Goal: Information Seeking & Learning: Compare options

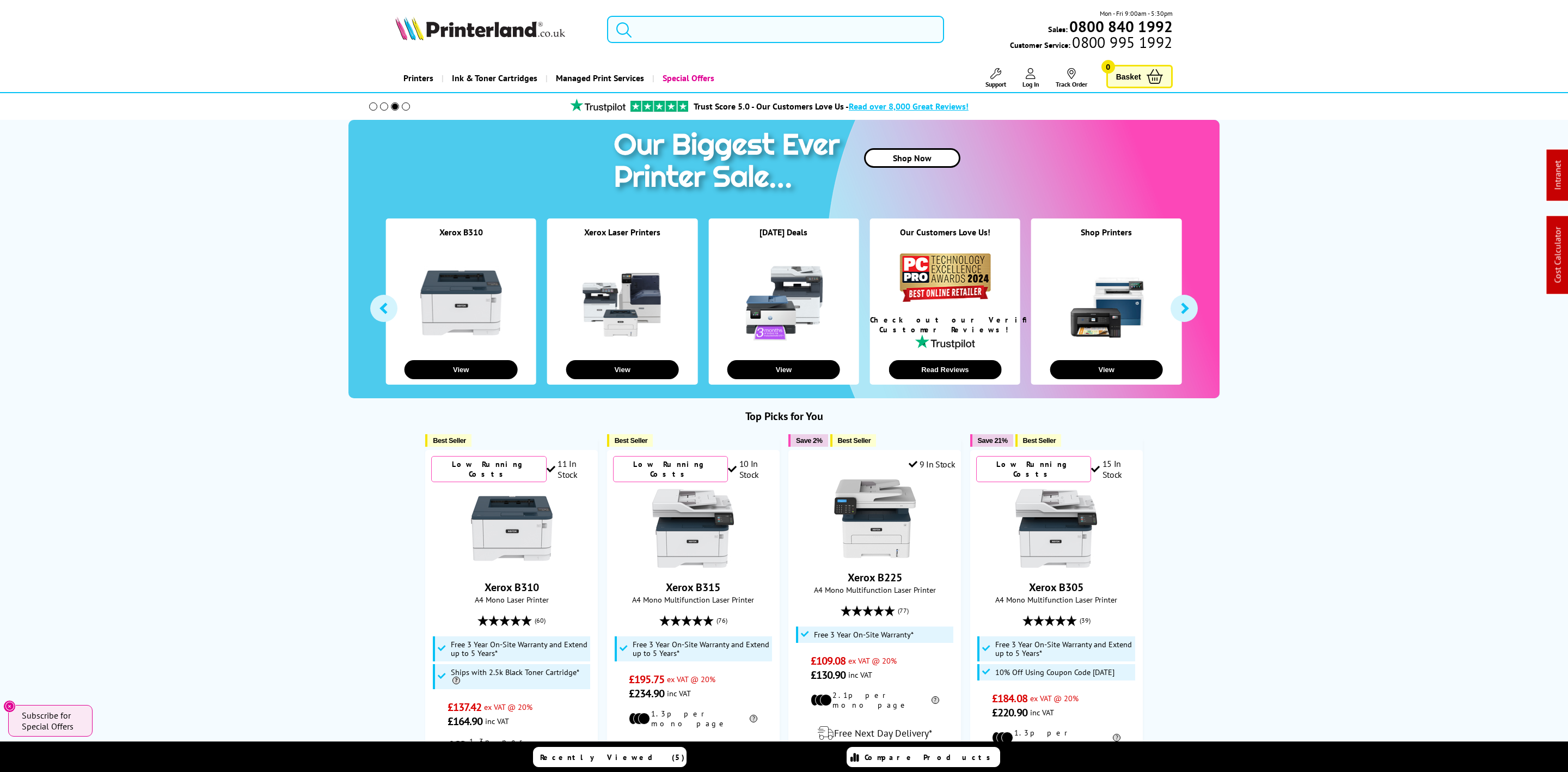
click at [661, 21] on input "search" at bounding box center [776, 29] width 337 height 27
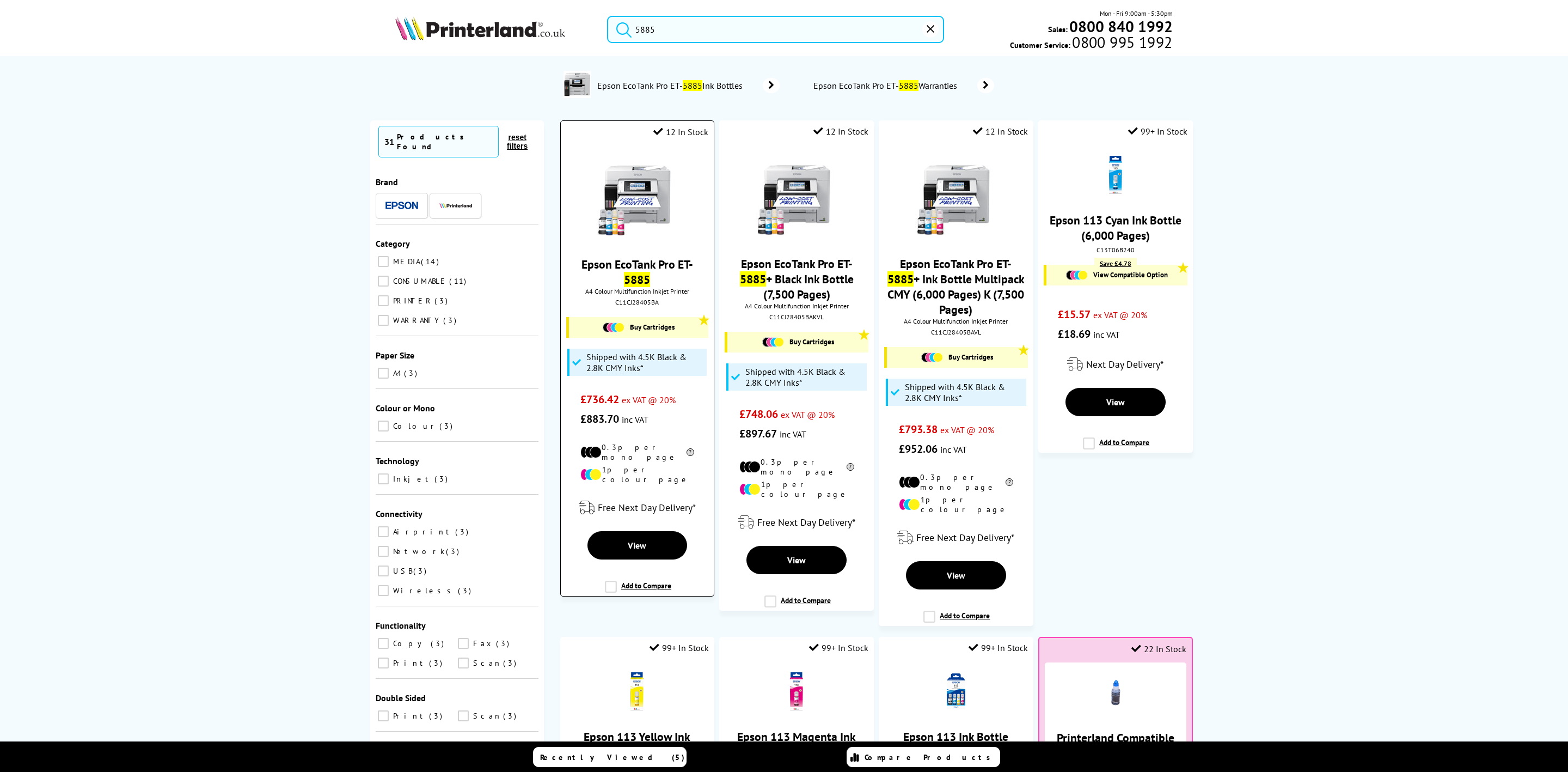
type input "5885"
click at [636, 214] on img at bounding box center [637, 197] width 82 height 82
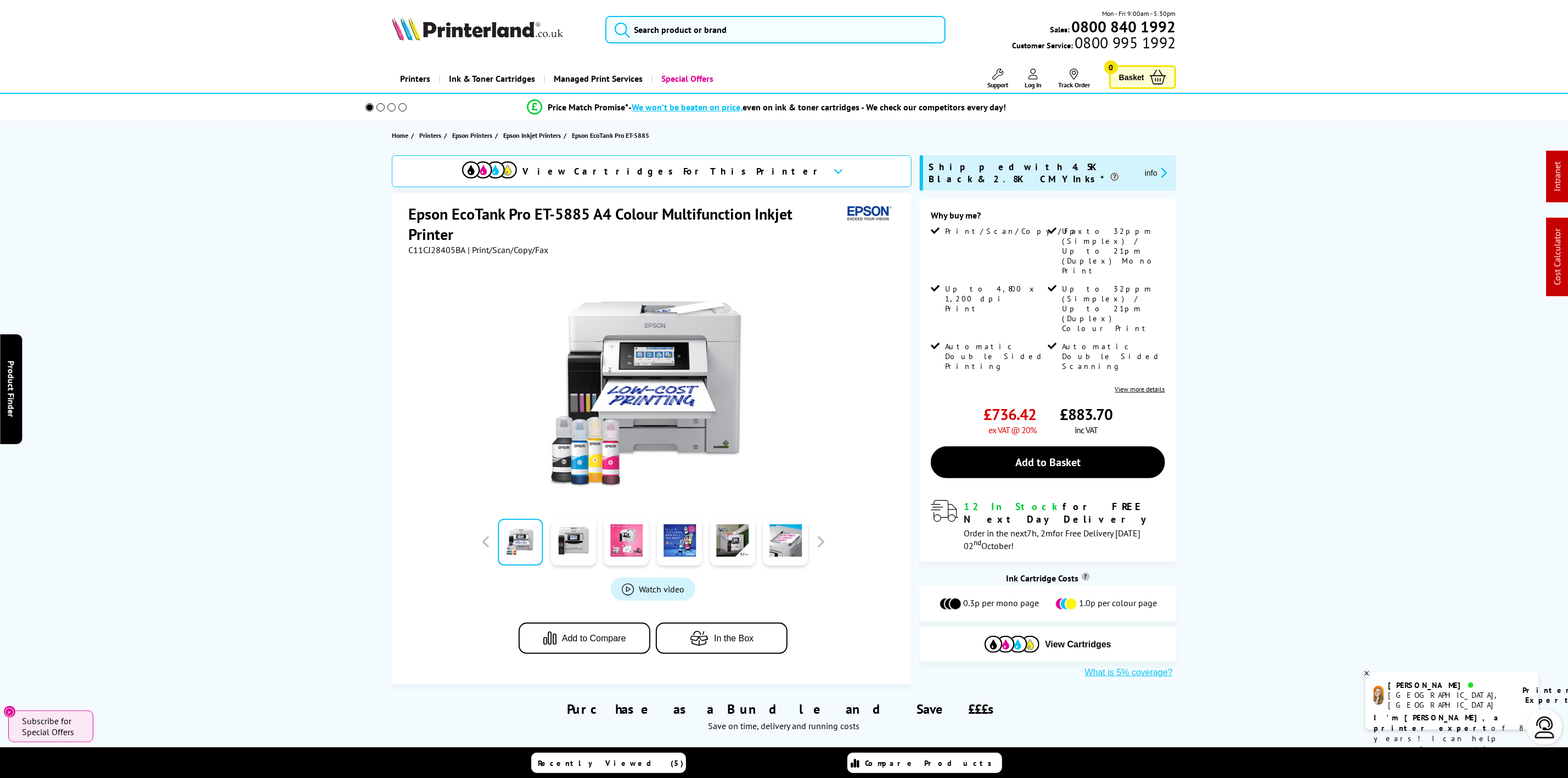
click at [522, 28] on img at bounding box center [477, 28] width 171 height 24
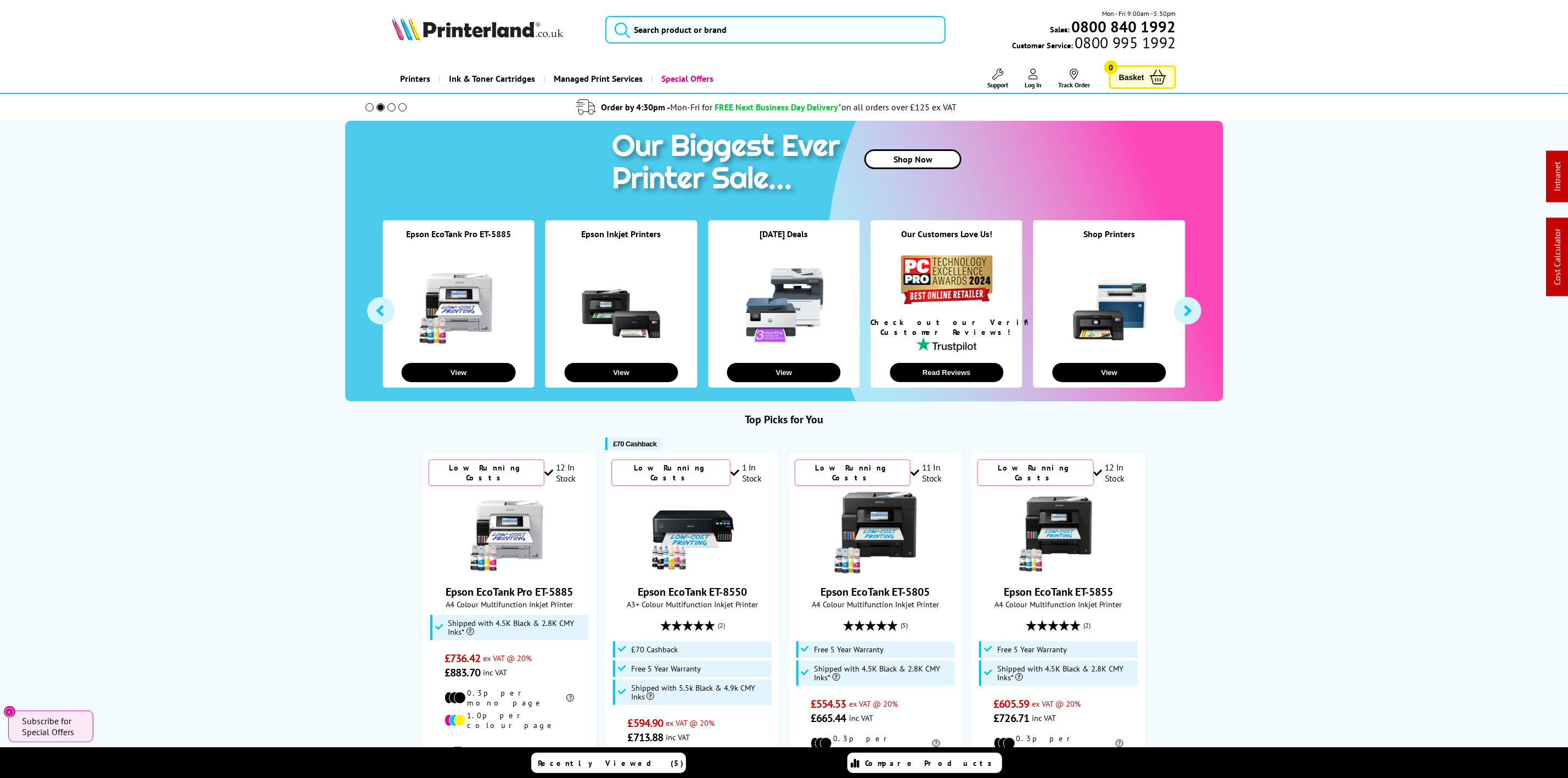
click at [522, 23] on img at bounding box center [477, 28] width 171 height 24
click at [733, 34] on input "search" at bounding box center [775, 29] width 339 height 27
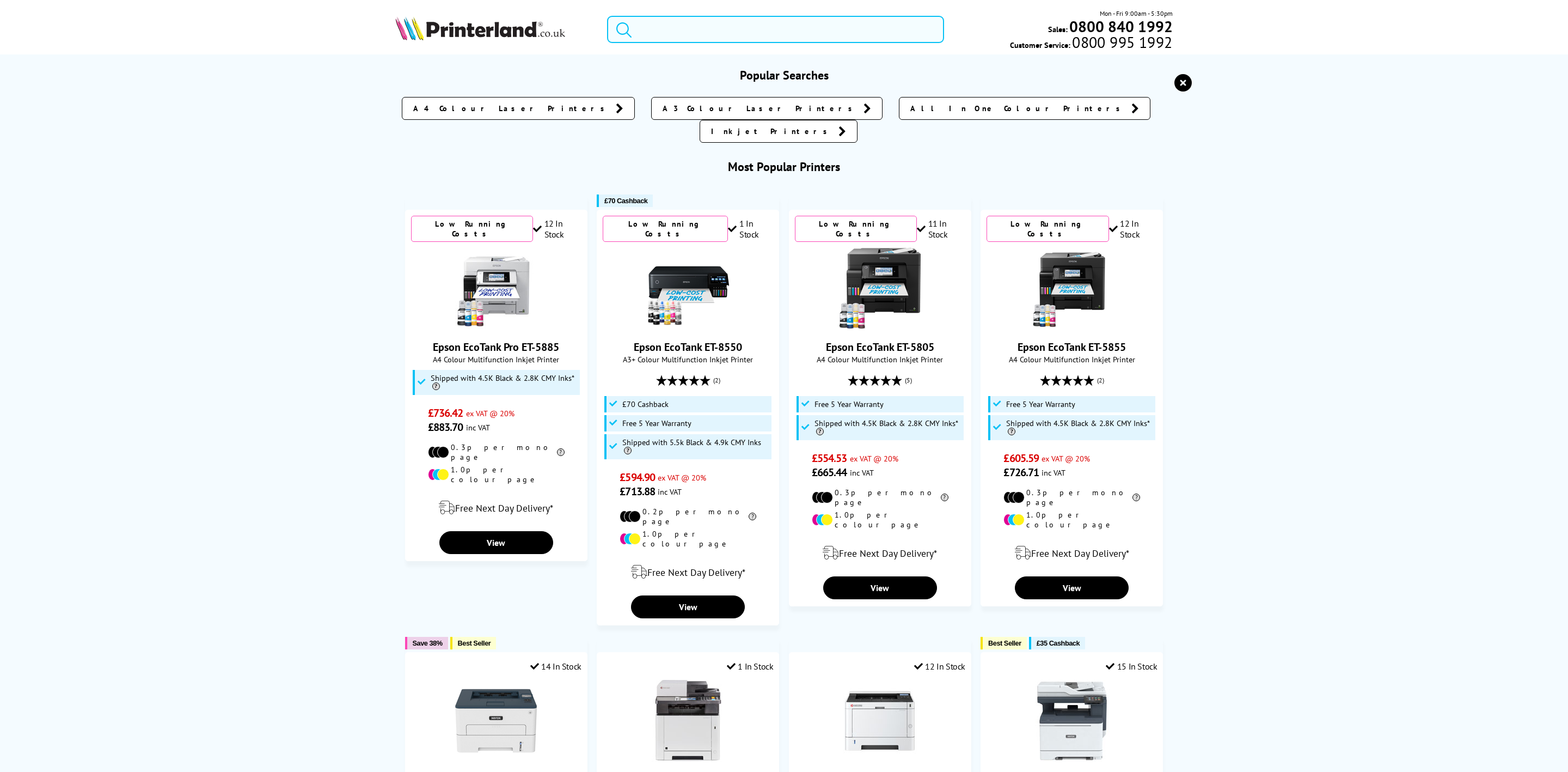
type input "e"
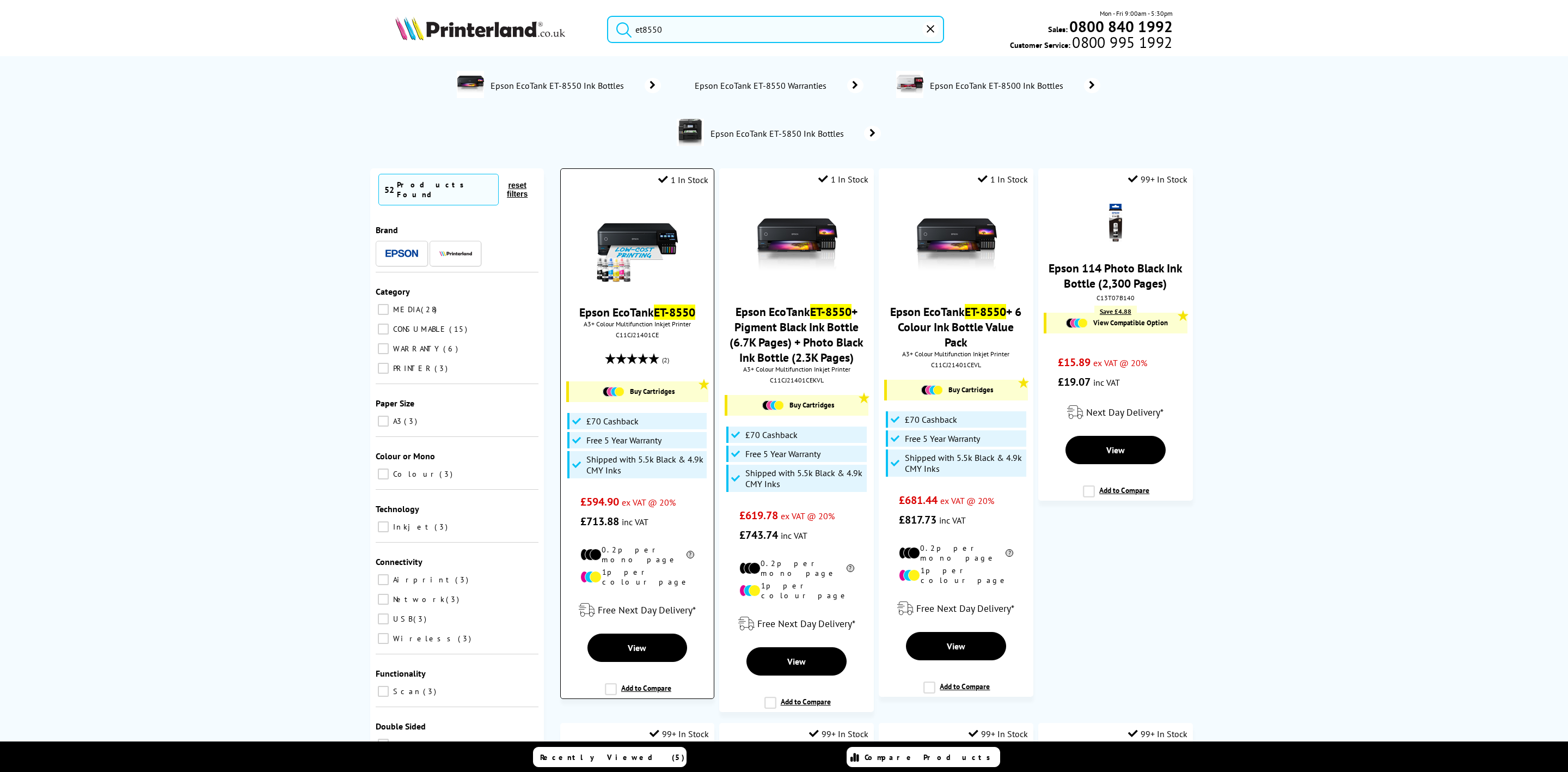
type input "et8550"
click at [653, 216] on img at bounding box center [637, 245] width 82 height 82
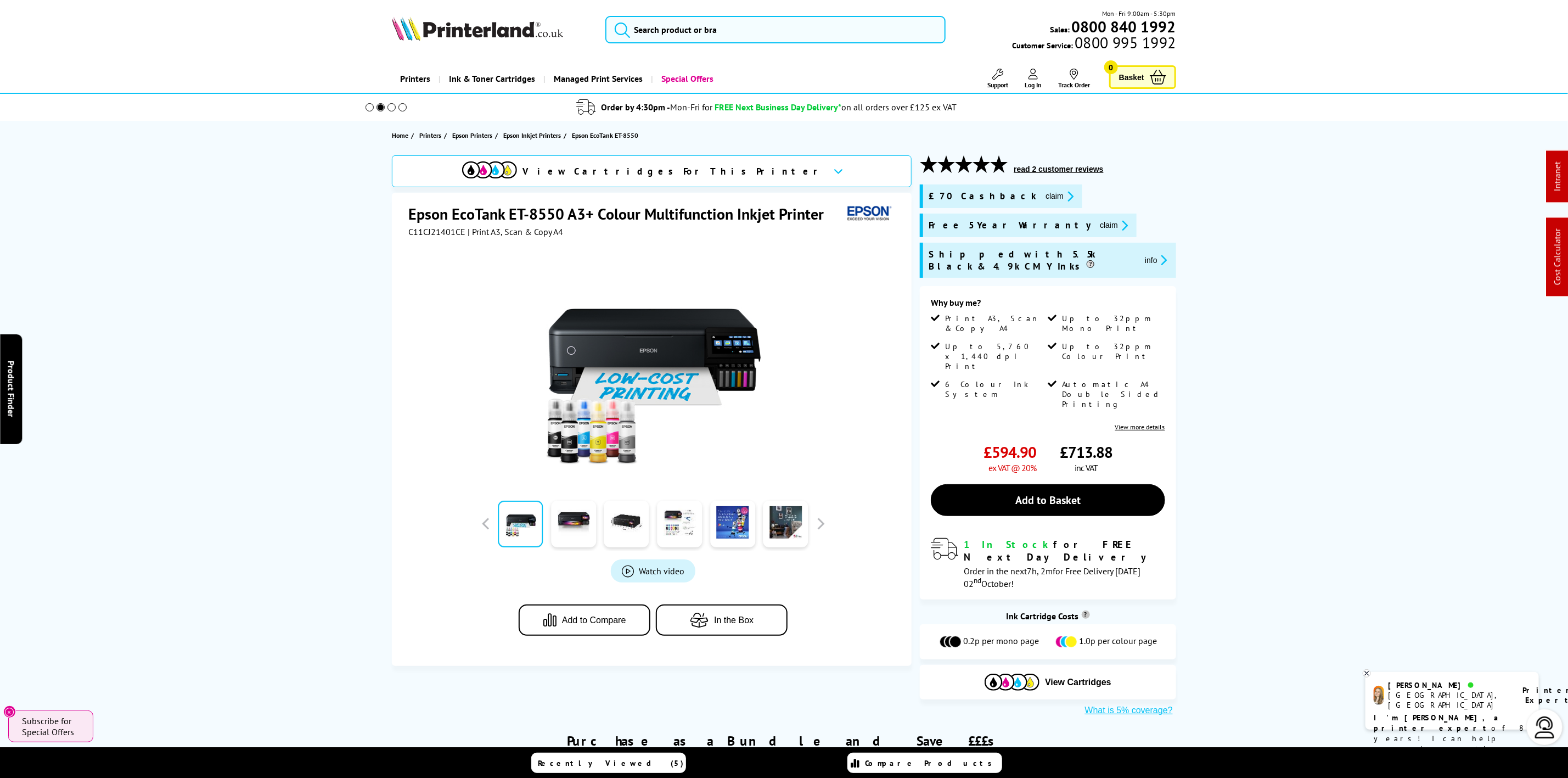
click at [532, 34] on img at bounding box center [477, 28] width 171 height 24
drag, startPoint x: 532, startPoint y: 34, endPoint x: 189, endPoint y: 81, distance: 346.2
click at [500, 38] on img at bounding box center [477, 28] width 171 height 24
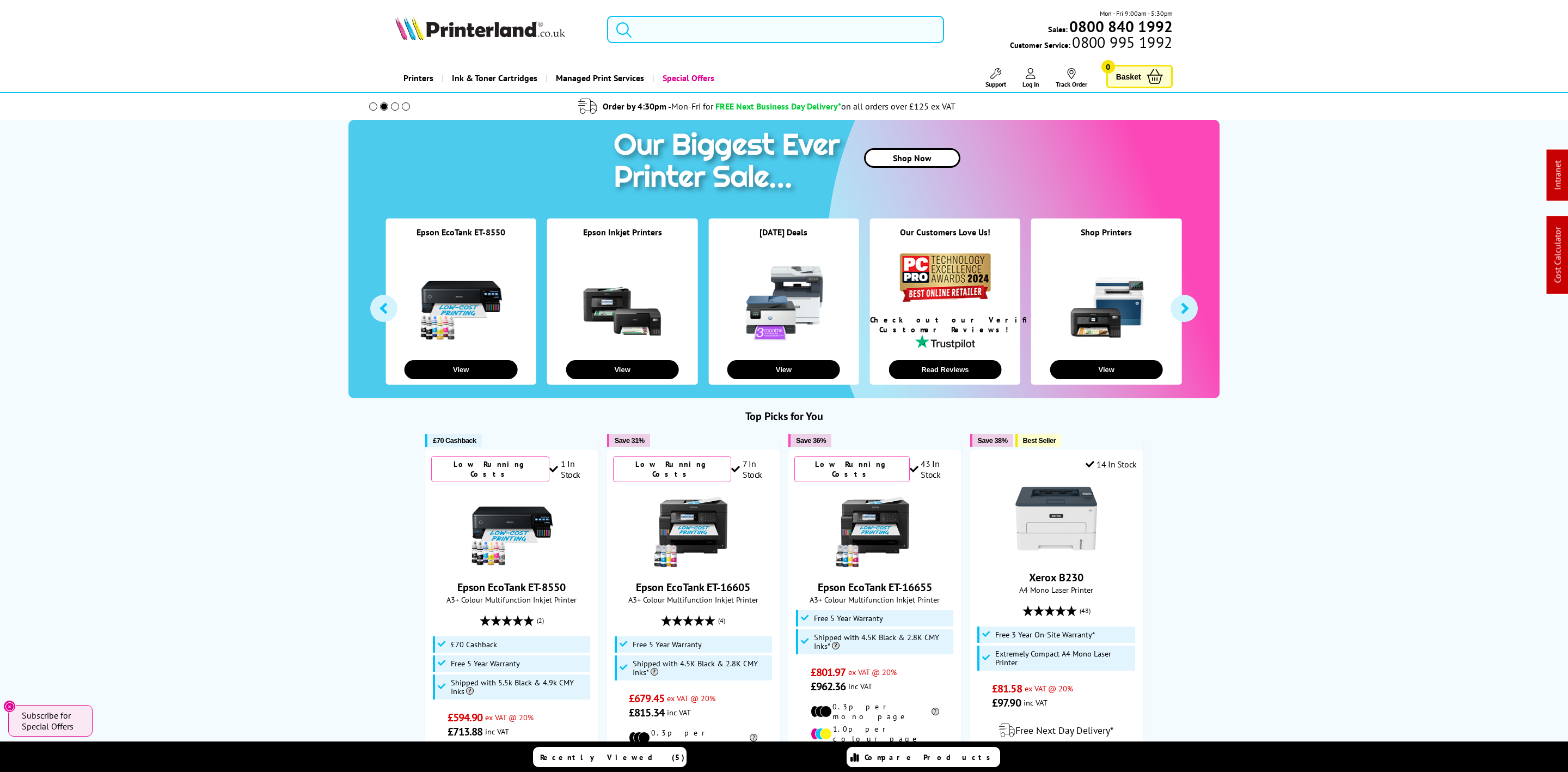
click at [703, 33] on input "search" at bounding box center [776, 29] width 337 height 27
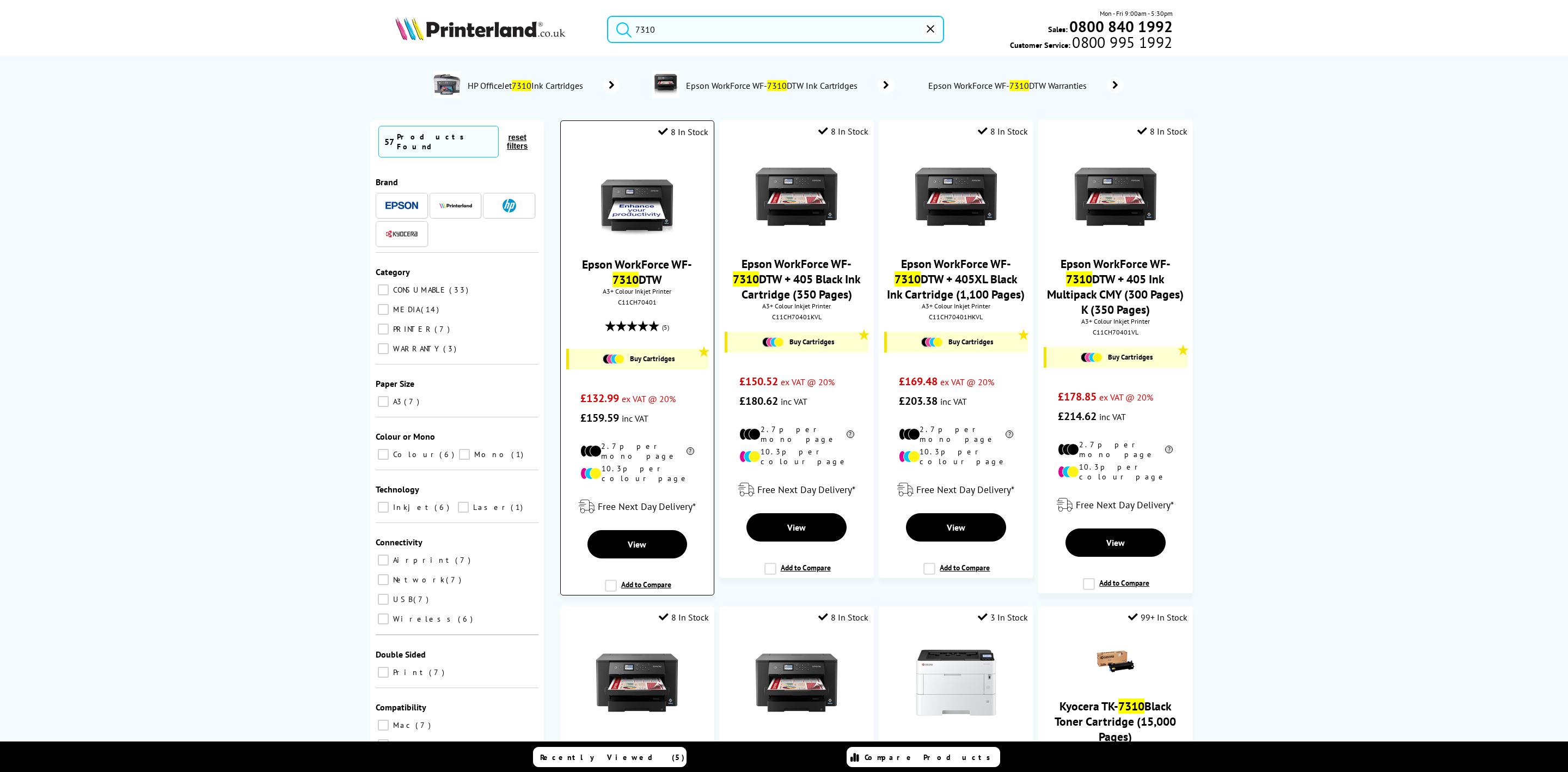
type input "7310"
click at [632, 228] on img at bounding box center [637, 197] width 82 height 82
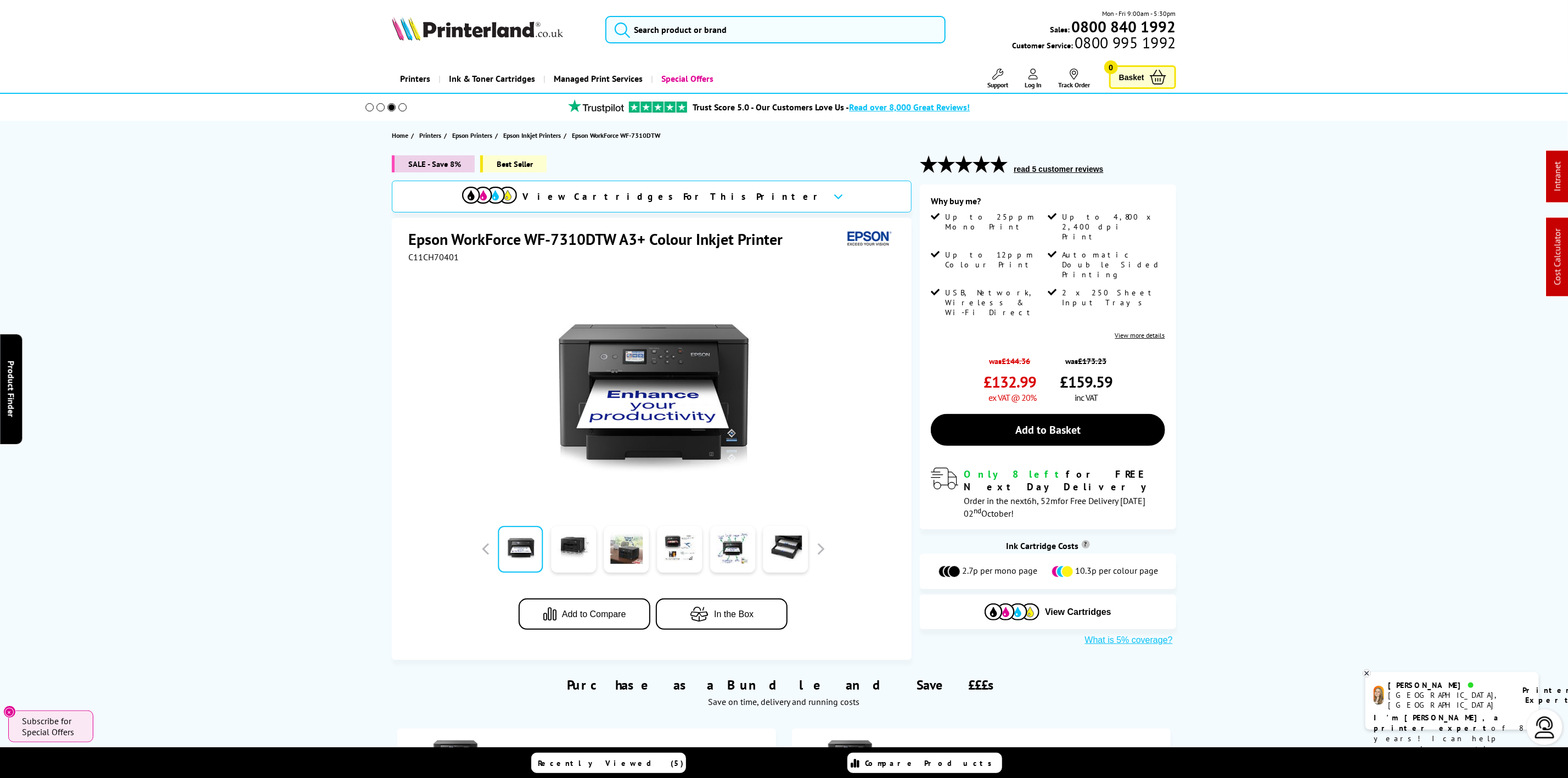
click at [420, 37] on img at bounding box center [477, 28] width 171 height 24
click at [423, 37] on img at bounding box center [477, 28] width 171 height 24
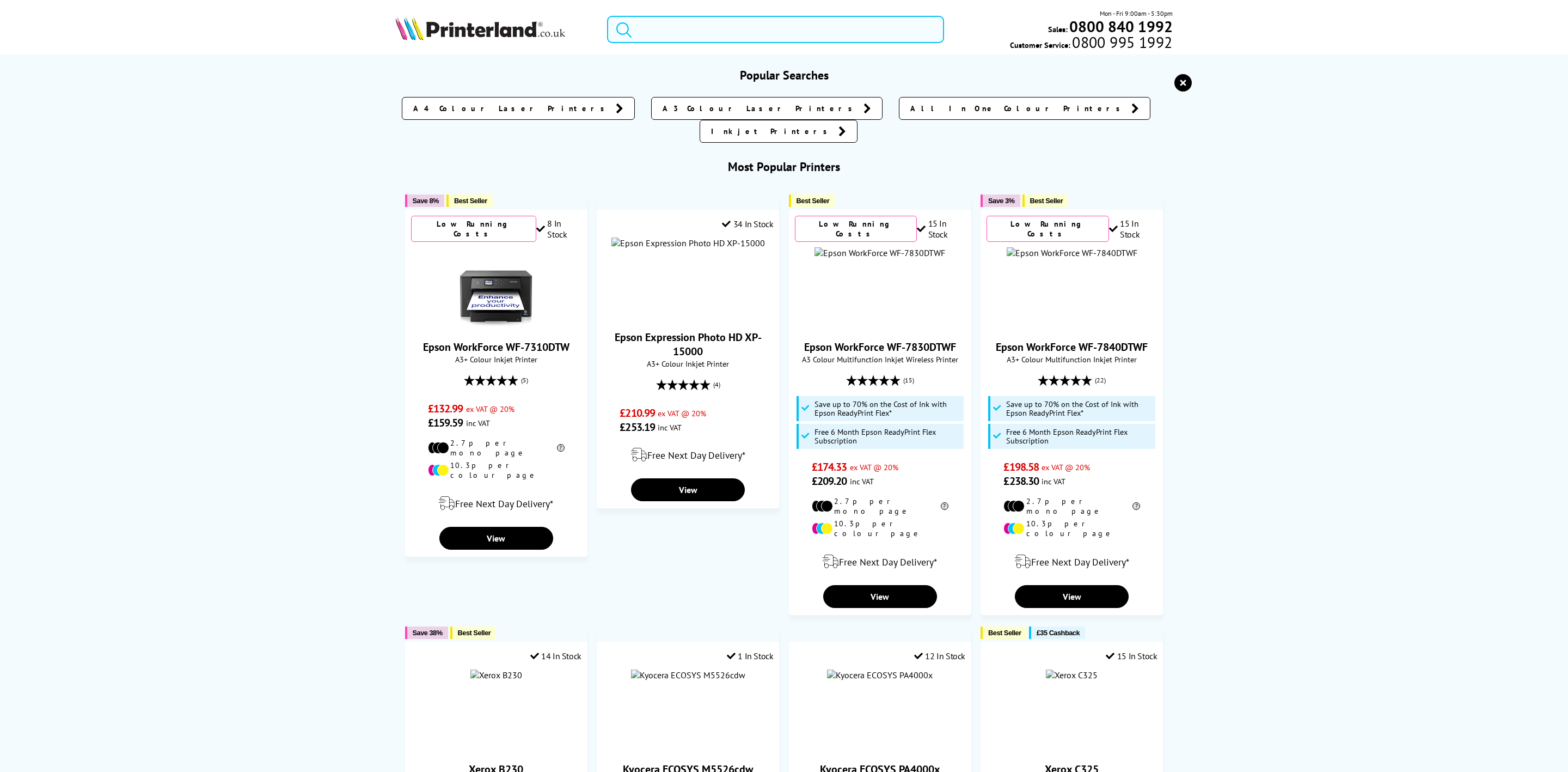
click at [759, 22] on input "search" at bounding box center [776, 29] width 337 height 27
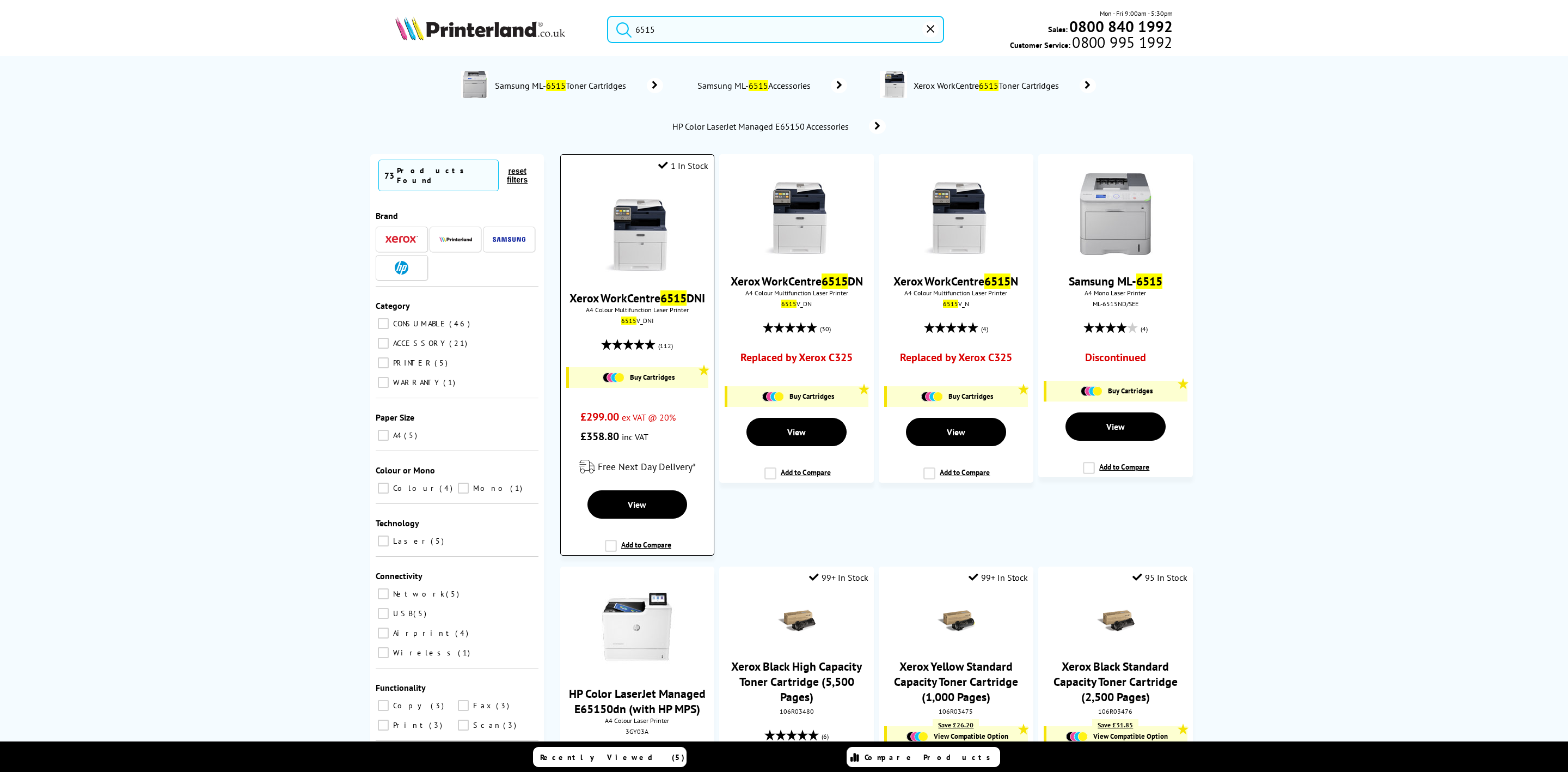
type input "6515"
click at [608, 246] on img at bounding box center [637, 230] width 82 height 82
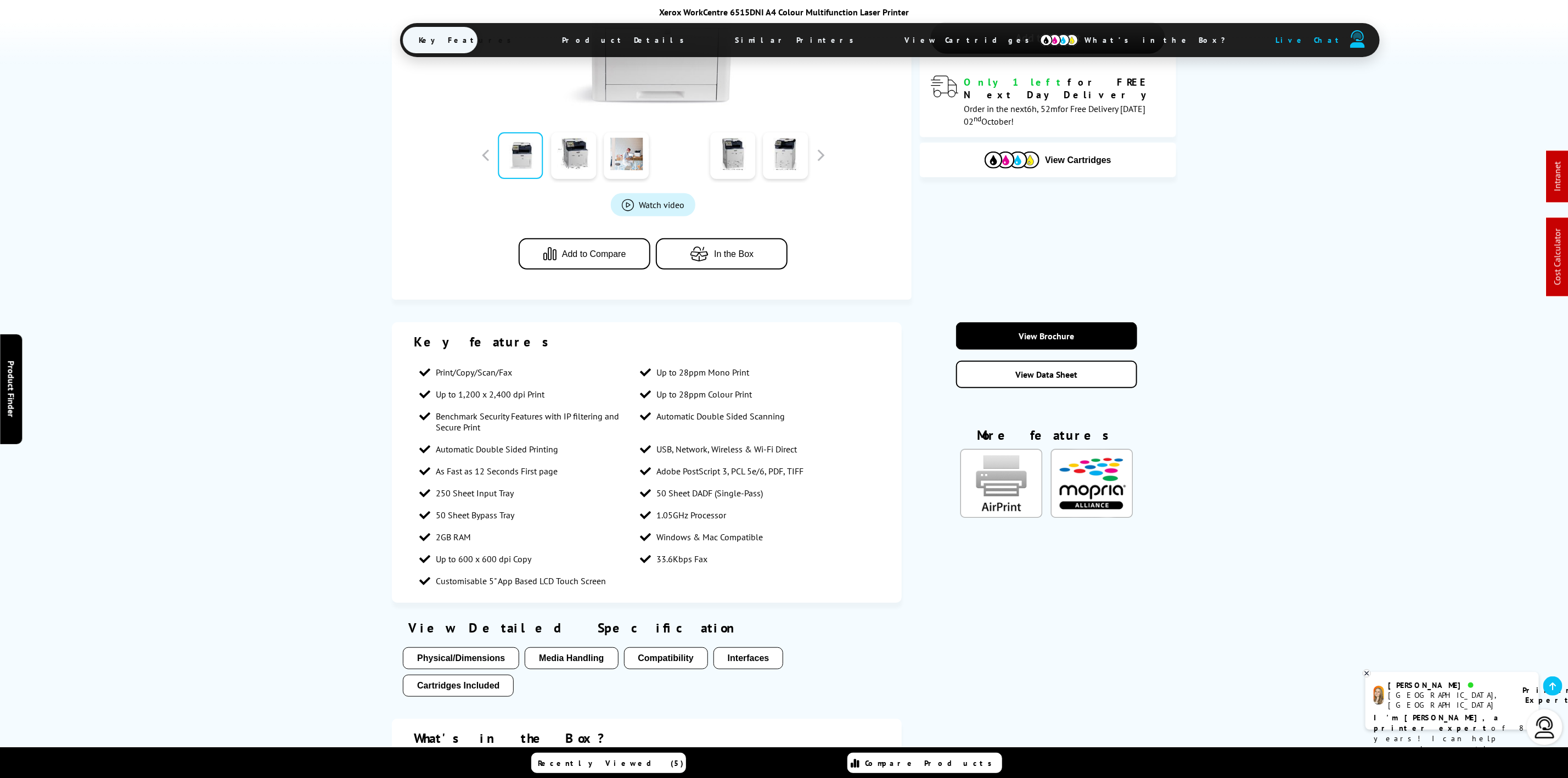
click at [1040, 43] on img at bounding box center [1059, 40] width 38 height 12
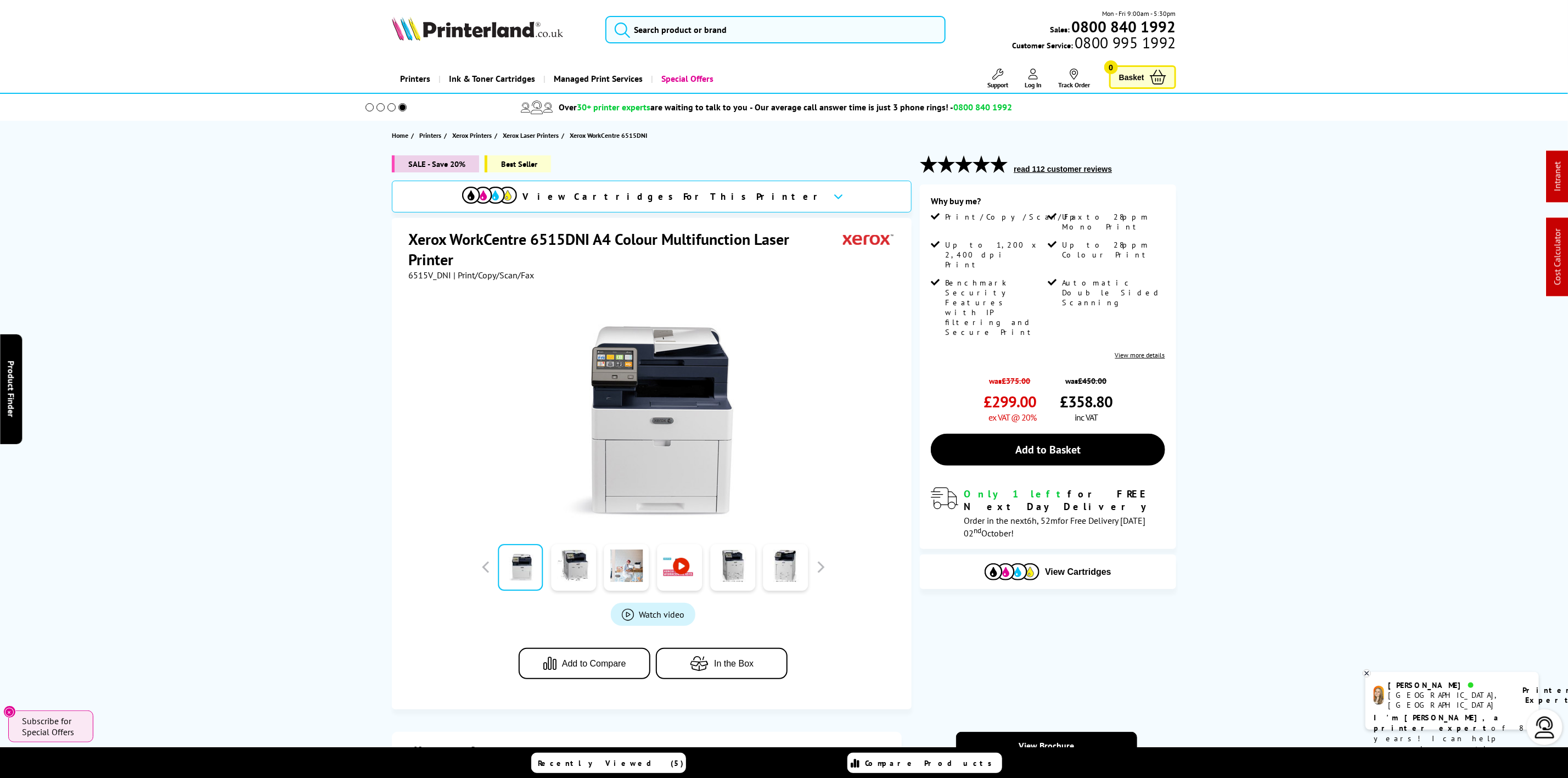
click at [458, 20] on div "Mon - Fri 9:00am - 5:30pm Sales: 0800 840 1992 Customer Service: 0800 995 1992" at bounding box center [784, 33] width 878 height 48
click at [455, 36] on img at bounding box center [477, 28] width 171 height 24
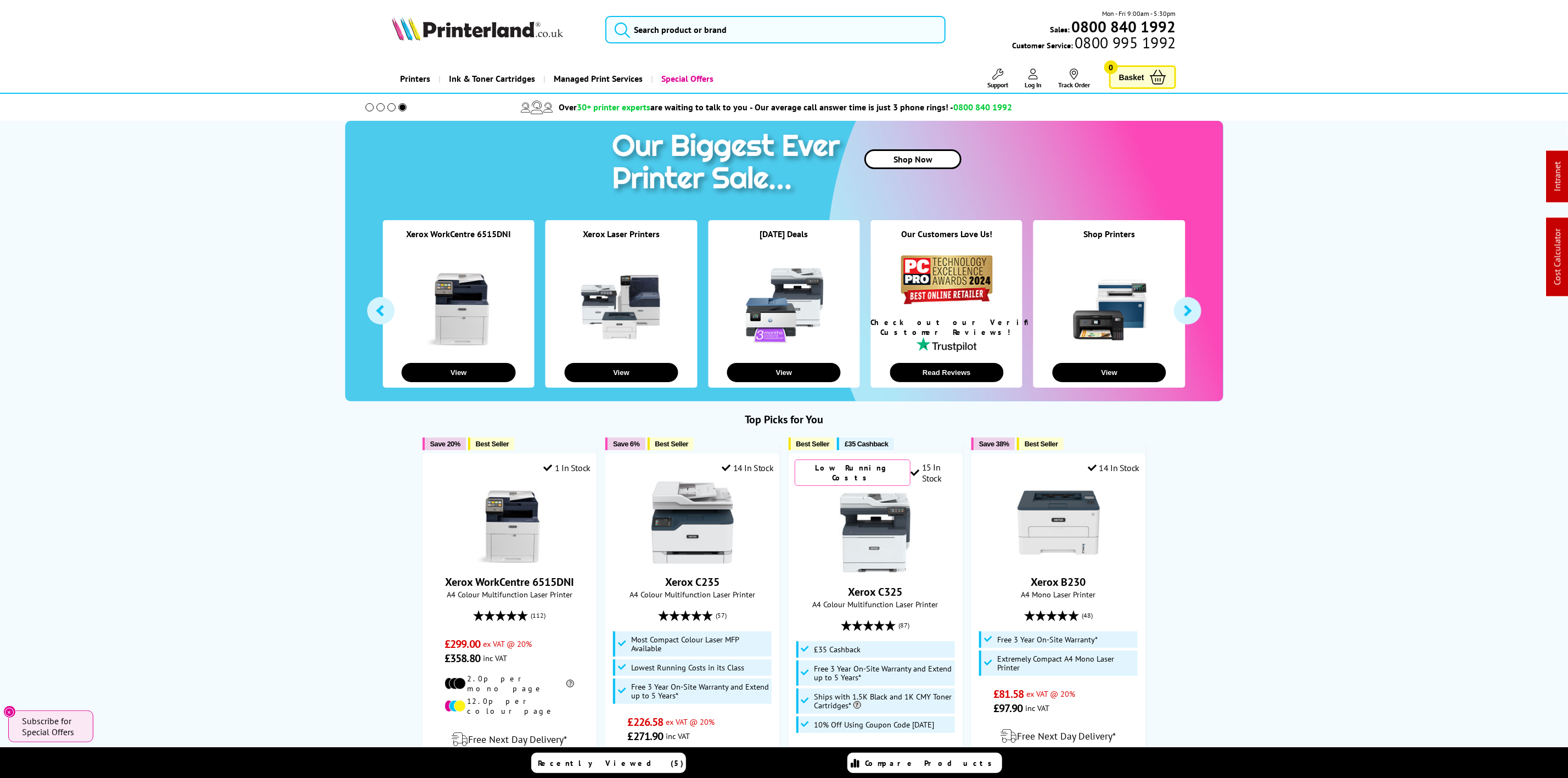
click at [440, 37] on img at bounding box center [477, 28] width 171 height 24
click at [697, 41] on input "search" at bounding box center [775, 29] width 339 height 27
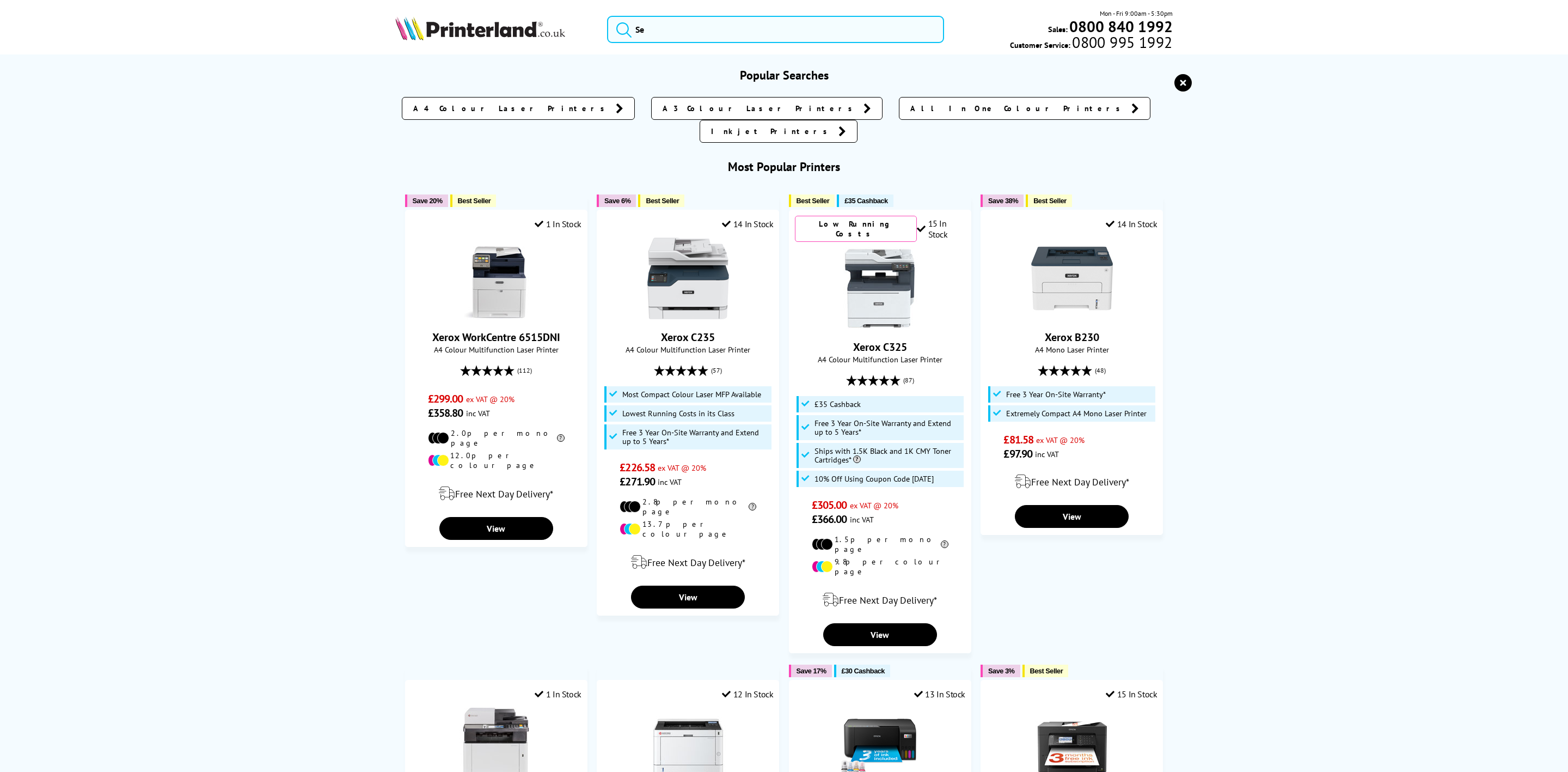
click at [490, 8] on div "Mon - Fri 9:00am - 5:30pm Sales: 0800 840 1992 Customer Service: 0800 995 1992" at bounding box center [784, 32] width 871 height 48
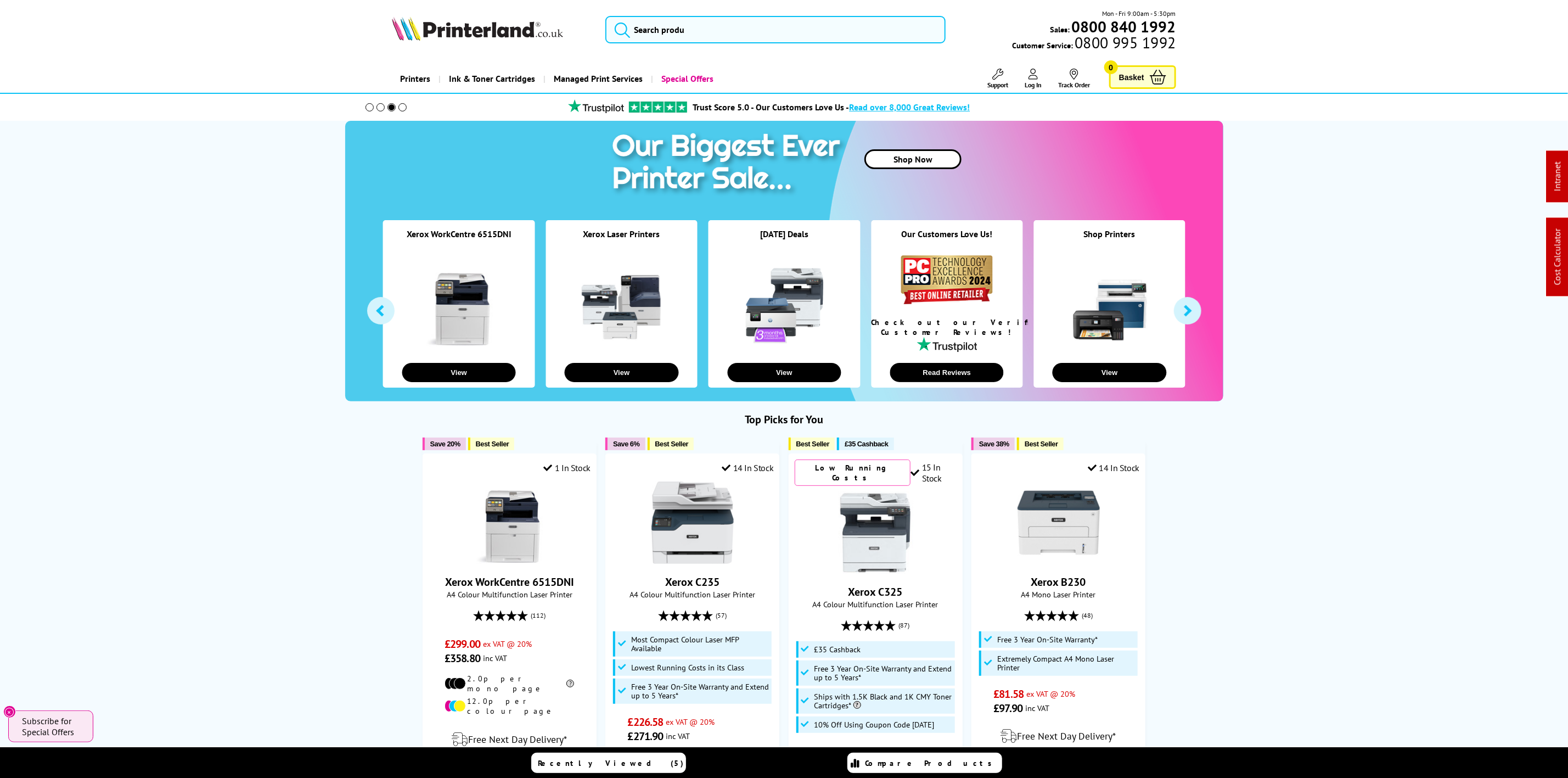
click at [487, 20] on img at bounding box center [477, 28] width 171 height 24
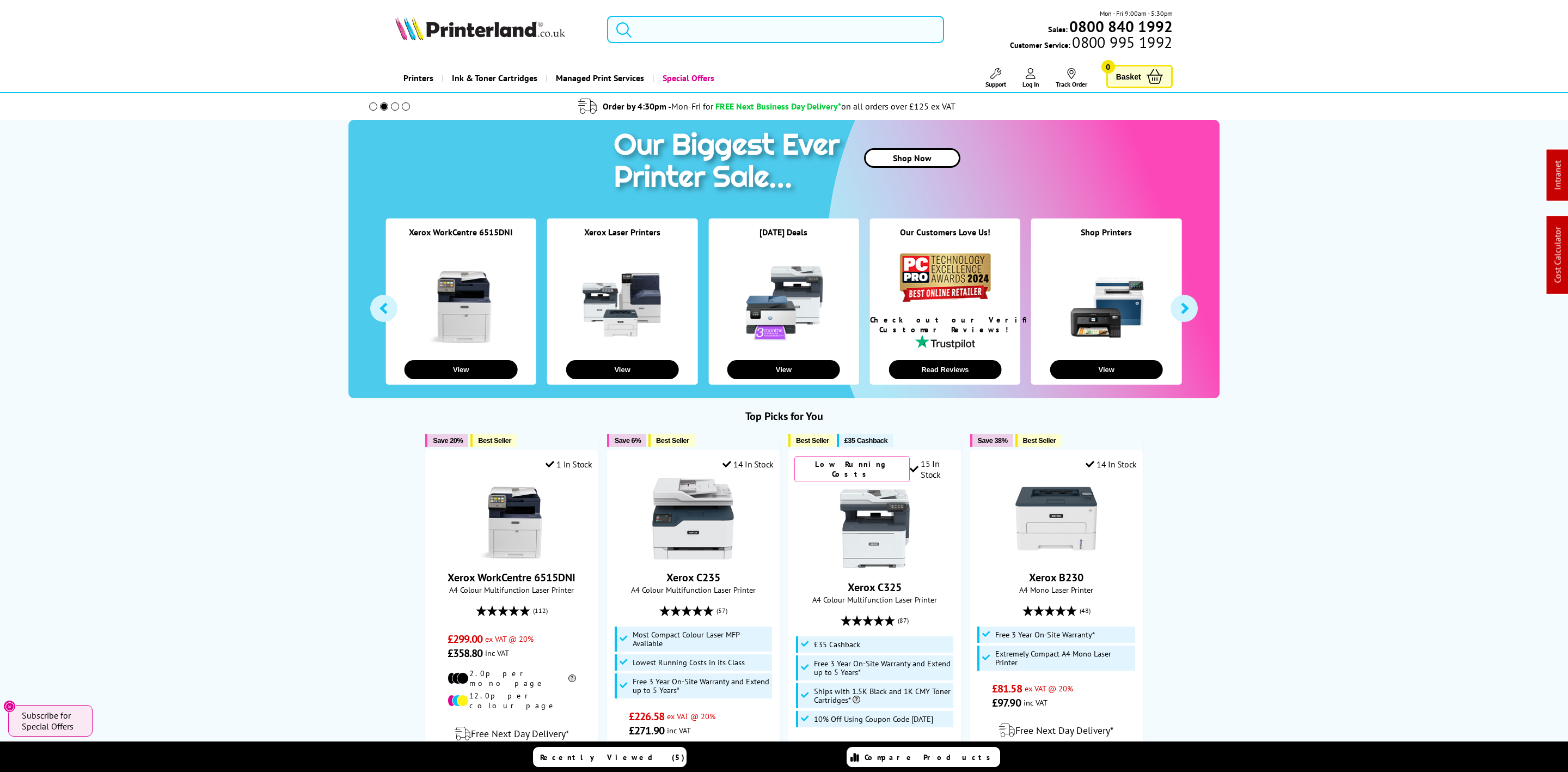
click at [689, 16] on input "search" at bounding box center [776, 29] width 337 height 27
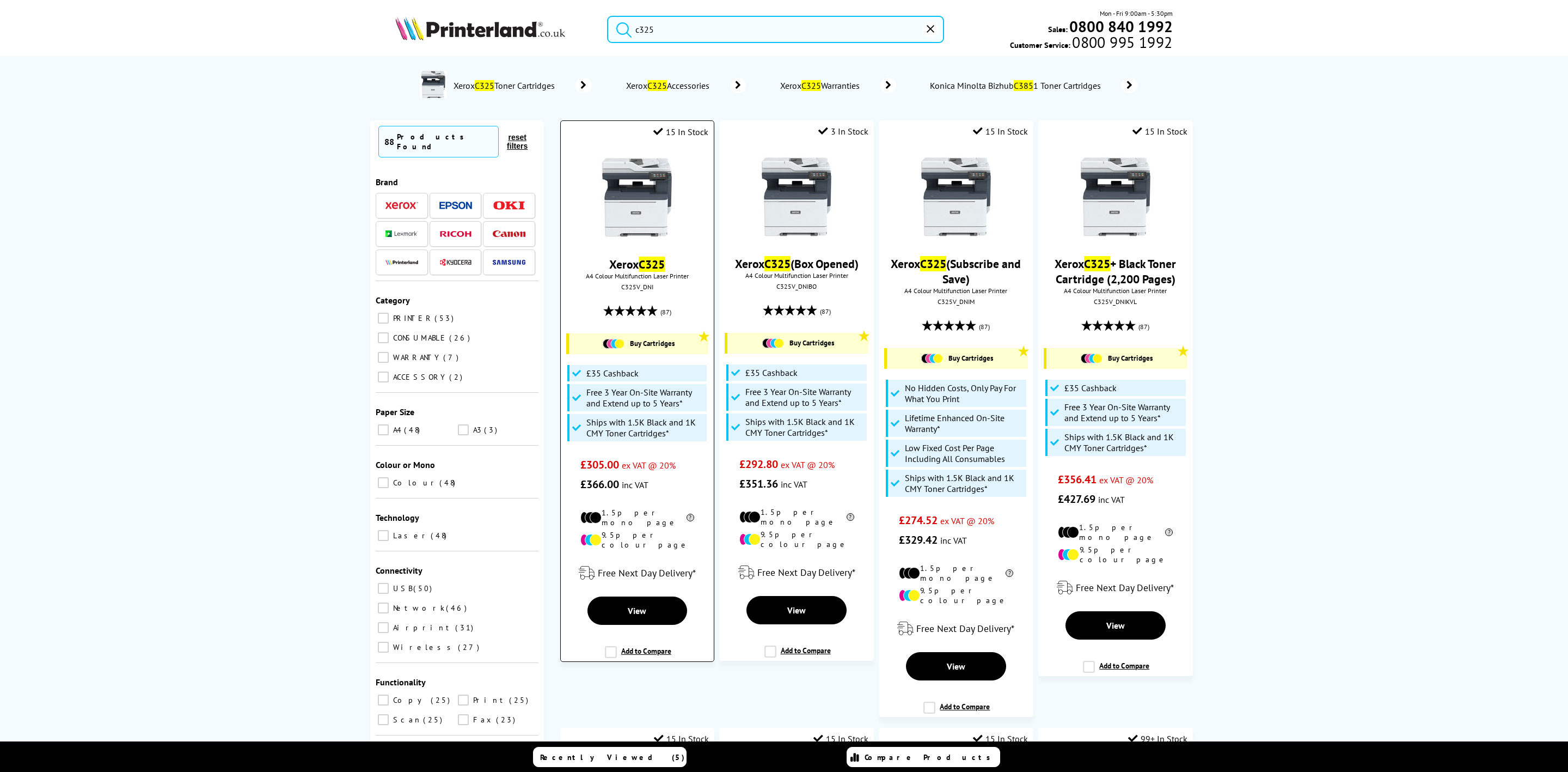
type input "c325"
click at [638, 280] on span "A4 Colour Multifunction Laser Printer" at bounding box center [637, 276] width 142 height 8
click at [636, 287] on div "C325V_DNI" at bounding box center [638, 287] width 137 height 8
copy div "C325V_DNI"
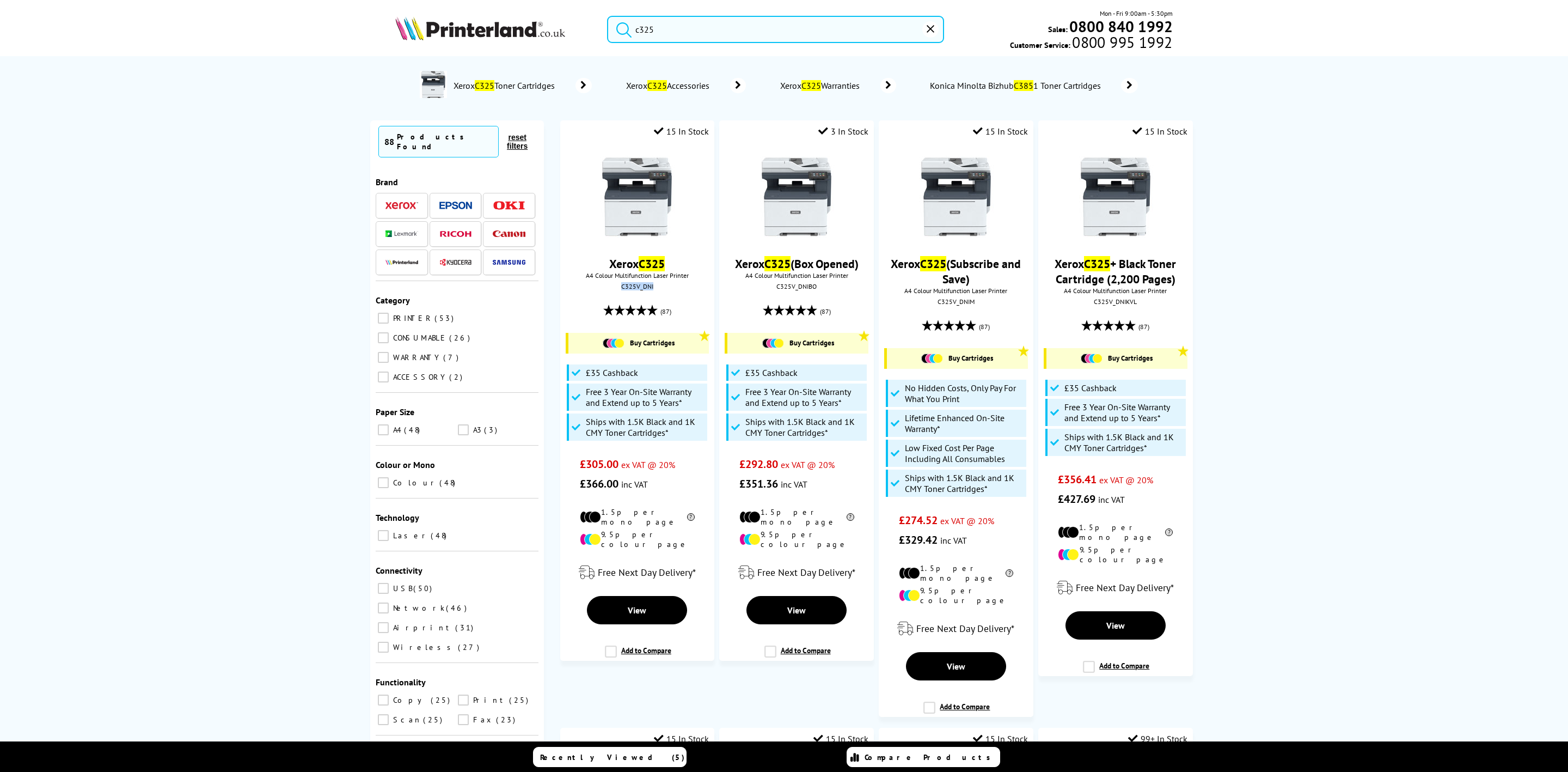
click at [476, 41] on picture at bounding box center [480, 37] width 170 height 11
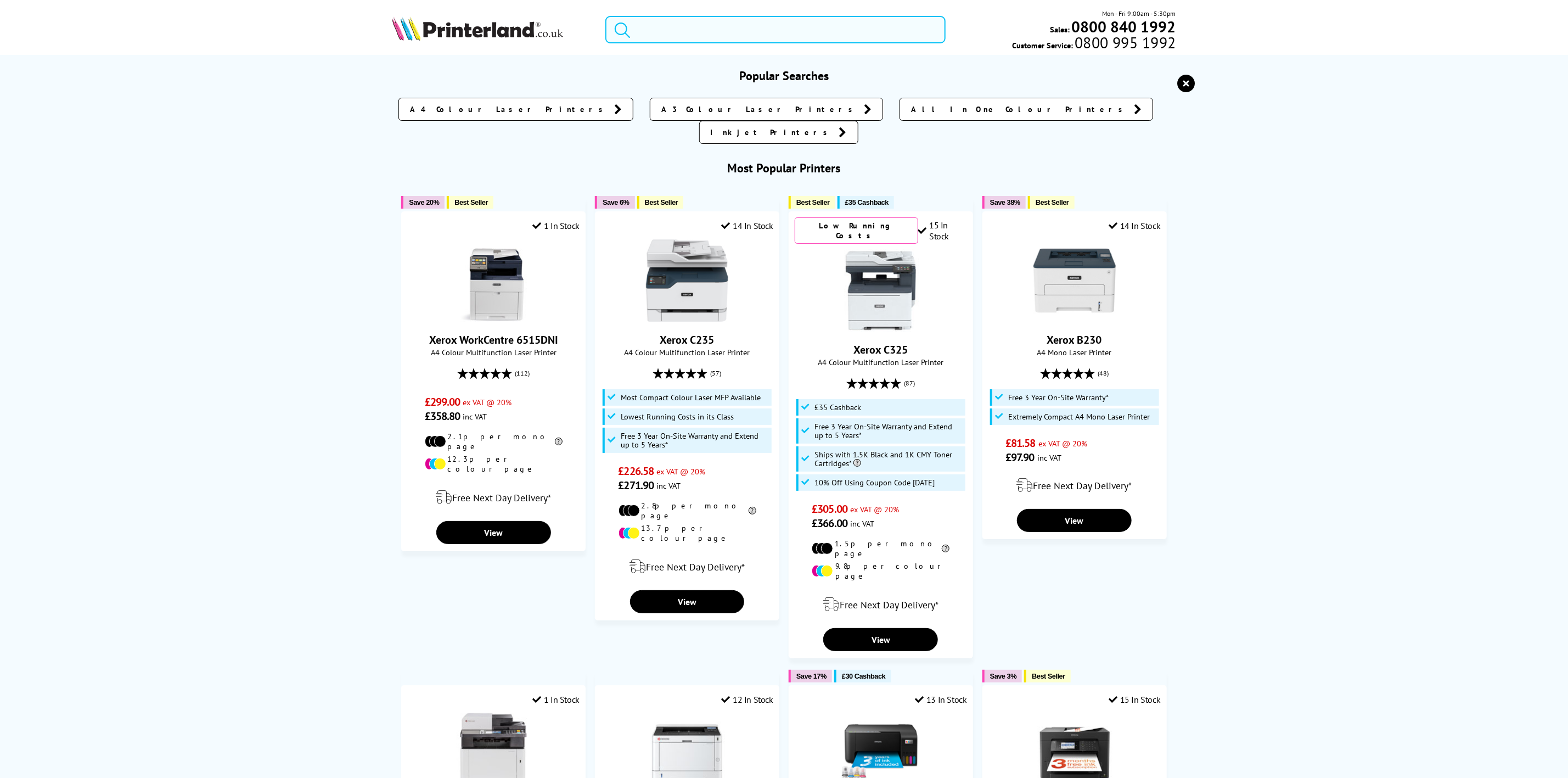
click at [726, 25] on input "search" at bounding box center [775, 29] width 339 height 27
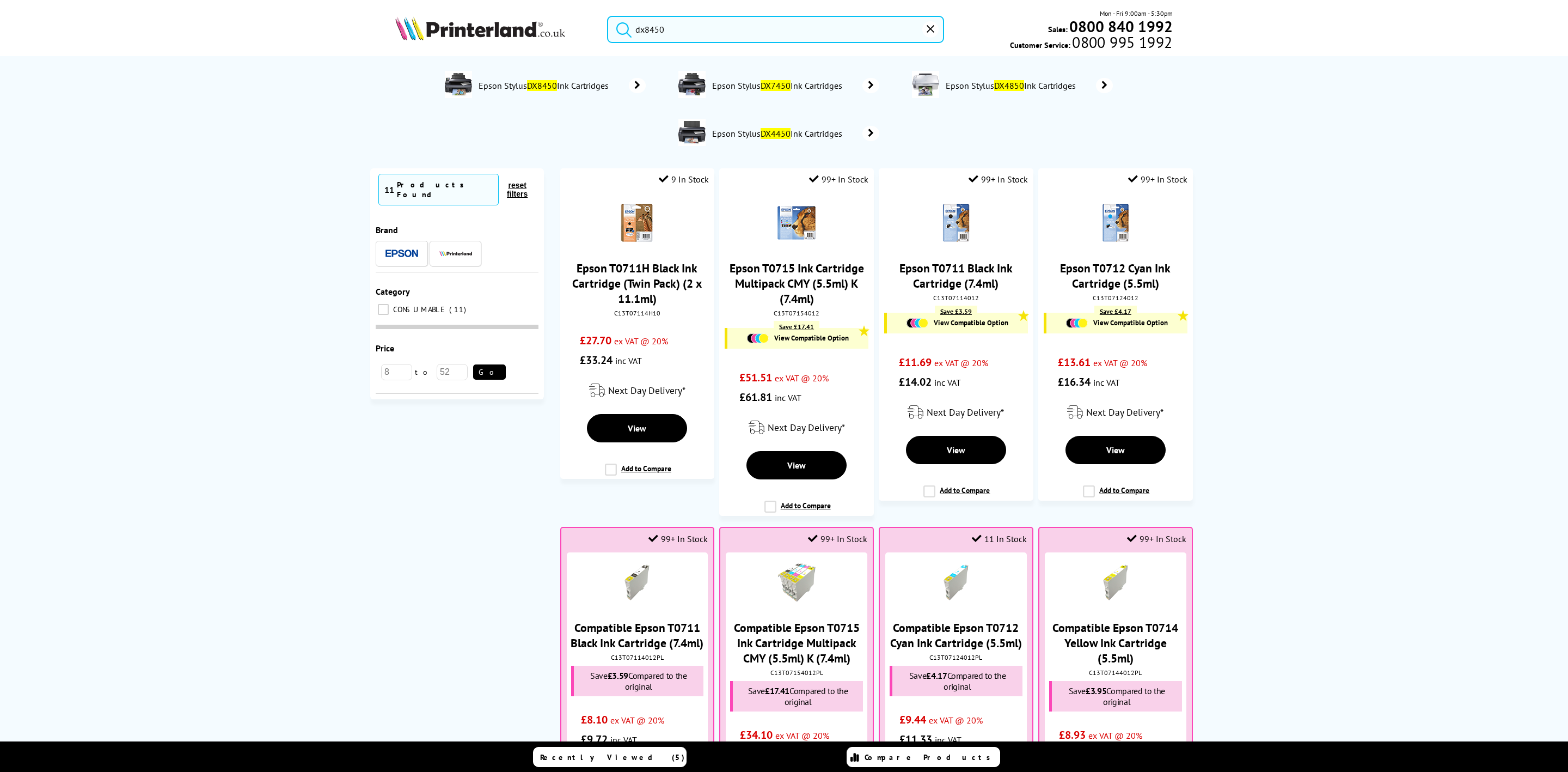
click at [638, 26] on input "dx8450" at bounding box center [776, 29] width 337 height 27
type input "dx8450"
click at [575, 80] on span "Epson Stylus DX8450 Ink Cartridges" at bounding box center [545, 85] width 136 height 11
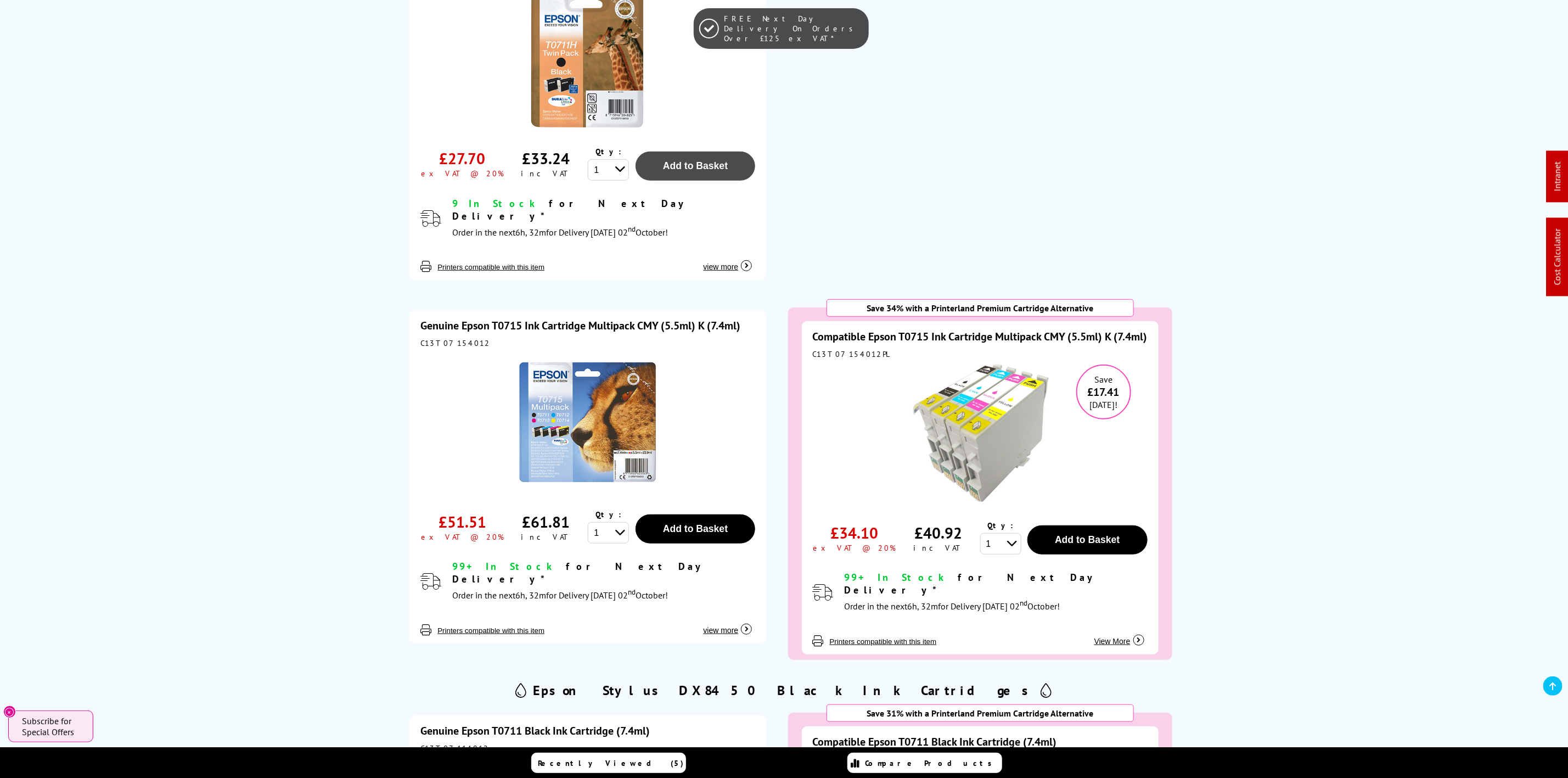
scroll to position [412, 0]
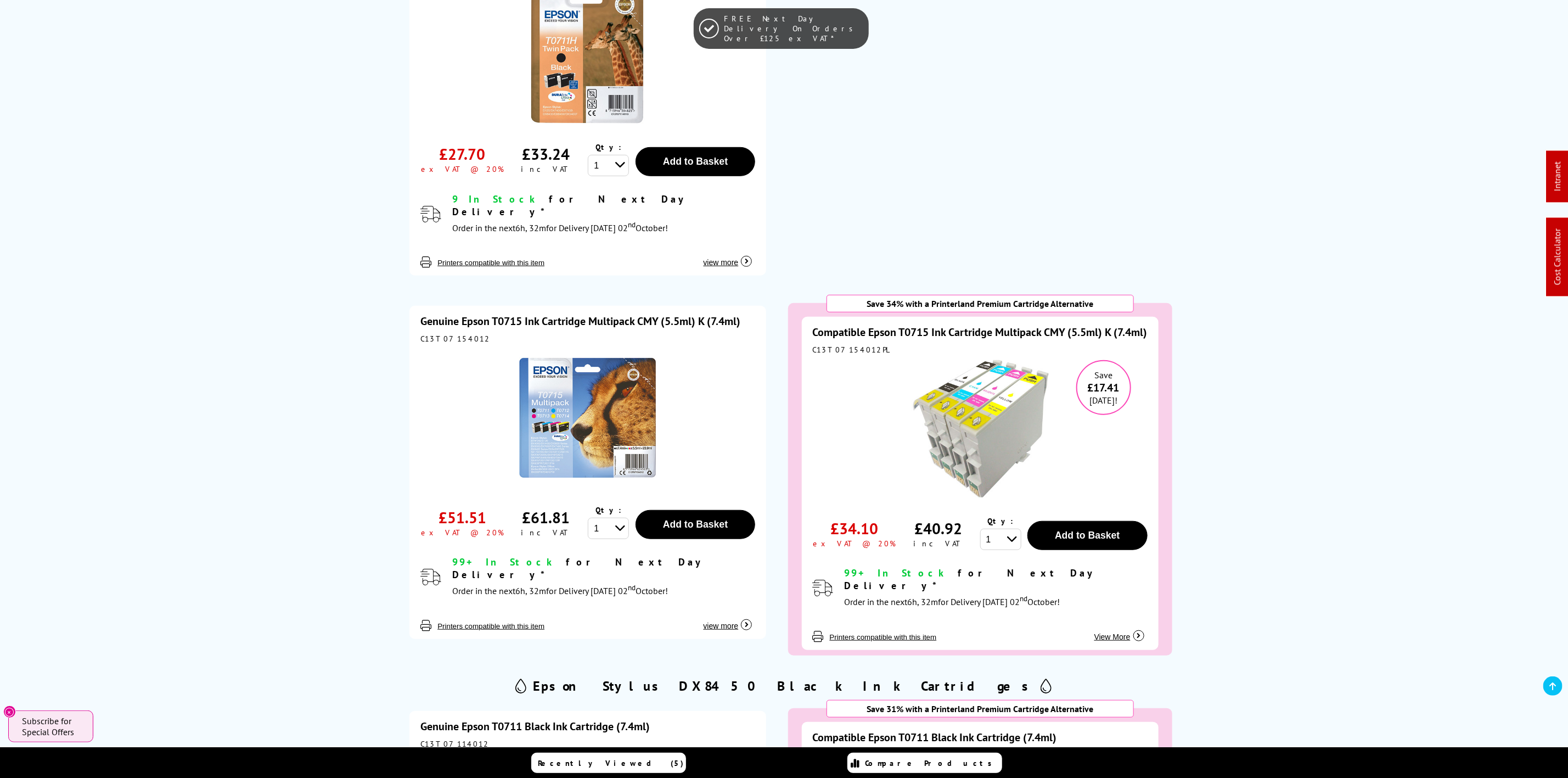
click at [449, 334] on div "C13T07154012" at bounding box center [587, 338] width 335 height 10
copy div "C13T07154012"
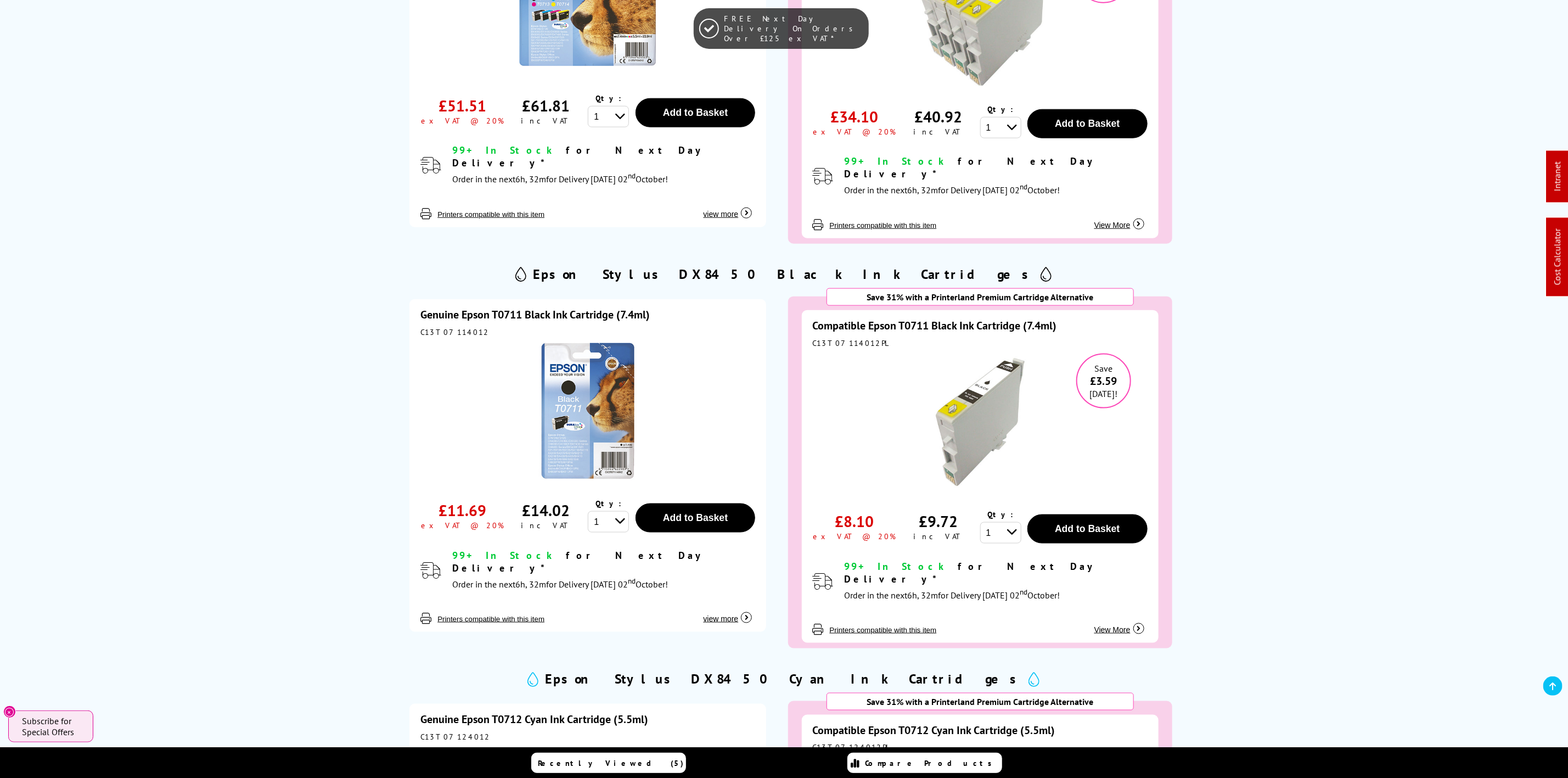
scroll to position [1317, 0]
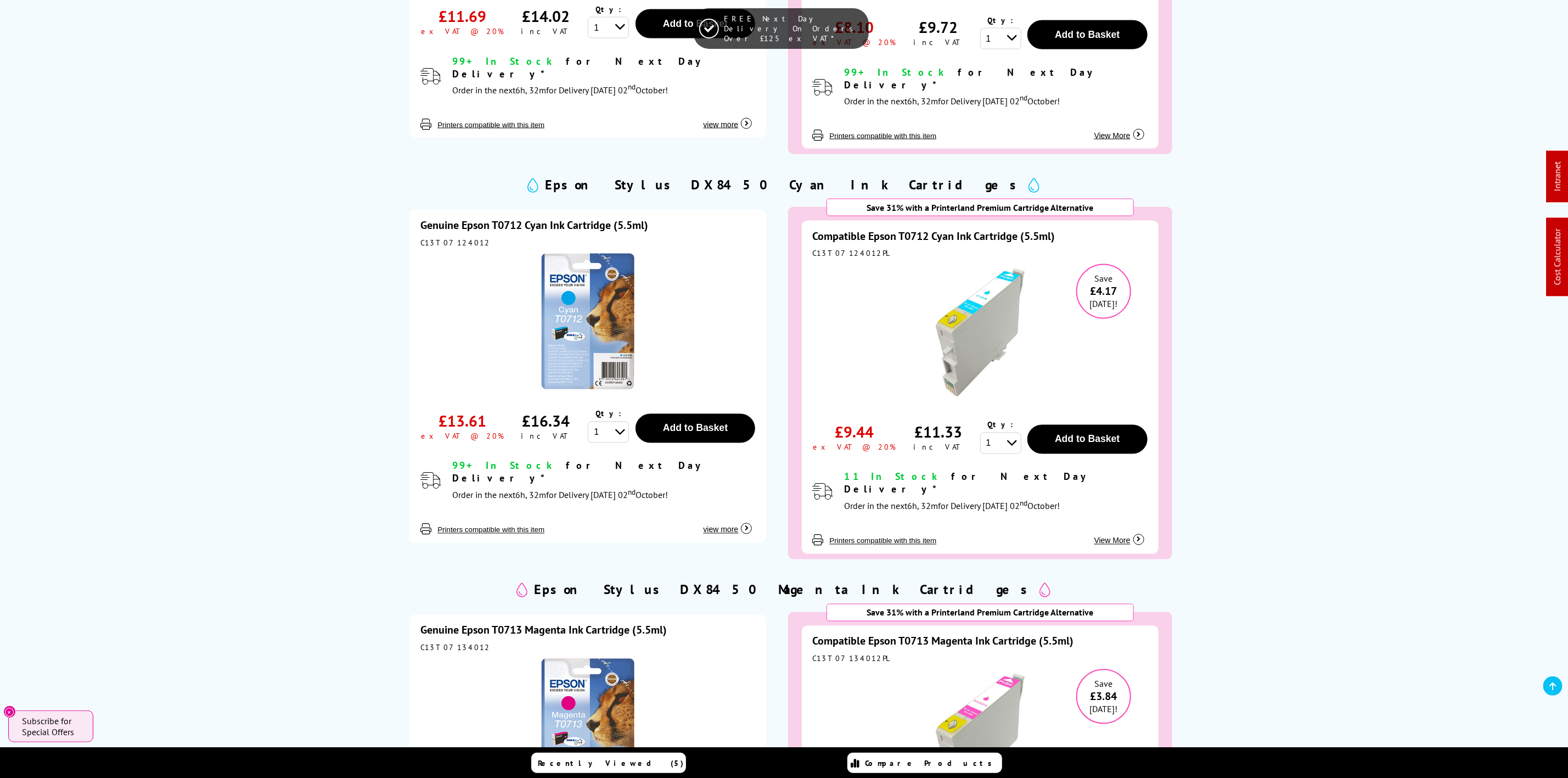
click at [458, 237] on div "C13T07124012" at bounding box center [587, 242] width 335 height 10
copy div "C13T07124012"
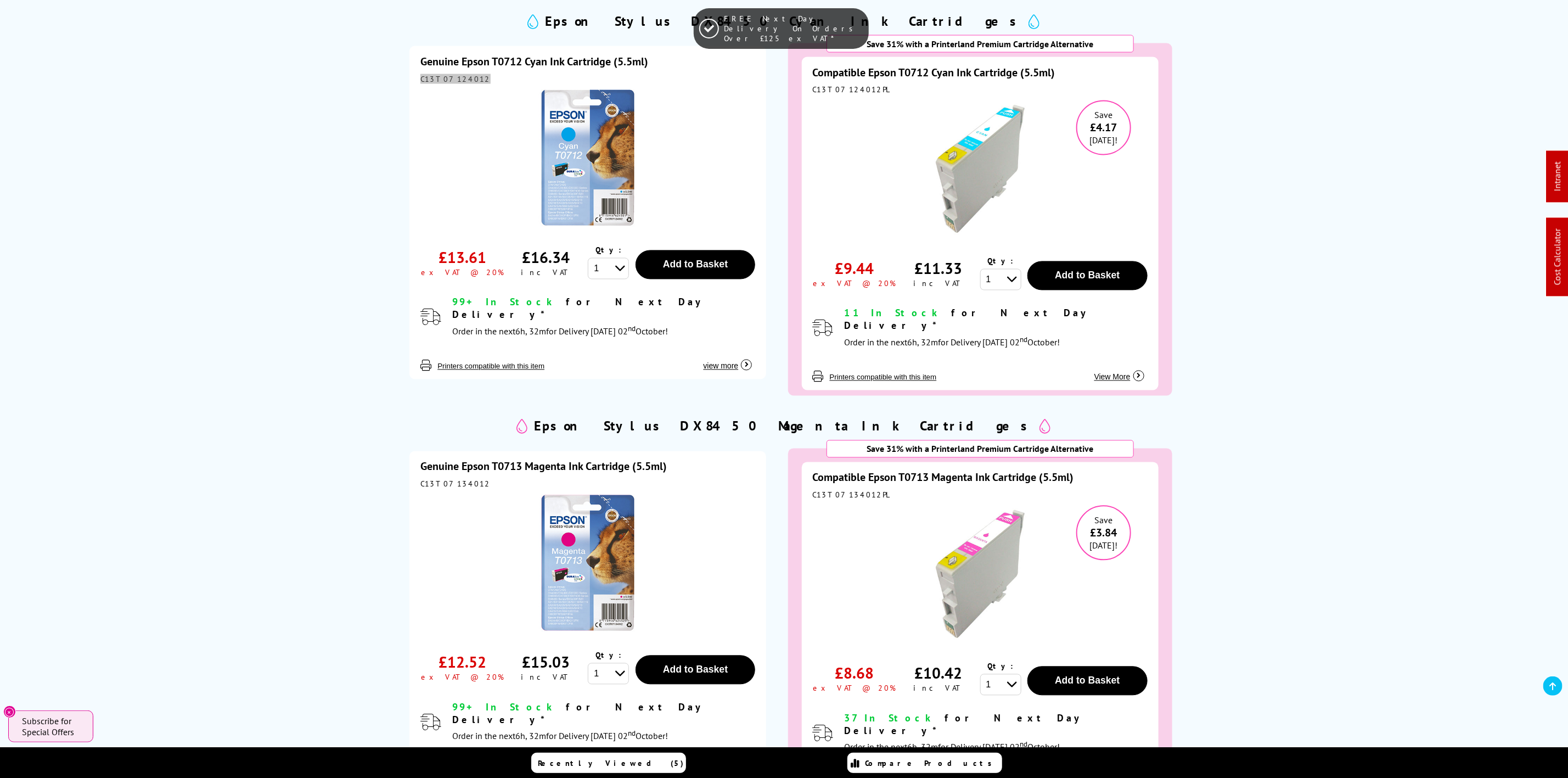
scroll to position [1482, 0]
click at [456, 478] on div "C13T07134012" at bounding box center [587, 483] width 335 height 10
copy div "C13T07134012"
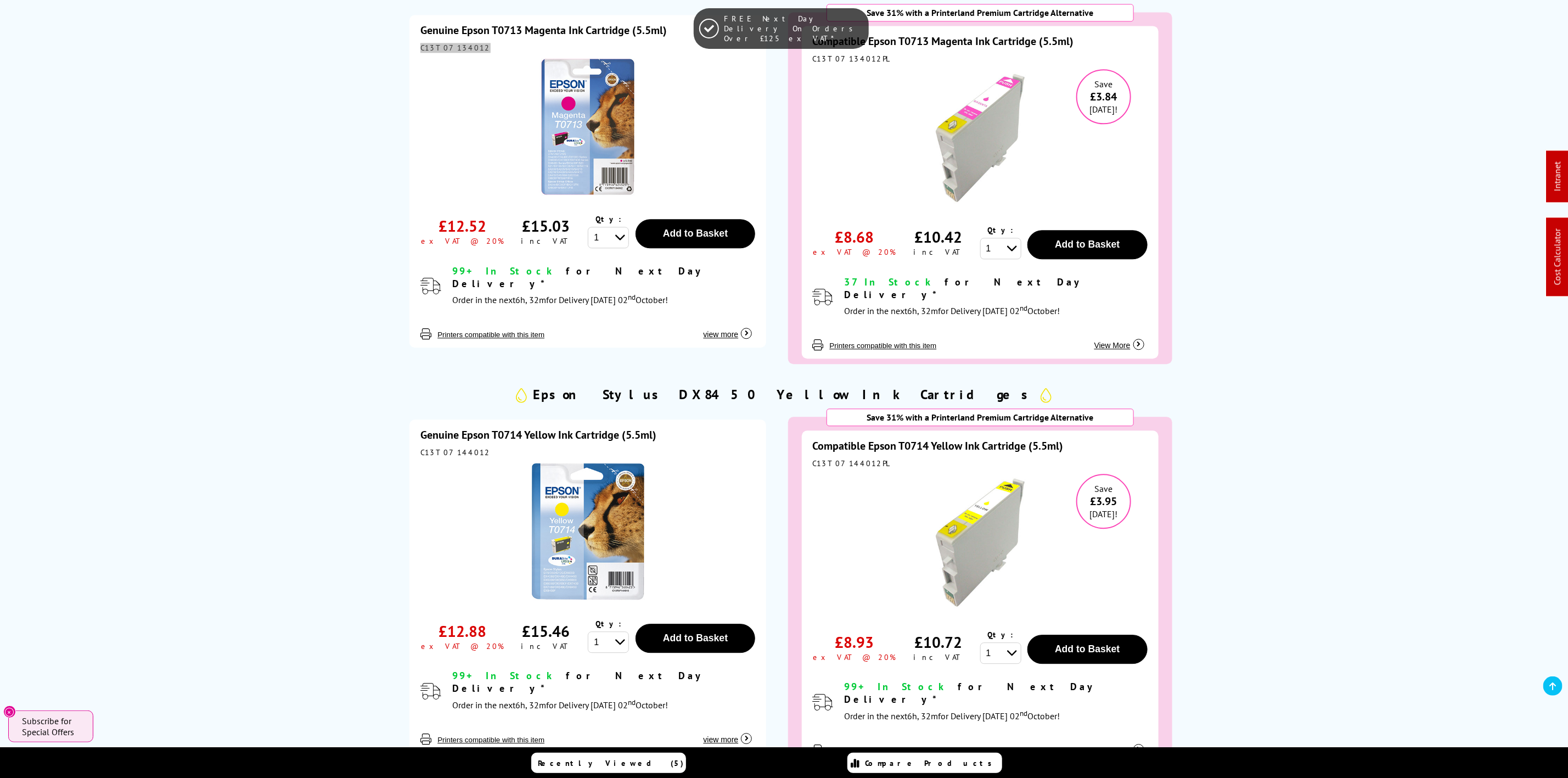
scroll to position [1976, 0]
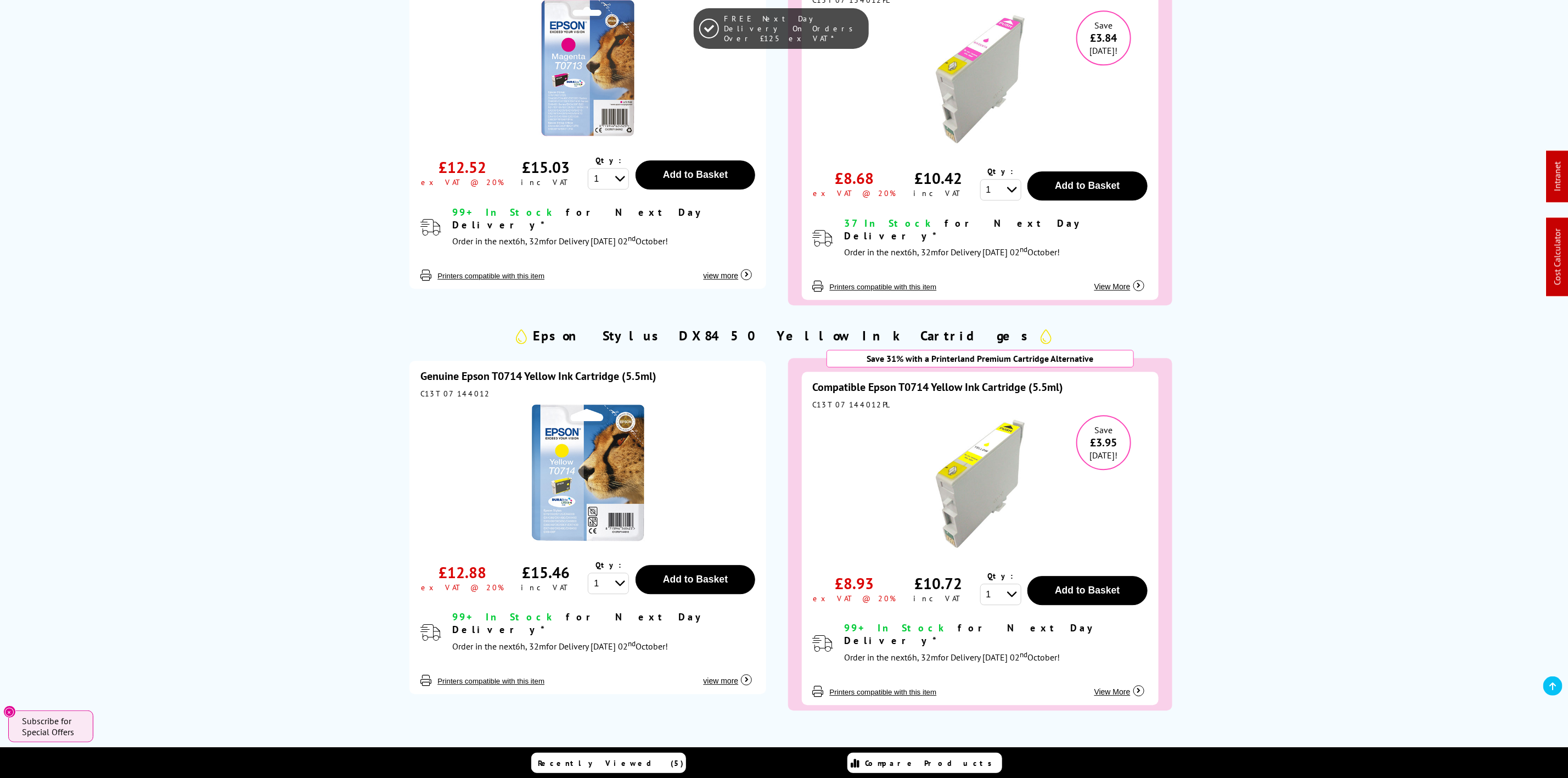
click at [436, 388] on div "C13T07144012" at bounding box center [587, 393] width 335 height 10
copy div "C13T07144012"
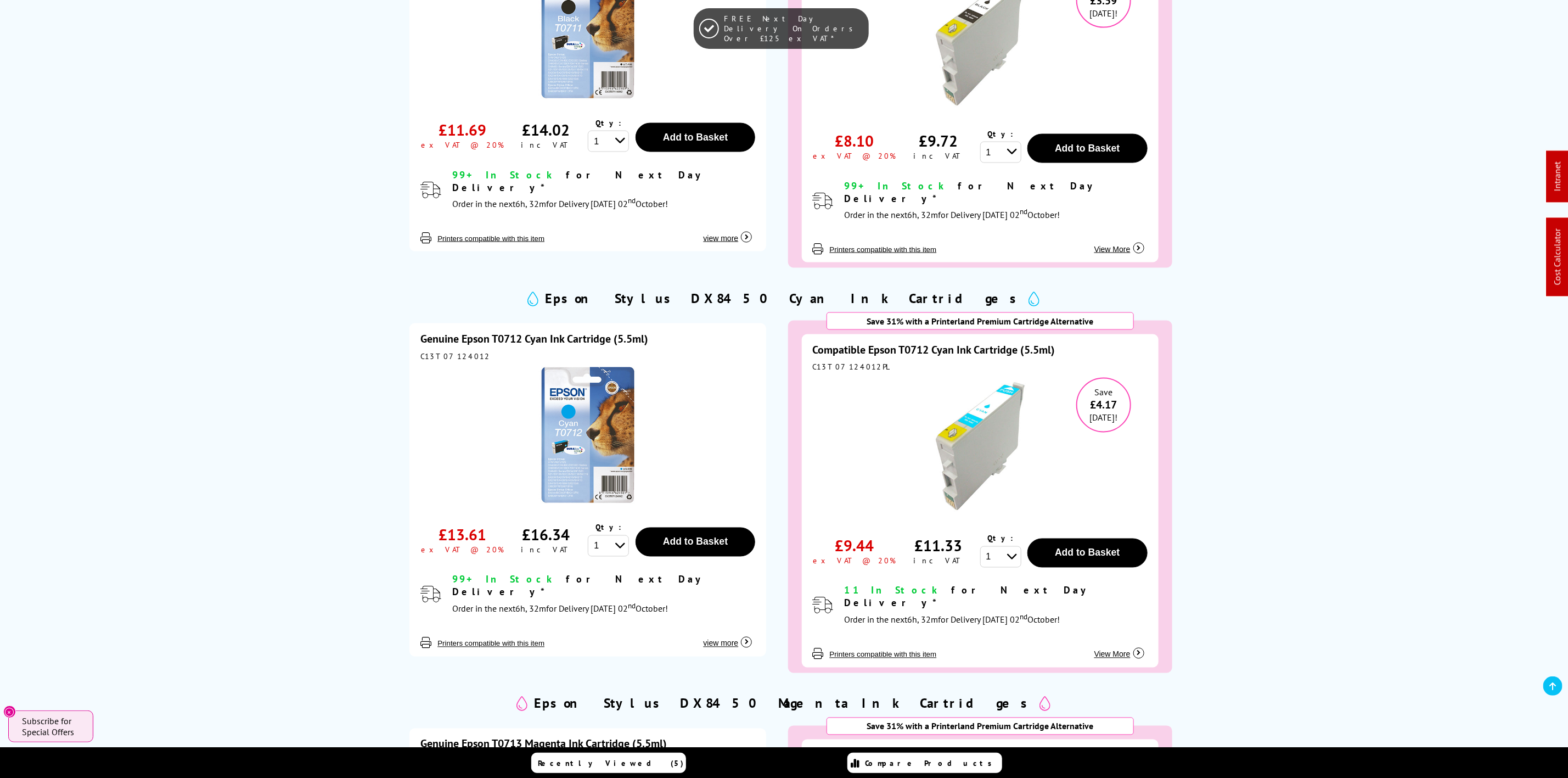
scroll to position [1460, 0]
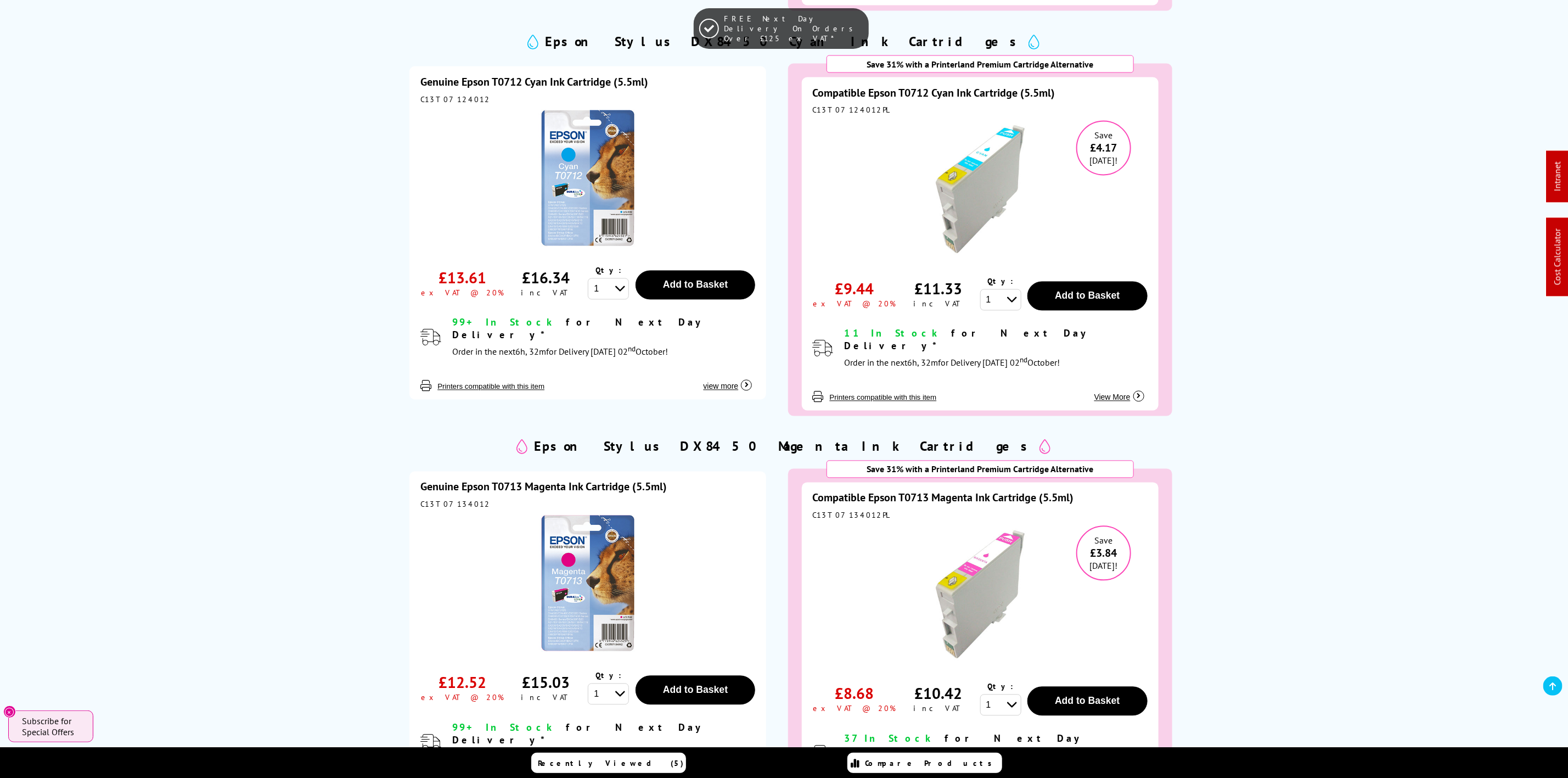
click at [460, 472] on div "Genuine Epson T0713 Magenta Ink Cartridge (5.5ml) C13T07134012 £12.52 ex VAT @ …" at bounding box center [587, 638] width 356 height 333
copy div "C13T07134012"
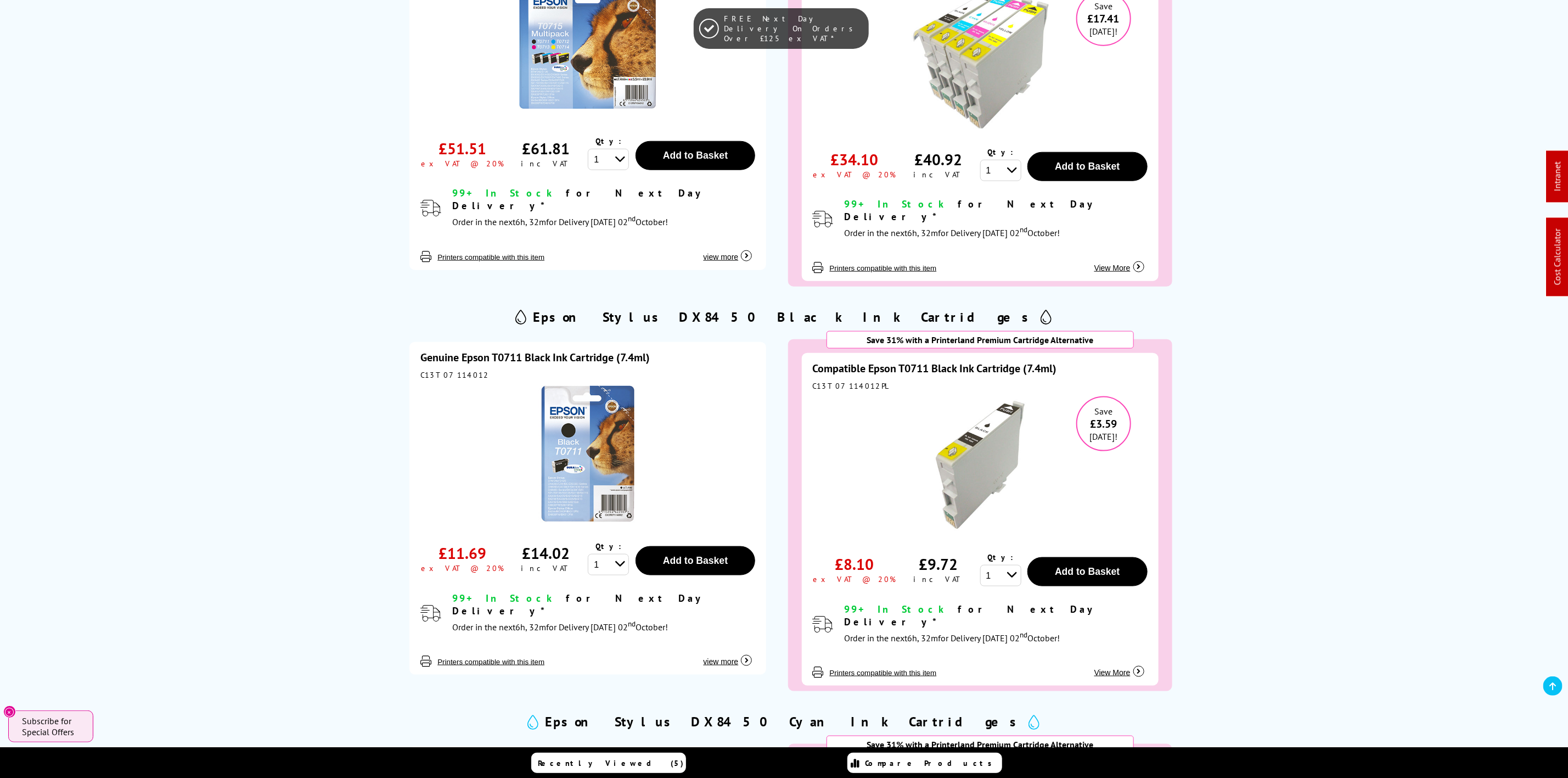
scroll to position [0, 0]
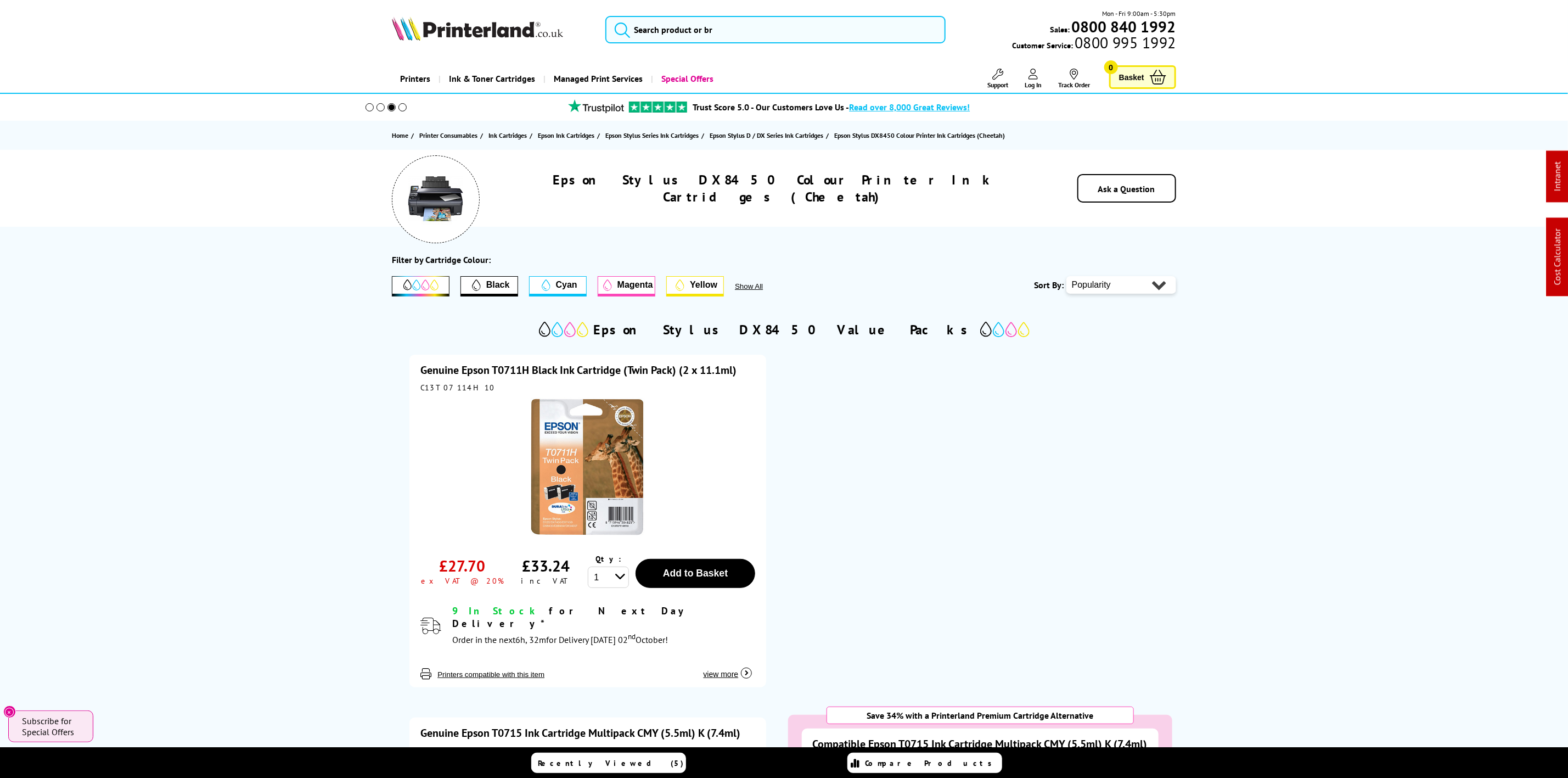
click at [539, 29] on img at bounding box center [477, 28] width 171 height 24
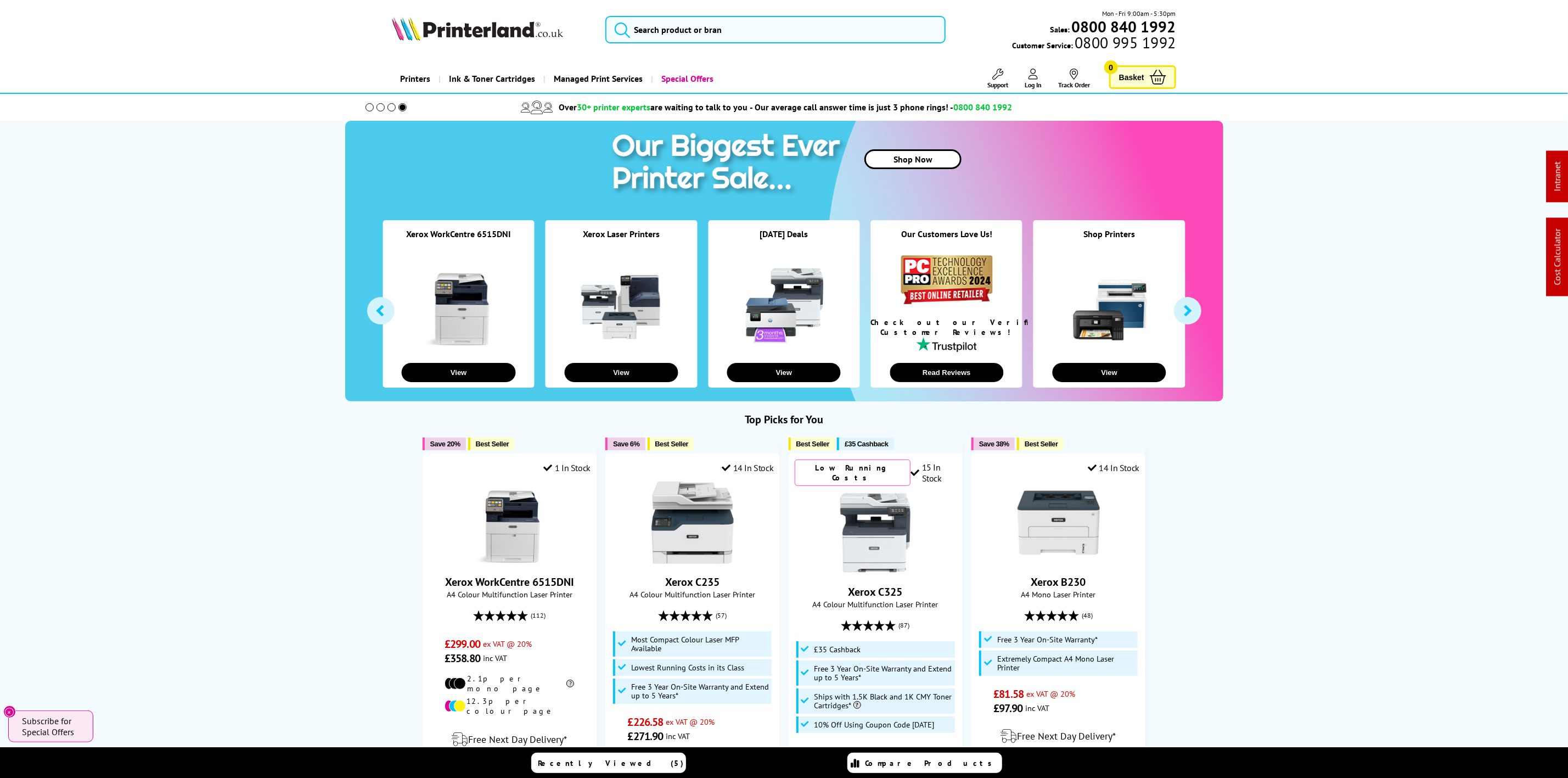
click at [441, 33] on img at bounding box center [477, 28] width 171 height 24
drag, startPoint x: 441, startPoint y: 33, endPoint x: 57, endPoint y: 51, distance: 384.4
click at [431, 33] on img at bounding box center [477, 28] width 171 height 24
click at [397, 25] on img at bounding box center [477, 28] width 171 height 24
click at [416, 33] on img at bounding box center [477, 28] width 171 height 24
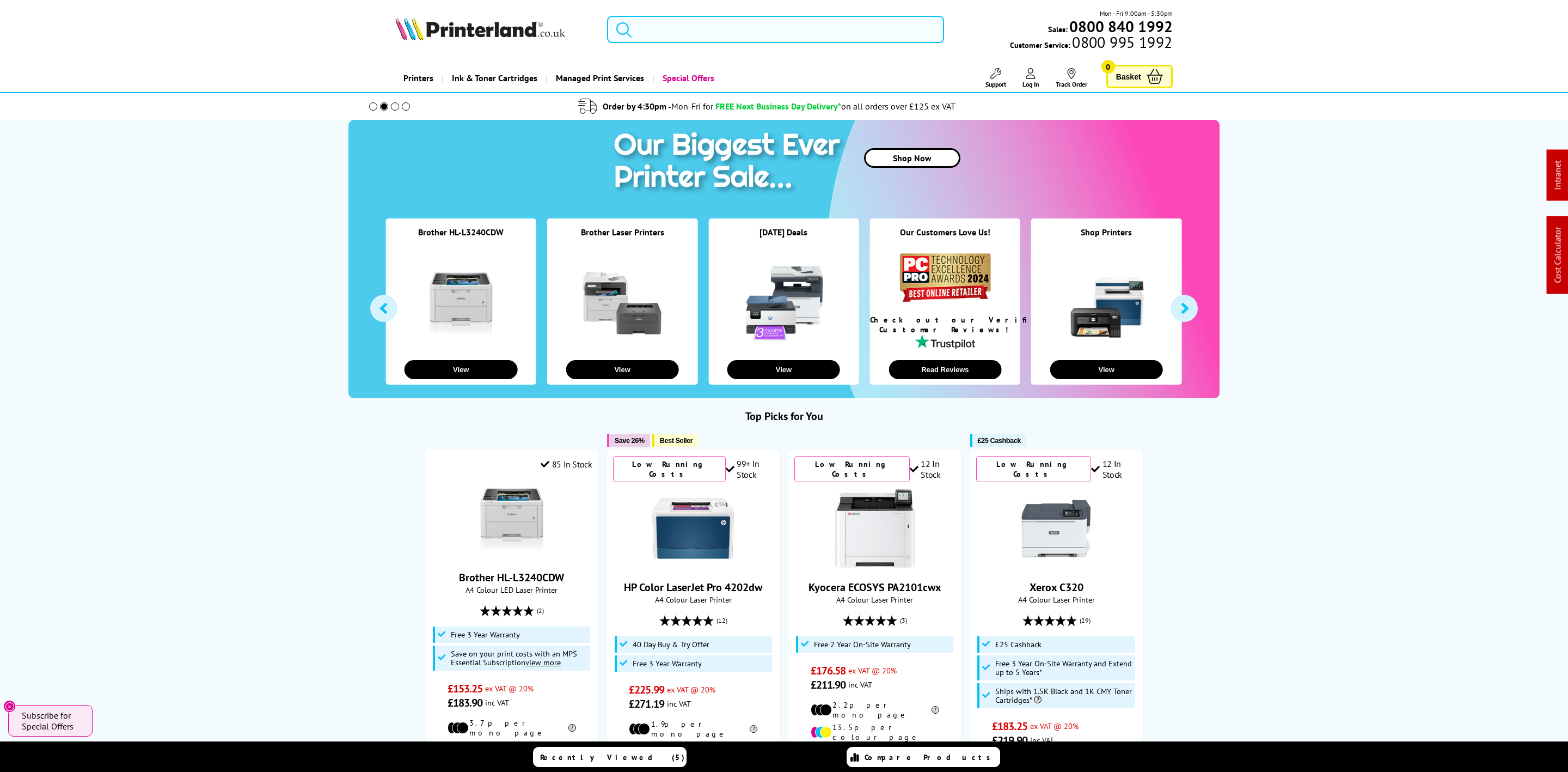
click at [690, 41] on input "search" at bounding box center [776, 29] width 337 height 27
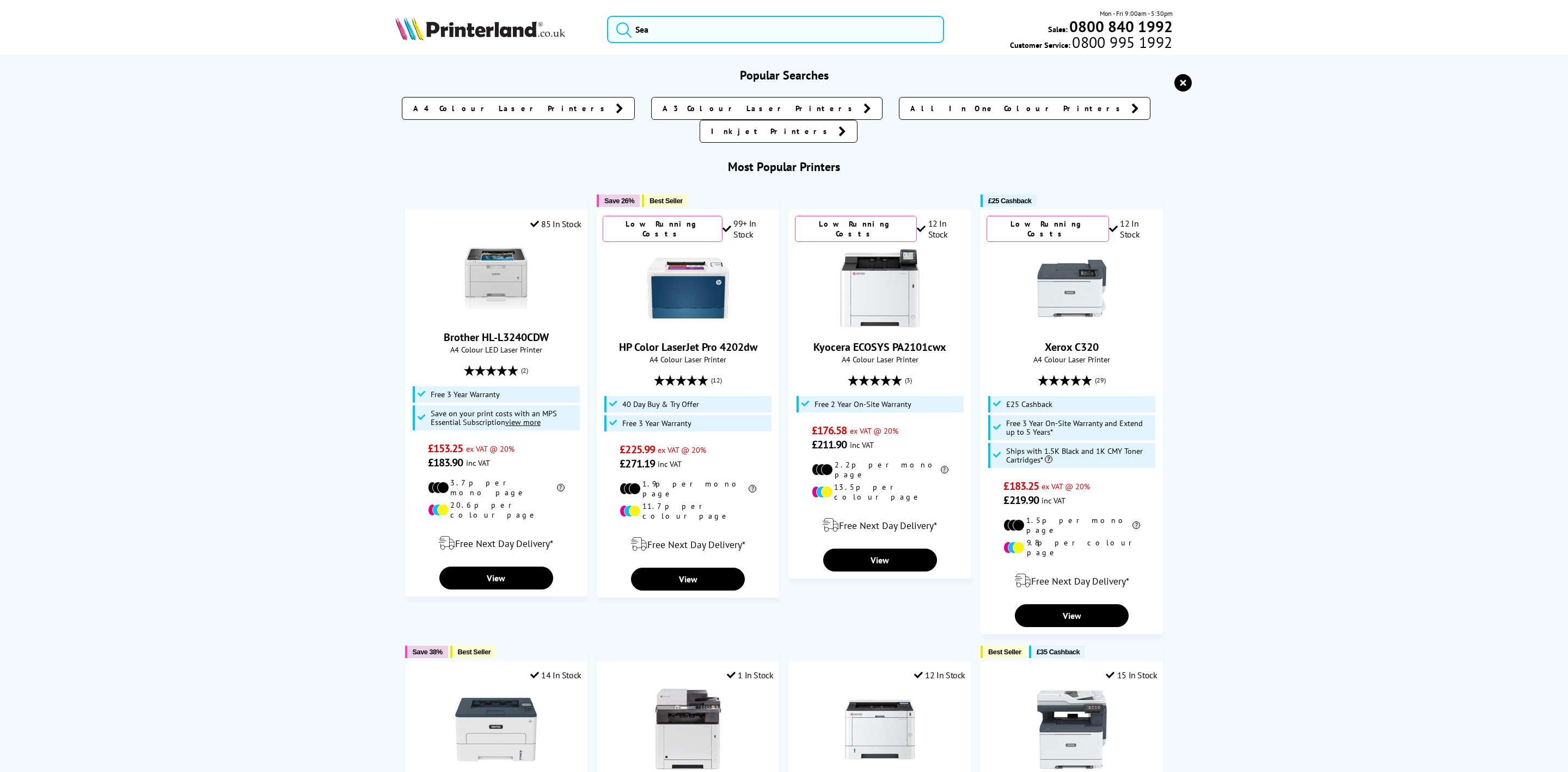
click at [541, 31] on img at bounding box center [480, 28] width 170 height 24
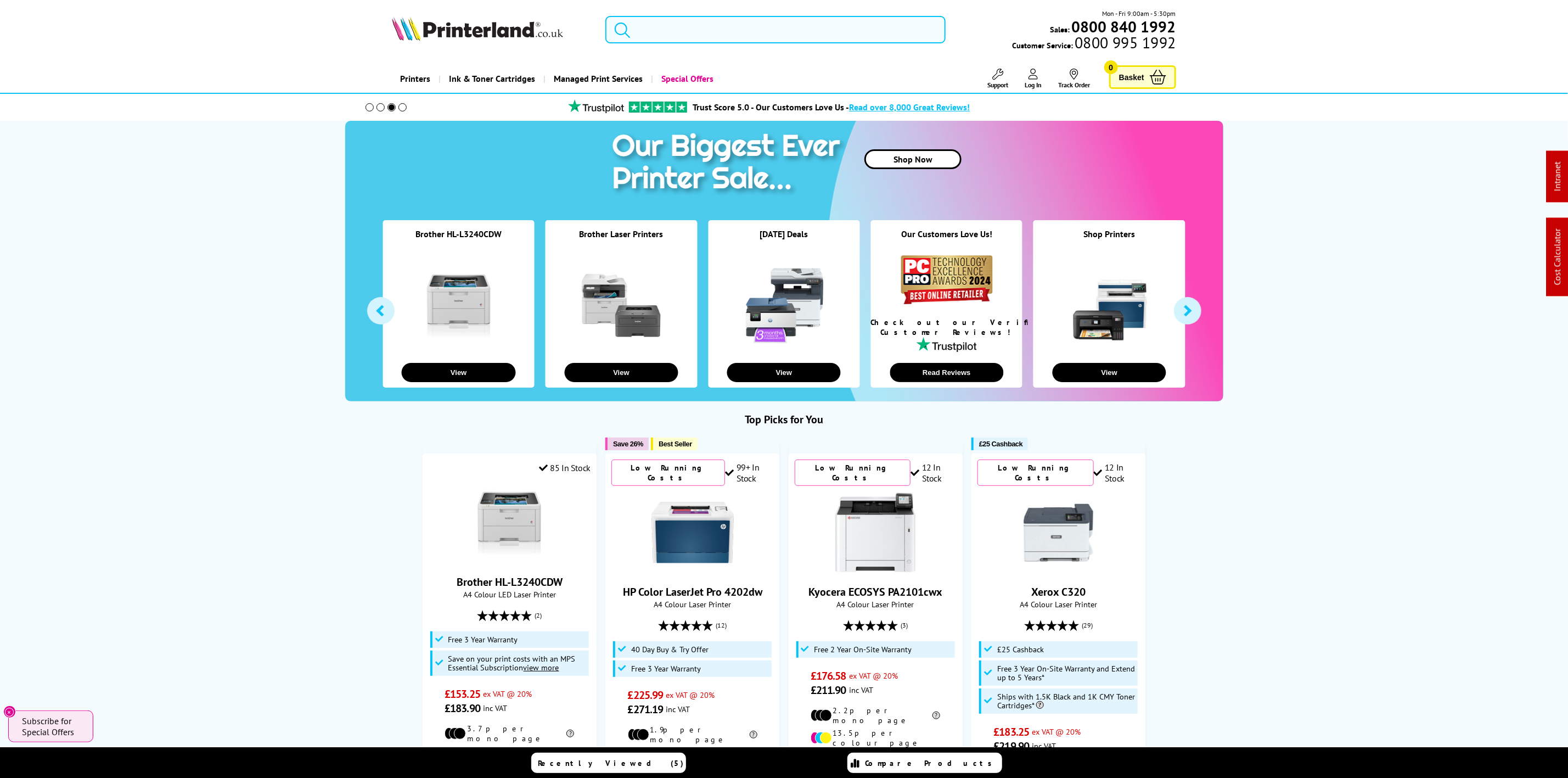
click at [721, 17] on input "search" at bounding box center [775, 29] width 339 height 27
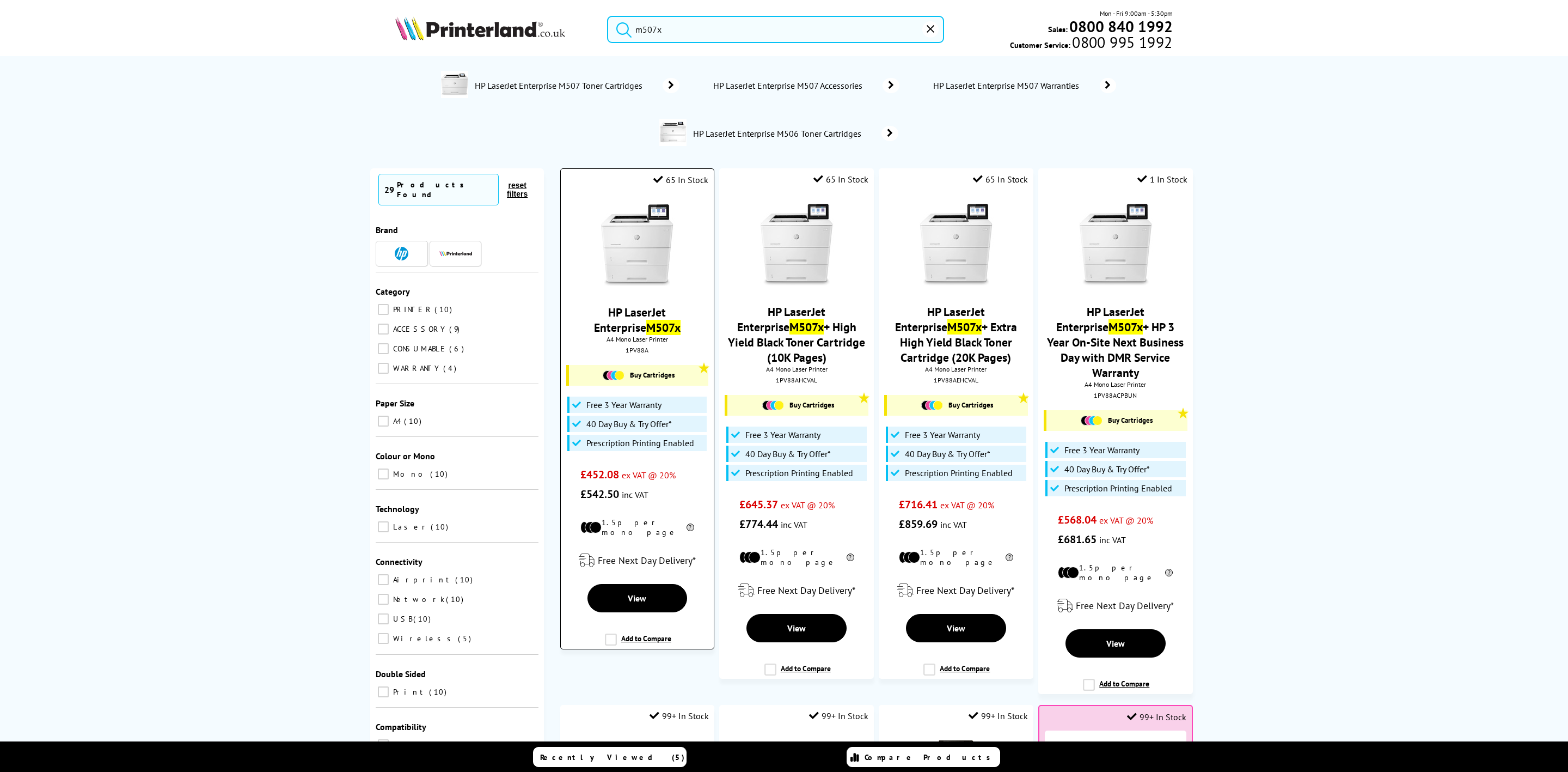
type input "m507x"
click at [658, 210] on img at bounding box center [637, 245] width 82 height 82
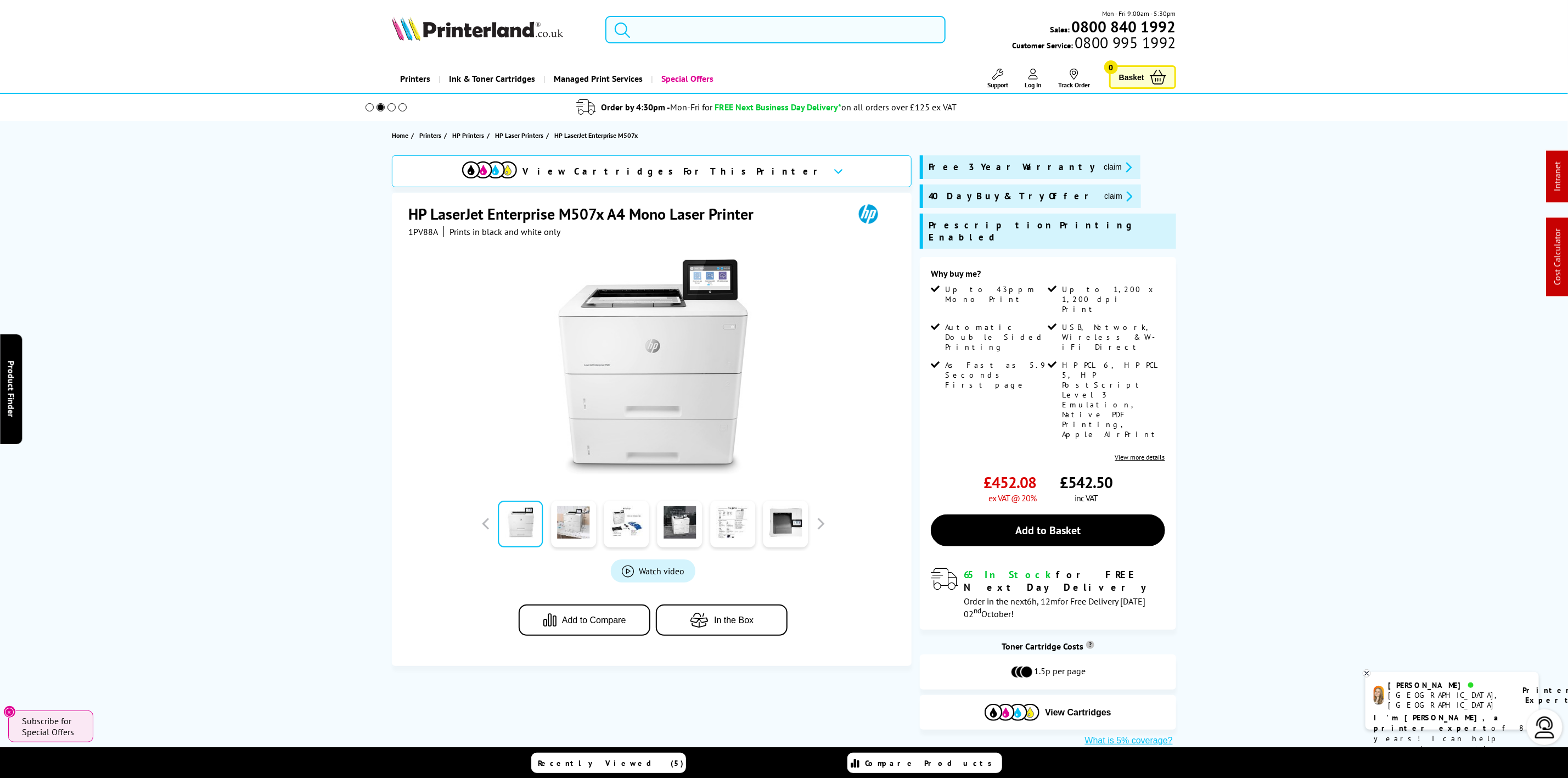
click at [550, 41] on picture at bounding box center [477, 37] width 171 height 11
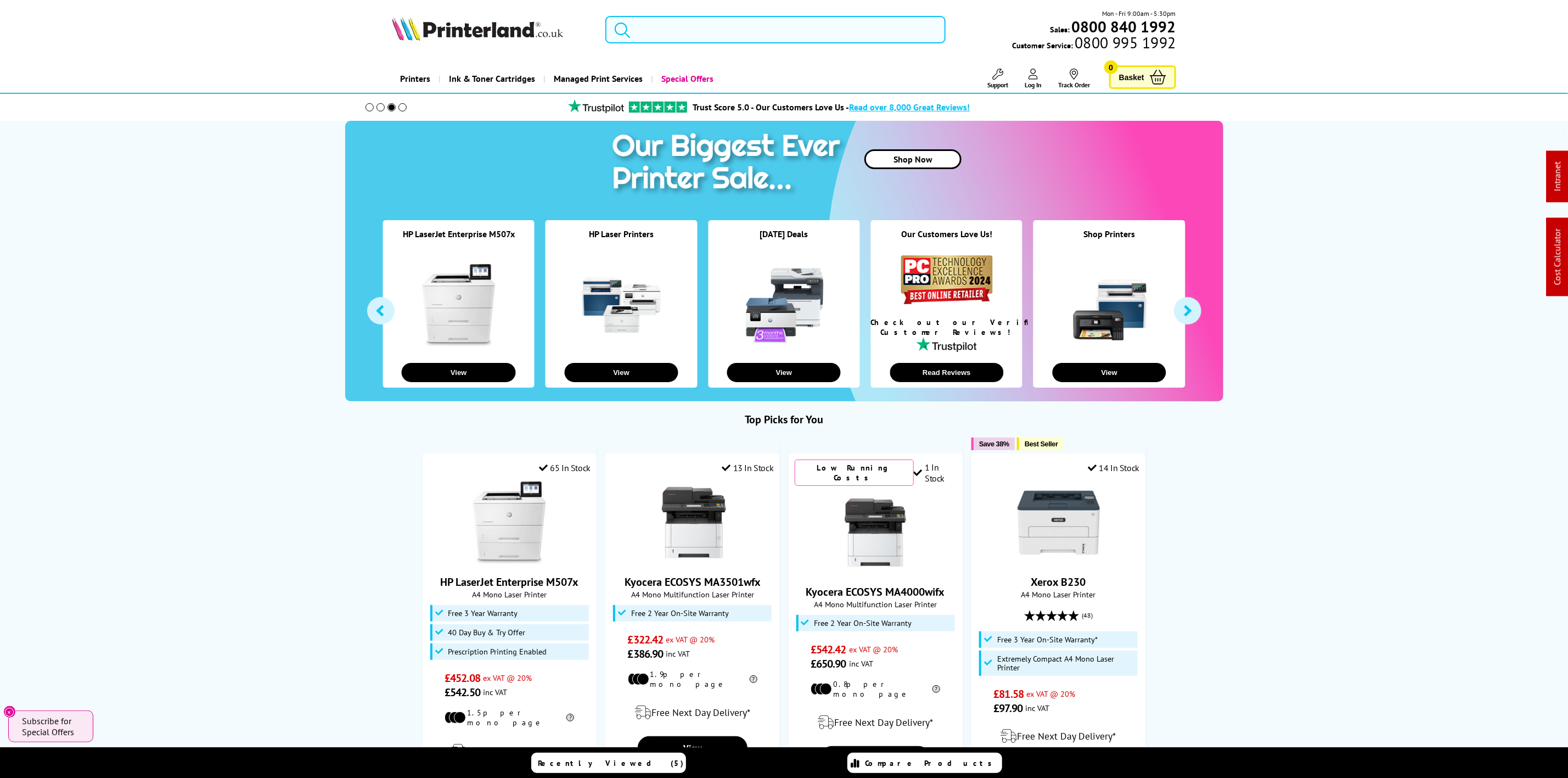
click at [744, 41] on input "search" at bounding box center [775, 29] width 339 height 27
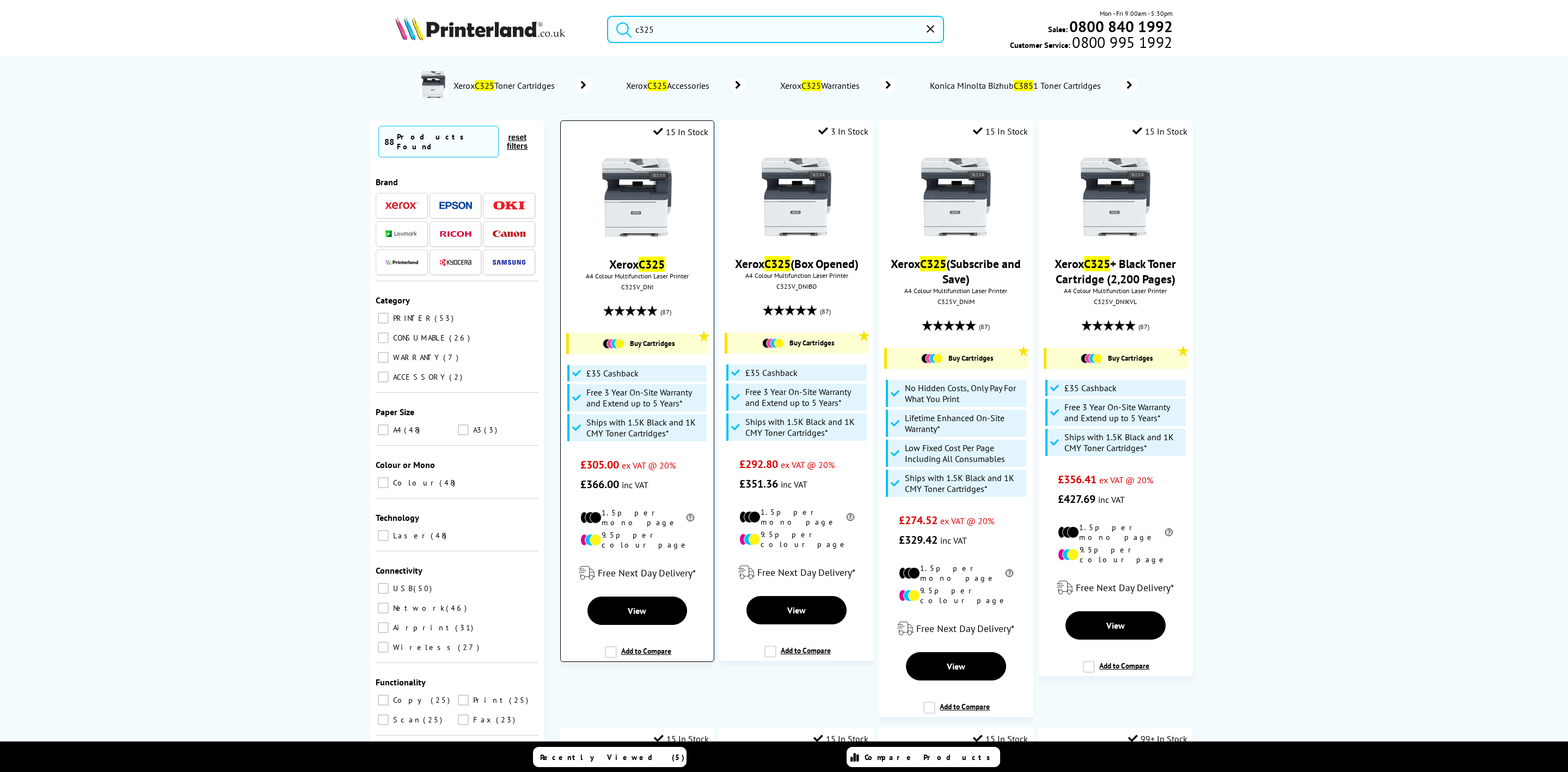
type input "c325"
click at [650, 226] on img at bounding box center [637, 197] width 82 height 82
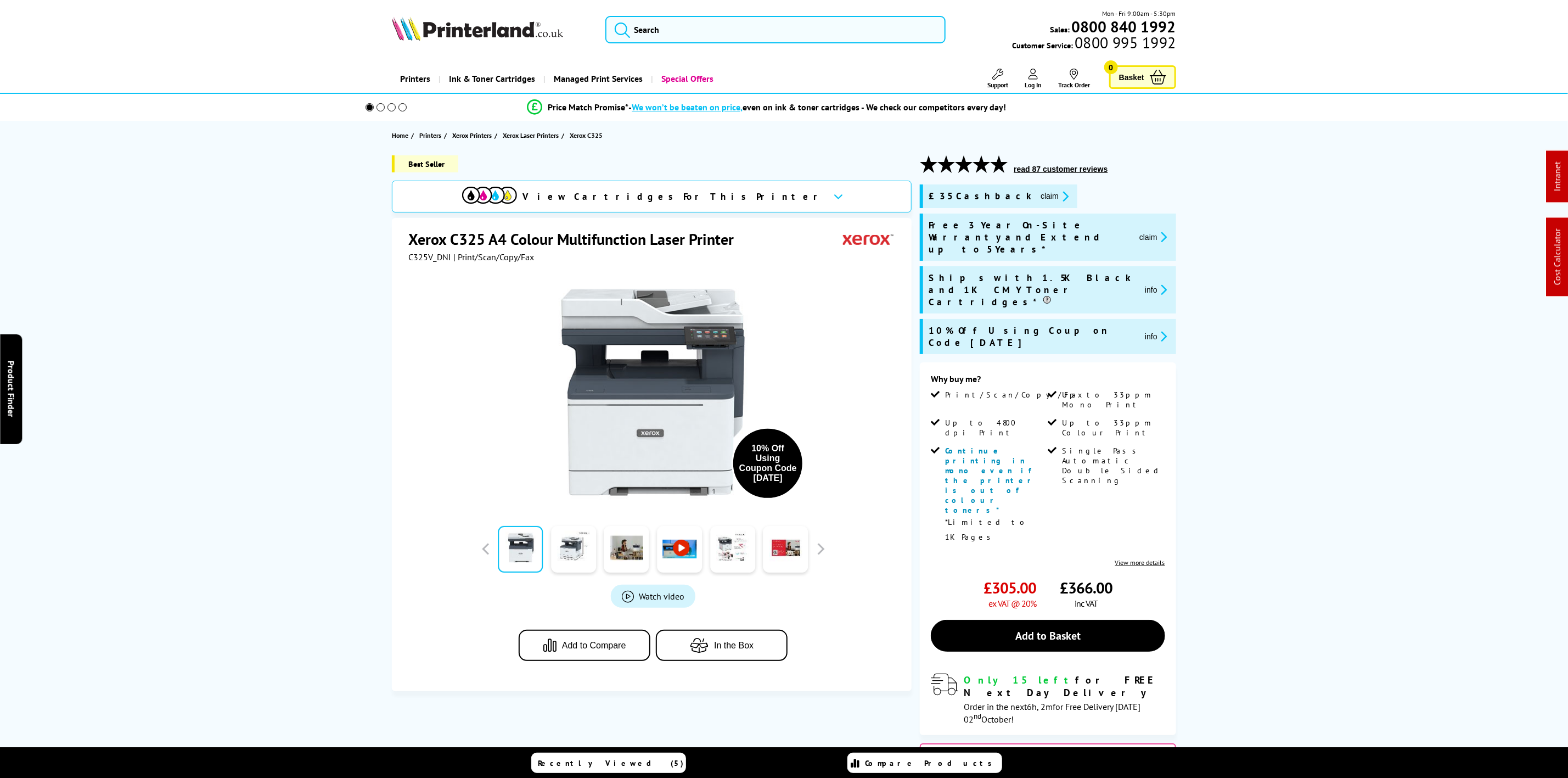
click at [1030, 201] on li "£35 Cashback claim" at bounding box center [1047, 196] width 256 height 23
click at [1059, 195] on icon "promo-description" at bounding box center [1063, 196] width 10 height 12
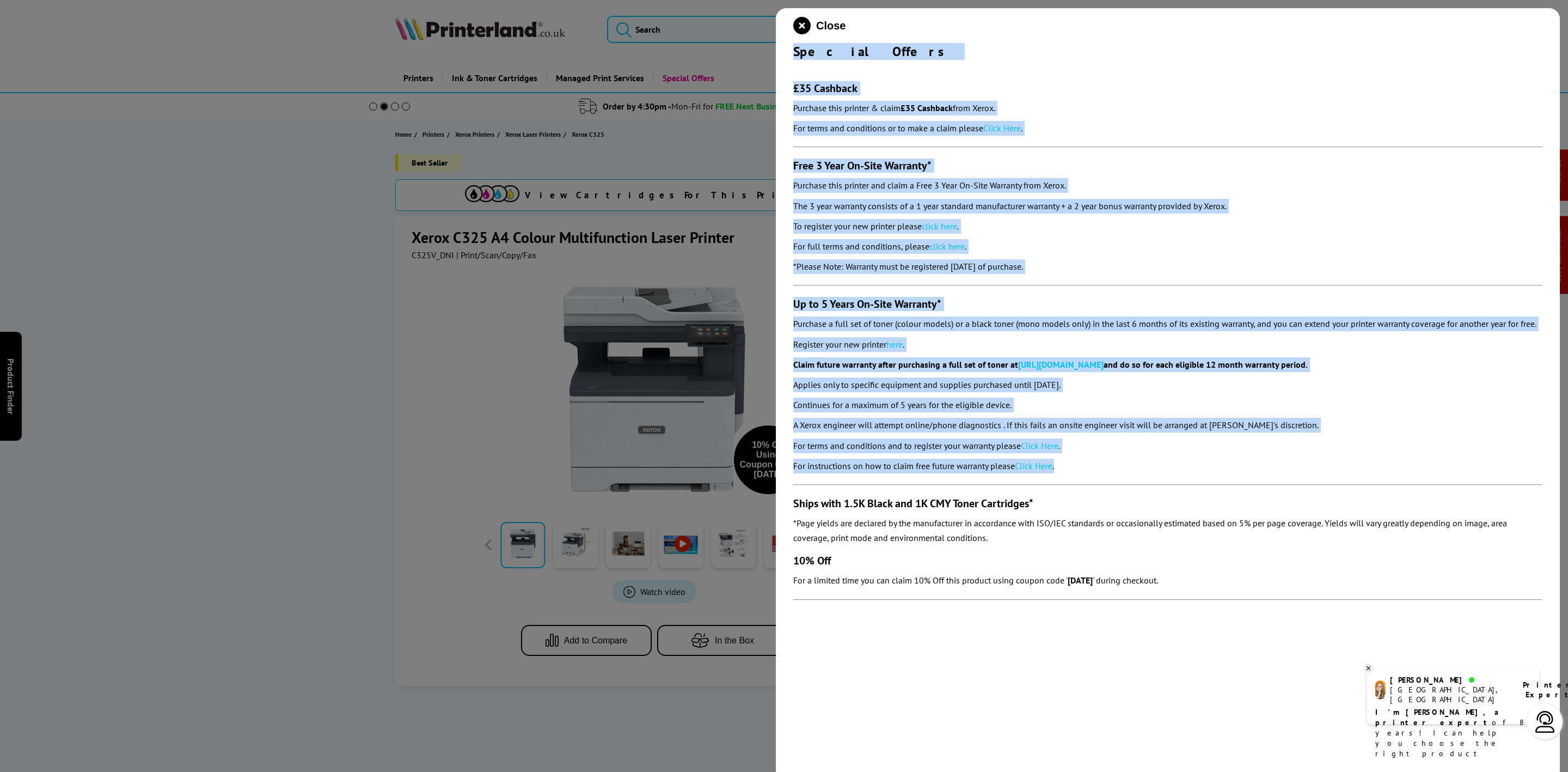
drag, startPoint x: 796, startPoint y: 46, endPoint x: 1100, endPoint y: 476, distance: 526.6
click at [1100, 476] on div "Close Special Offers £35 Cashback Purchase this printer & claim £35 Cashback fr…" at bounding box center [1167, 394] width 784 height 772
copy div "Special Offers £35 Cashback Purchase this printer & claim £35 Cashback from Xer…"
click at [799, 20] on icon "close modal" at bounding box center [801, 25] width 17 height 17
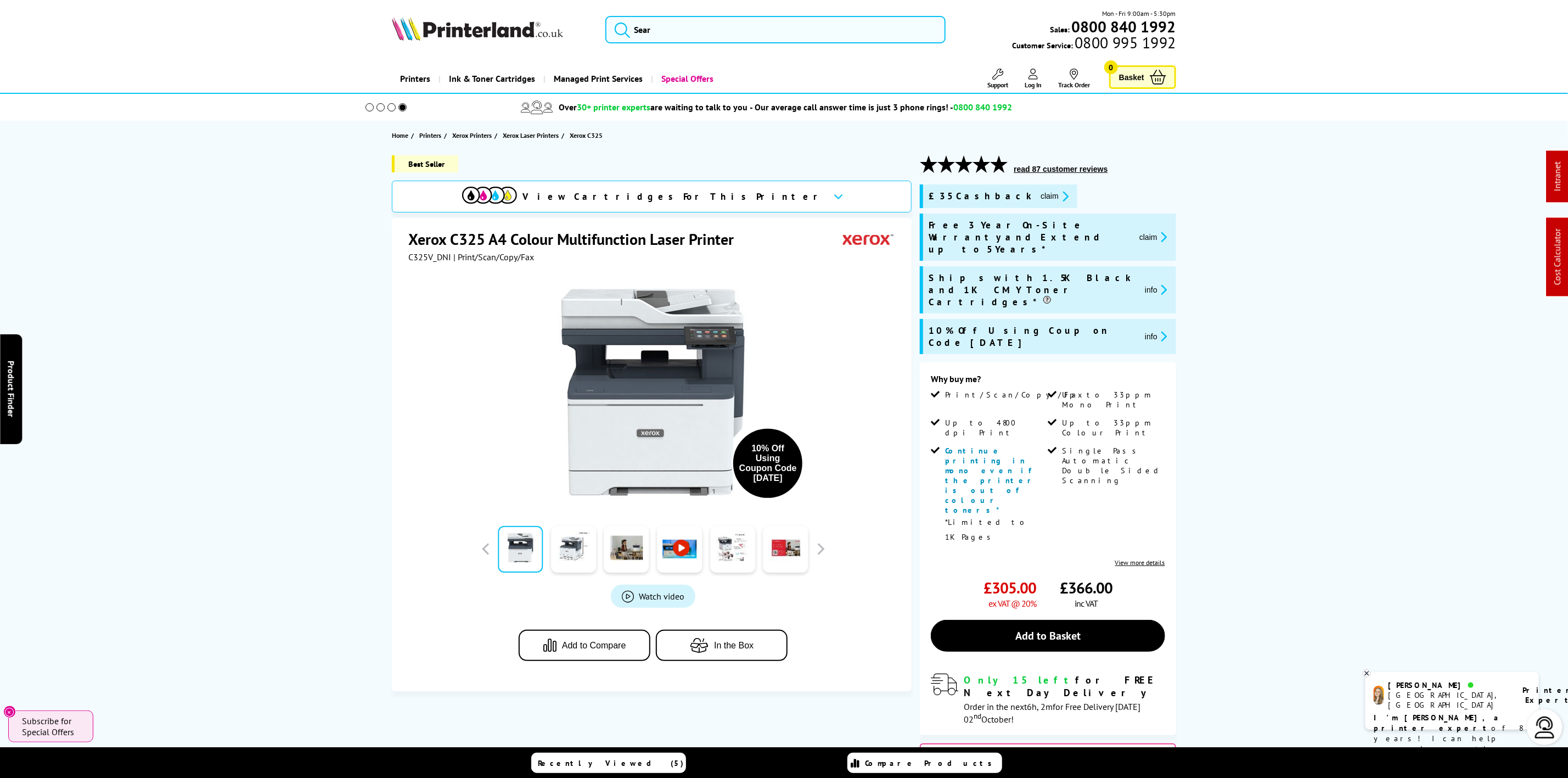
click at [525, 21] on img at bounding box center [477, 28] width 171 height 24
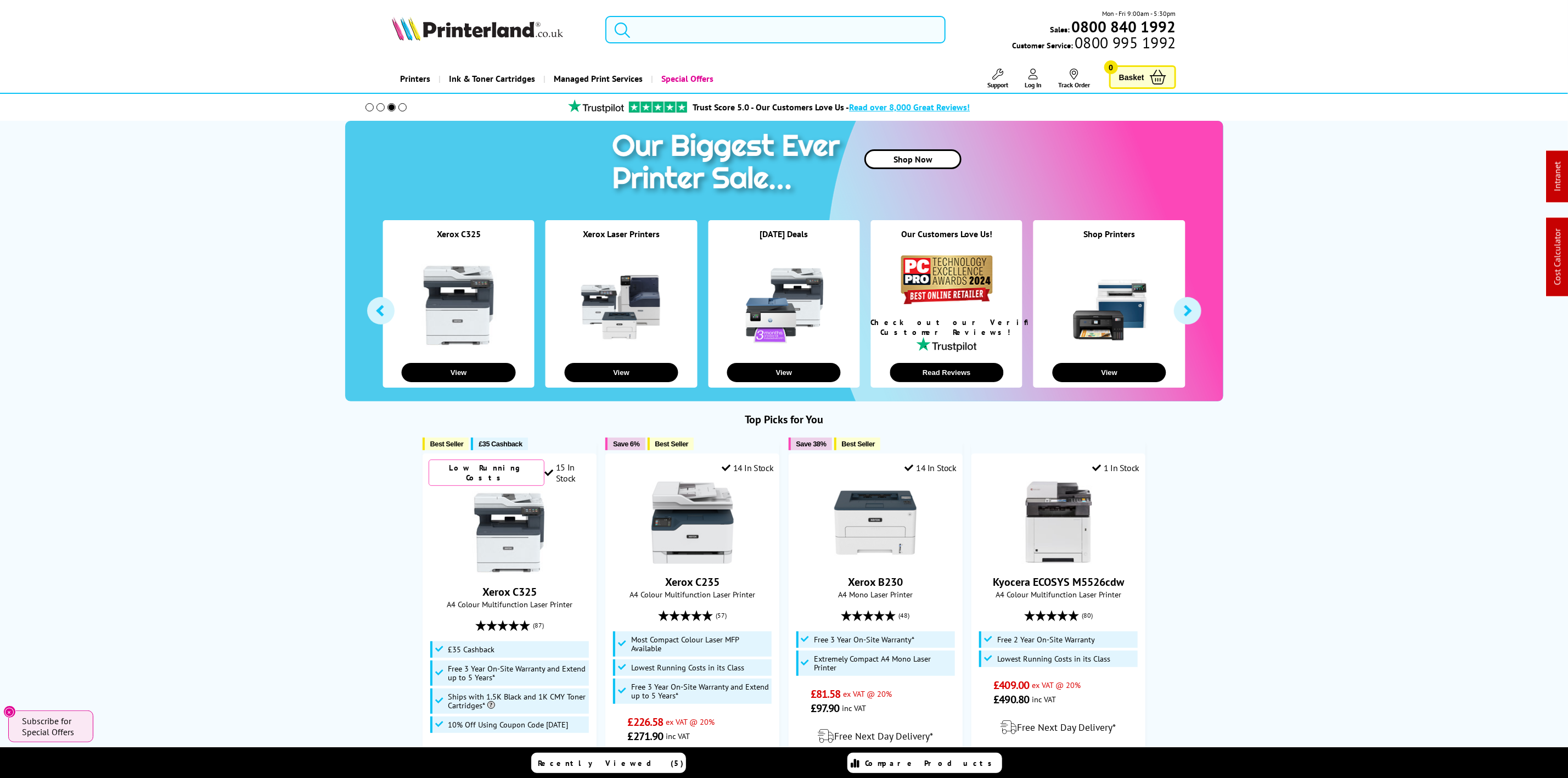
click at [654, 34] on input "search" at bounding box center [775, 29] width 339 height 27
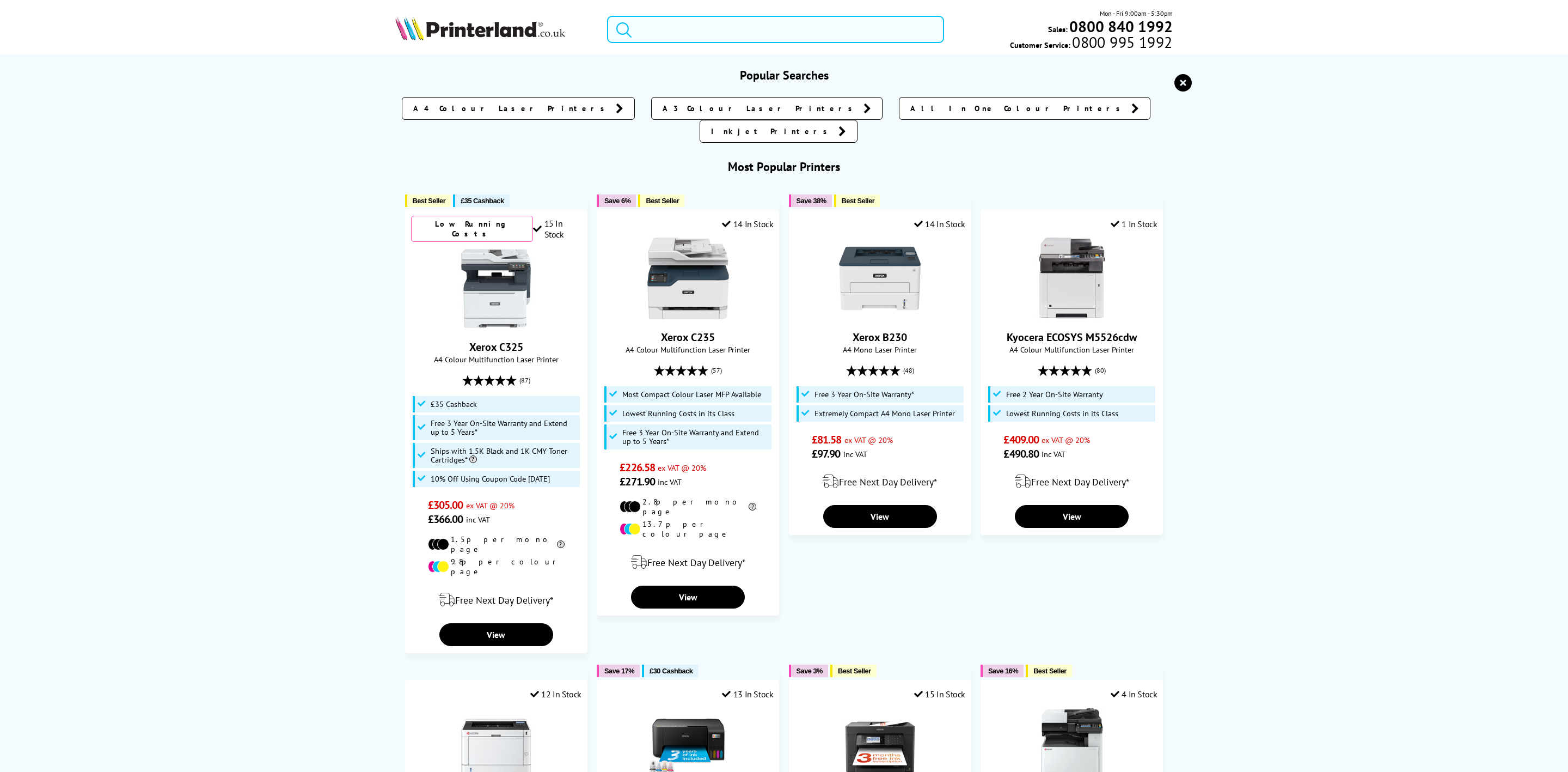
click at [657, 33] on input "search" at bounding box center [776, 29] width 337 height 27
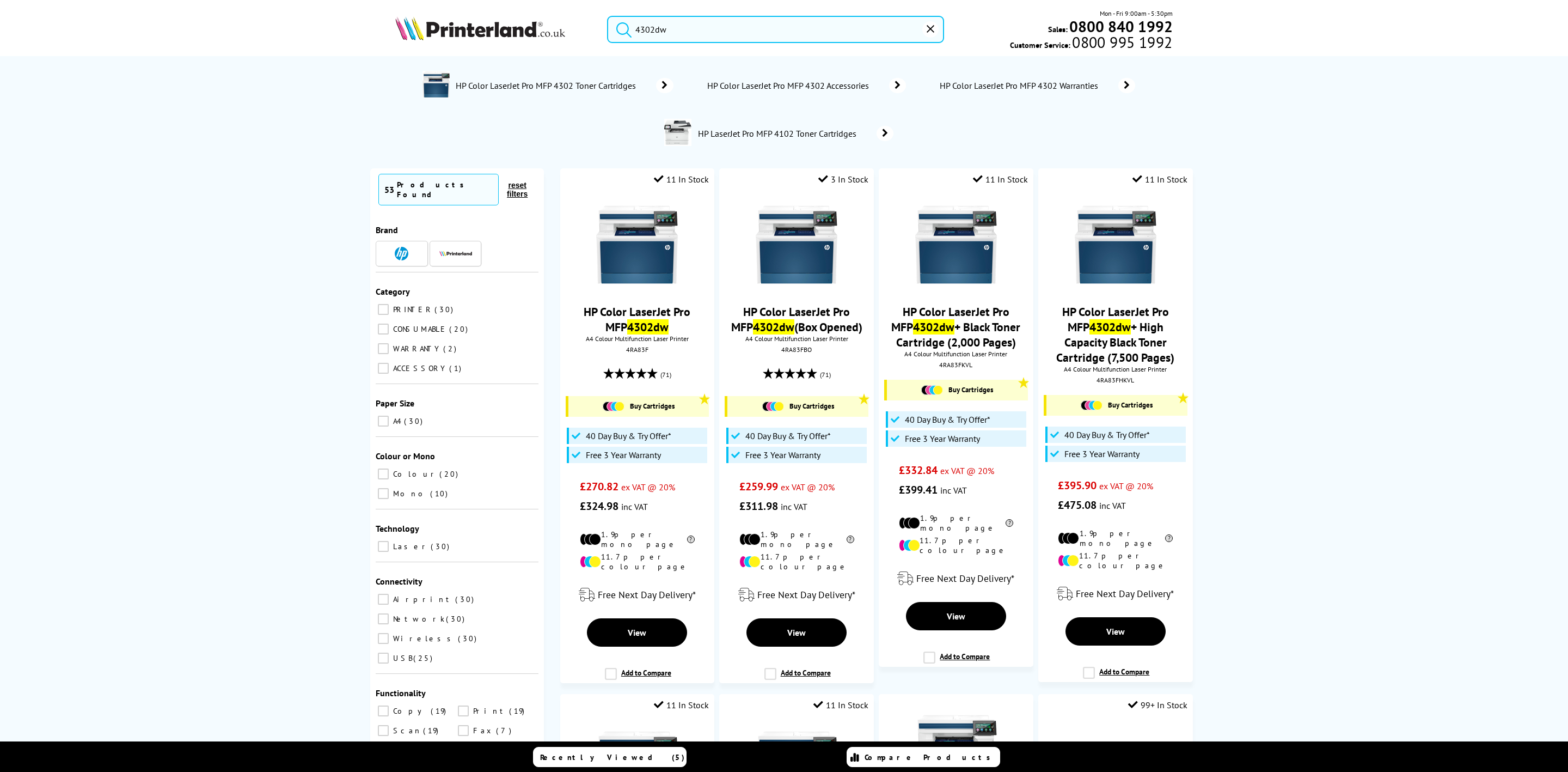
drag, startPoint x: 752, startPoint y: 36, endPoint x: 394, endPoint y: 10, distance: 358.9
click at [394, 10] on div "4302dw Mon - Fri 9:00am - 5:30pm Sales: 0800 840 1992 Customer Service: 0800 99…" at bounding box center [784, 32] width 871 height 48
paste input "6GX01F"
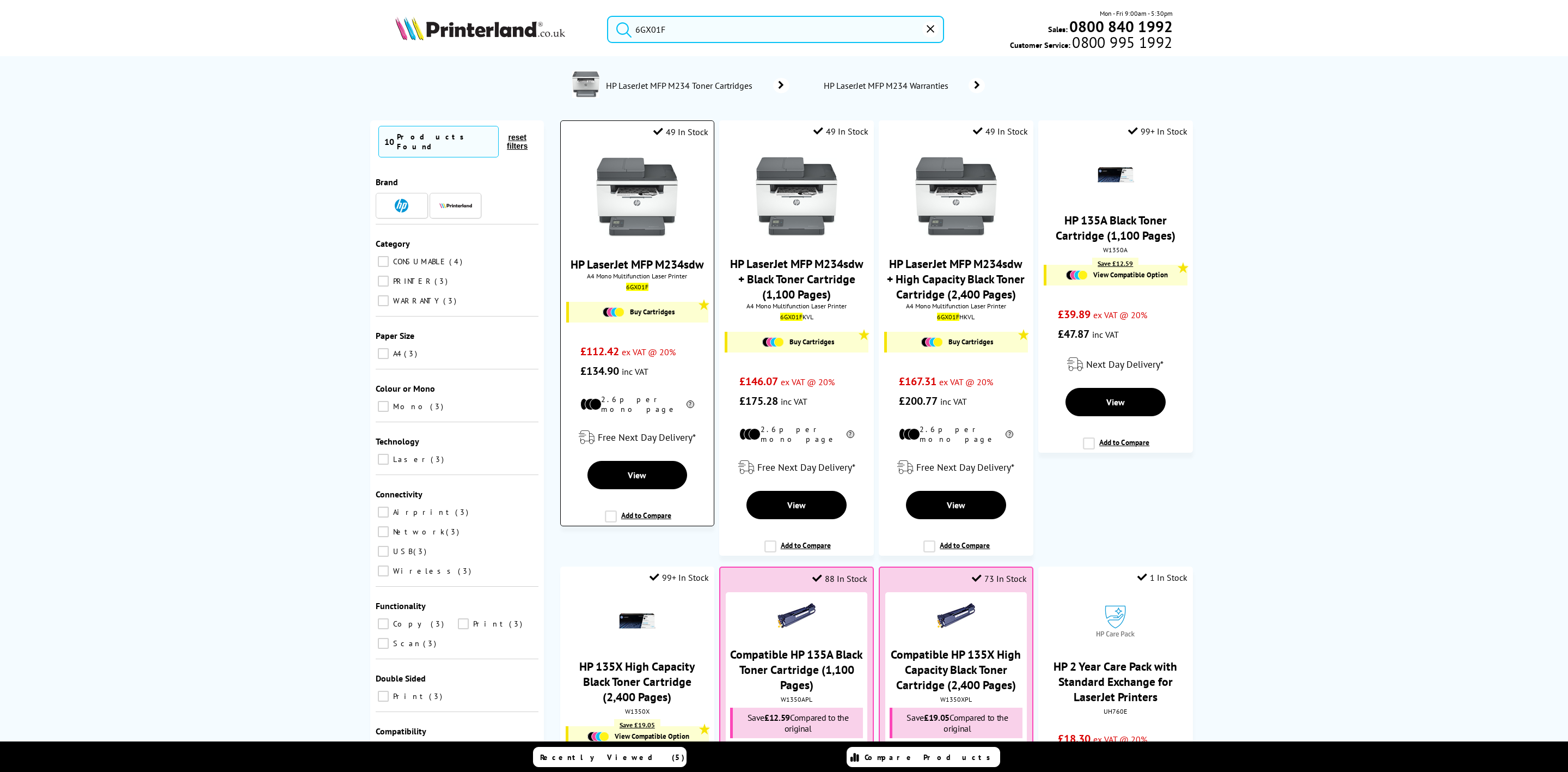
type input "6GX01F"
click at [661, 185] on img at bounding box center [637, 197] width 82 height 82
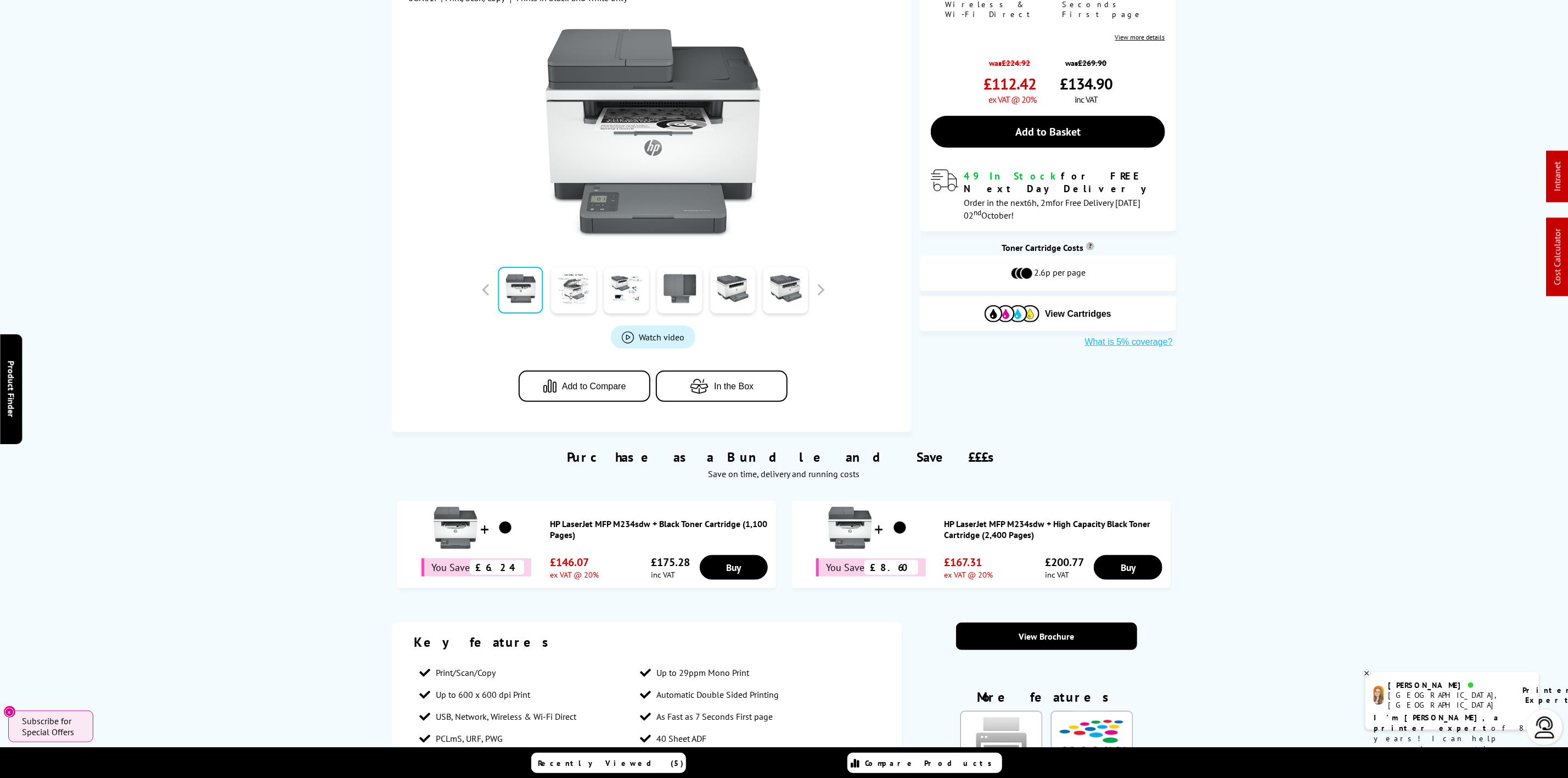
scroll to position [412, 0]
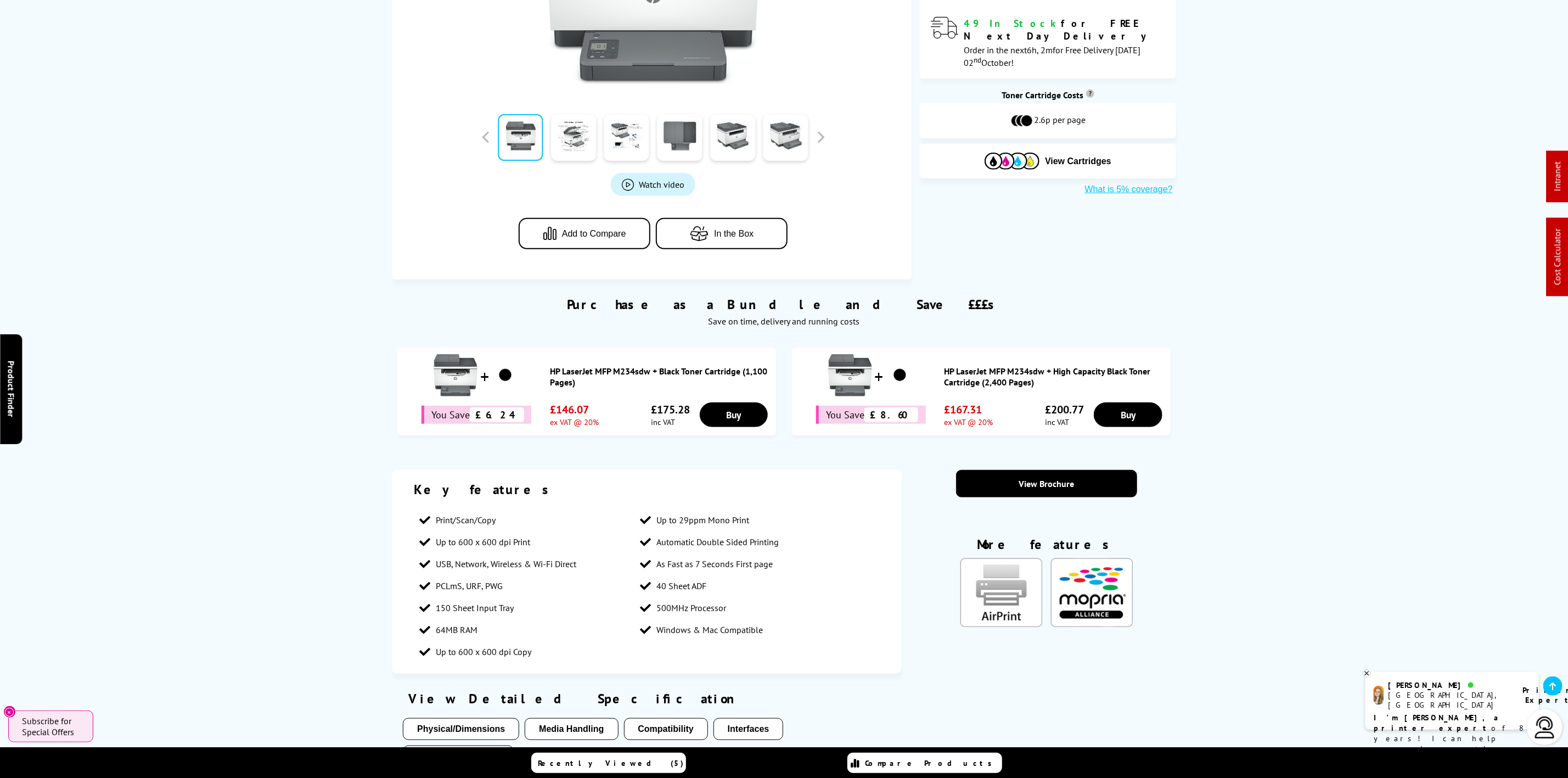
click at [623, 38] on span "Product Details" at bounding box center [626, 40] width 161 height 26
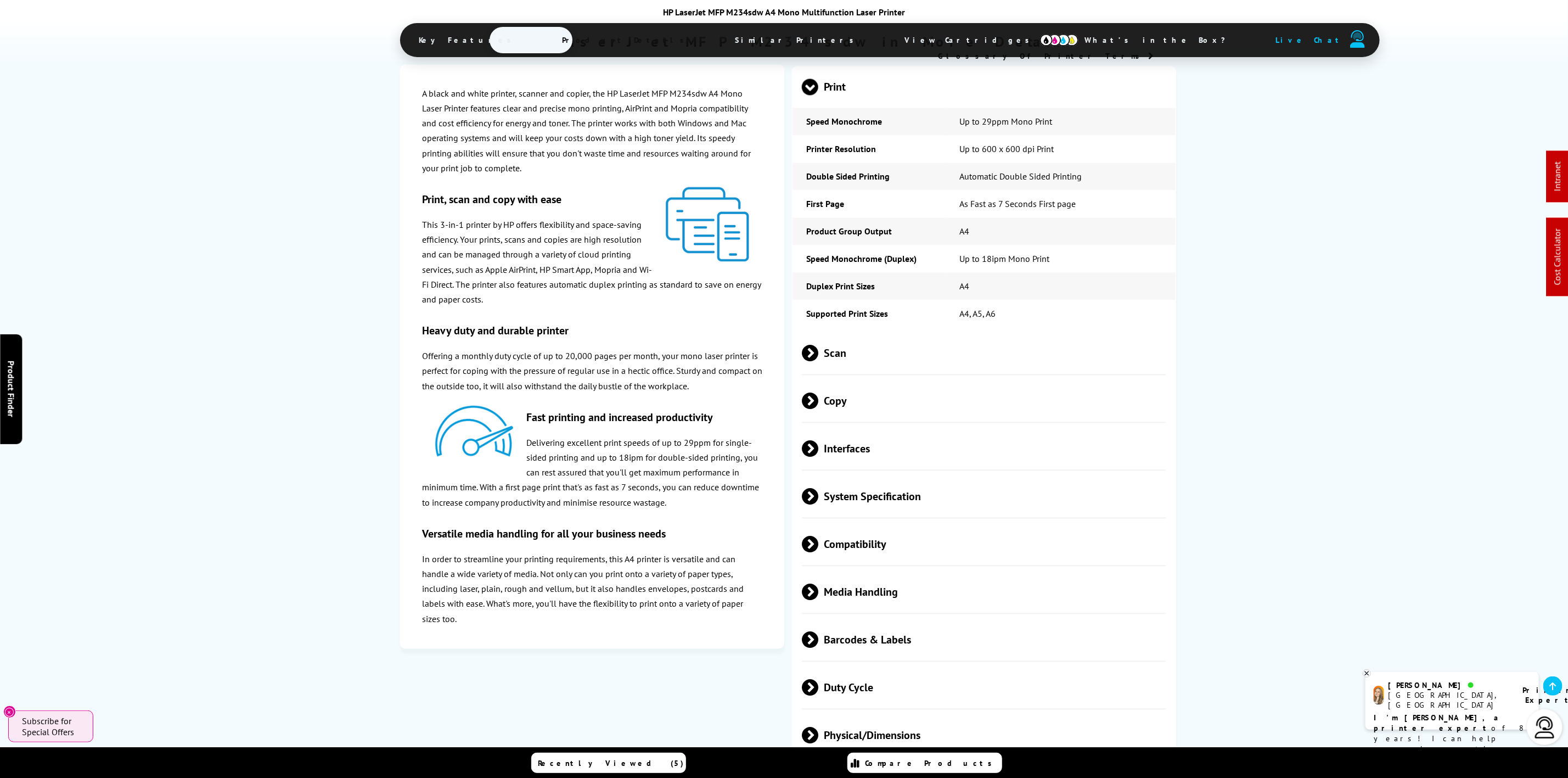
scroll to position [1525, 0]
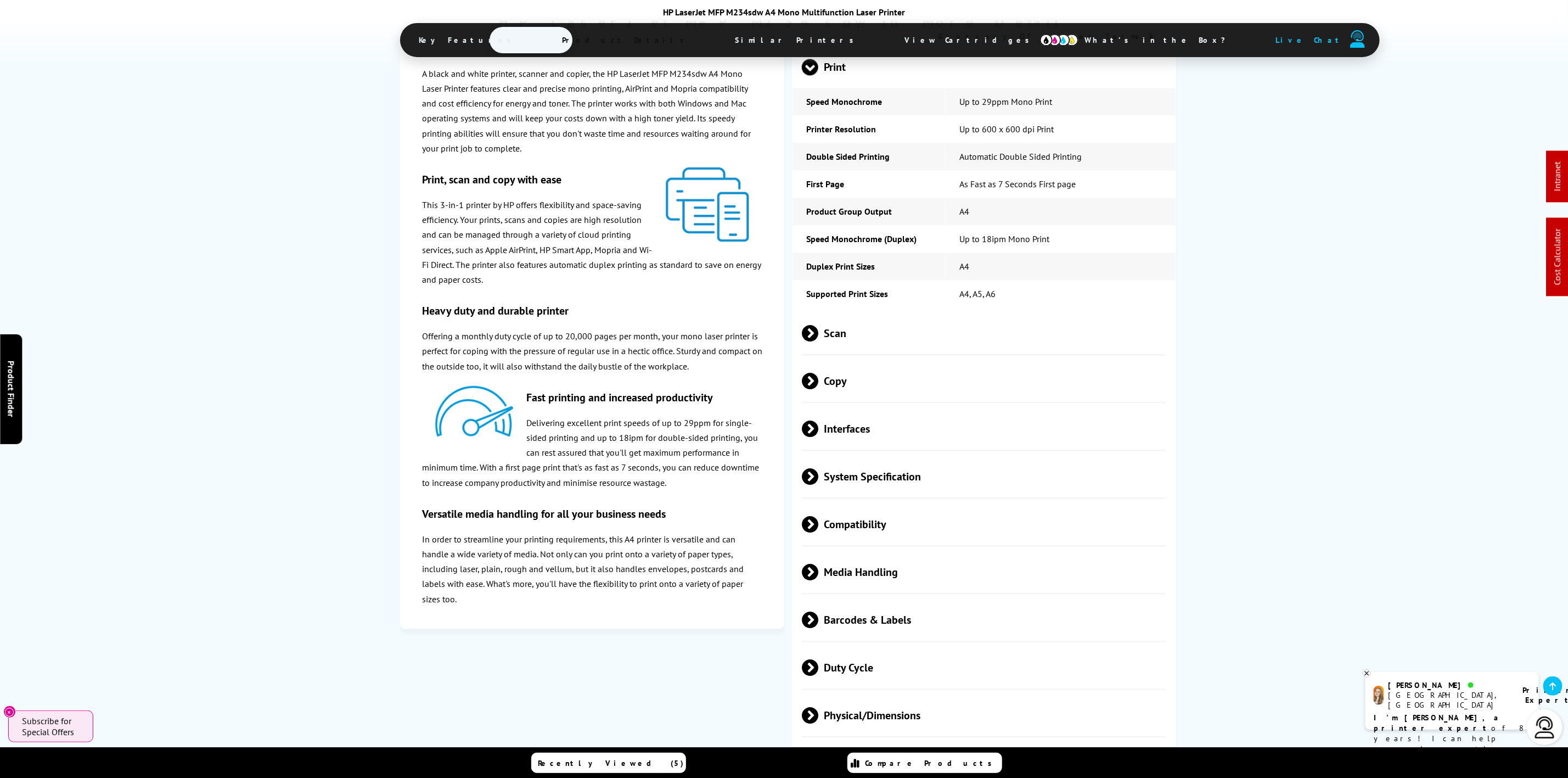
click at [858, 355] on span "Scan" at bounding box center [983, 334] width 364 height 41
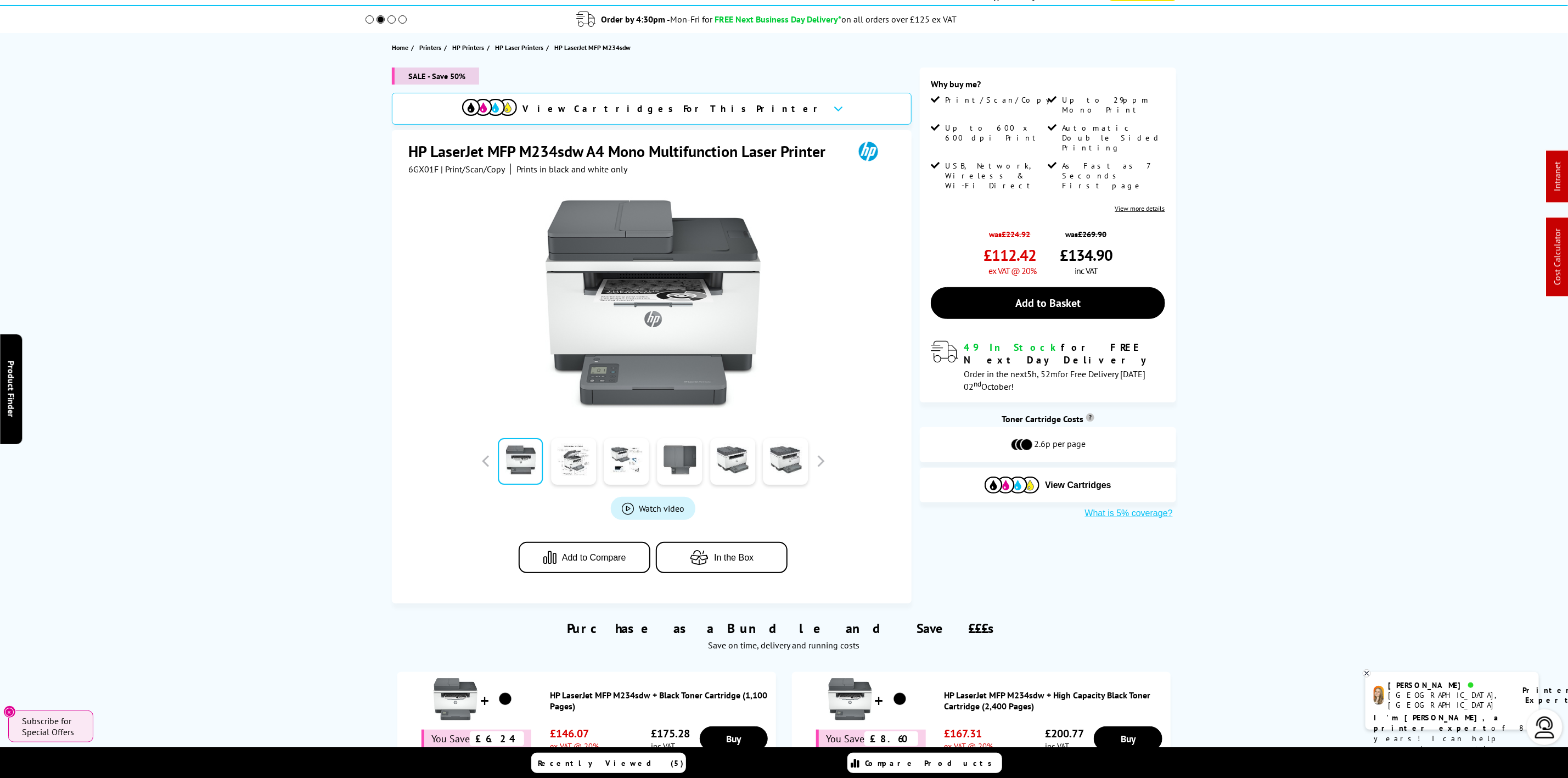
scroll to position [0, 0]
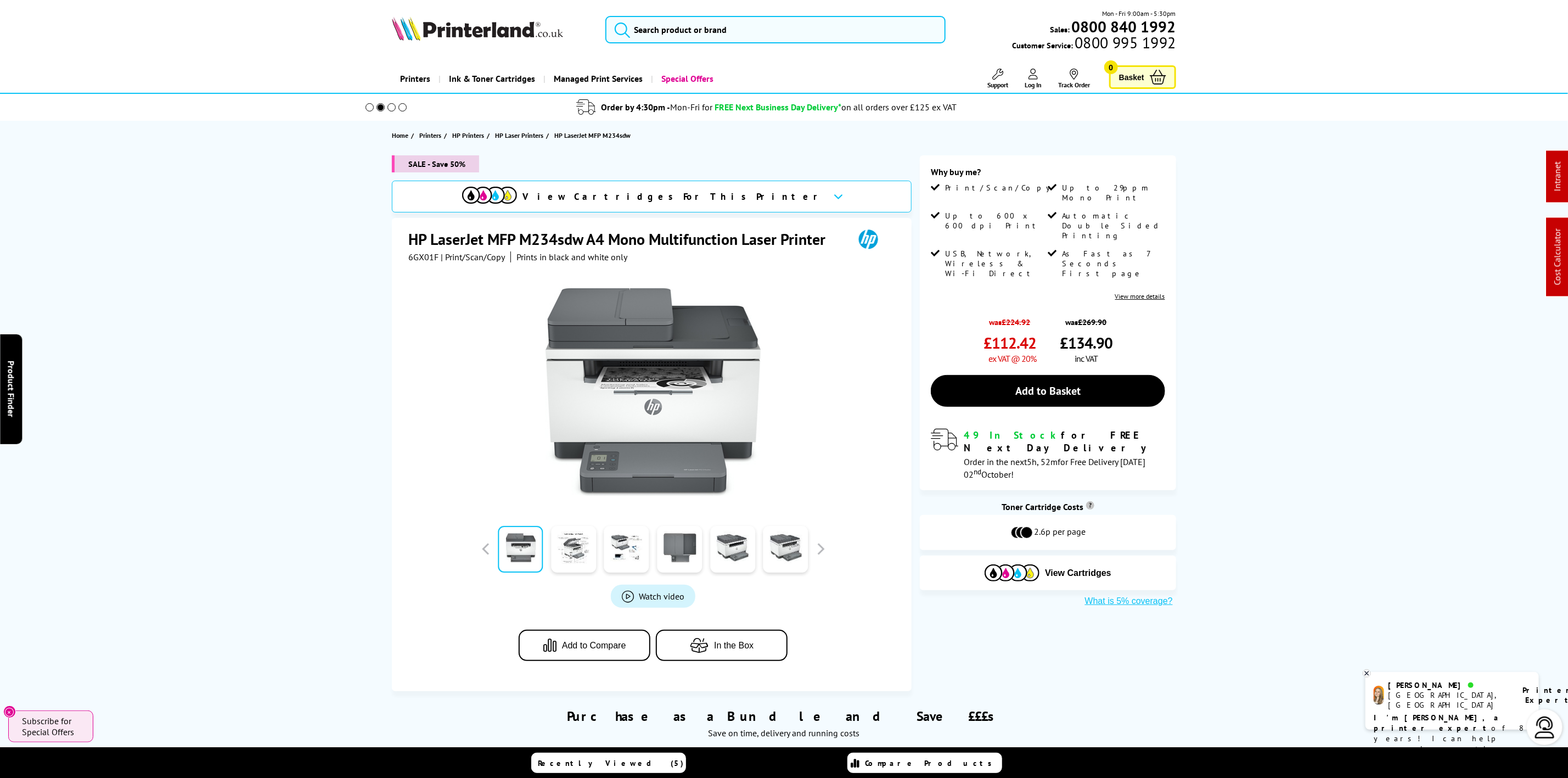
drag, startPoint x: 524, startPoint y: 23, endPoint x: 505, endPoint y: 35, distance: 22.5
click at [522, 23] on img at bounding box center [477, 28] width 171 height 24
click at [502, 37] on img at bounding box center [477, 28] width 171 height 24
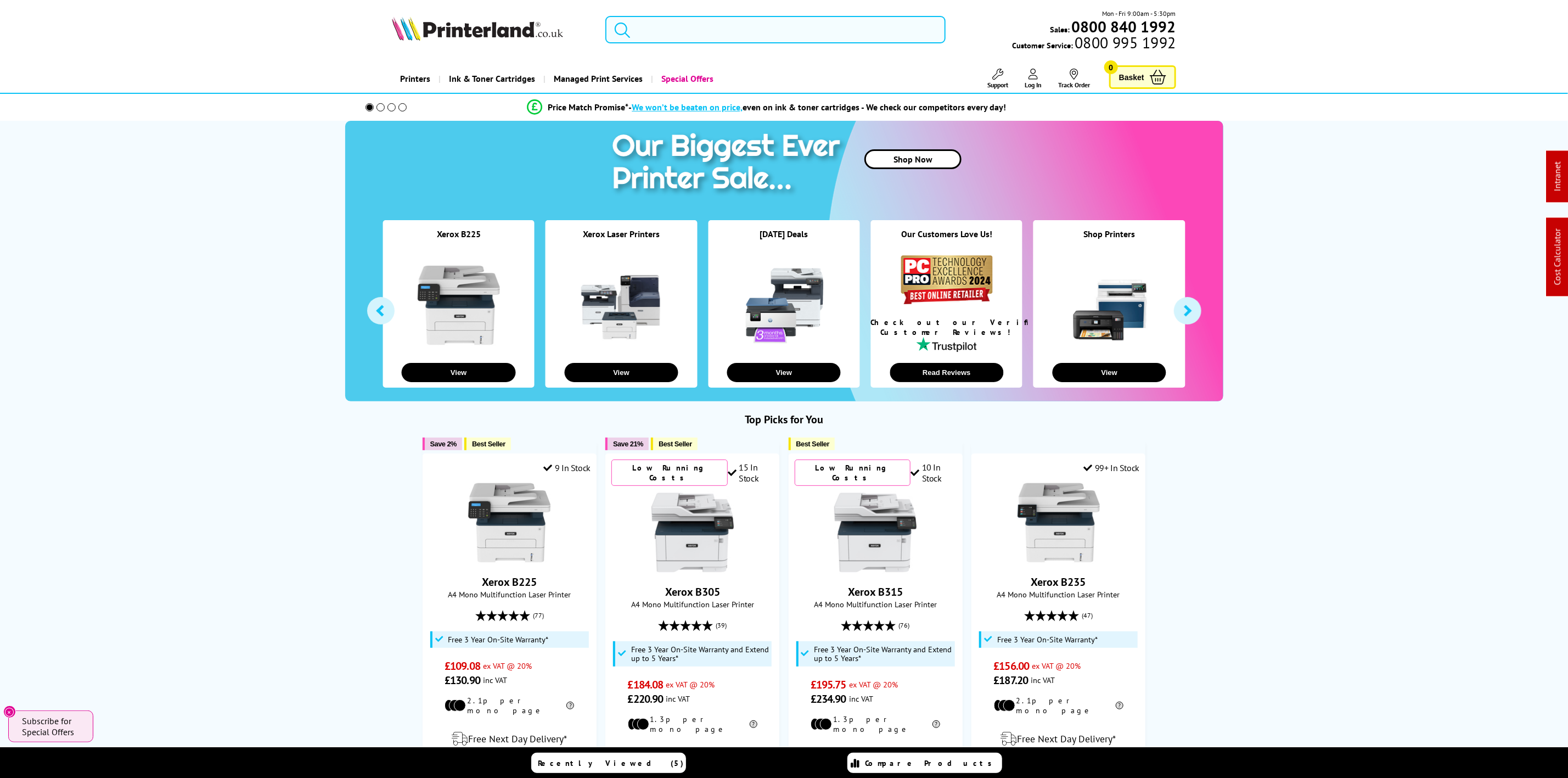
click at [746, 23] on input "search" at bounding box center [775, 29] width 339 height 27
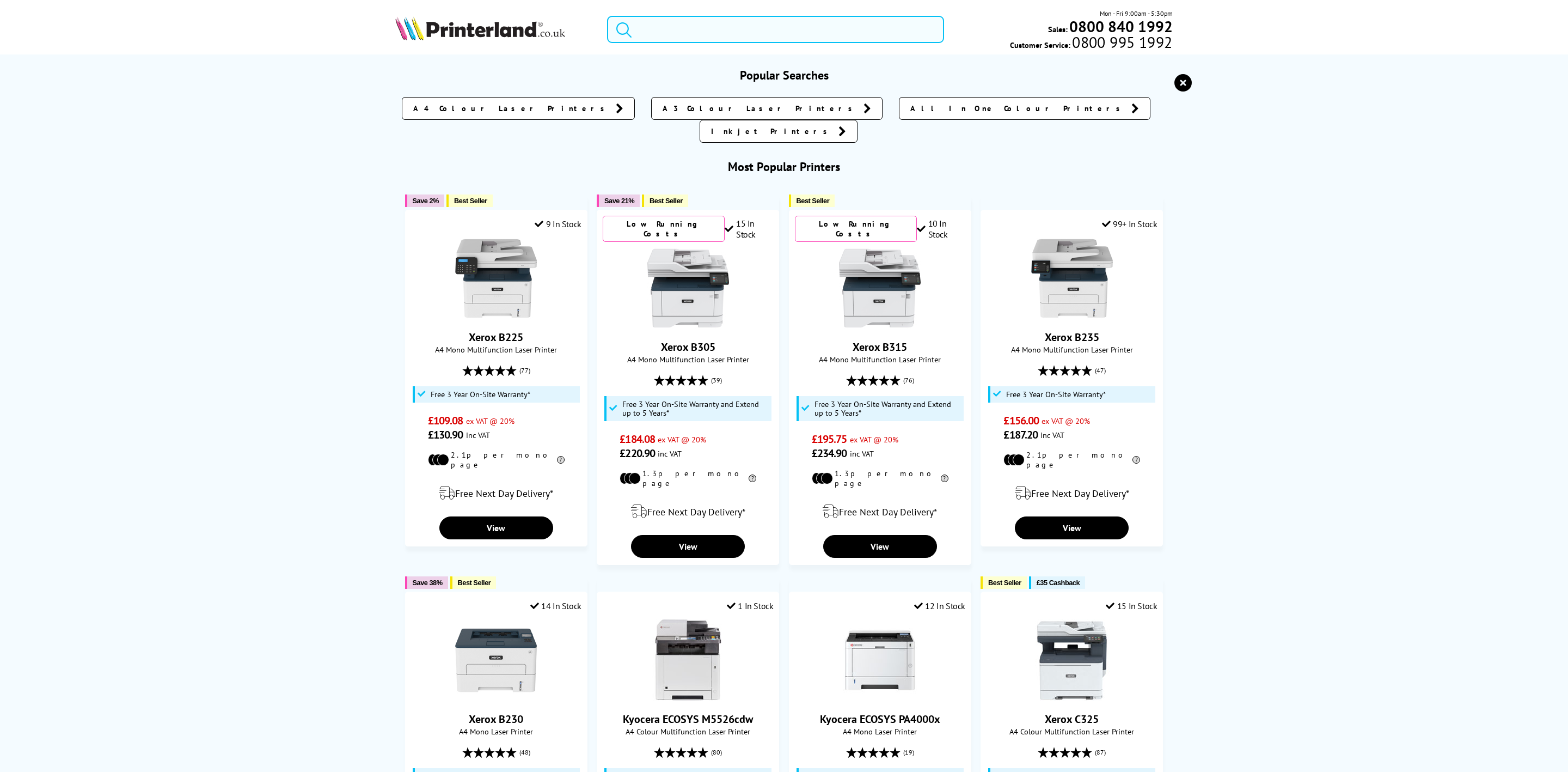
paste input "HLL3240CDWZU1"
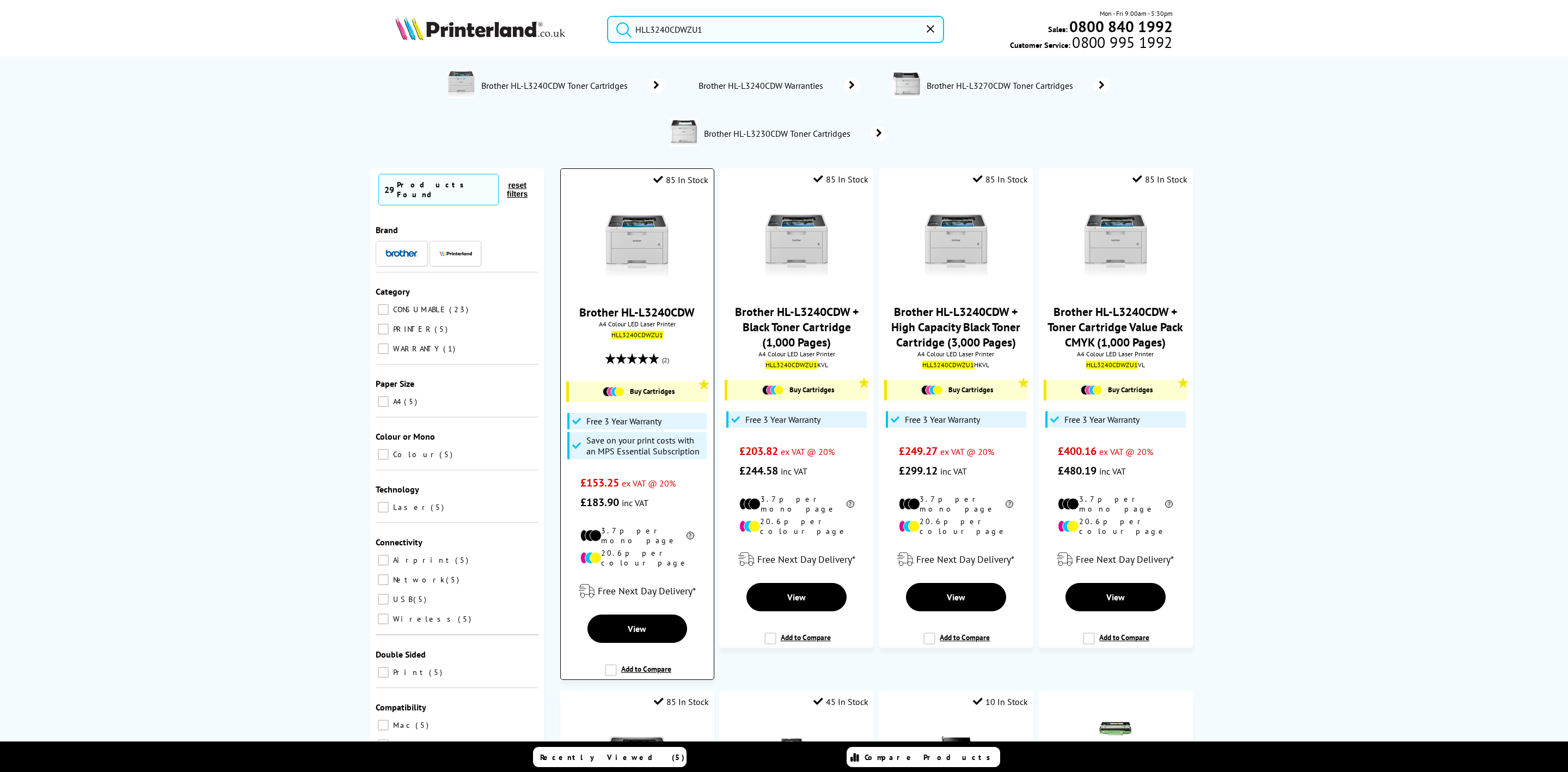
type input "HLL3240CDWZU1"
click at [650, 238] on img at bounding box center [637, 245] width 82 height 82
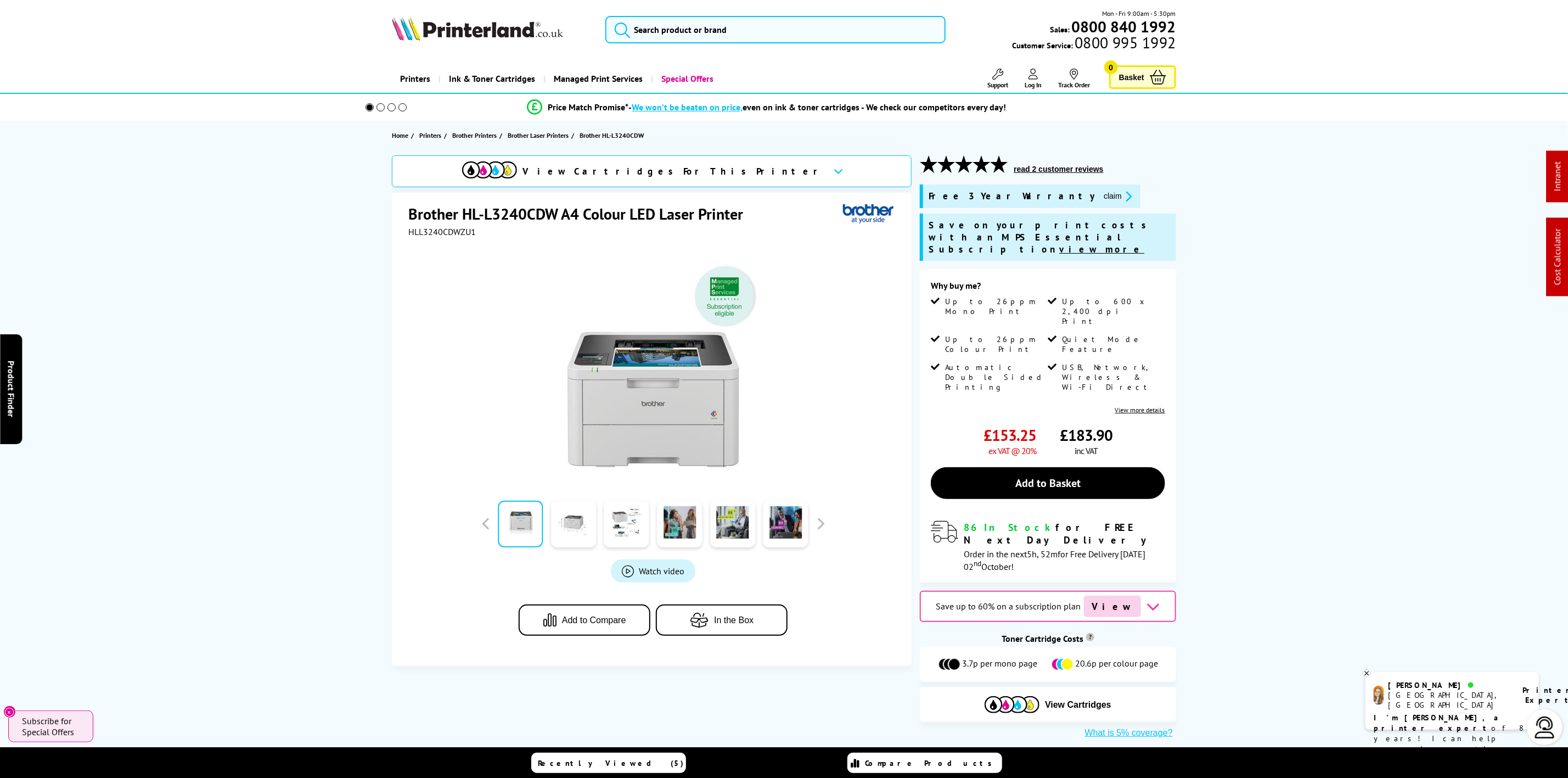
click at [455, 23] on img at bounding box center [477, 28] width 171 height 24
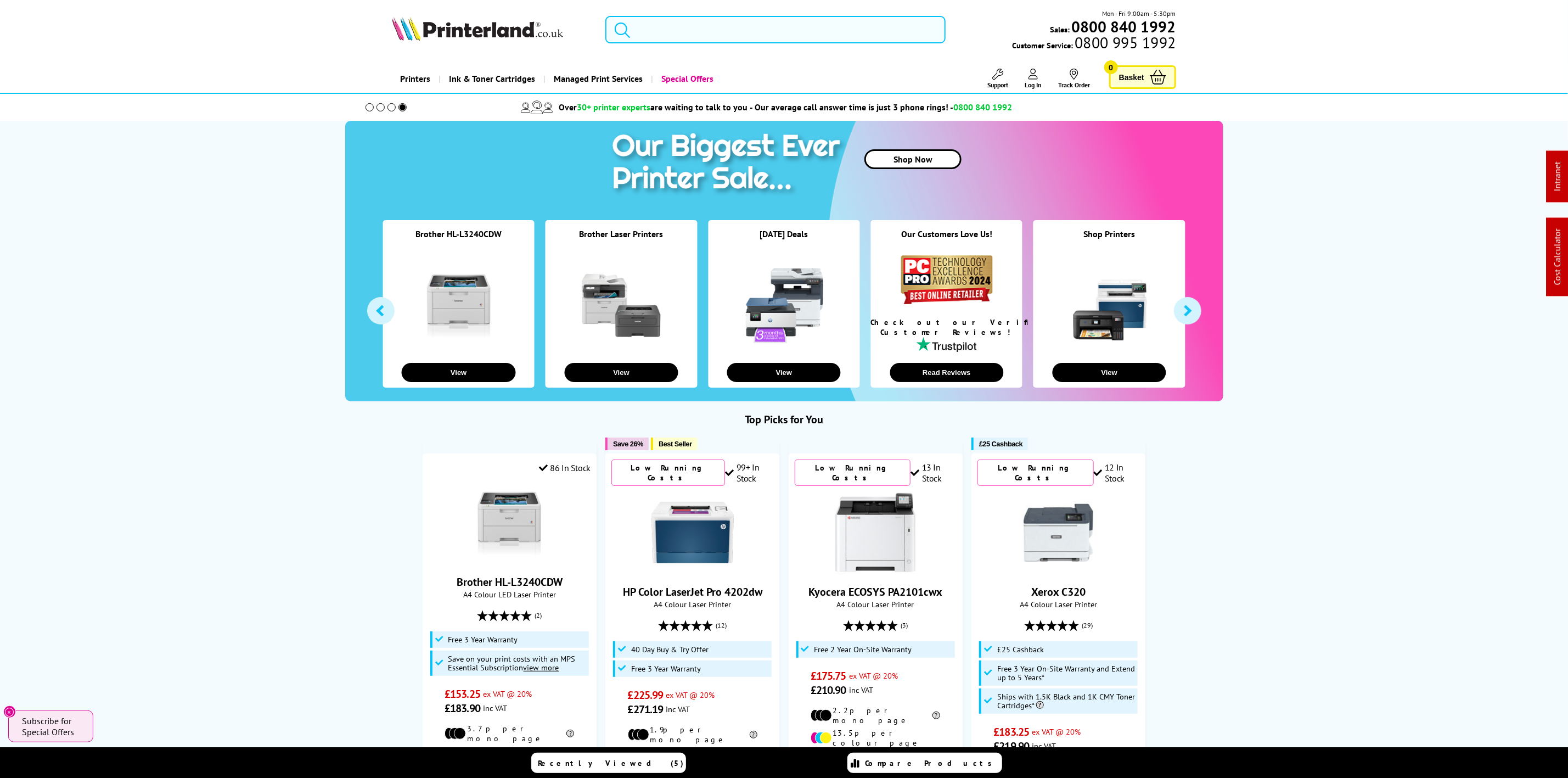
click at [687, 22] on input "search" at bounding box center [775, 29] width 339 height 27
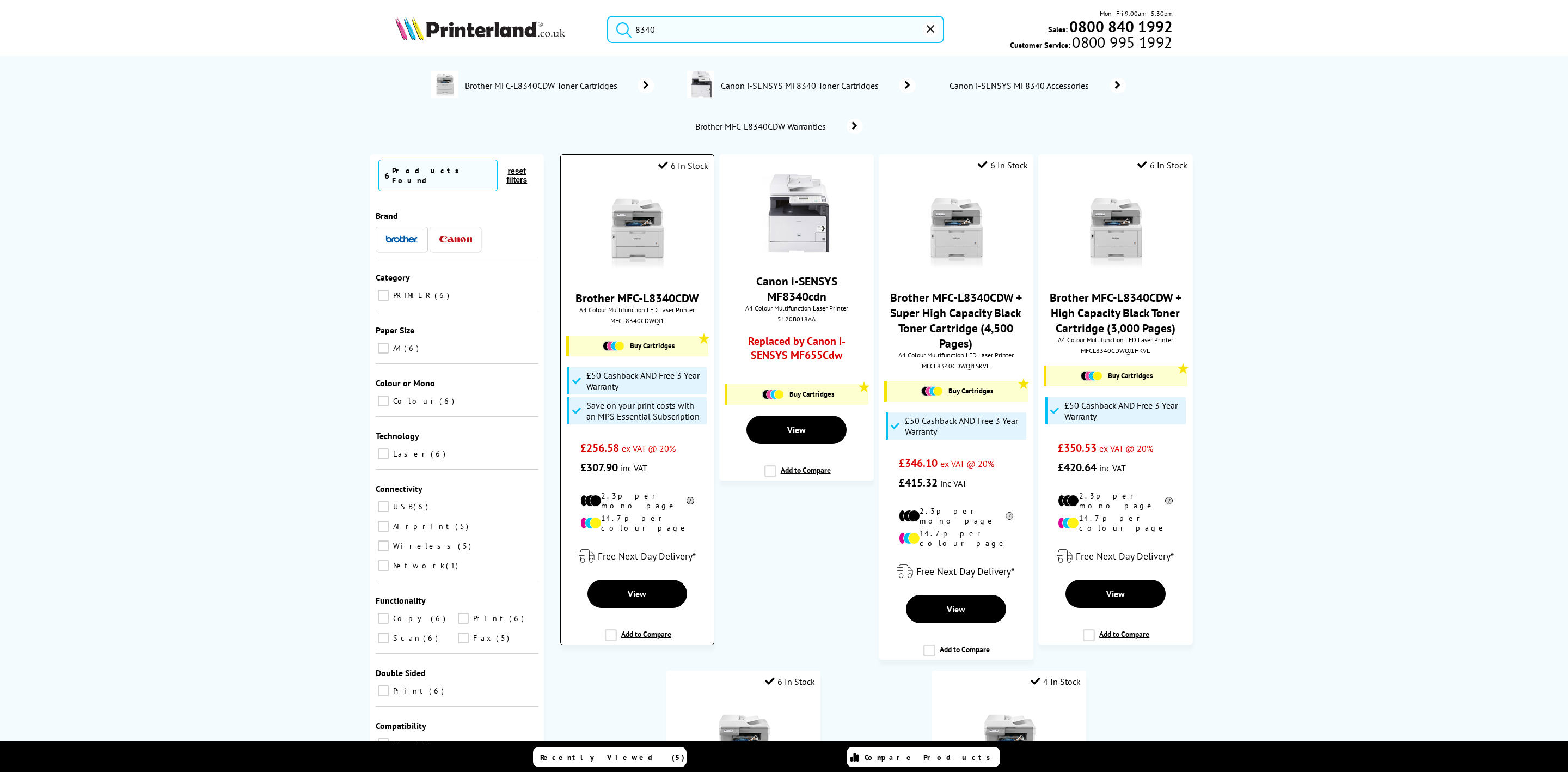
type input "8340"
click at [636, 246] on img at bounding box center [637, 230] width 82 height 82
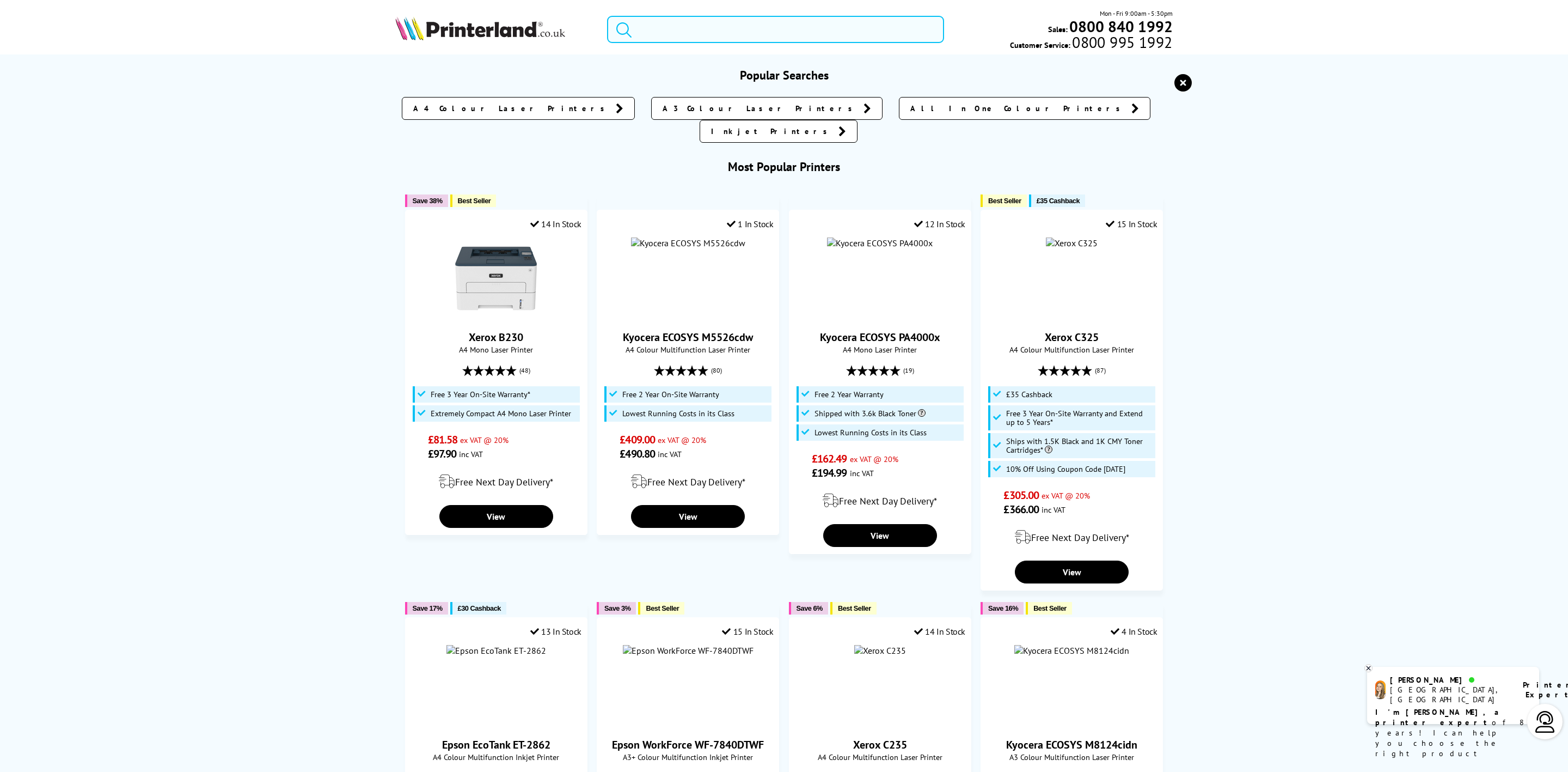
click at [736, 39] on input "search" at bounding box center [776, 29] width 337 height 27
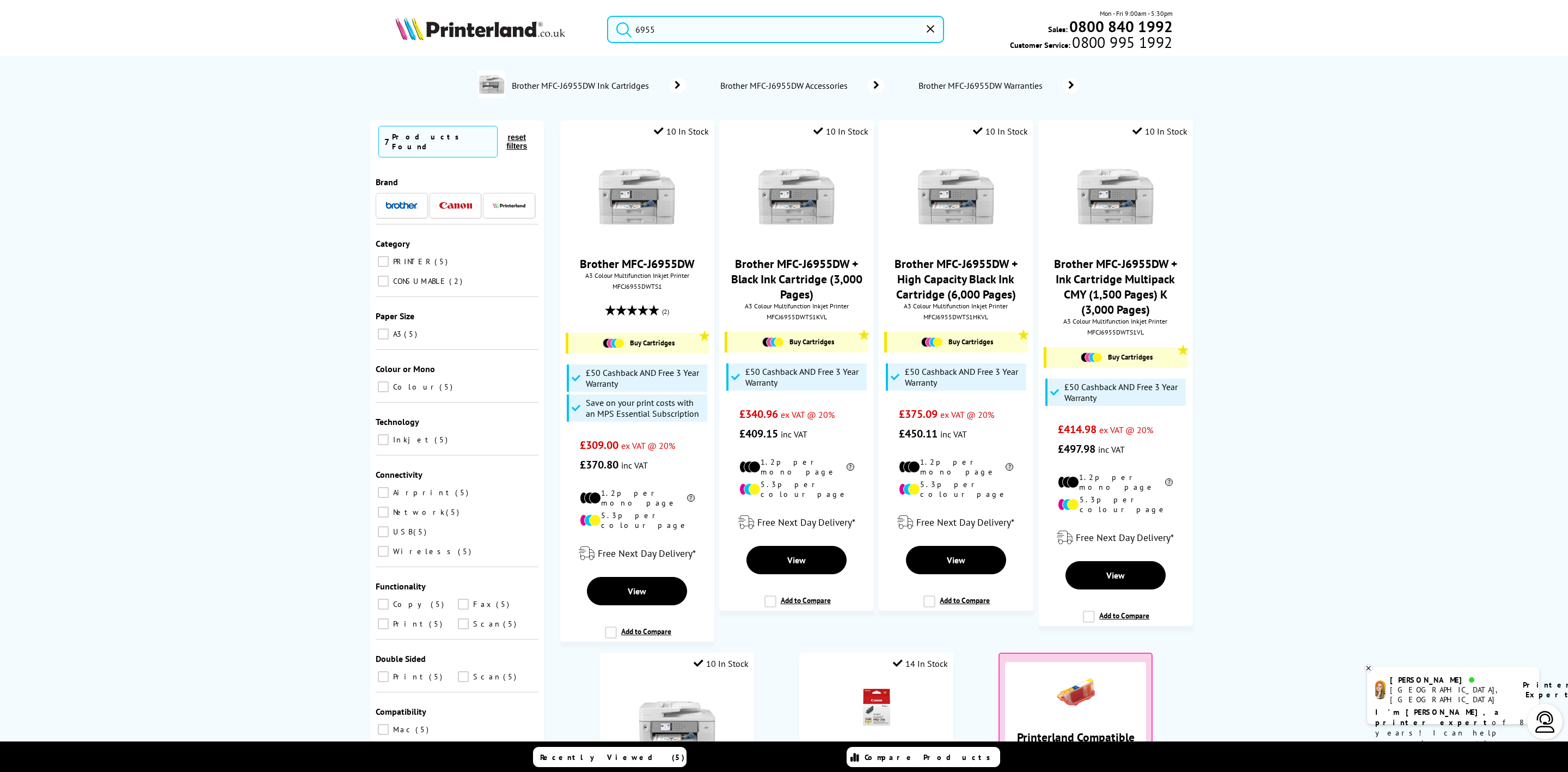
drag, startPoint x: 680, startPoint y: 28, endPoint x: 556, endPoint y: 19, distance: 124.3
click at [556, 19] on div "6955 Mon - Fri 9:00am - 5:30pm Sales: 0800 840 1992 Customer Service: 0800 995 …" at bounding box center [784, 32] width 871 height 48
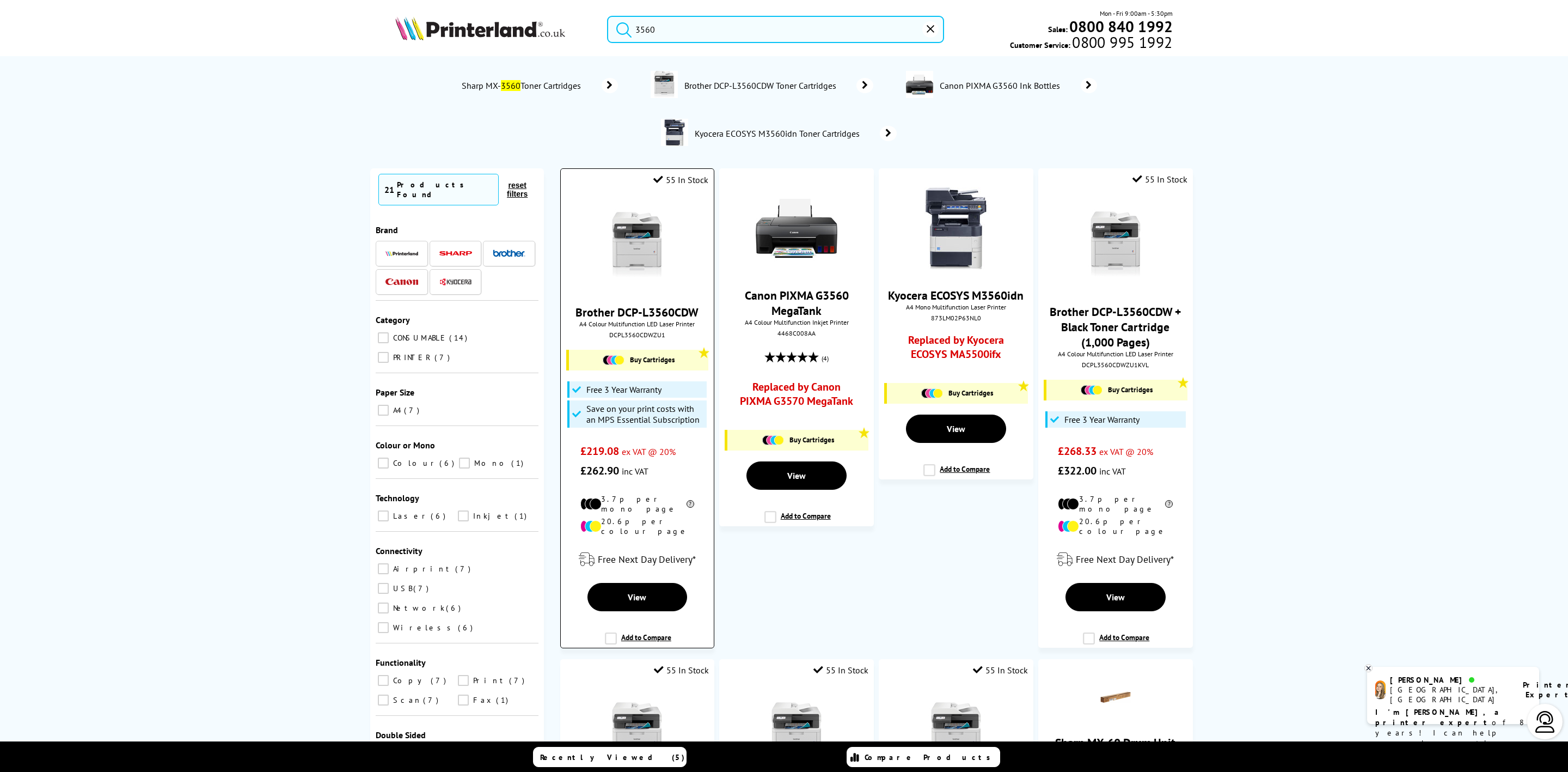
type input "3560"
click at [618, 230] on img at bounding box center [637, 245] width 82 height 82
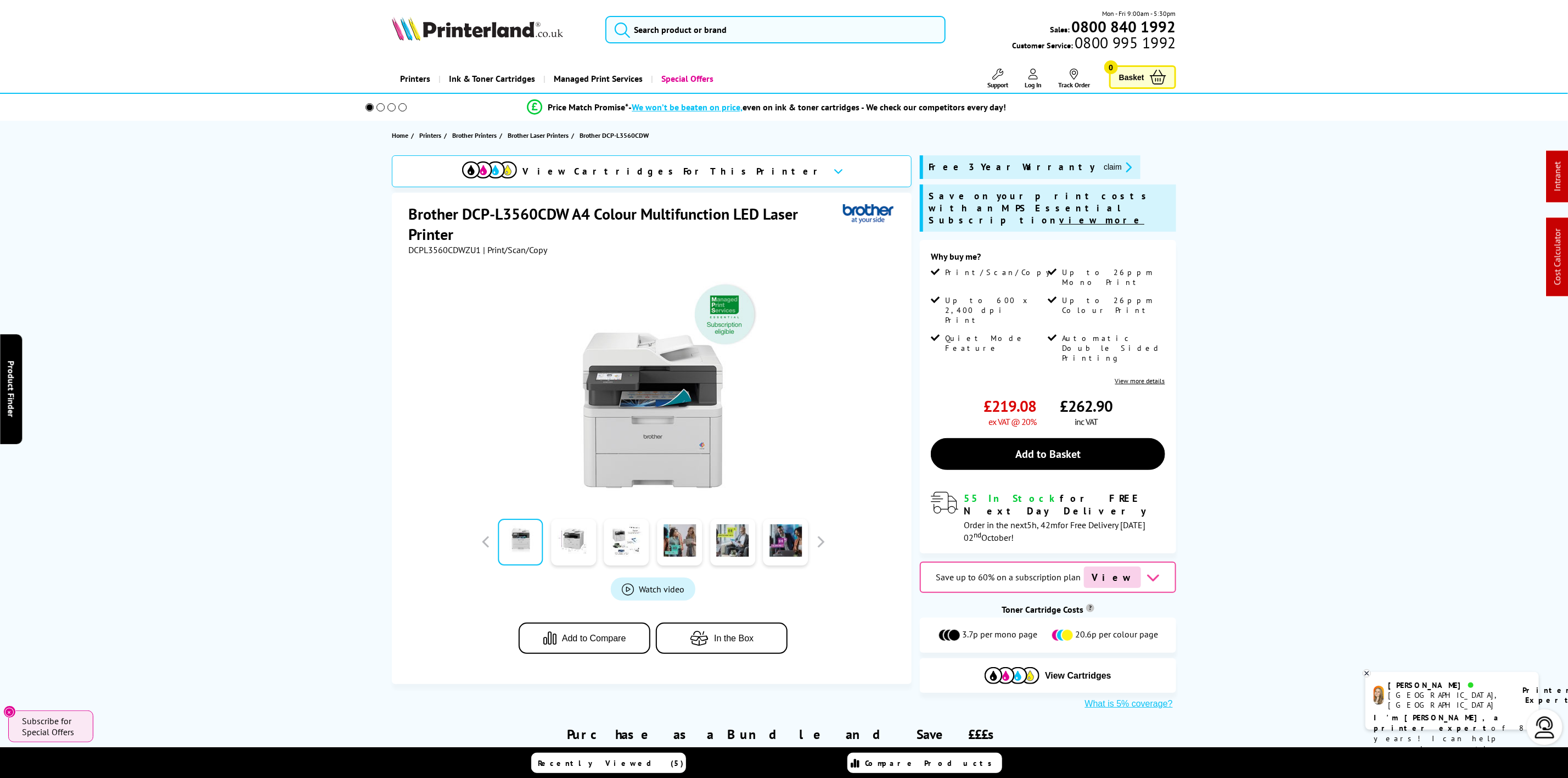
click at [1122, 170] on icon "promo-description" at bounding box center [1126, 167] width 10 height 12
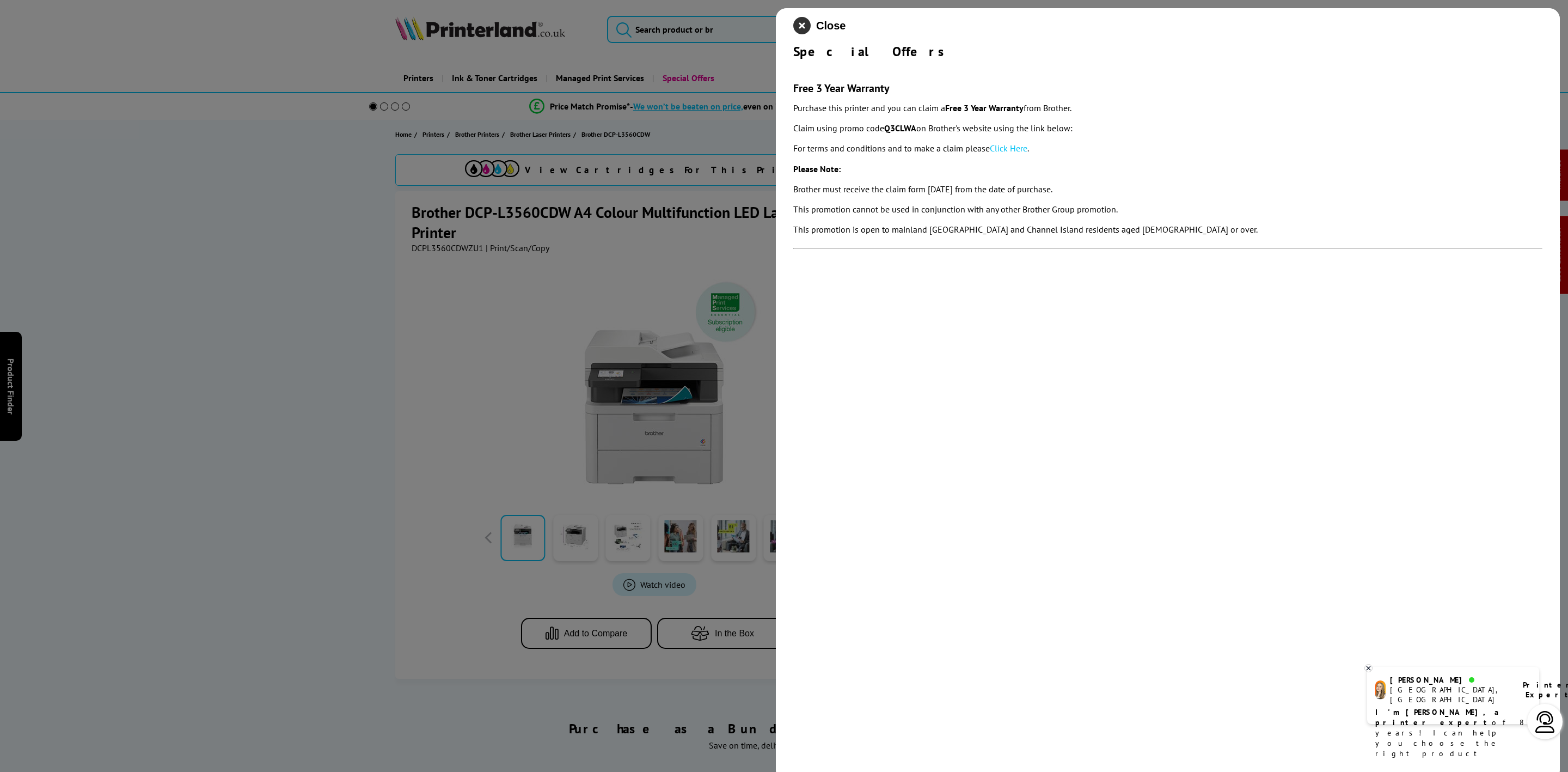
click at [803, 23] on icon "close modal" at bounding box center [801, 25] width 17 height 17
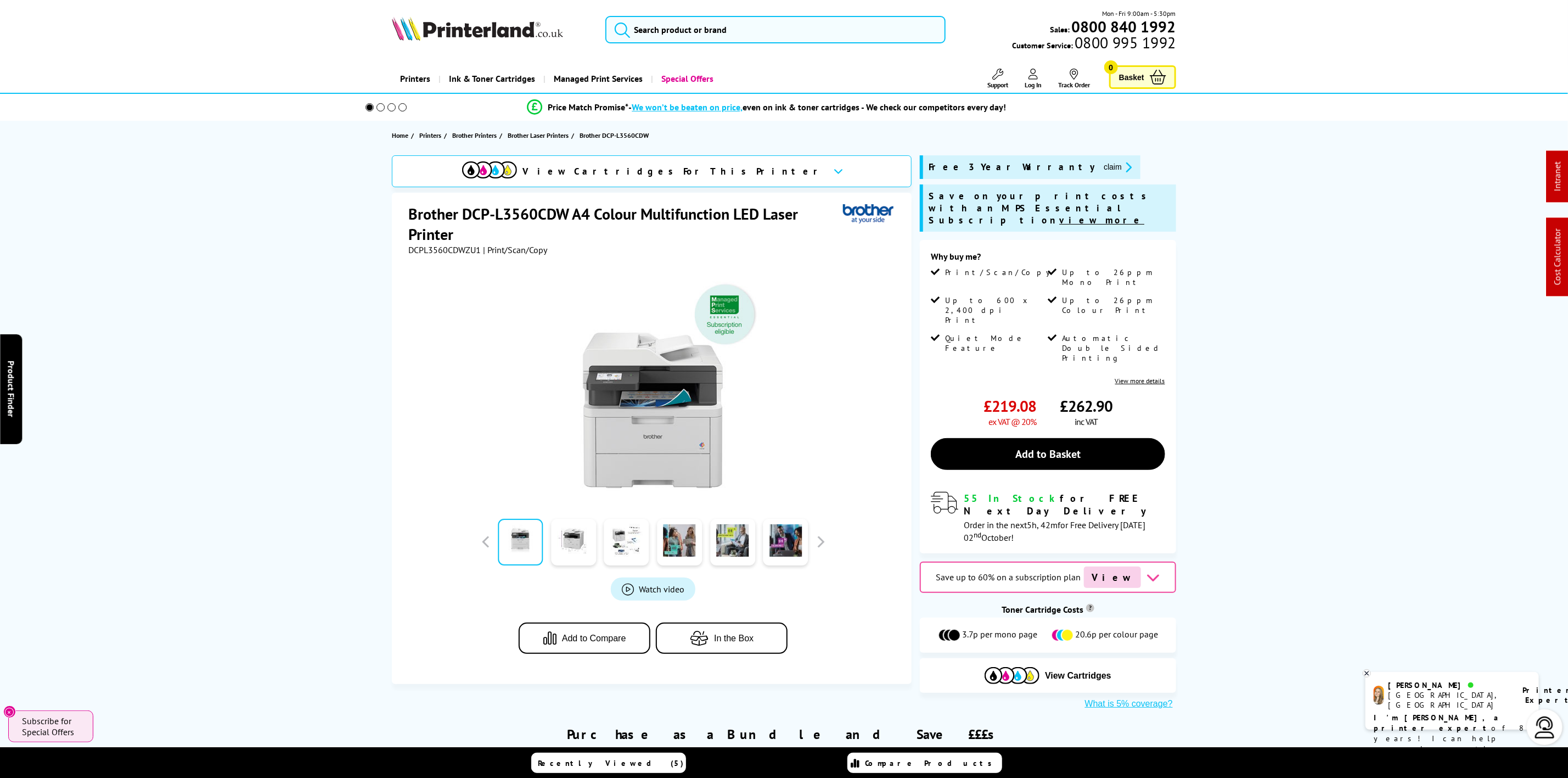
click at [425, 29] on img at bounding box center [477, 28] width 171 height 24
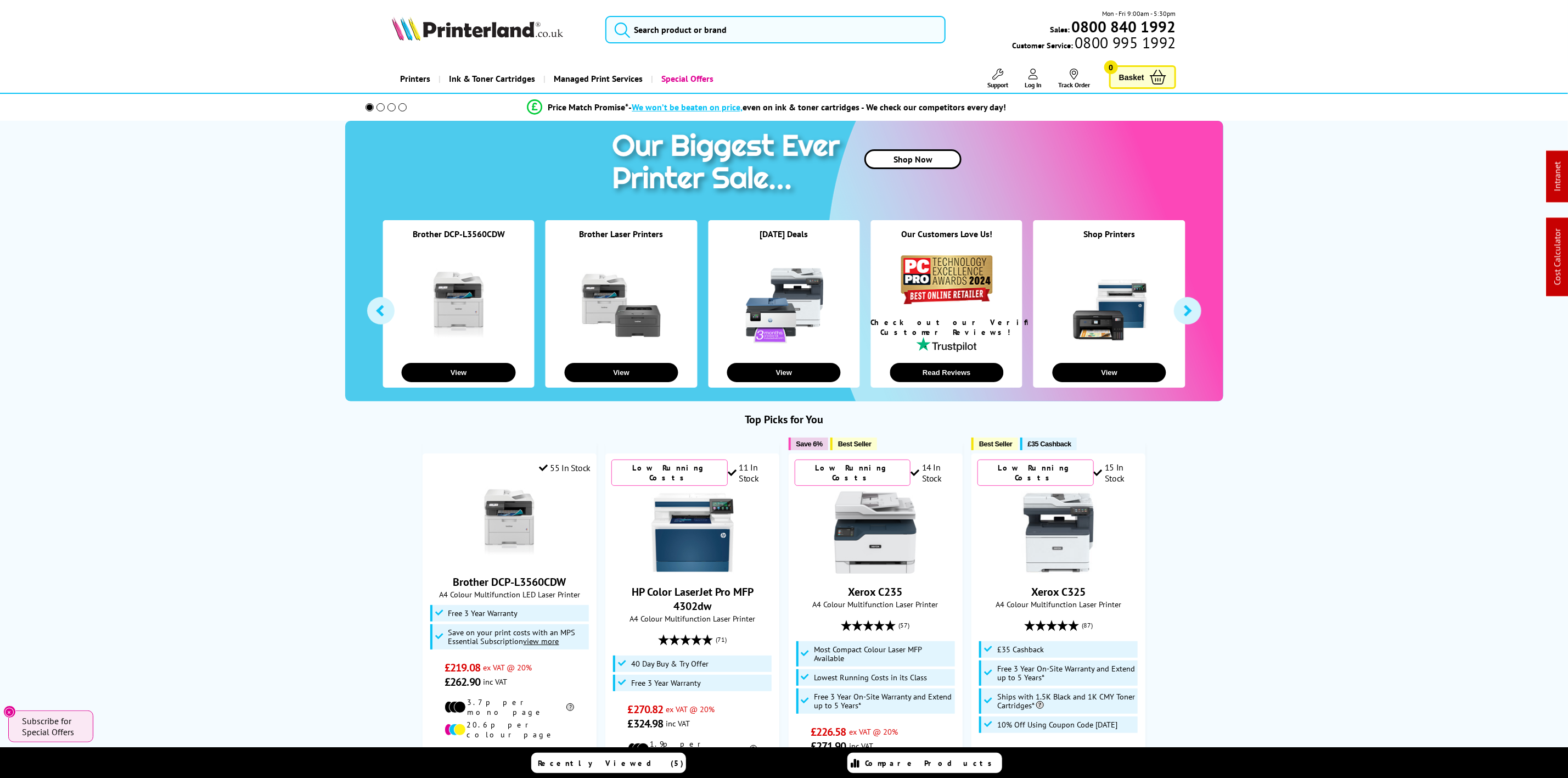
click at [693, 46] on div "Mon - Fri 9:00am - 5:30pm Sales: 0800 840 1992 Customer Service: 0800 995 1992" at bounding box center [784, 33] width 878 height 48
click at [695, 30] on input "search" at bounding box center [775, 29] width 339 height 27
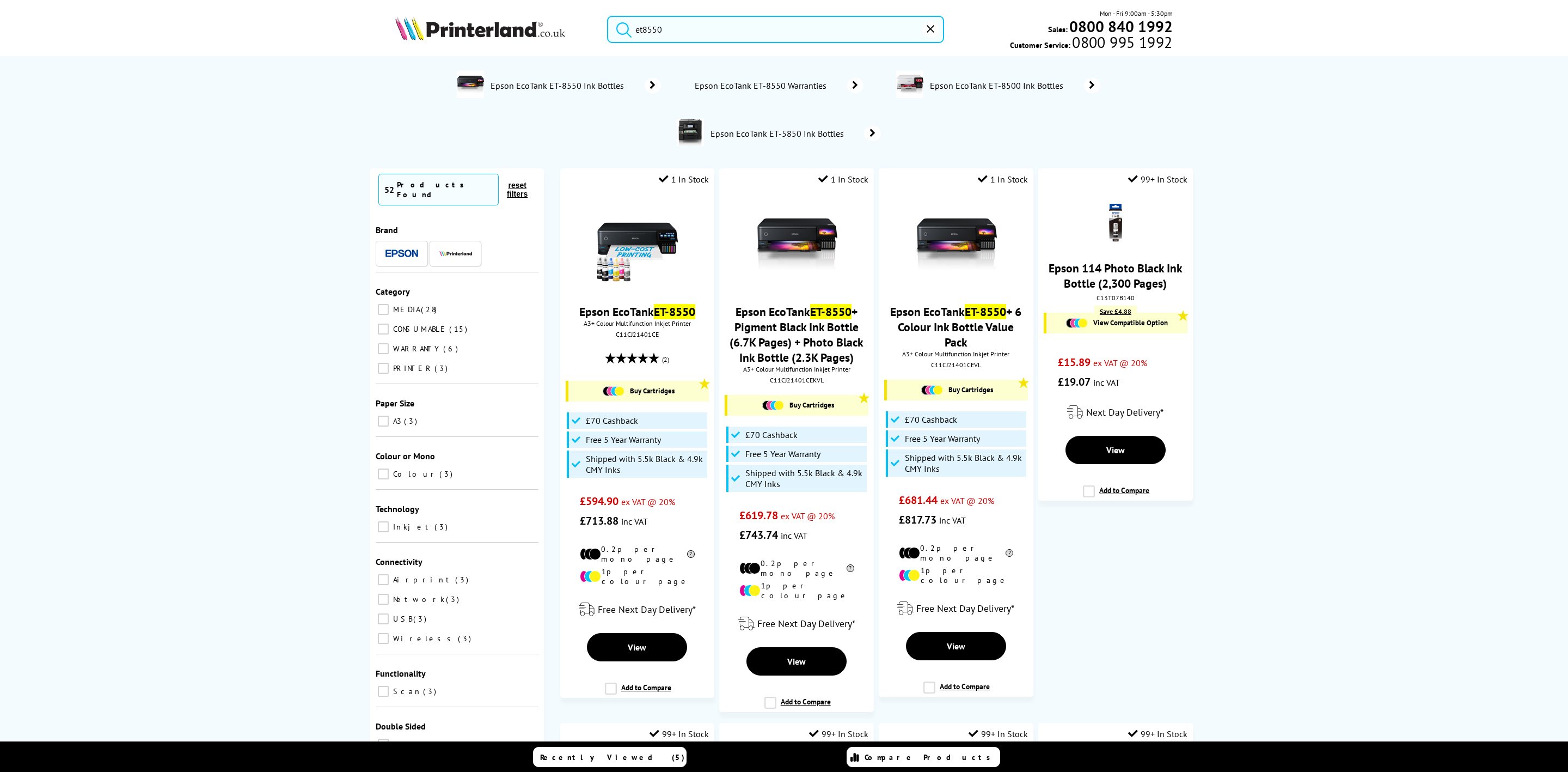
drag, startPoint x: 747, startPoint y: 35, endPoint x: 528, endPoint y: 19, distance: 219.6
click at [528, 19] on div "et8550 Mon - Fri 9:00am - 5:30pm Sales: 0800 840 1992 Customer Service: 0800 99…" at bounding box center [784, 32] width 871 height 48
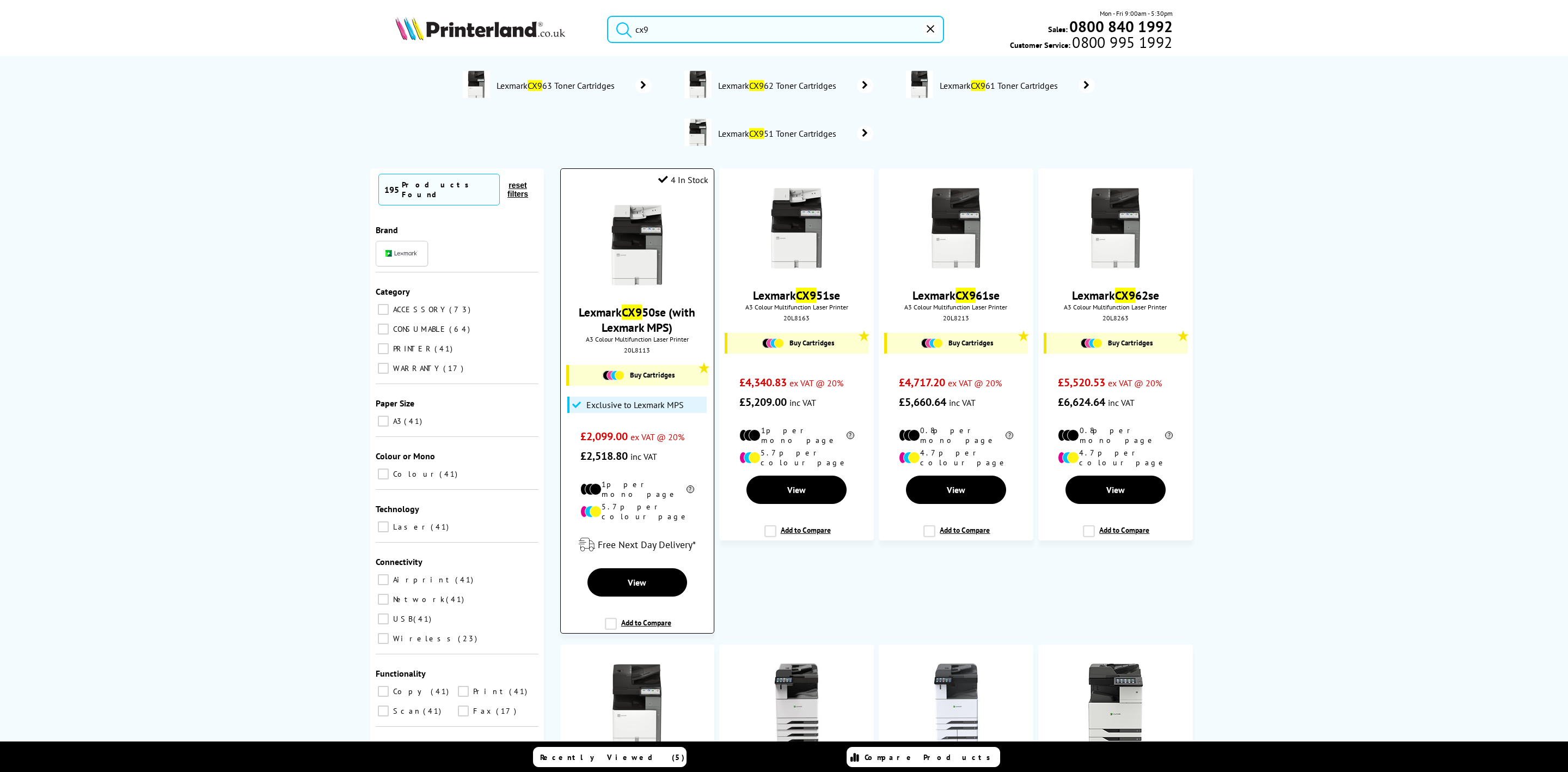
type input "cx9"
click at [650, 254] on img at bounding box center [637, 245] width 82 height 82
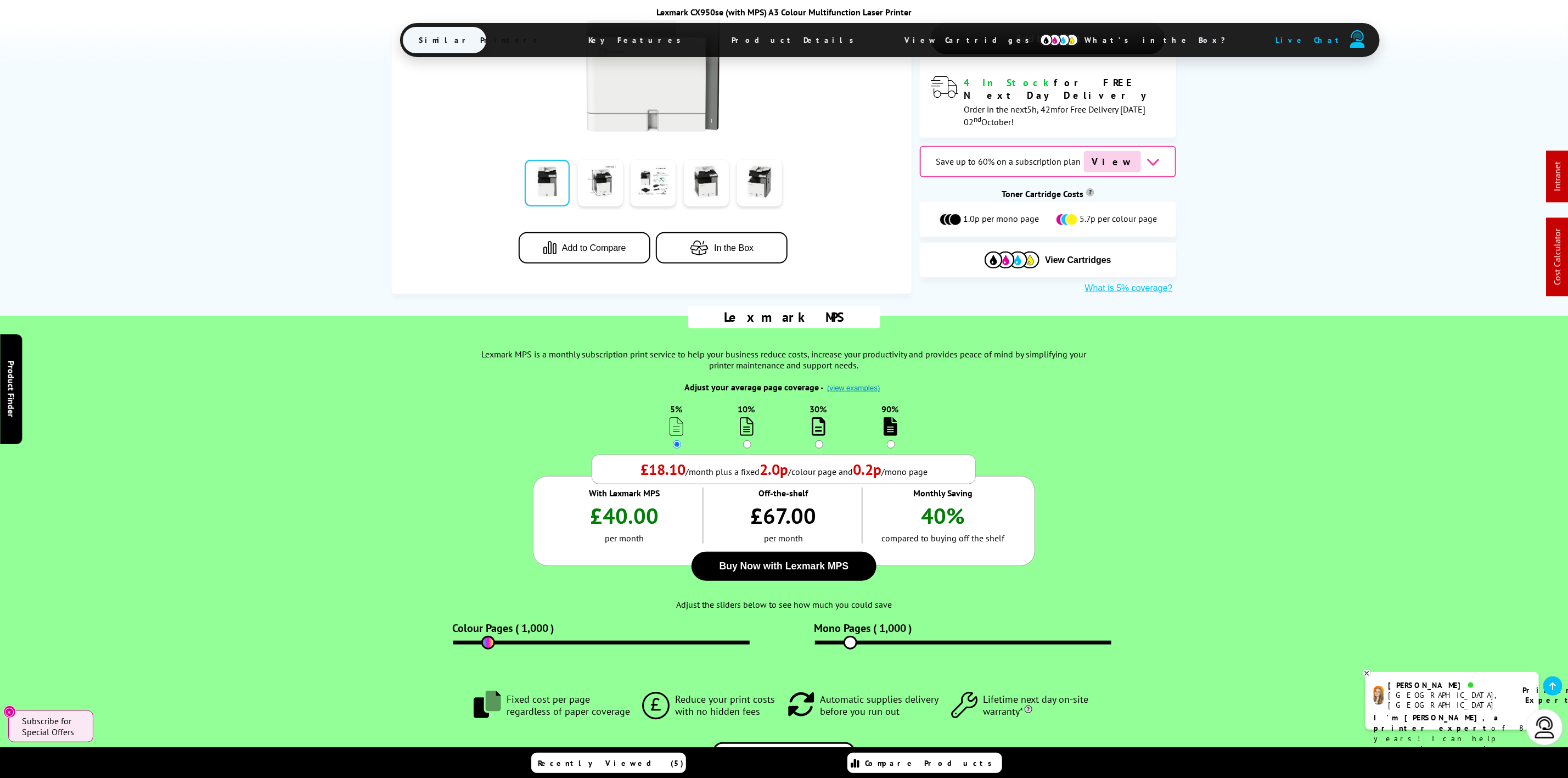
scroll to position [576, 0]
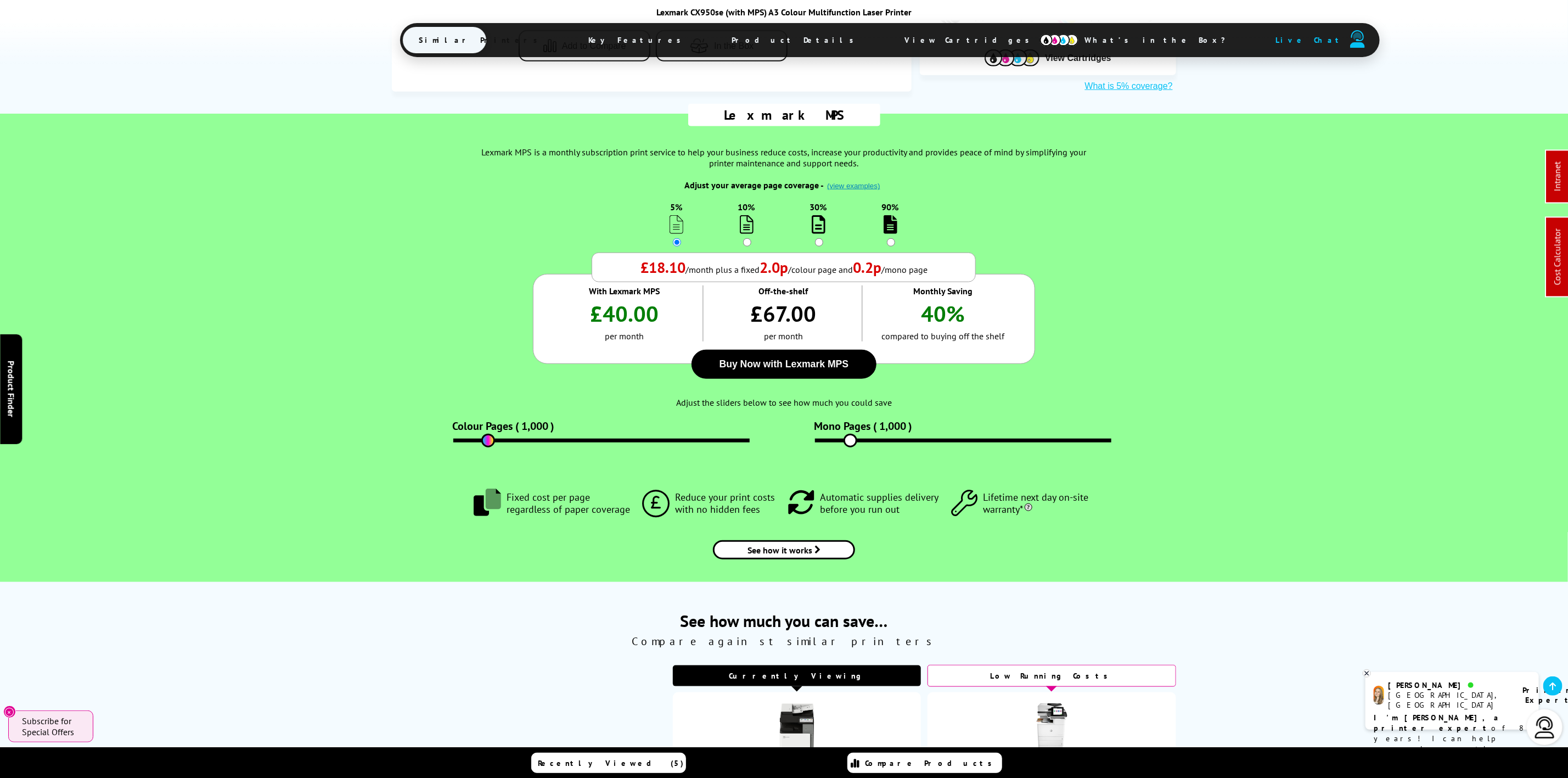
click at [732, 35] on span "Product Details" at bounding box center [795, 40] width 161 height 26
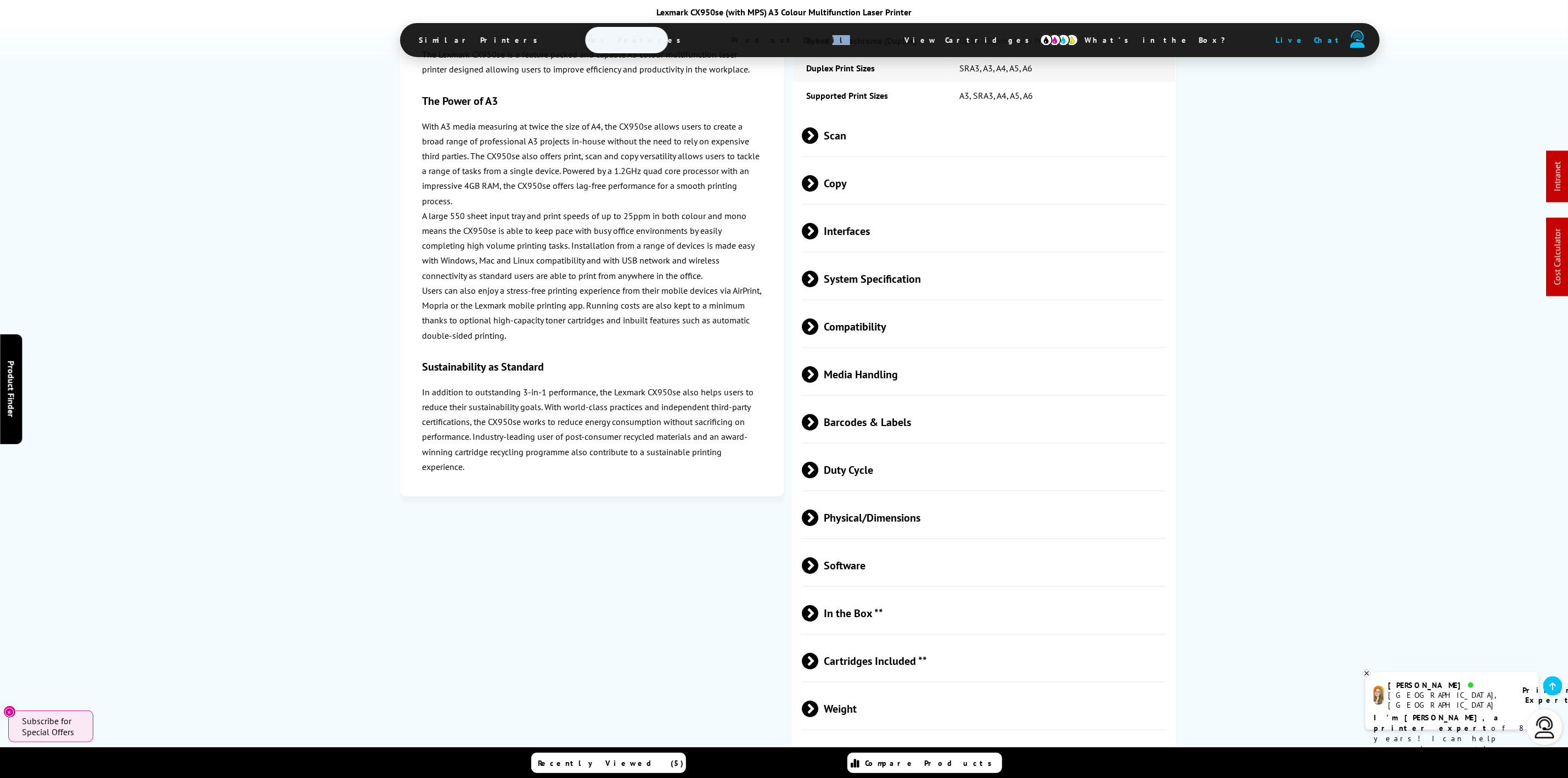
scroll to position [2508, 0]
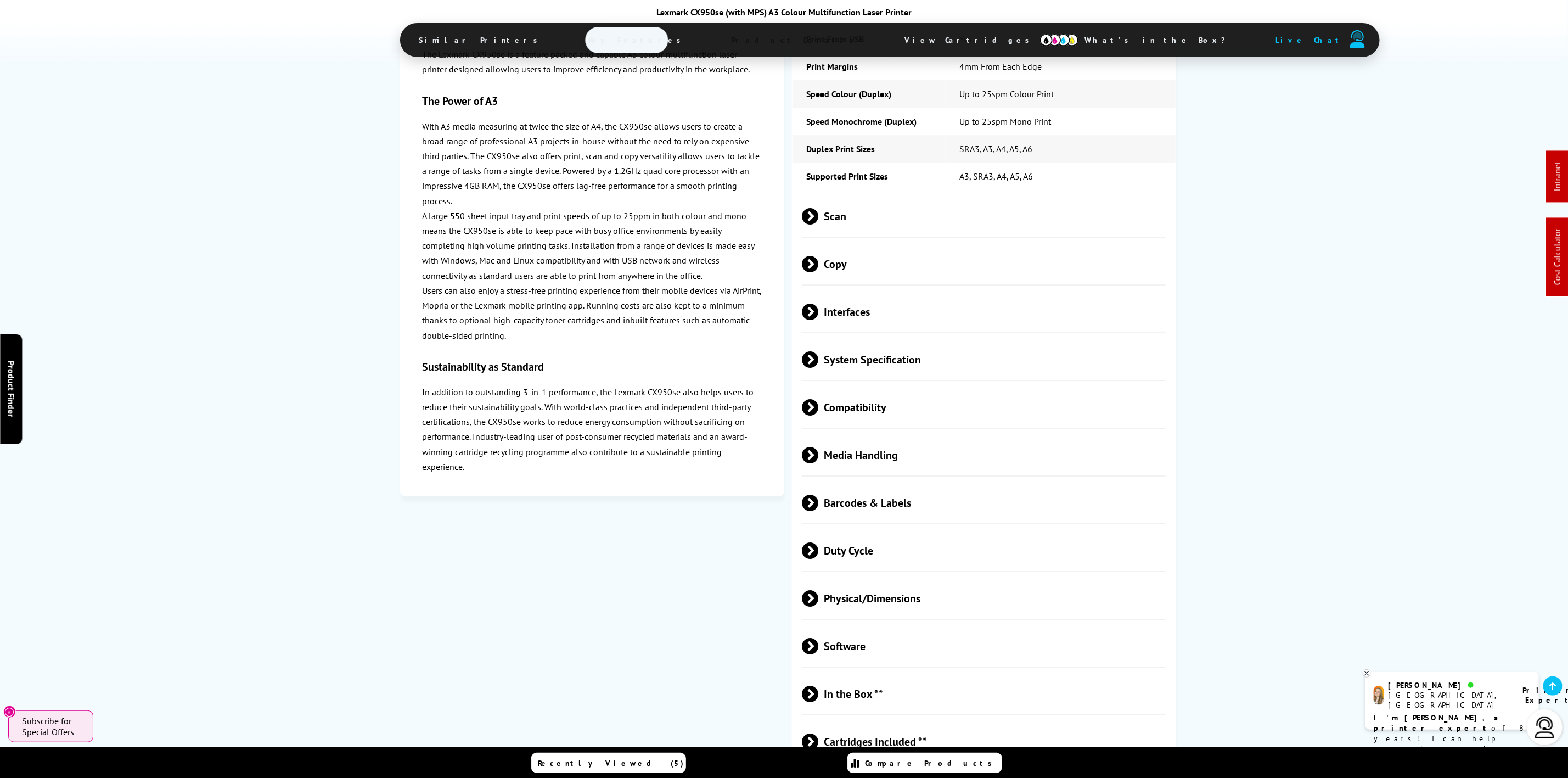
click at [905, 455] on span "Media Handling" at bounding box center [983, 454] width 364 height 41
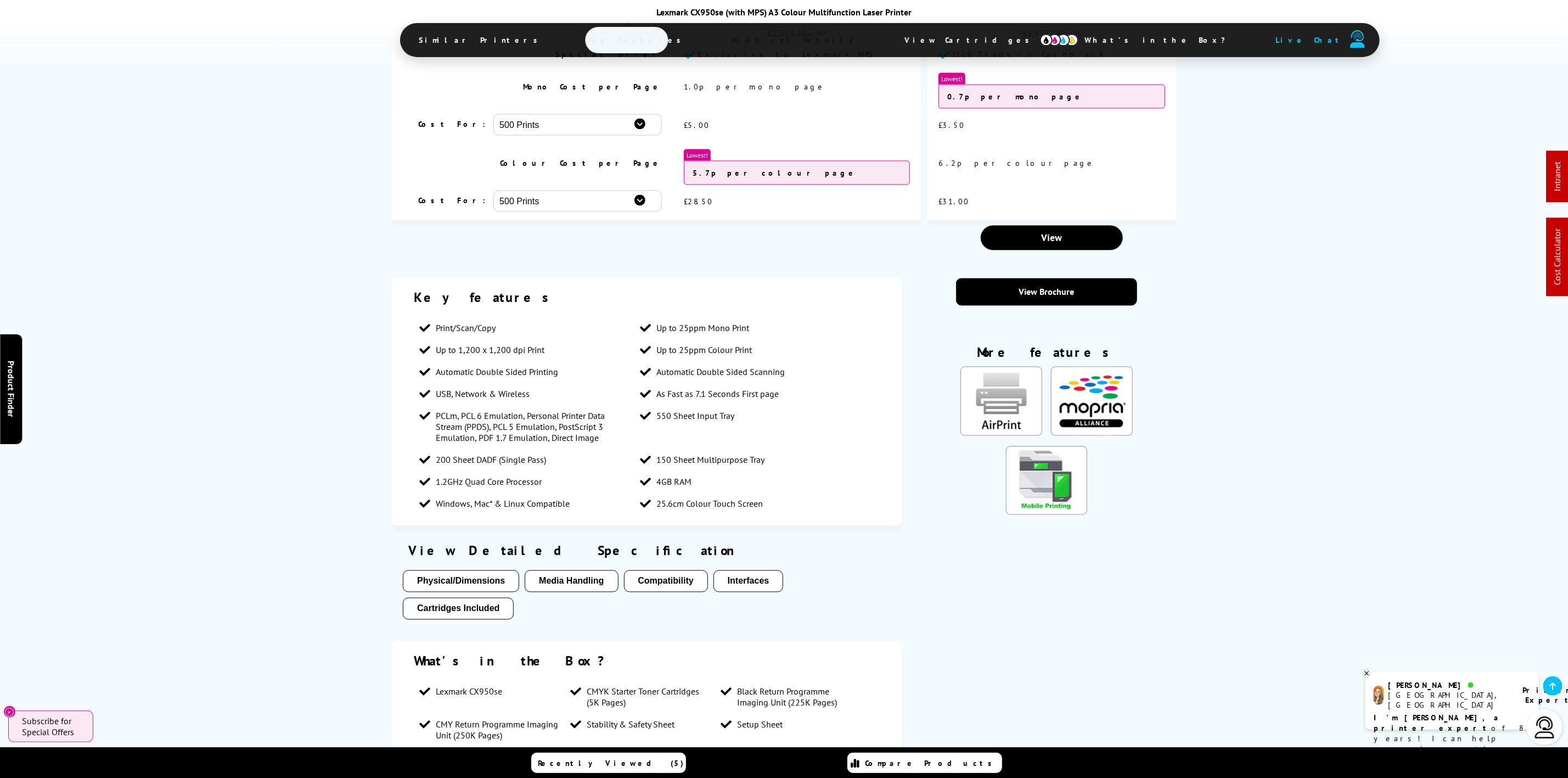
scroll to position [0, 0]
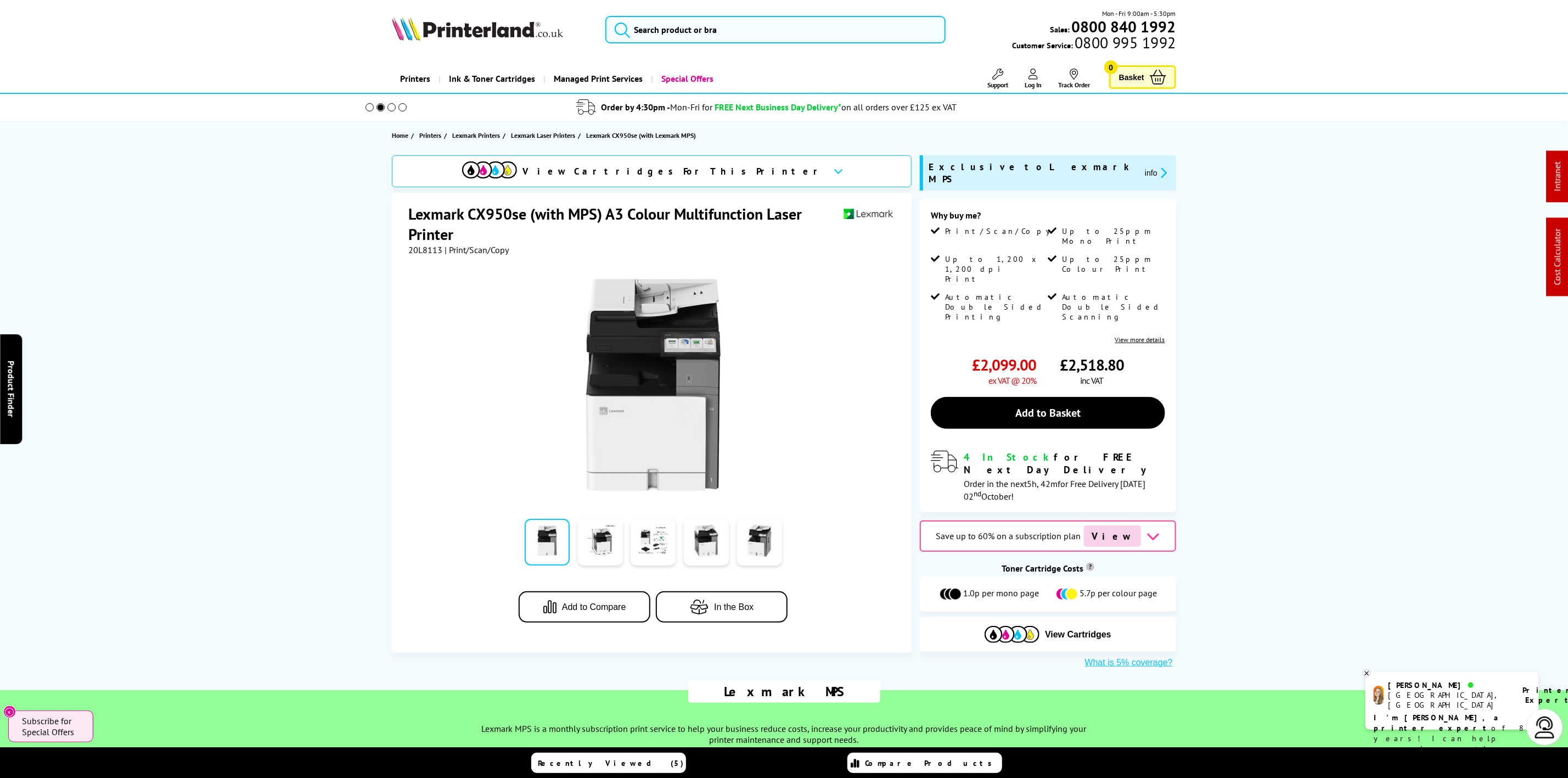
click at [519, 35] on img at bounding box center [477, 28] width 171 height 24
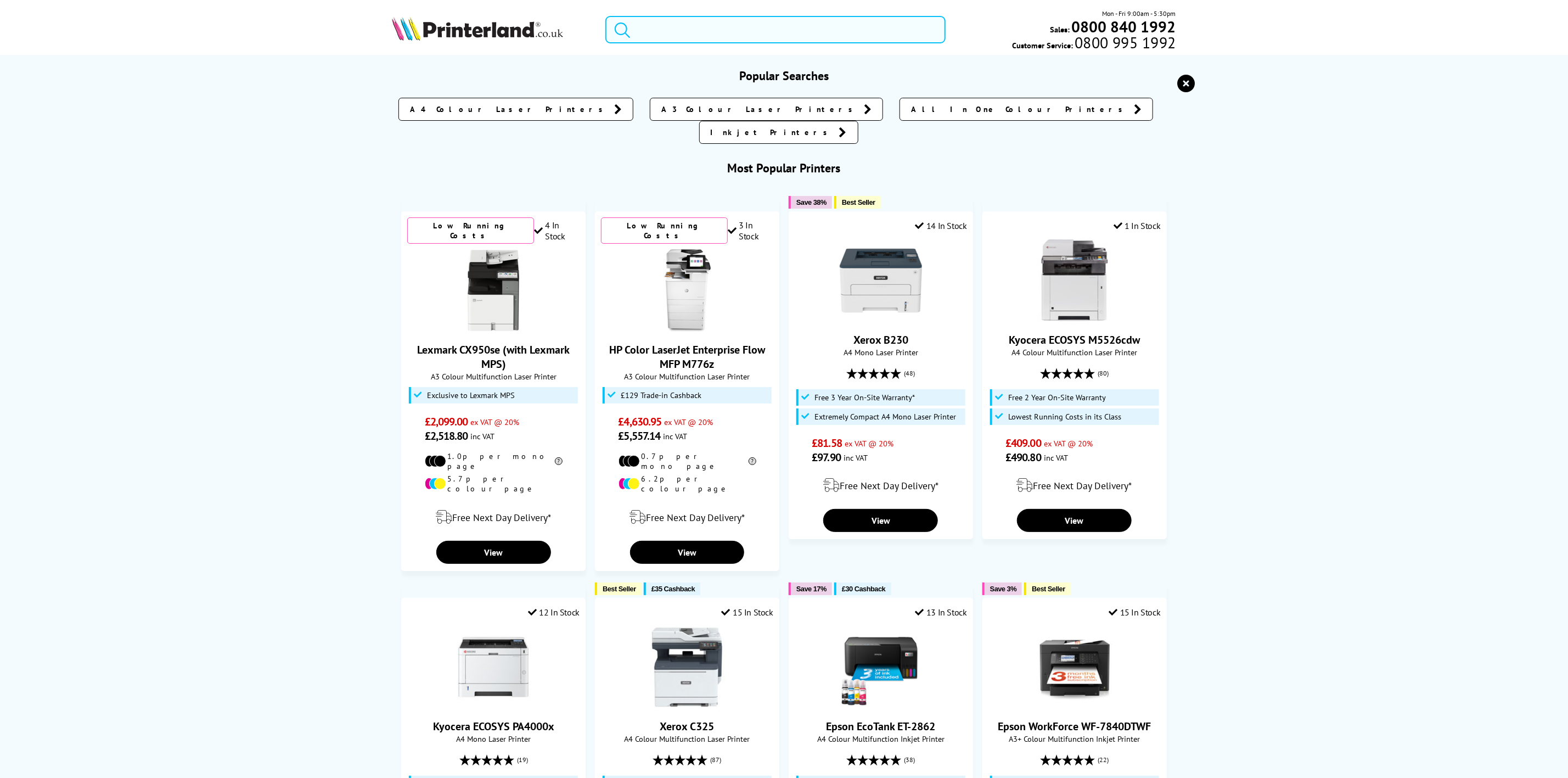
click at [644, 36] on input "search" at bounding box center [775, 29] width 339 height 27
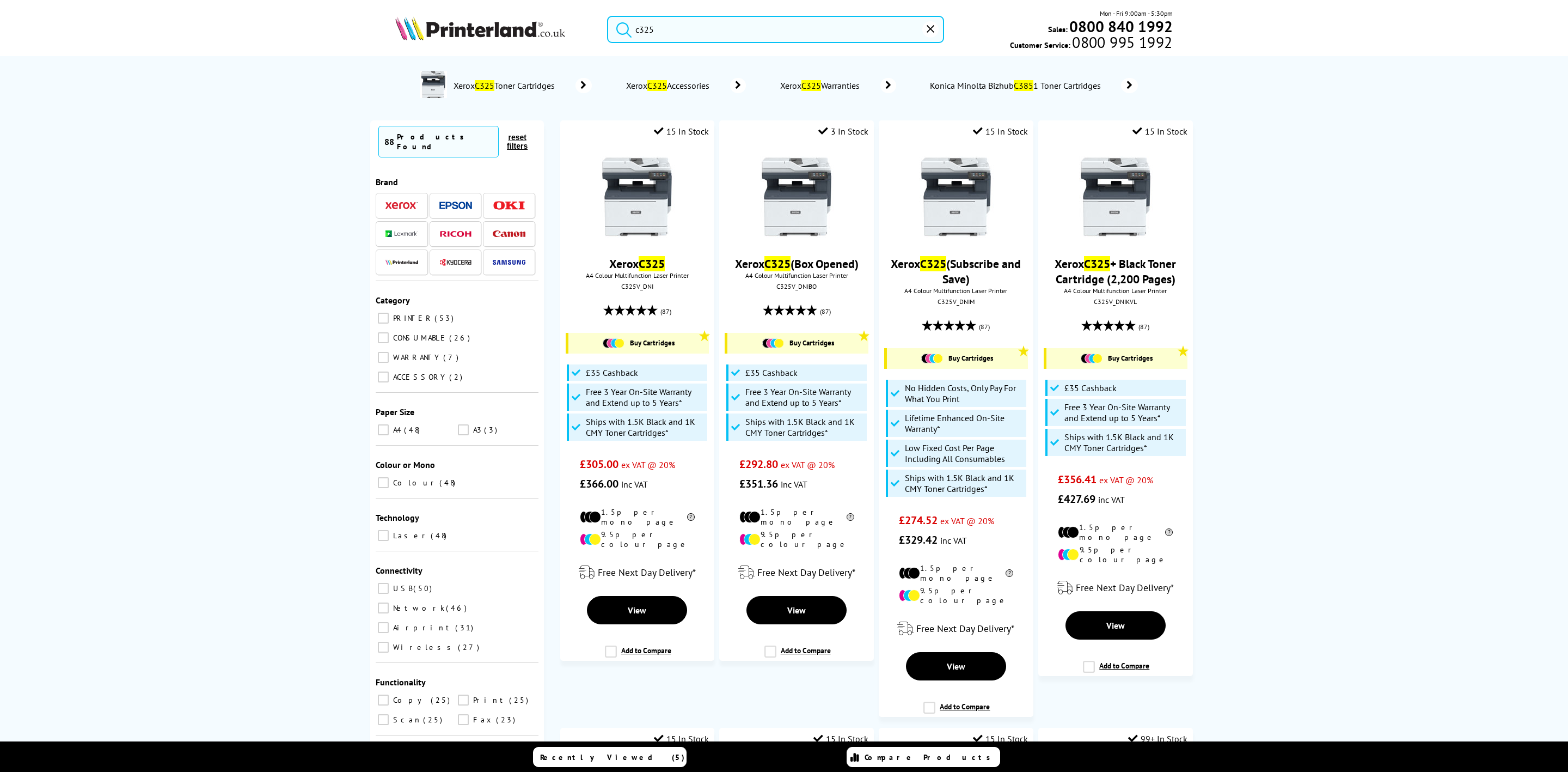
type input "c325"
click at [634, 289] on div "C325V_DNI" at bounding box center [638, 287] width 137 height 8
click at [663, 30] on input "c325" at bounding box center [776, 29] width 337 height 27
drag, startPoint x: 672, startPoint y: 31, endPoint x: 548, endPoint y: 30, distance: 124.0
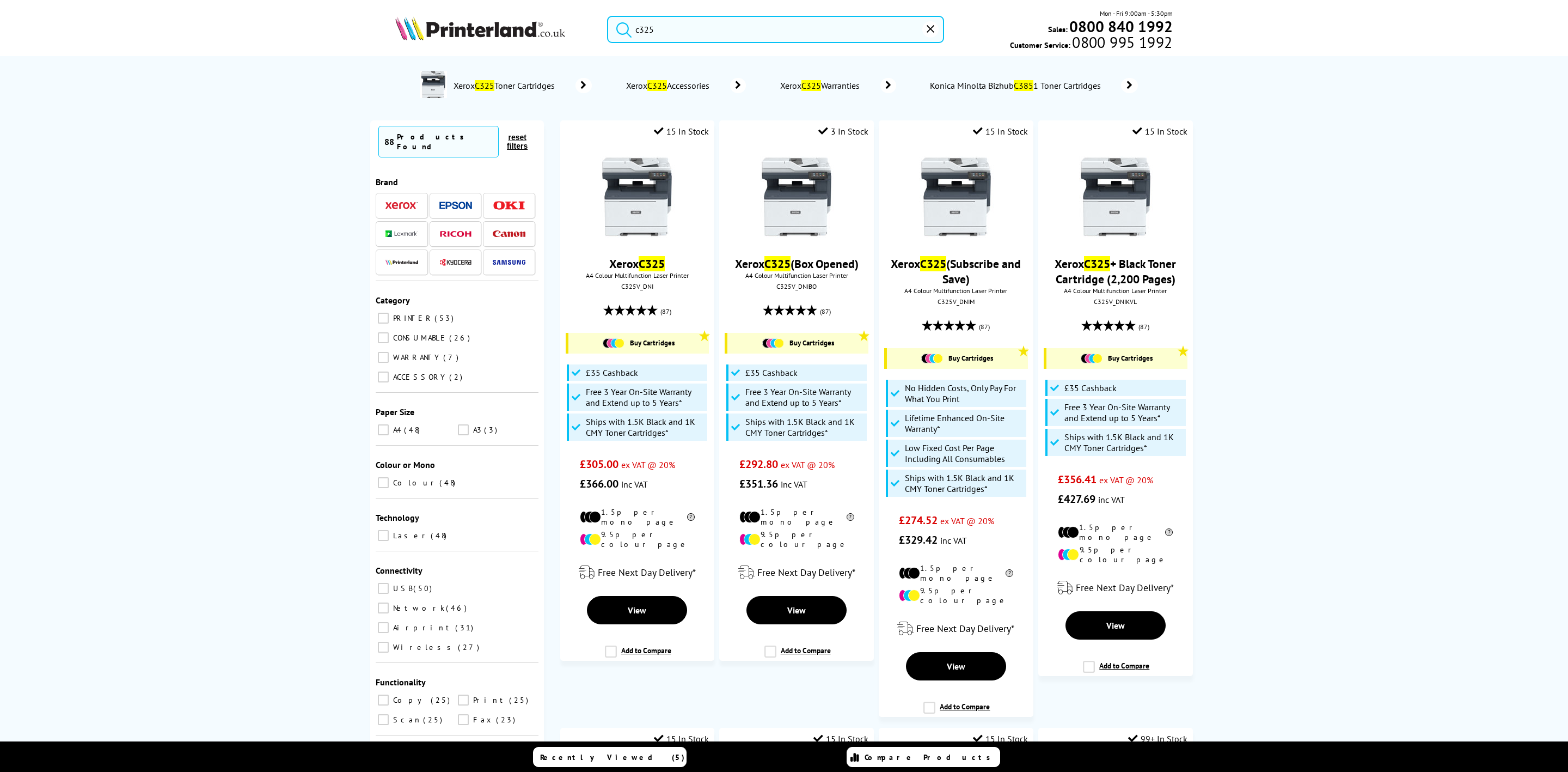
click at [548, 30] on div "c325 Mon - Fri 9:00am - 5:30pm Sales: 0800 840 1992 Customer Service: 0800 995 …" at bounding box center [784, 32] width 871 height 48
click at [661, 30] on input "c325" at bounding box center [776, 29] width 337 height 27
drag, startPoint x: 727, startPoint y: 38, endPoint x: 532, endPoint y: 35, distance: 195.0
click at [532, 35] on div "c325 Mon - Fri 9:00am - 5:30pm Sales: 0800 840 1992 Customer Service: 0800 995 …" at bounding box center [784, 32] width 871 height 48
click at [621, 280] on span "A4 Colour Multifunction Laser Printer" at bounding box center [637, 276] width 142 height 8
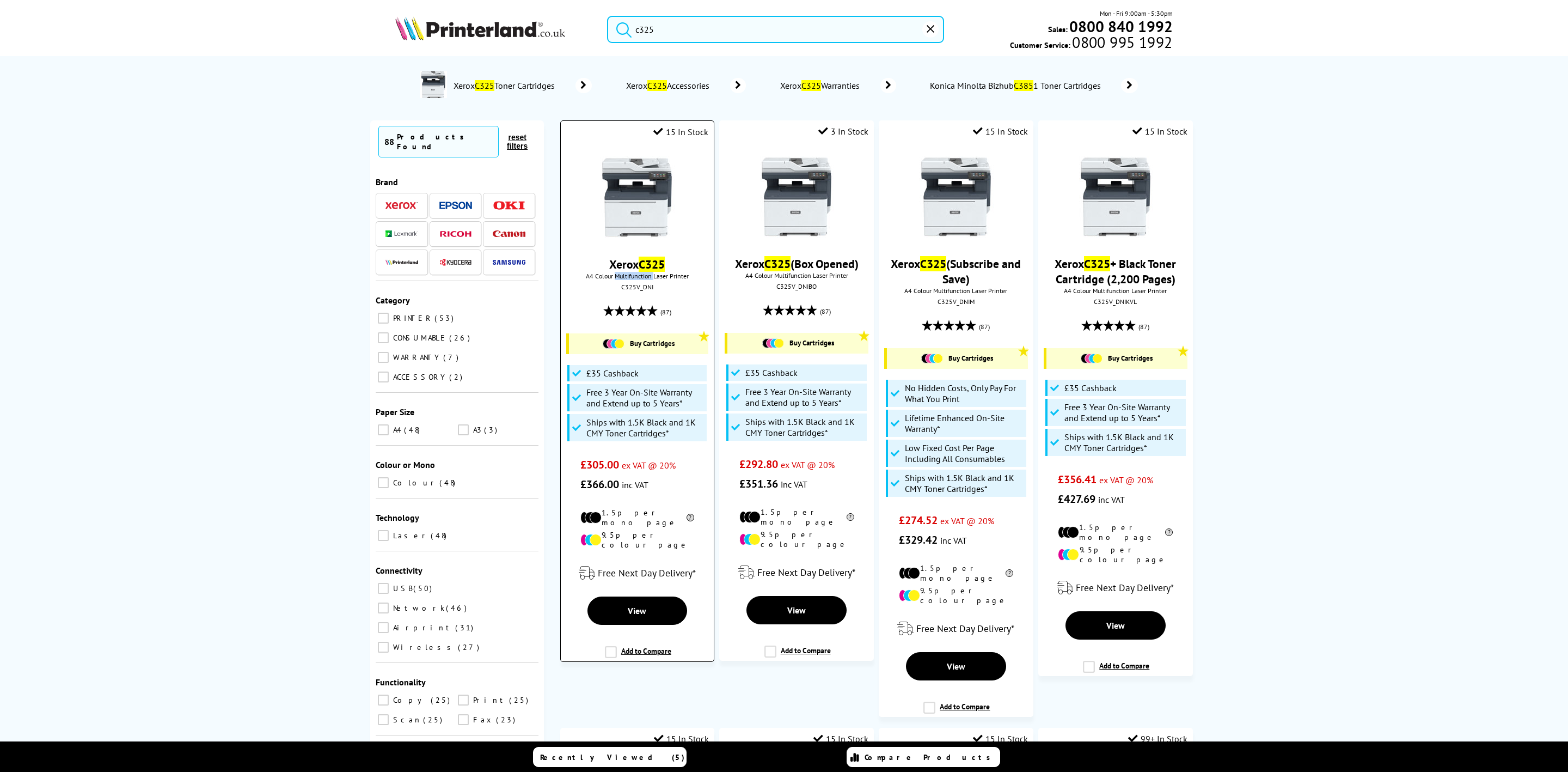
click at [621, 280] on span "A4 Colour Multifunction Laser Printer" at bounding box center [637, 276] width 142 height 8
click at [621, 285] on div "C325V_DNI" at bounding box center [638, 287] width 137 height 8
copy div "C325V_DNI"
click at [650, 219] on img at bounding box center [637, 197] width 82 height 82
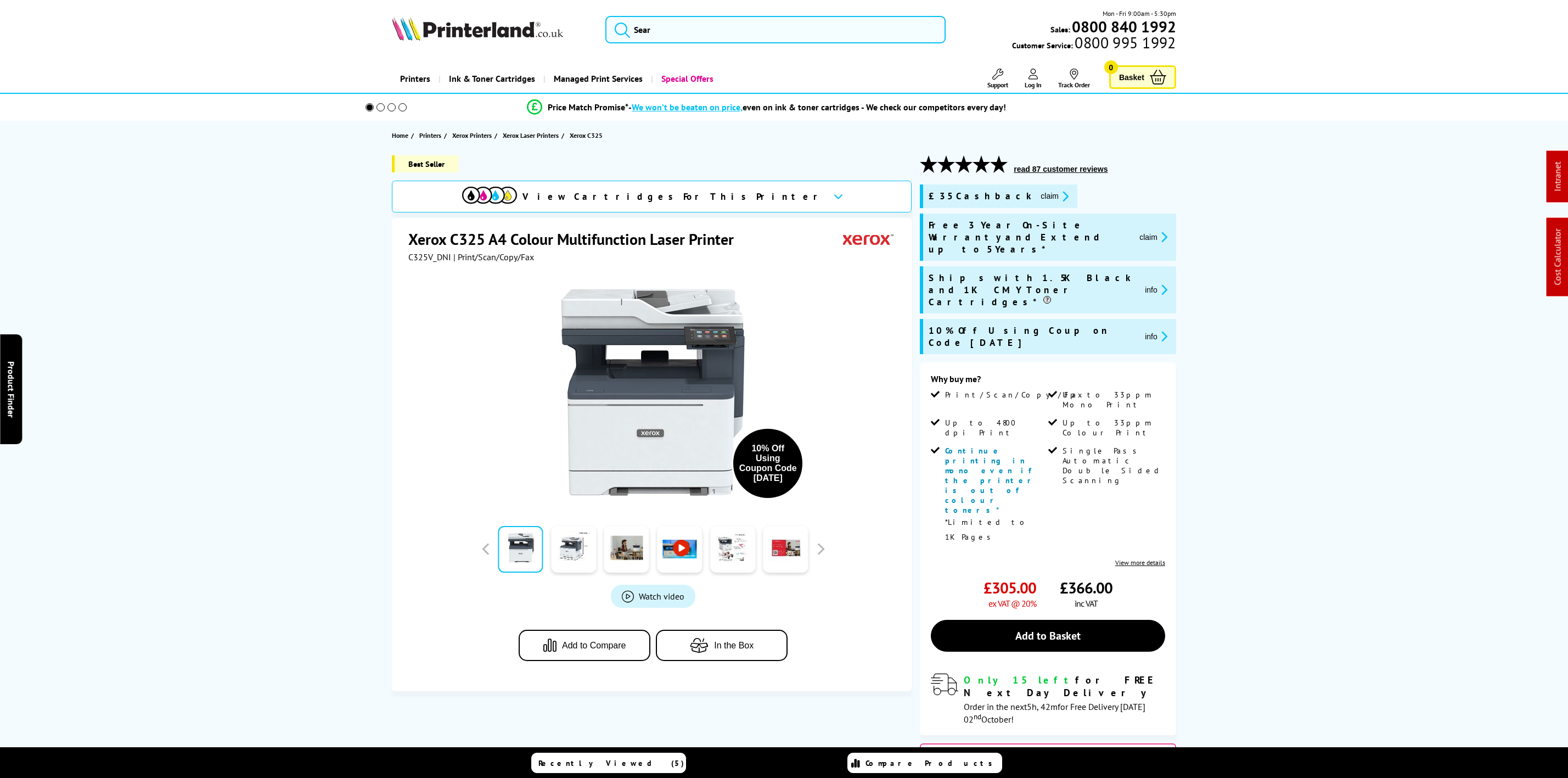
click at [1017, 205] on div "£35 Cashback claim" at bounding box center [998, 196] width 157 height 23
click at [1059, 201] on icon "promo-description" at bounding box center [1063, 196] width 10 height 12
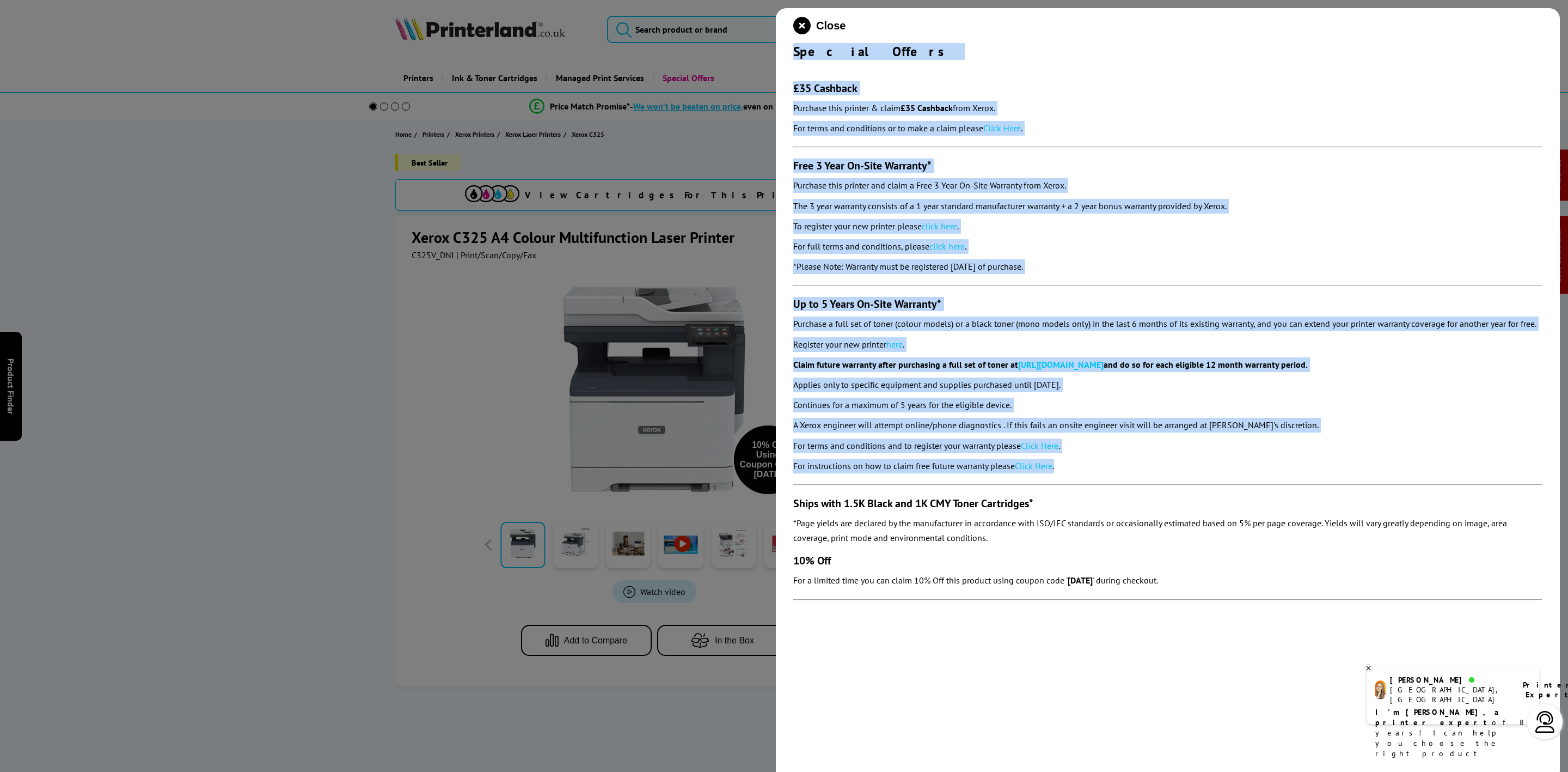
drag, startPoint x: 787, startPoint y: 46, endPoint x: 1135, endPoint y: 461, distance: 541.6
click at [1135, 461] on div "Close Special Offers £35 Cashback Purchase this printer & claim £35 Cashback fr…" at bounding box center [1167, 394] width 784 height 772
copy div "Special Offers £35 Cashback Purchase this printer & claim £35 Cashback from Xer…"
click at [805, 25] on icon "close modal" at bounding box center [801, 25] width 17 height 17
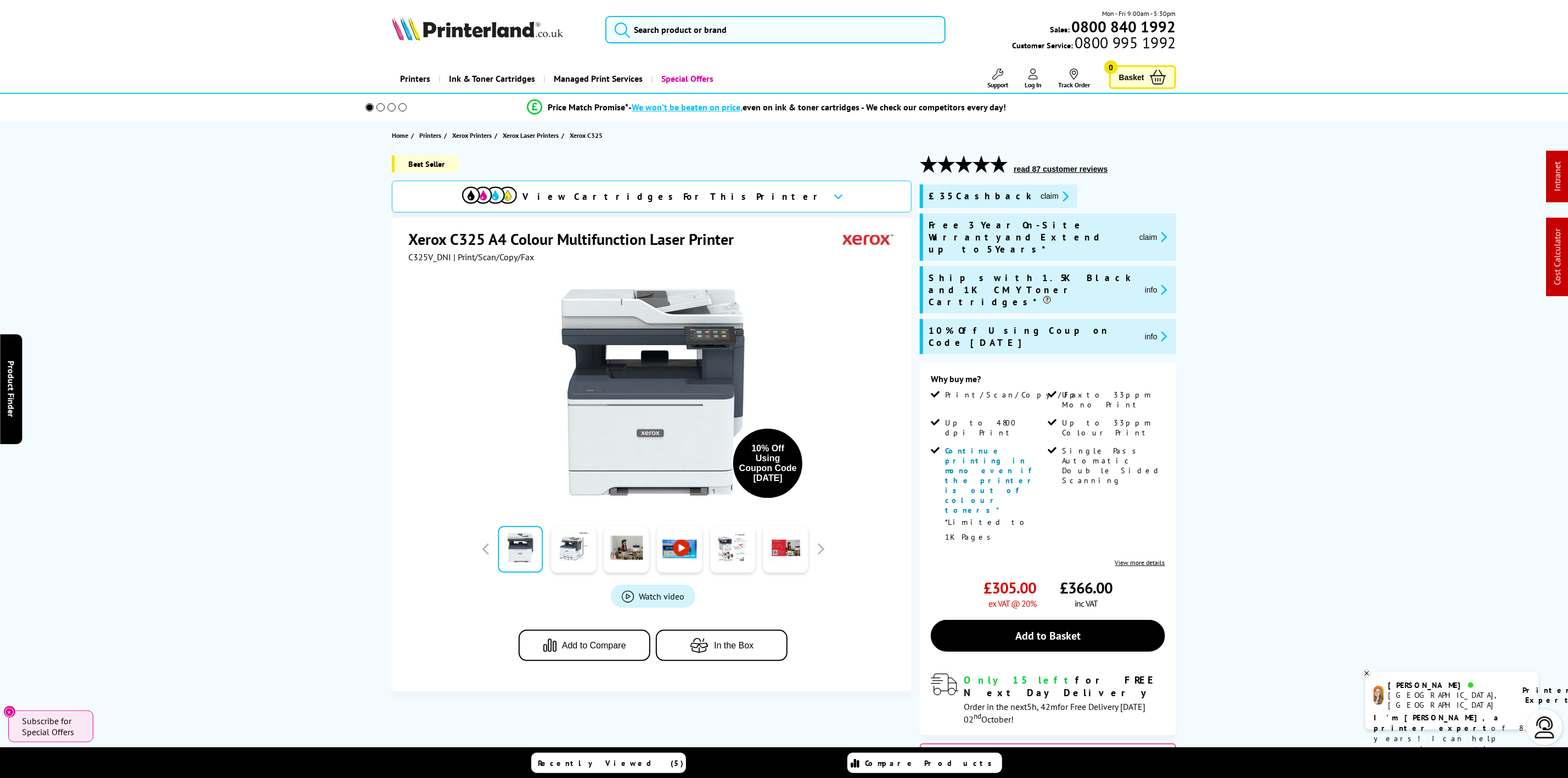
click at [486, 25] on img at bounding box center [477, 28] width 171 height 24
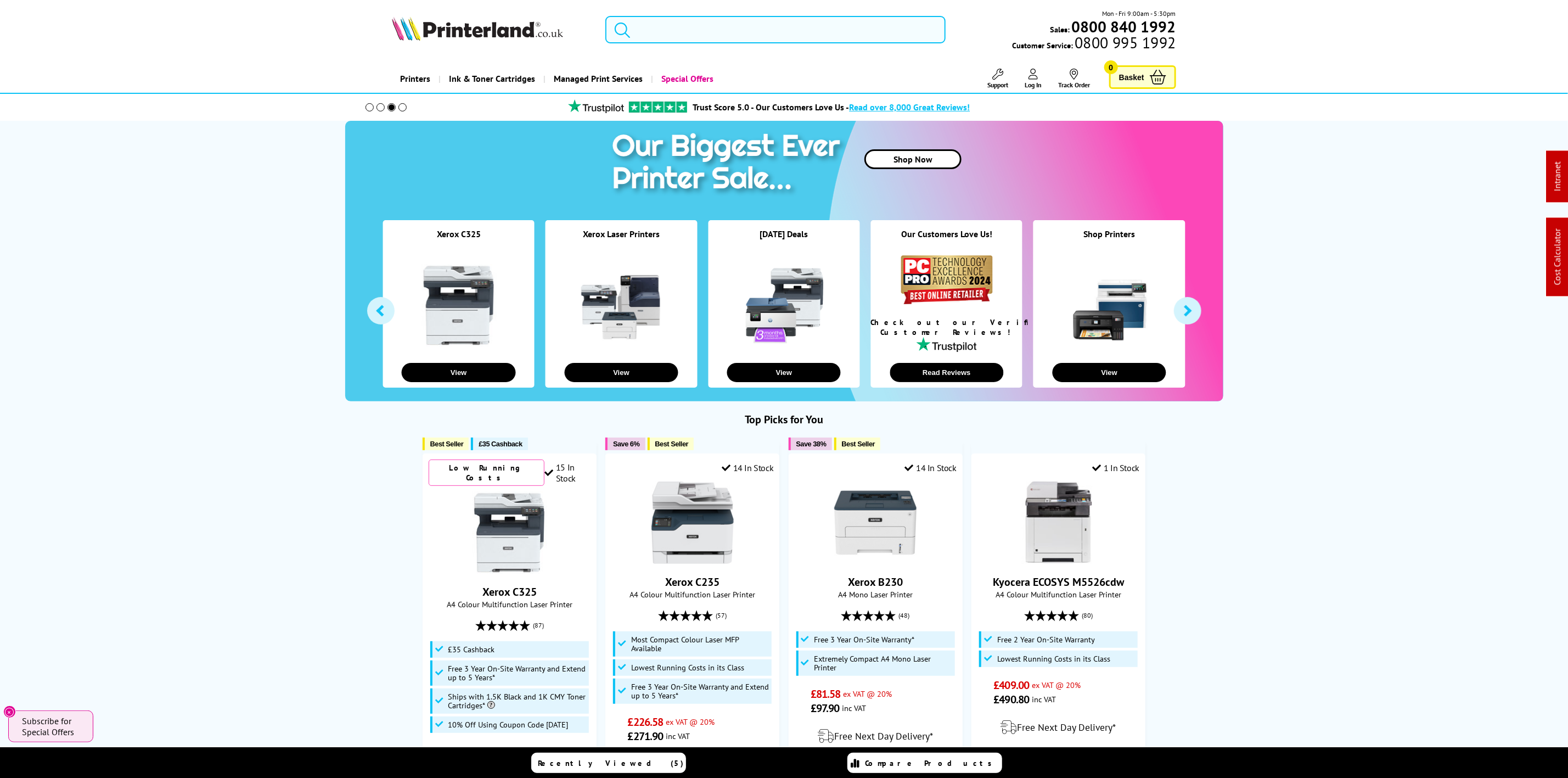
click at [782, 40] on input "search" at bounding box center [775, 29] width 339 height 27
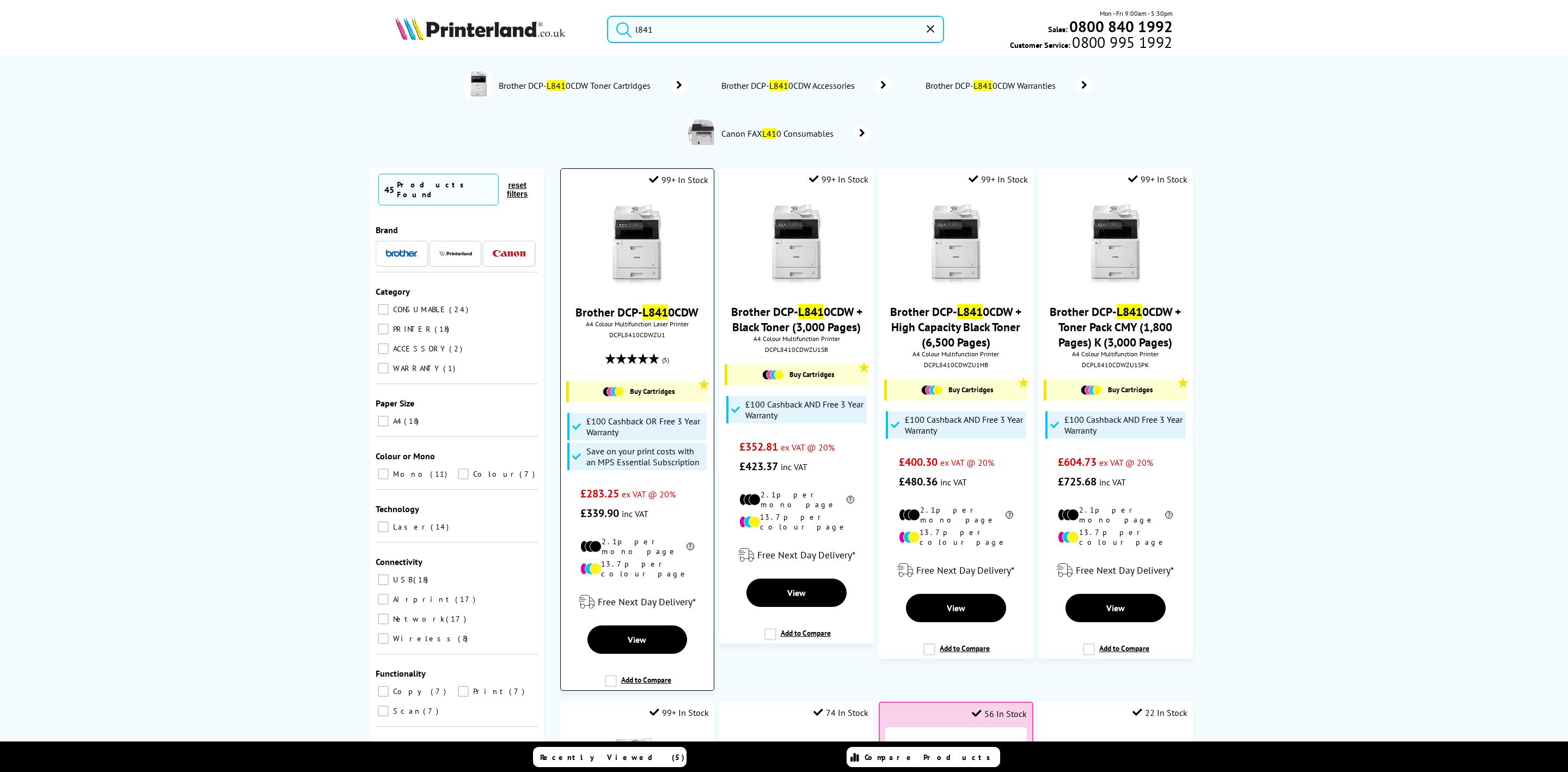
type input "l841"
click at [625, 286] on img at bounding box center [637, 245] width 82 height 82
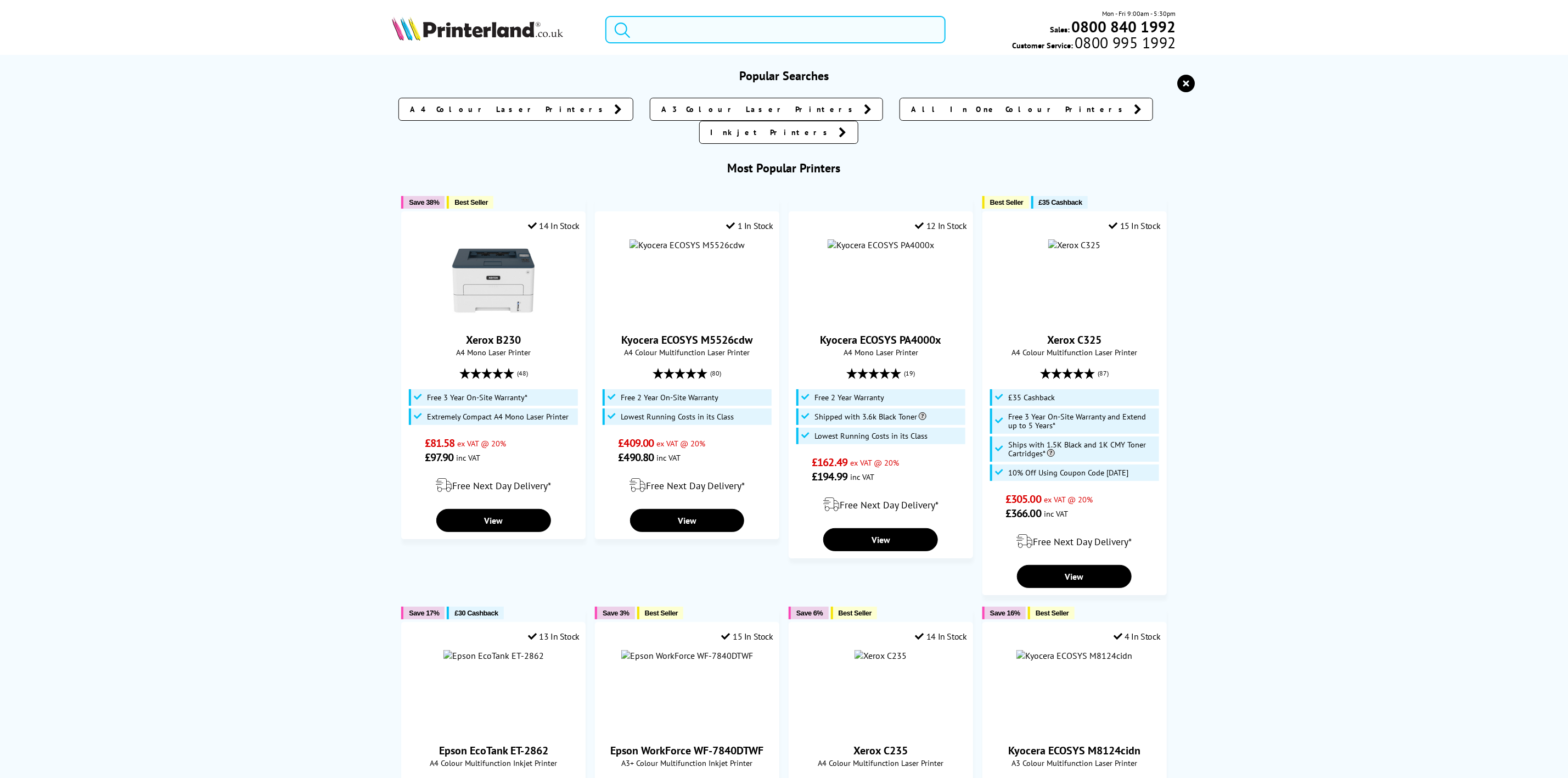
click at [634, 36] on form at bounding box center [775, 29] width 339 height 27
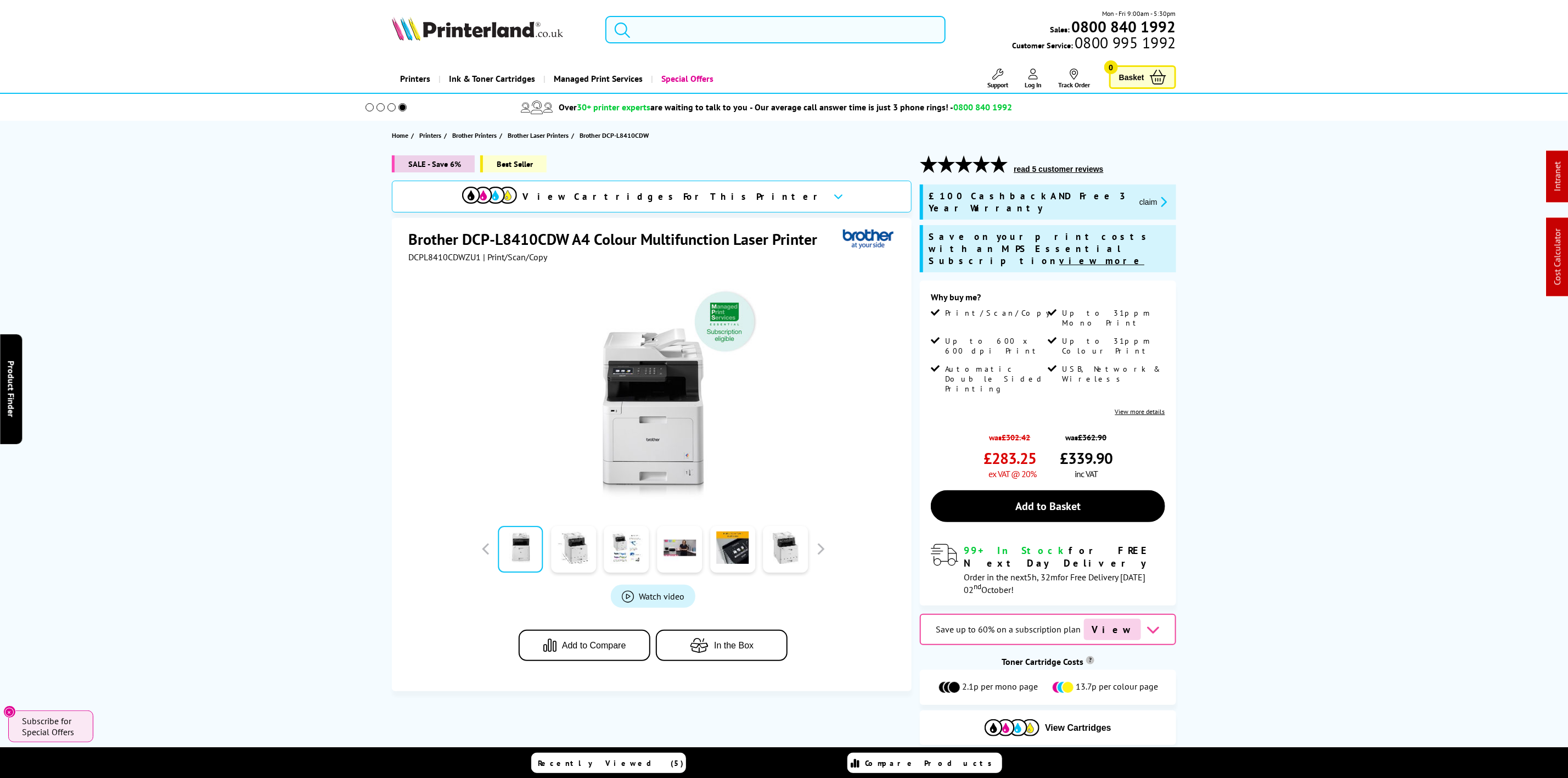
click at [637, 35] on input "search" at bounding box center [775, 29] width 339 height 27
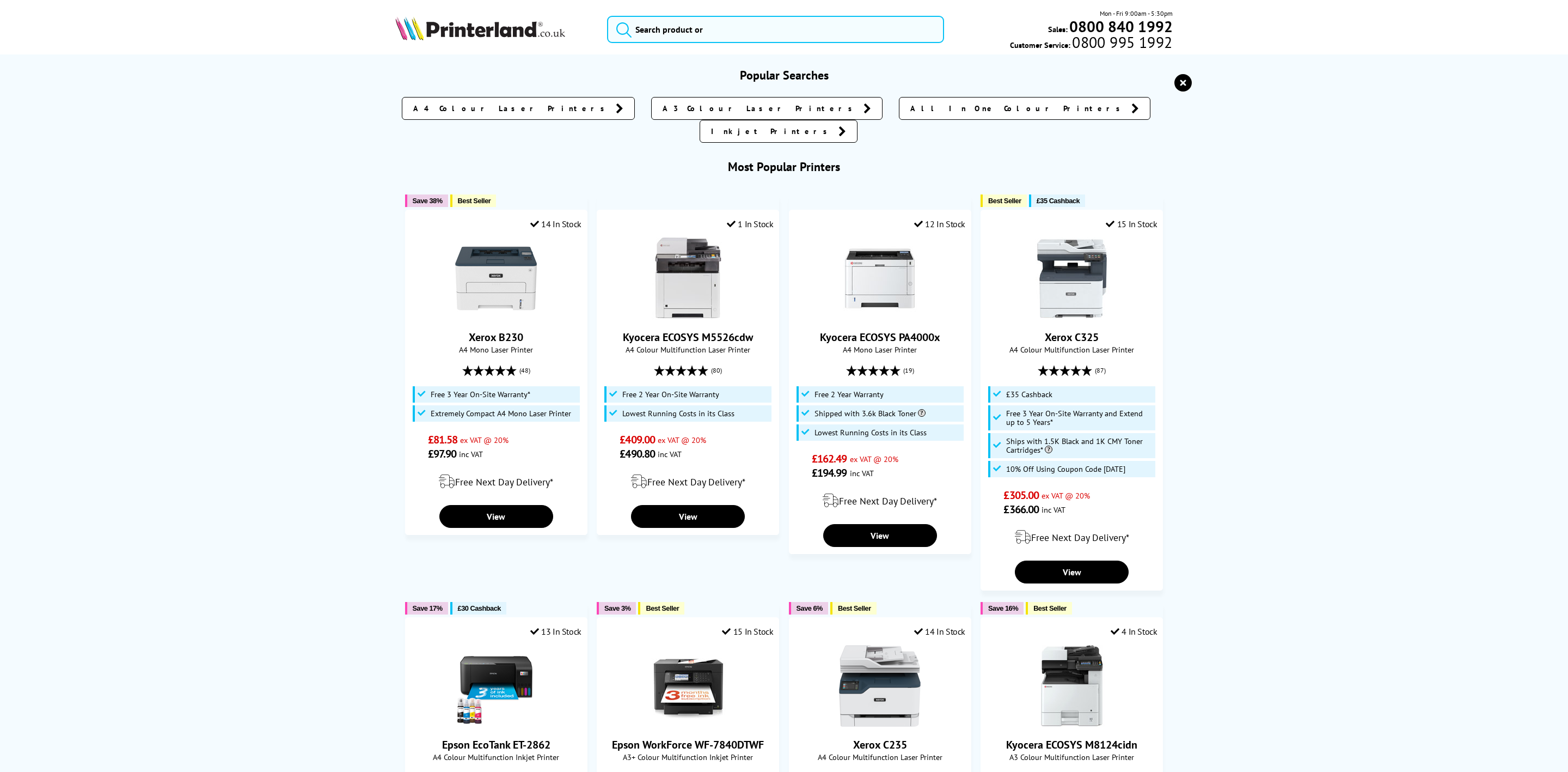
click at [558, 30] on img at bounding box center [480, 28] width 170 height 24
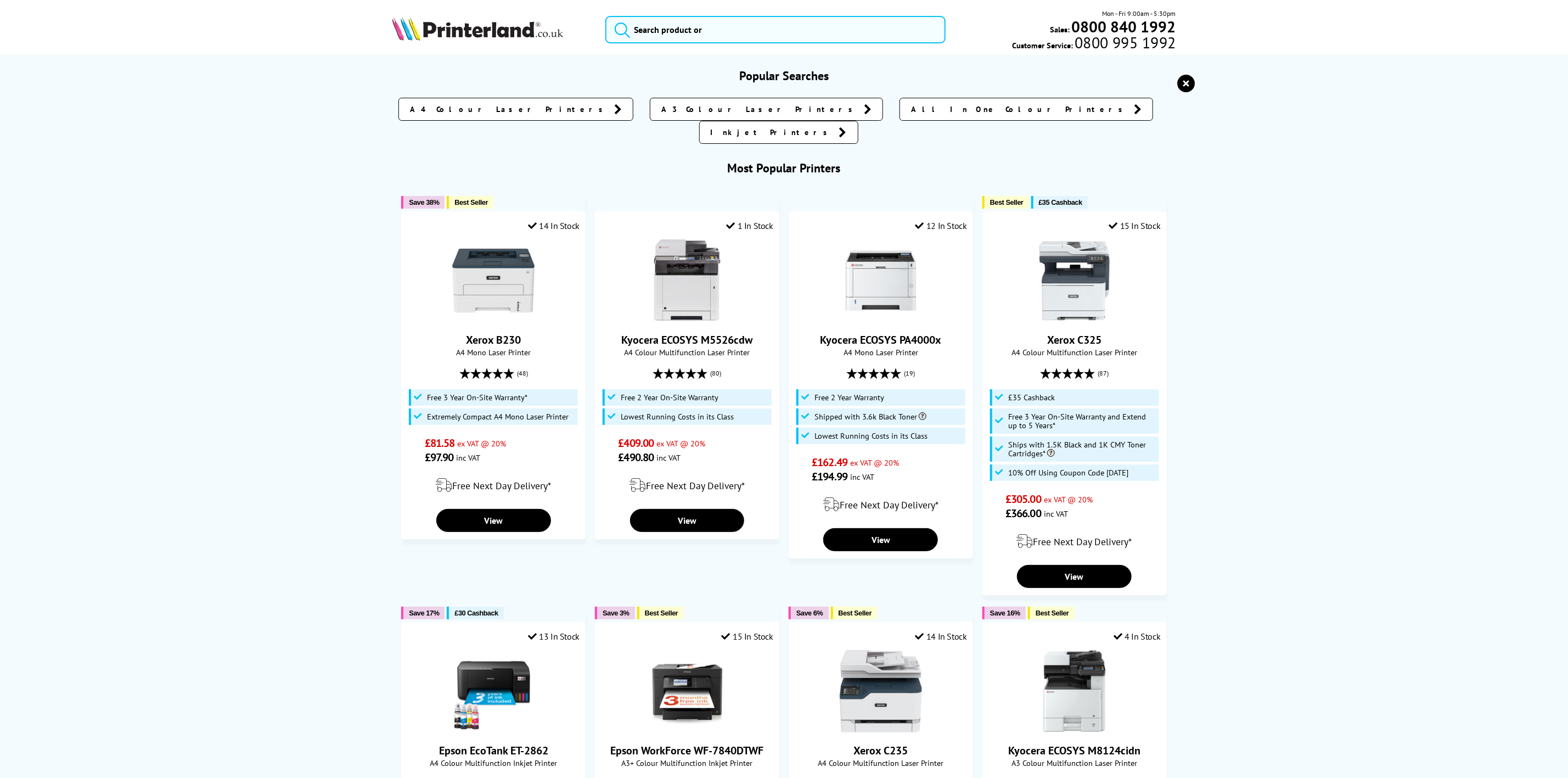
drag, startPoint x: 562, startPoint y: 30, endPoint x: 534, endPoint y: 31, distance: 28.0
click at [558, 30] on img at bounding box center [477, 28] width 171 height 24
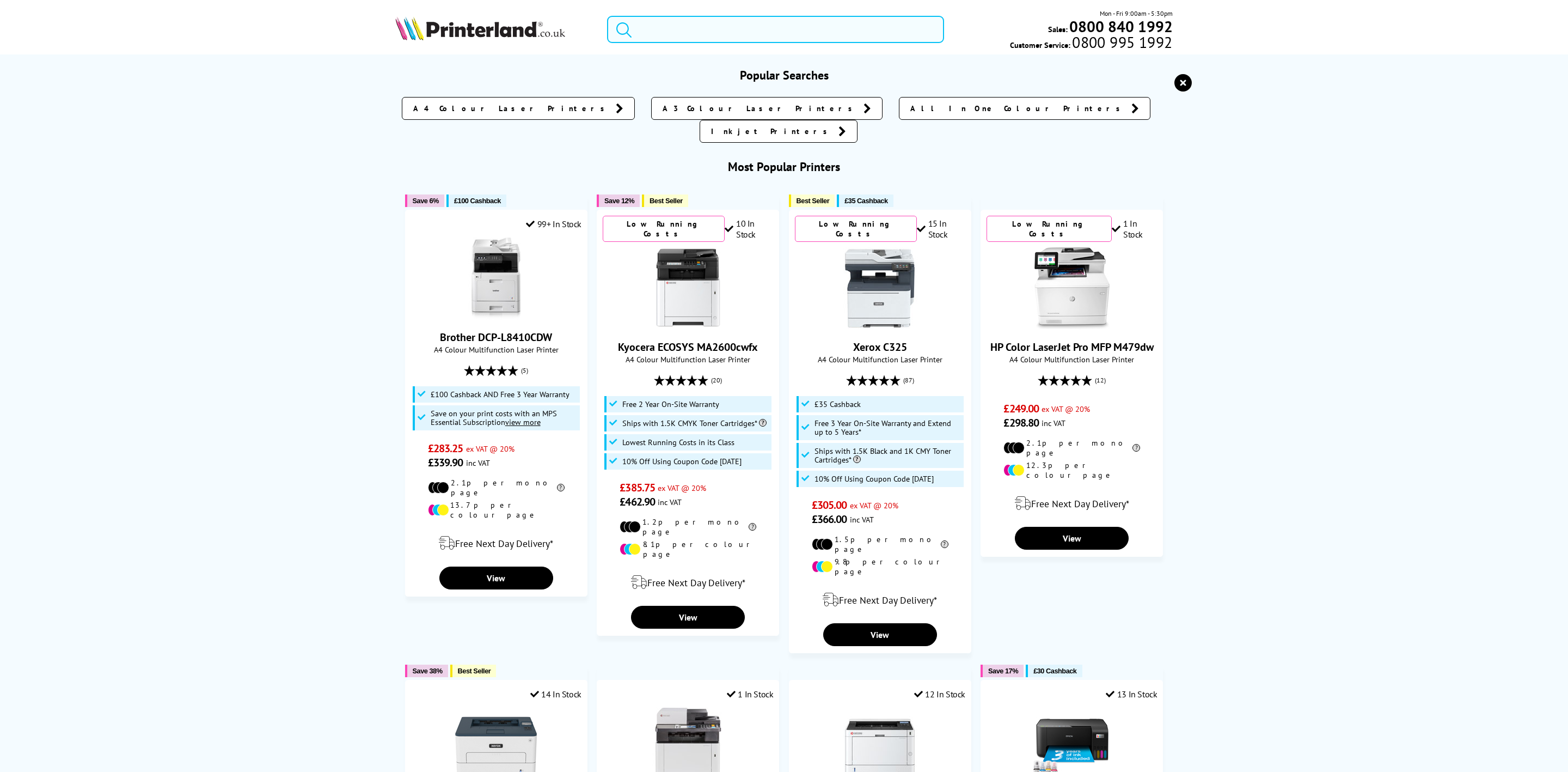
click at [695, 26] on input "search" at bounding box center [776, 29] width 337 height 27
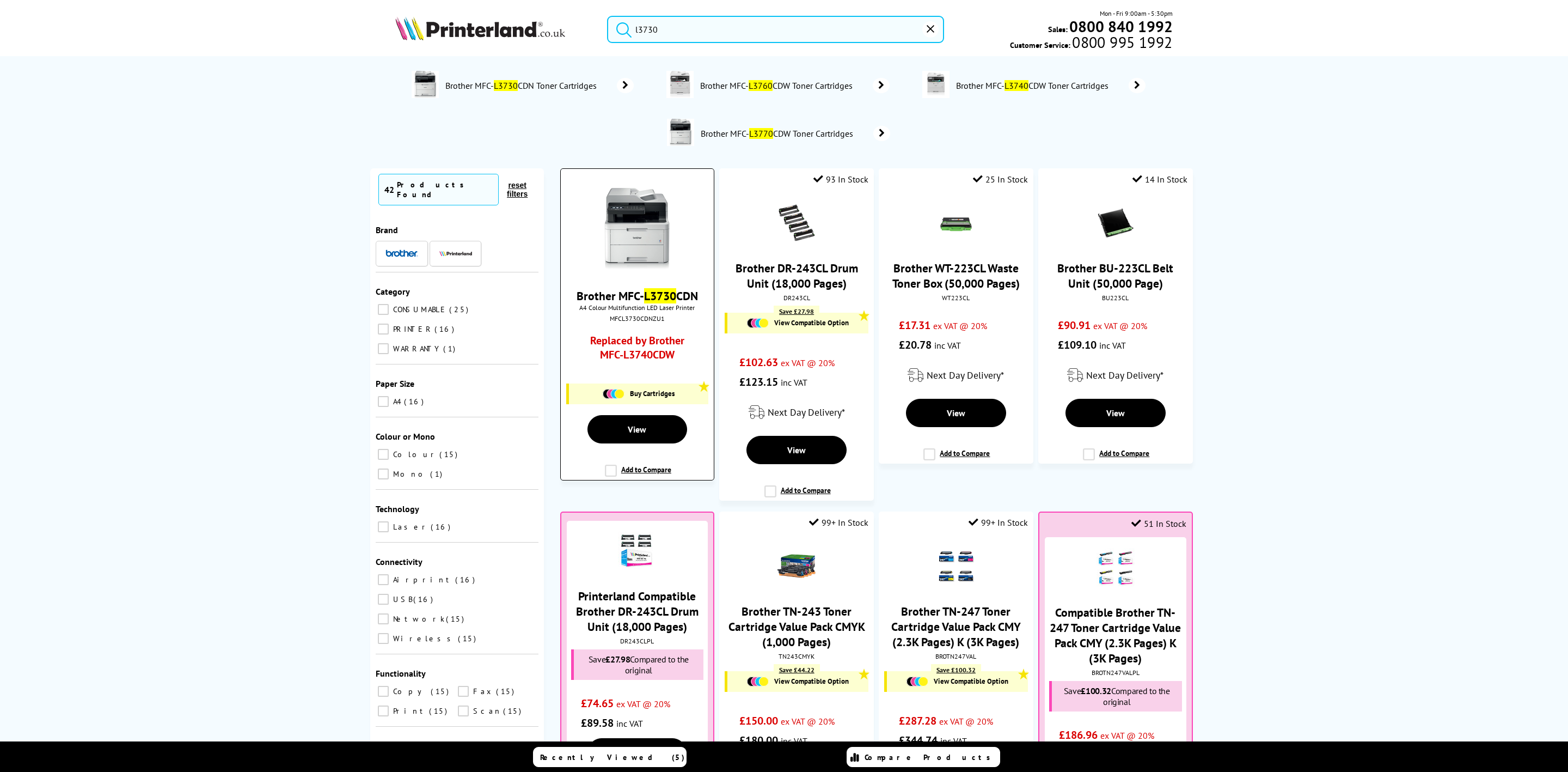
type input "l3730"
click at [624, 222] on img at bounding box center [637, 229] width 82 height 82
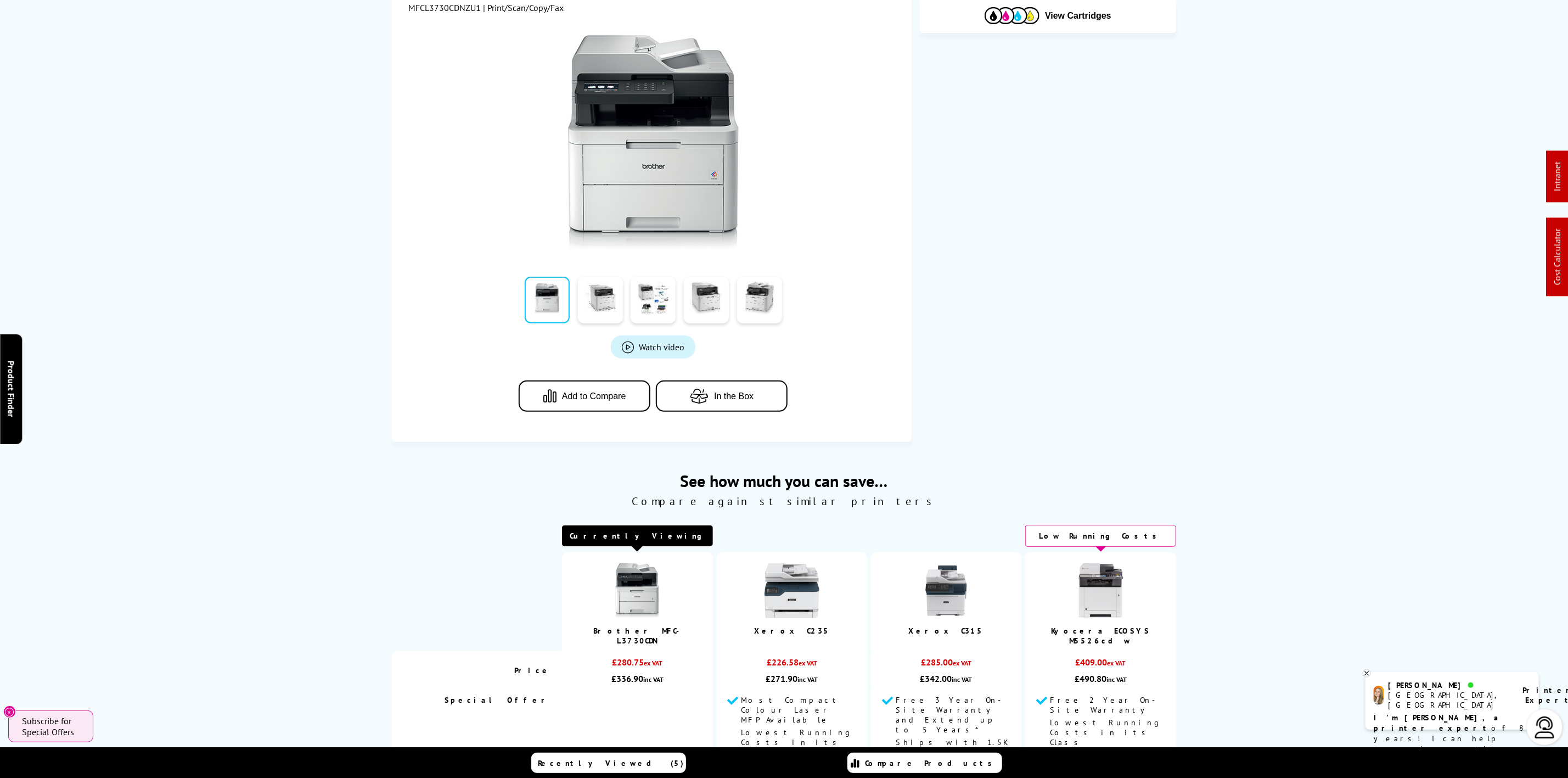
scroll to position [412, 0]
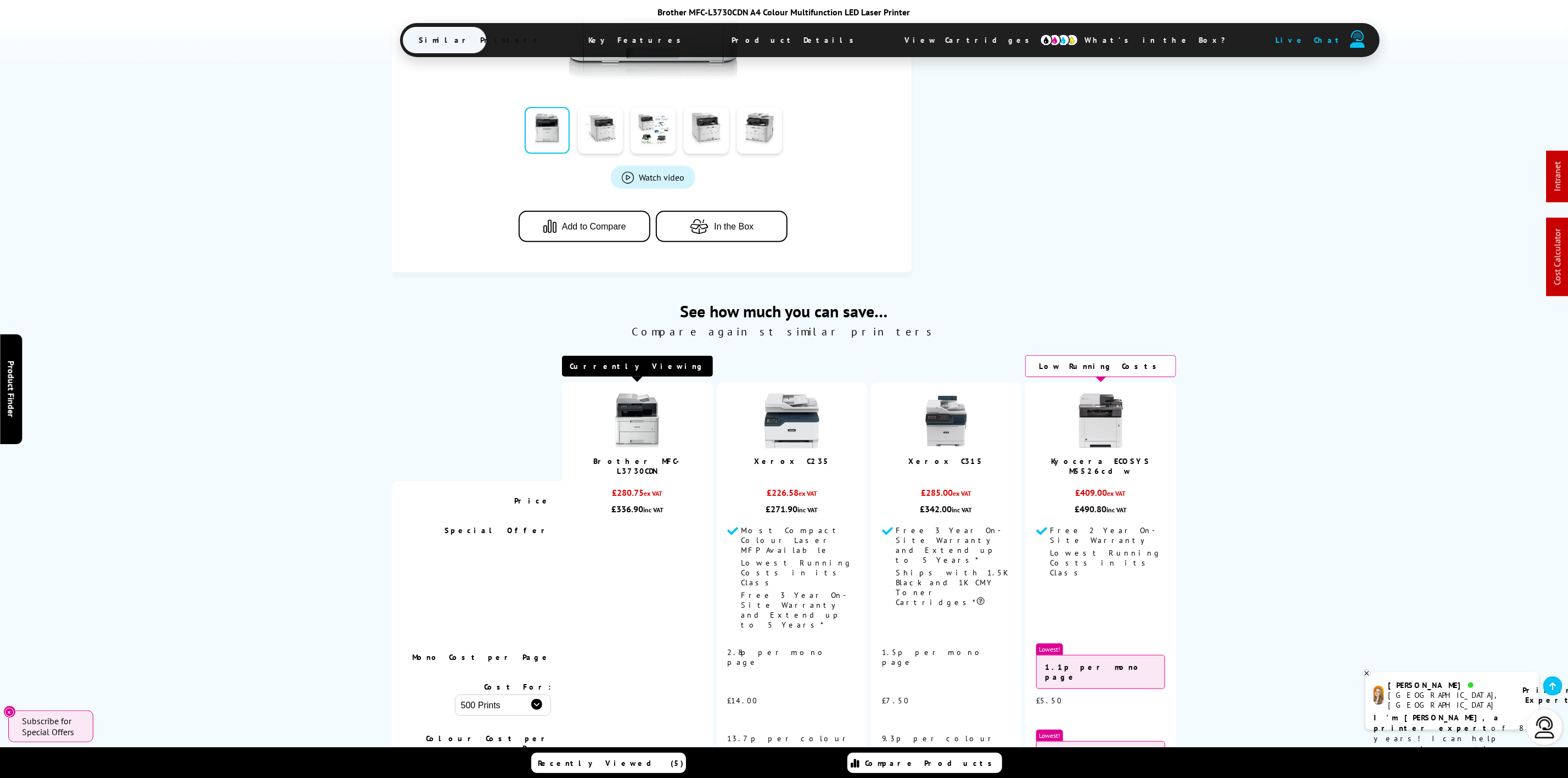
click at [888, 33] on span "View Cartridges" at bounding box center [972, 40] width 168 height 29
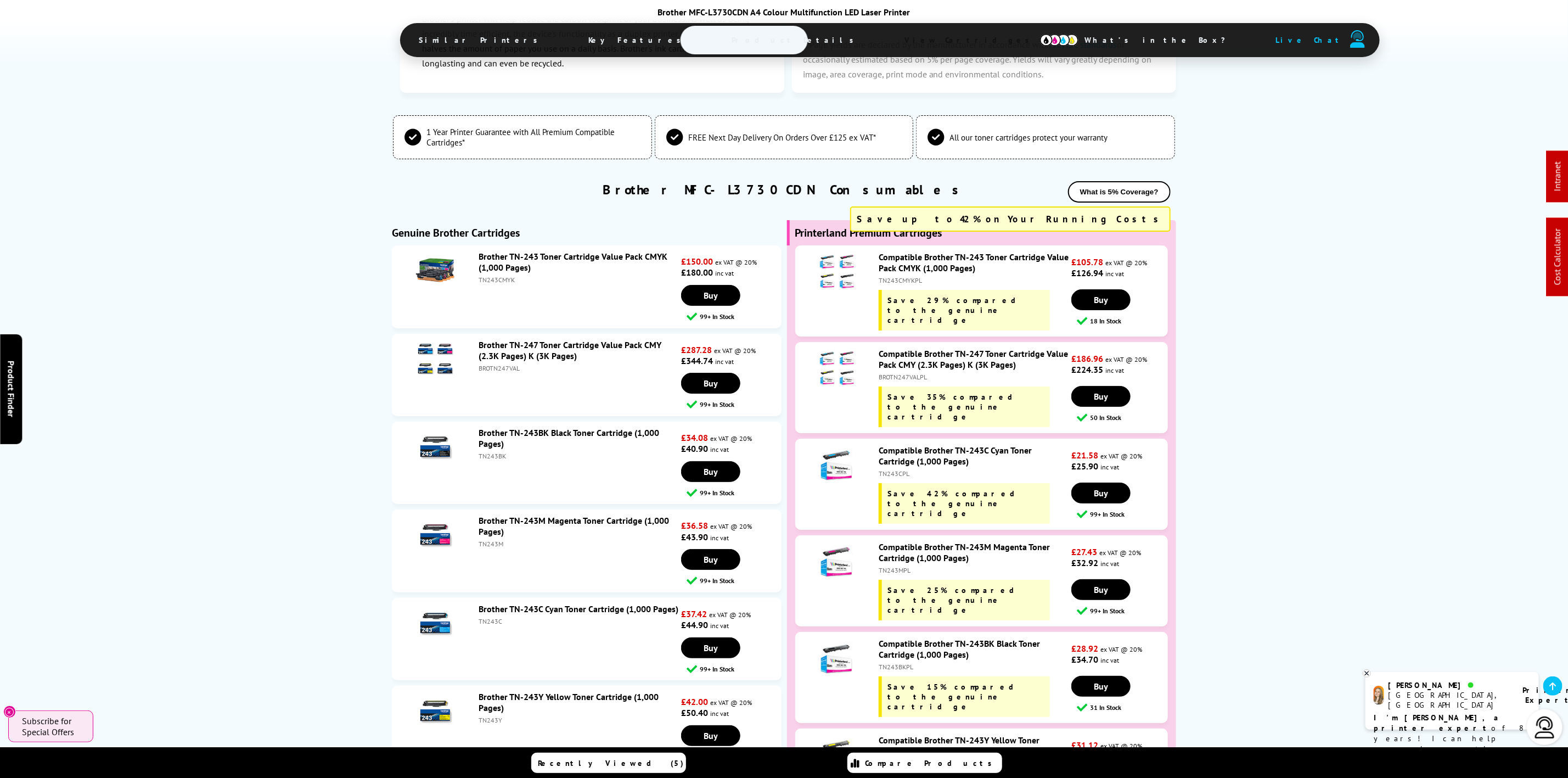
scroll to position [2987, 0]
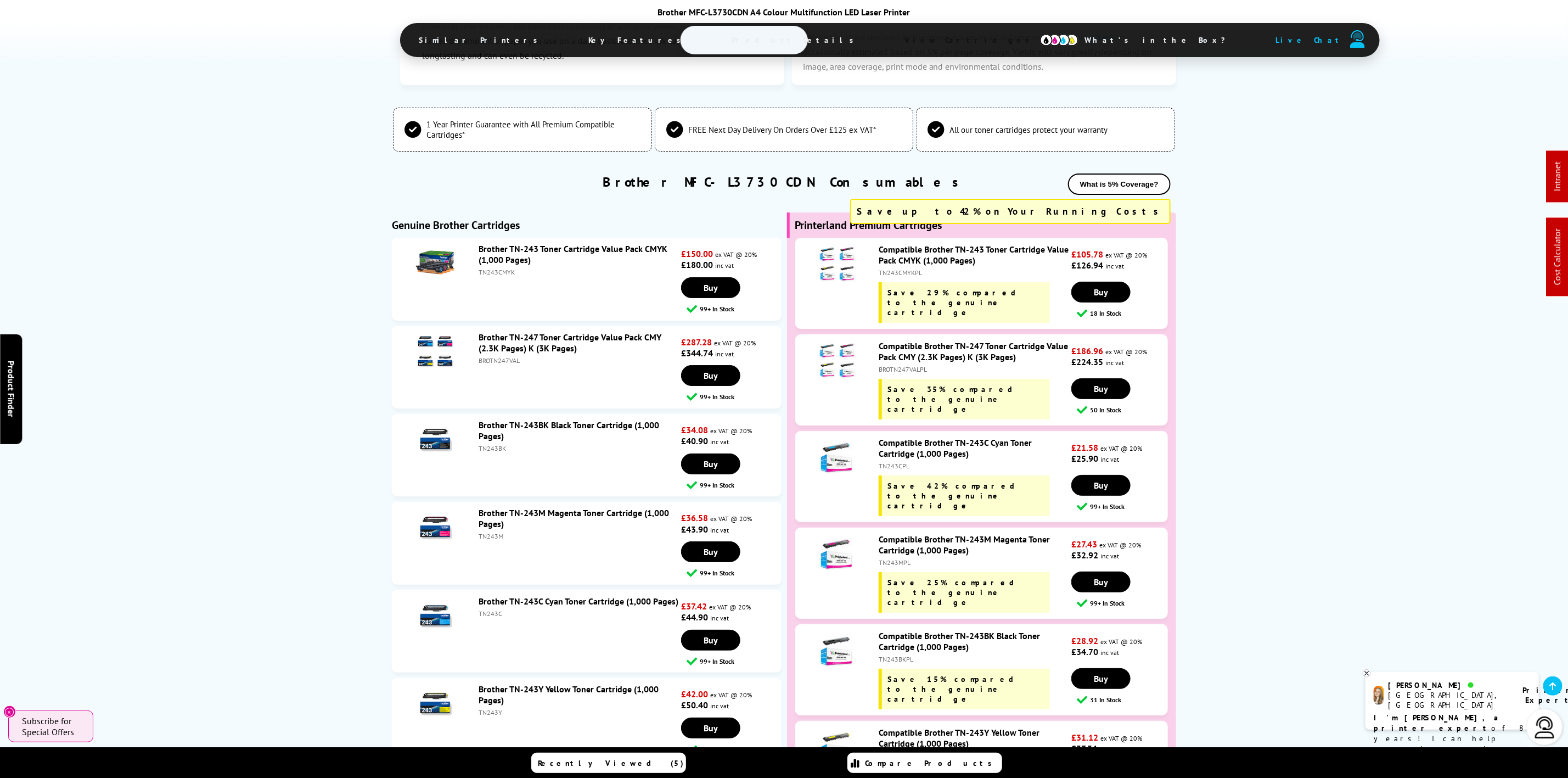
click at [501, 268] on div "TN243CMYK" at bounding box center [578, 272] width 200 height 8
copy div "TN243CMYK"
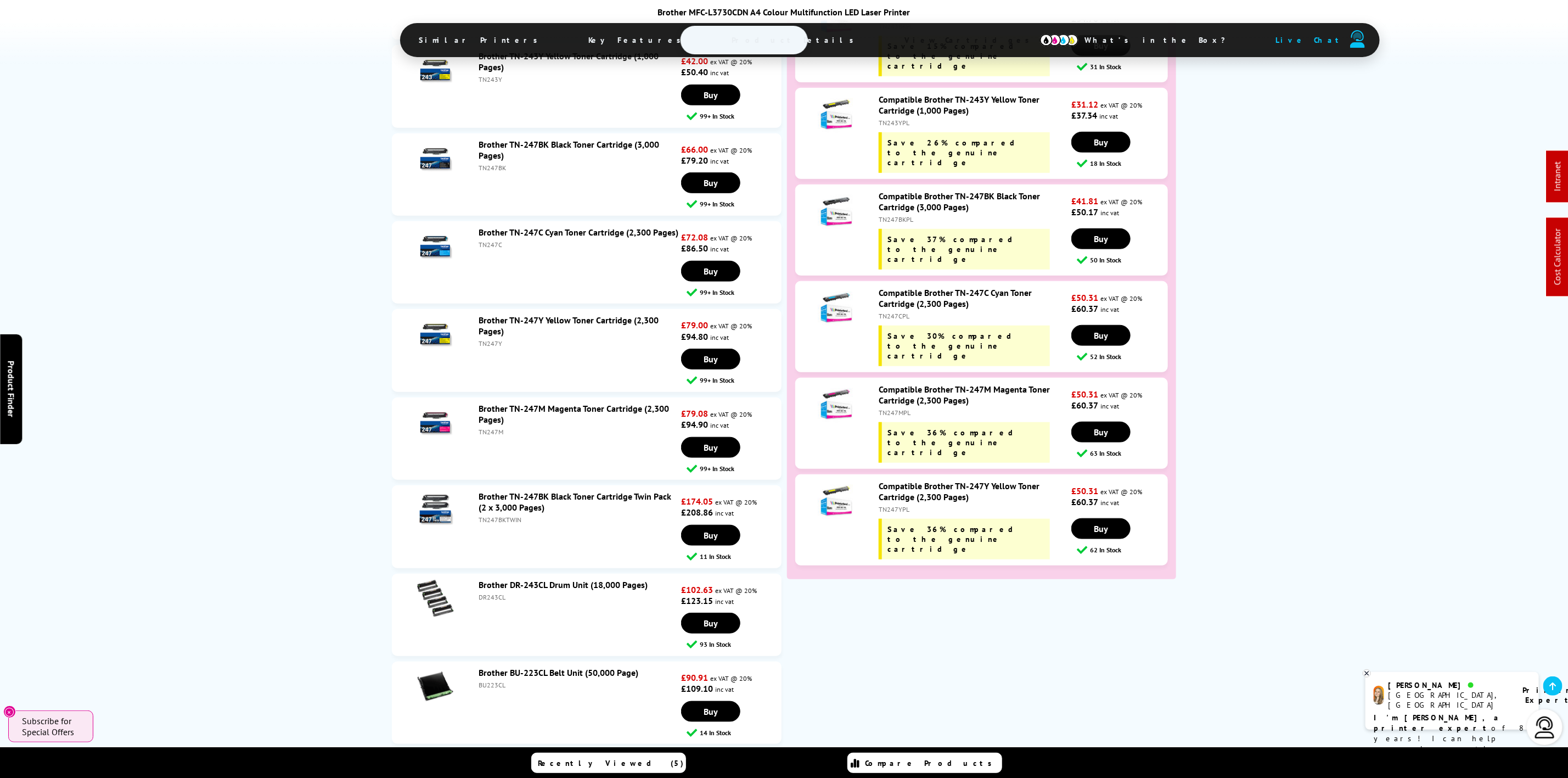
scroll to position [3563, 0]
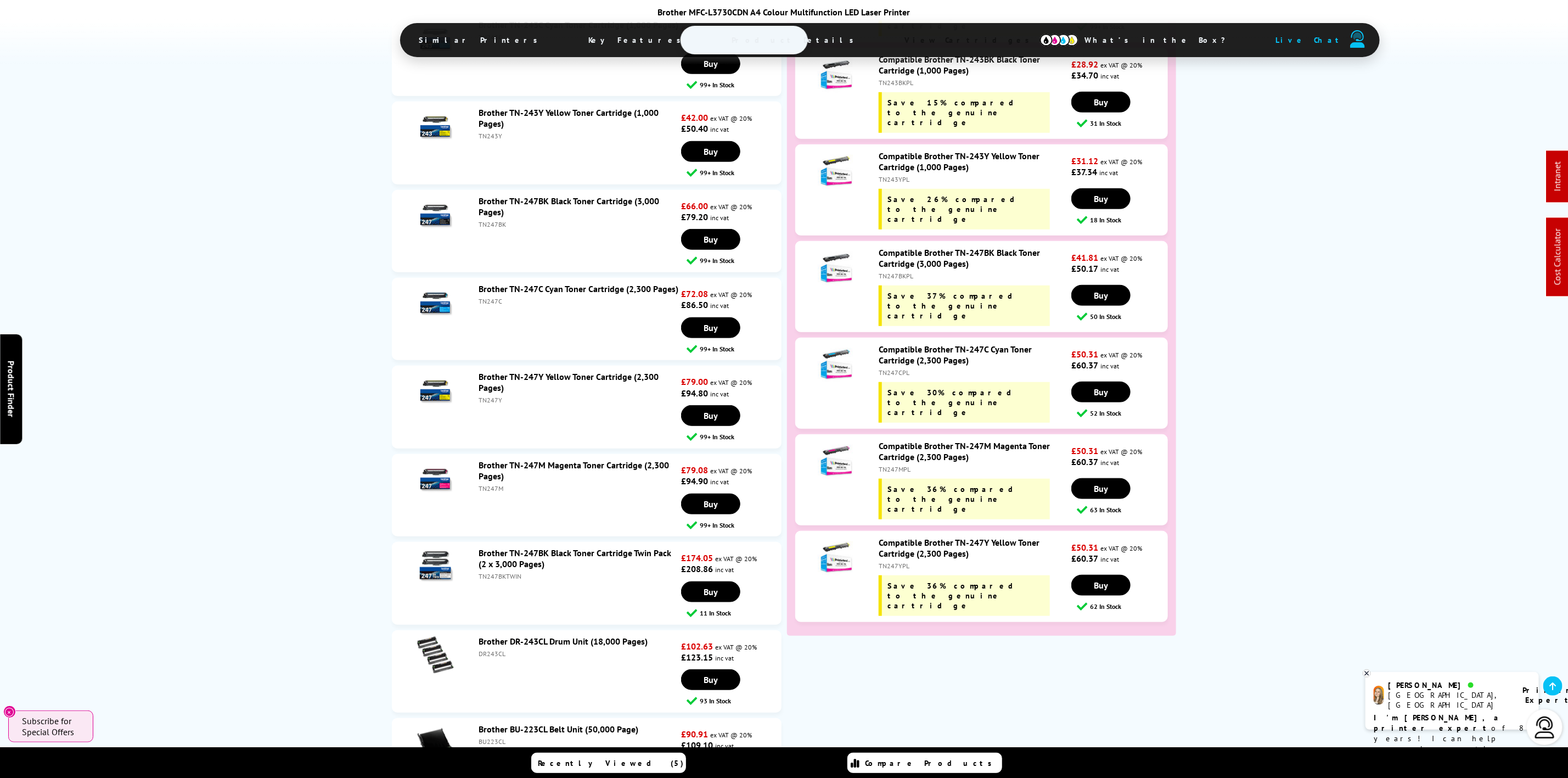
click at [489, 220] on div "TN247BK" at bounding box center [578, 224] width 200 height 8
copy div "TN247BK"
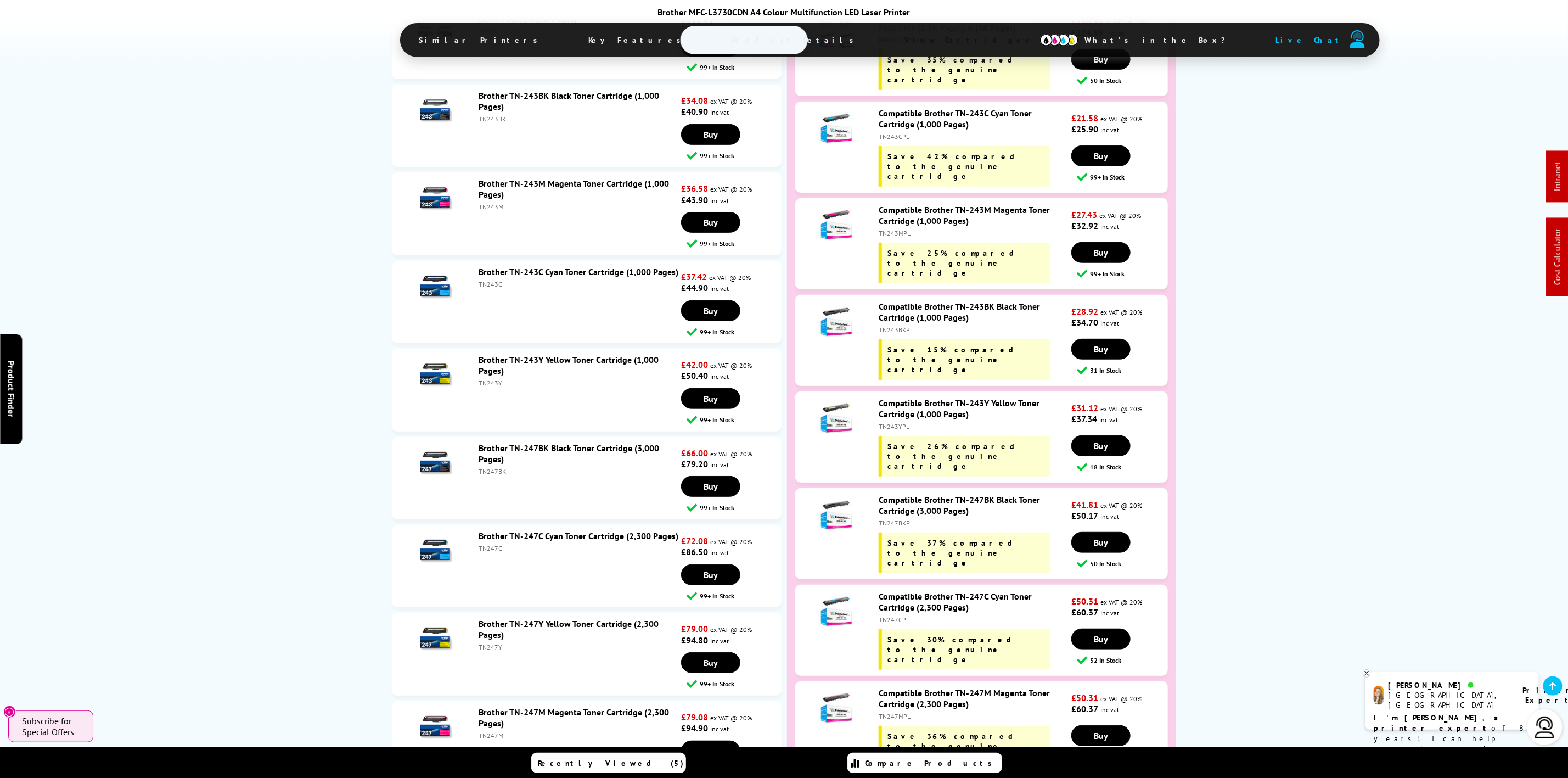
click at [490, 379] on div "TN243Y" at bounding box center [578, 382] width 200 height 8
copy div "TN243Y"
click at [487, 280] on div "TN243C" at bounding box center [578, 284] width 200 height 8
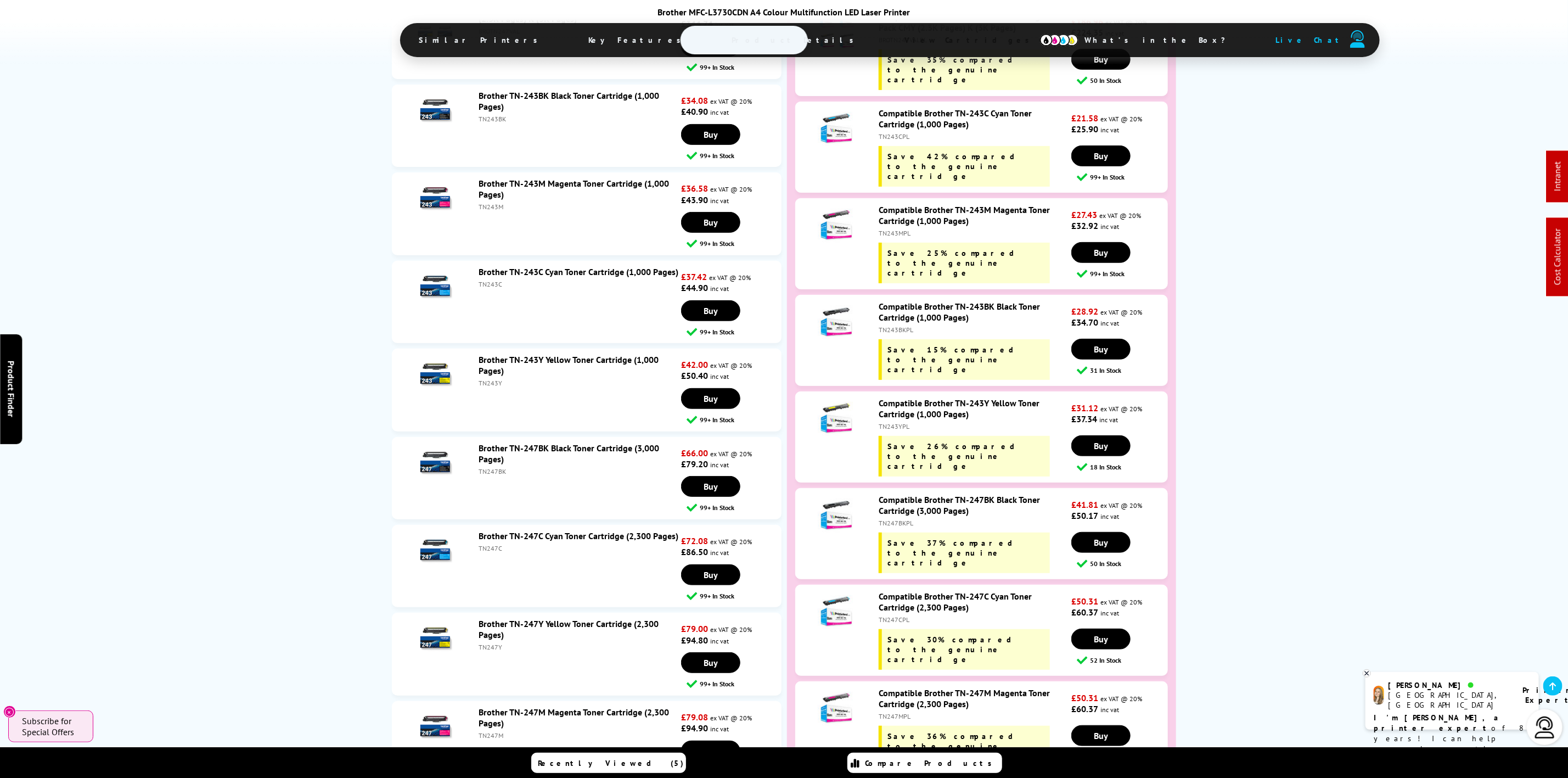
copy div "TN243C"
click at [494, 202] on div "TN243M" at bounding box center [578, 206] width 200 height 8
copy div "TN243M"
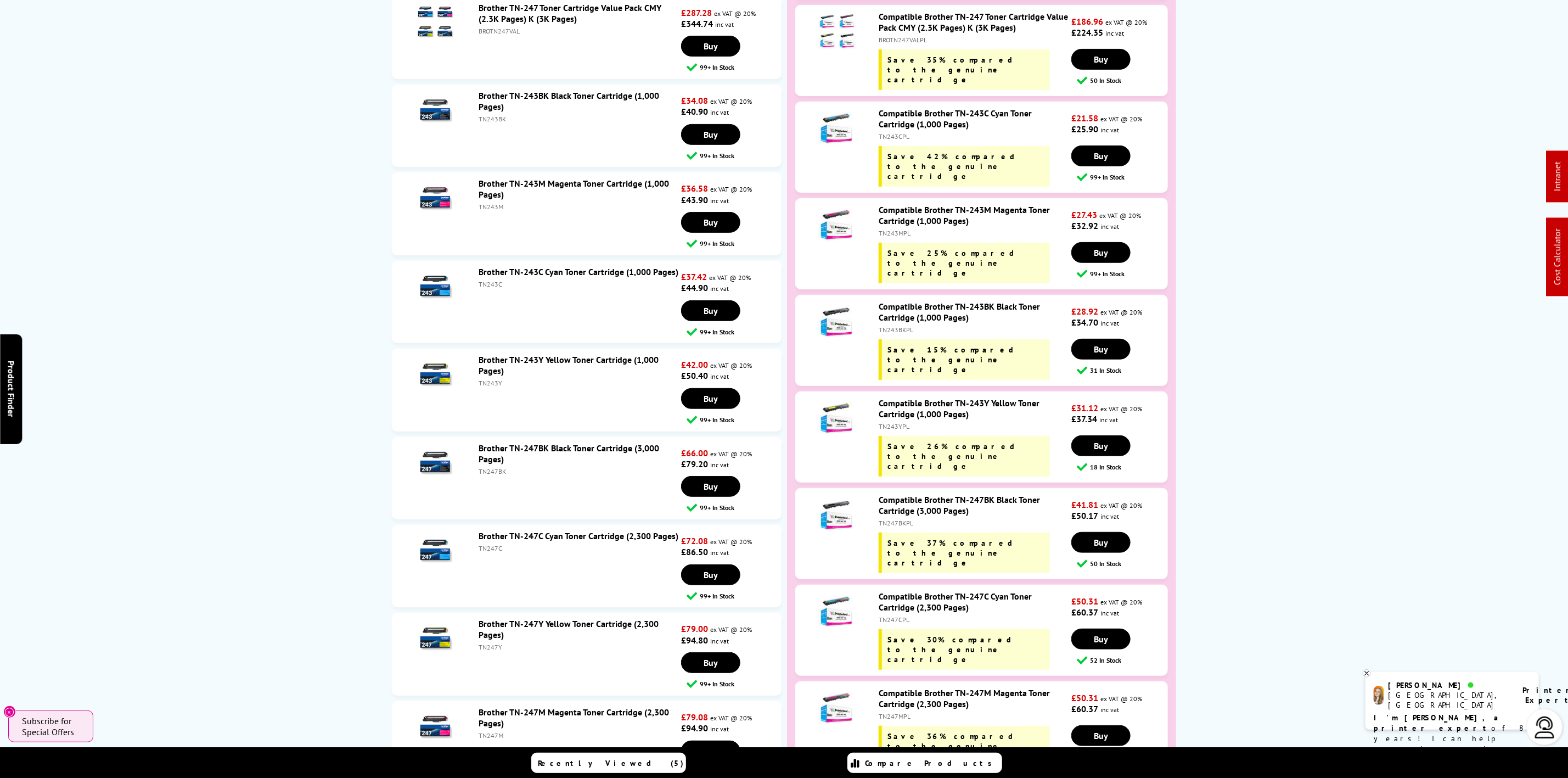
scroll to position [0, 0]
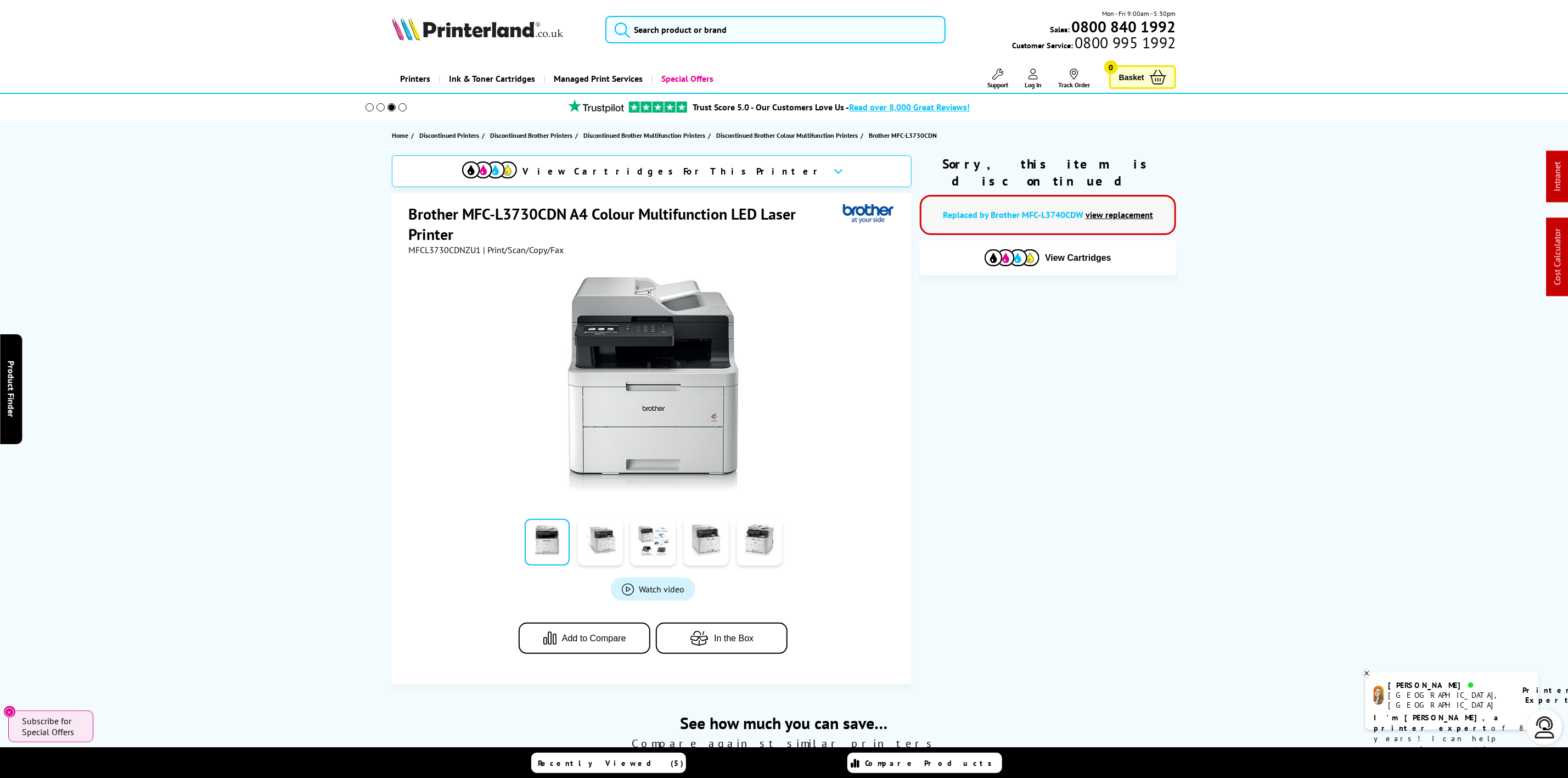
click at [455, 25] on img at bounding box center [477, 28] width 171 height 24
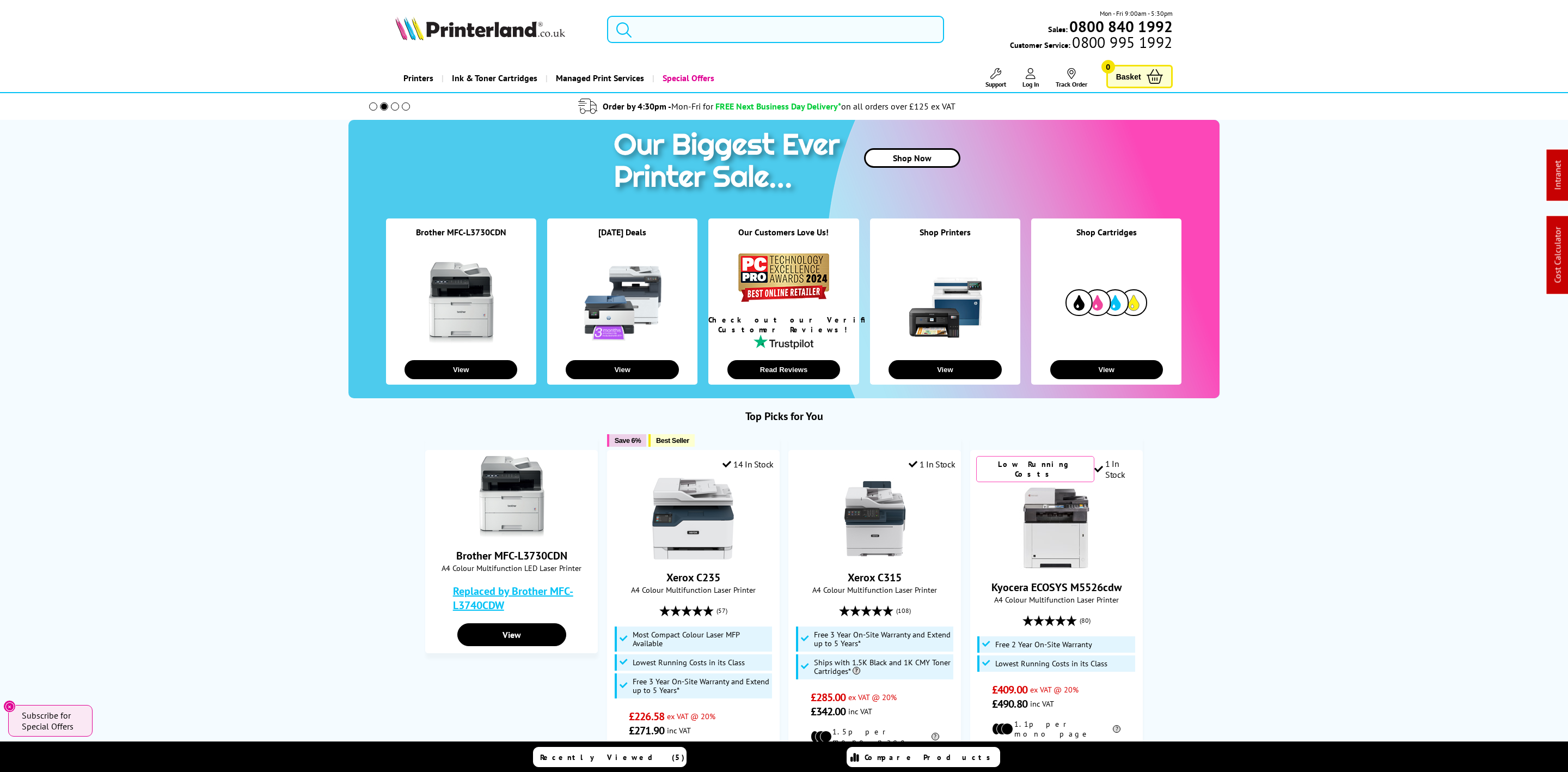
click at [735, 35] on input "search" at bounding box center [776, 29] width 337 height 27
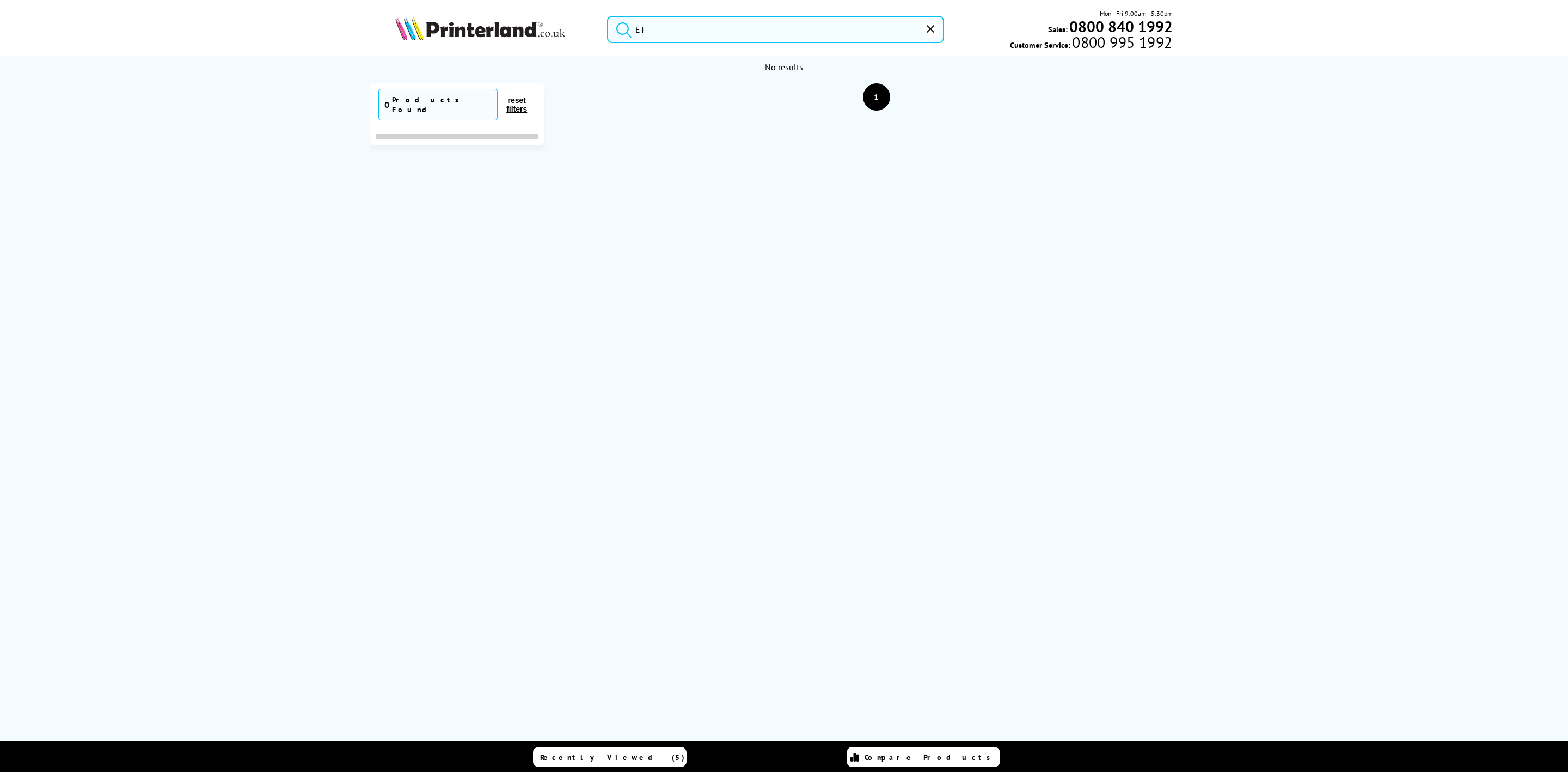
type input "E"
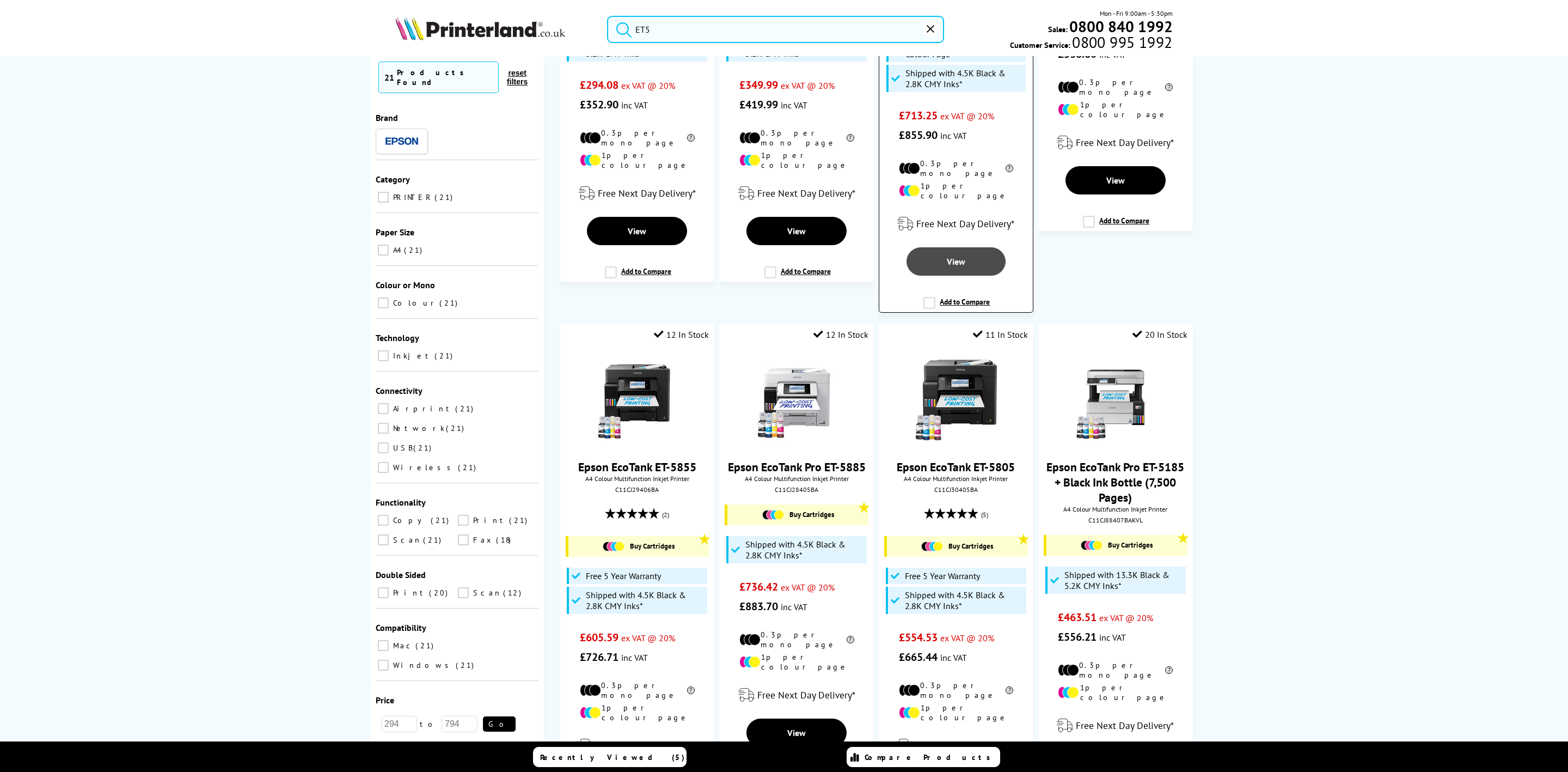
scroll to position [409, 0]
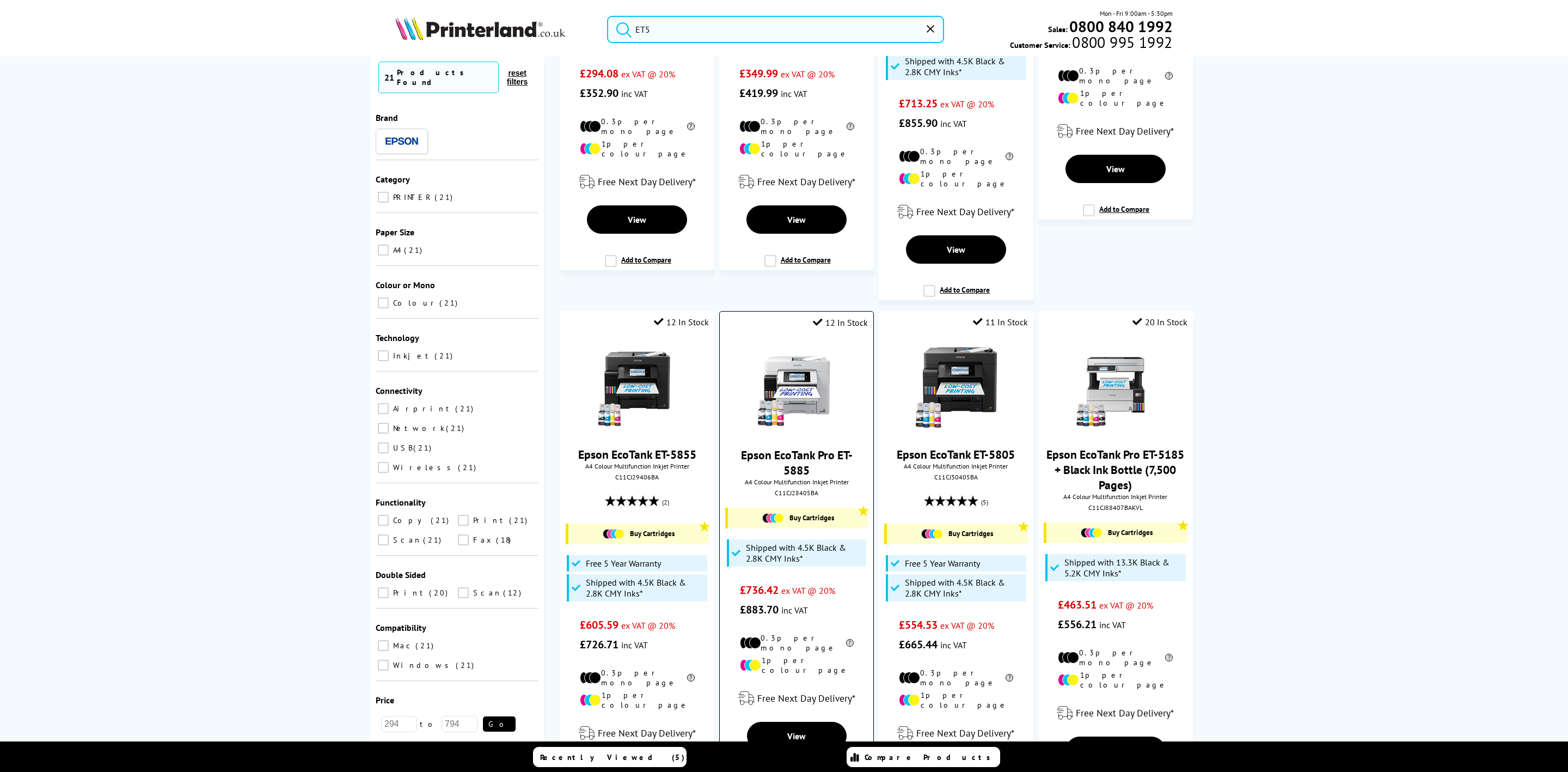
type input "ET5"
click at [812, 367] on img at bounding box center [796, 387] width 82 height 82
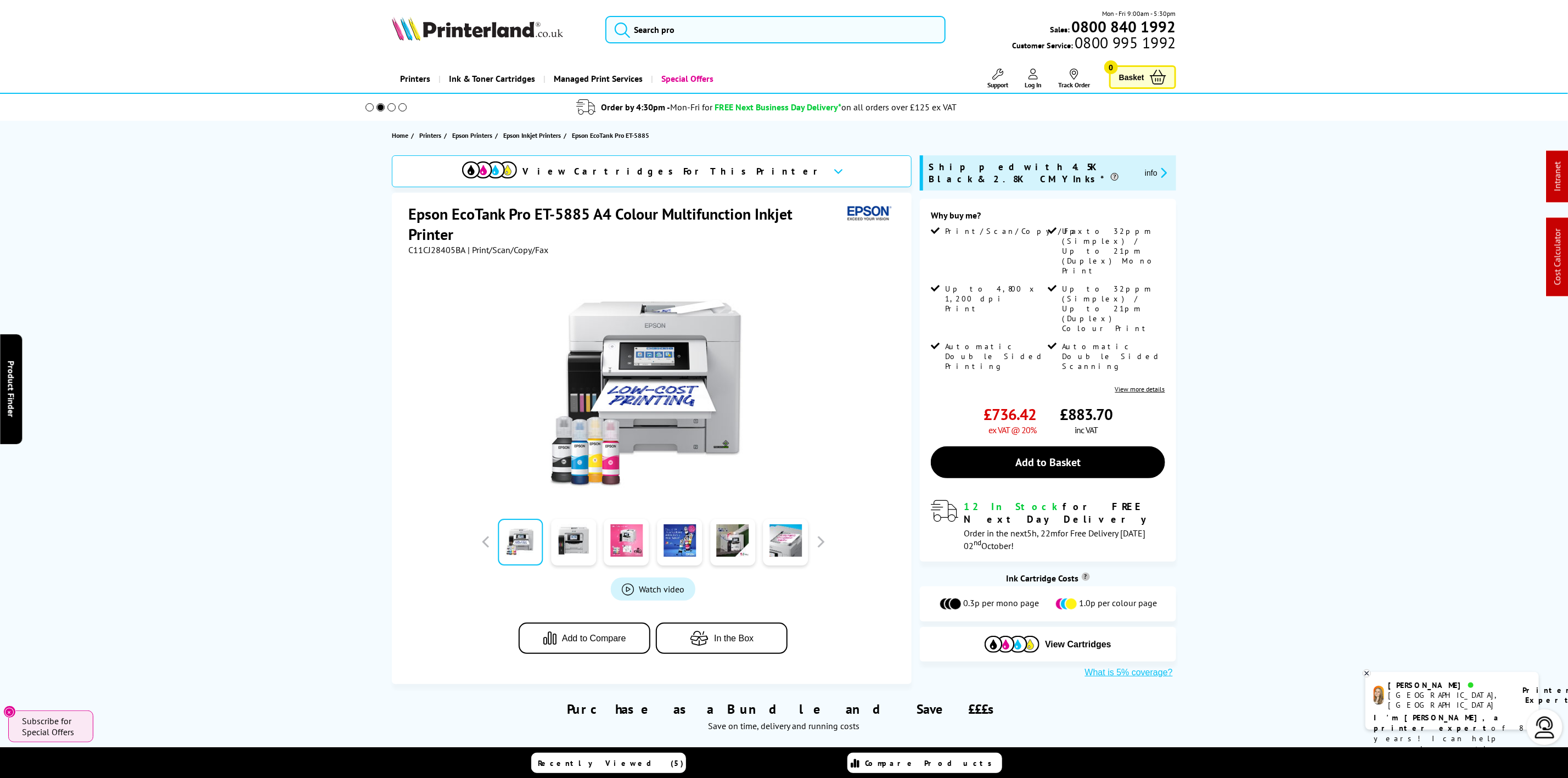
click at [434, 254] on span "C11CJ28405BA" at bounding box center [437, 249] width 57 height 11
copy span "C11CJ28405BA"
click at [419, 15] on div "Mon - Fri 9:00am - 5:30pm Sales: 0800 840 1992 Customer Service: 0800 995 1992" at bounding box center [784, 33] width 878 height 48
drag, startPoint x: 420, startPoint y: 17, endPoint x: 425, endPoint y: 27, distance: 11.2
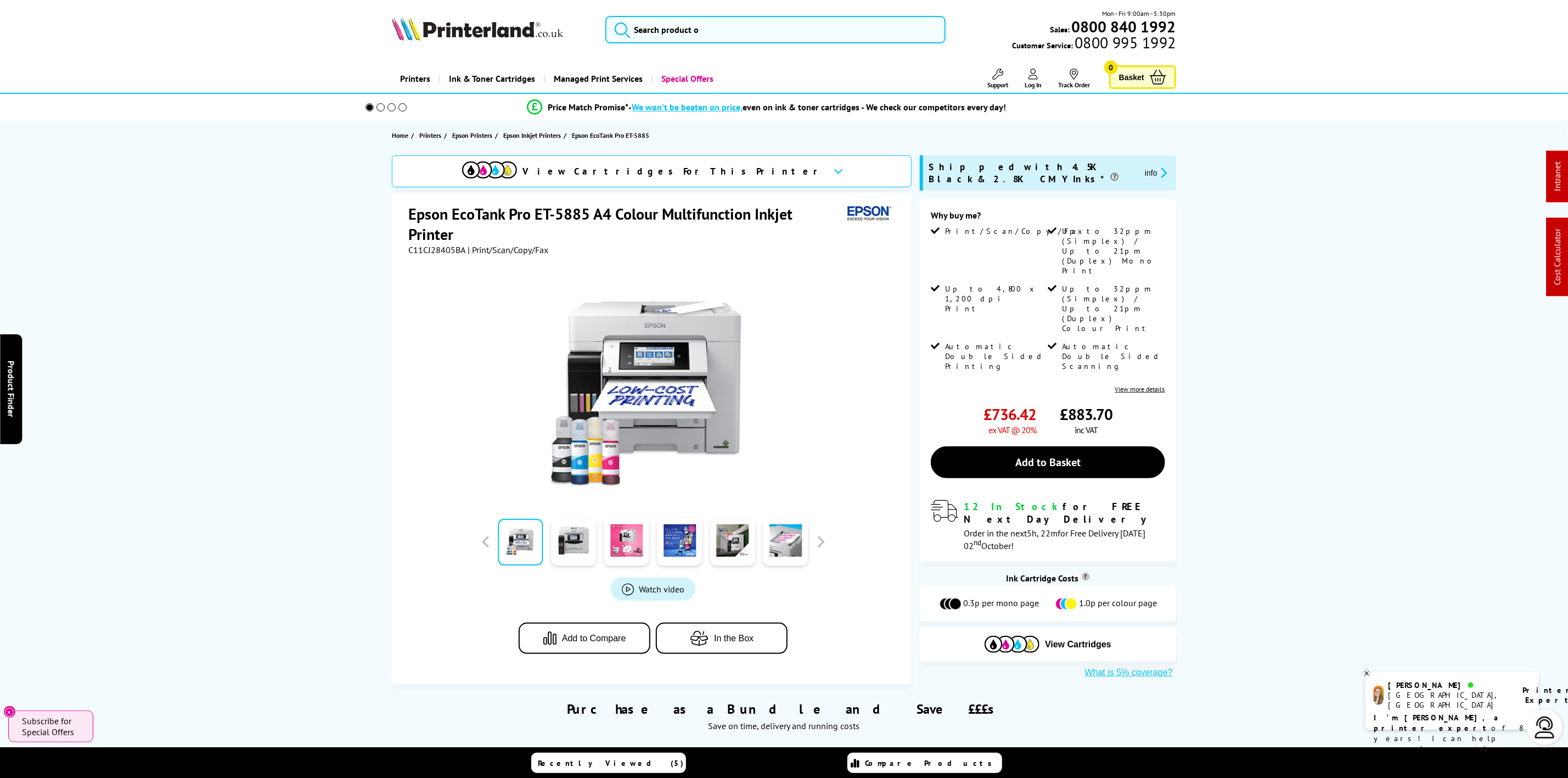
click at [420, 17] on img at bounding box center [477, 28] width 171 height 24
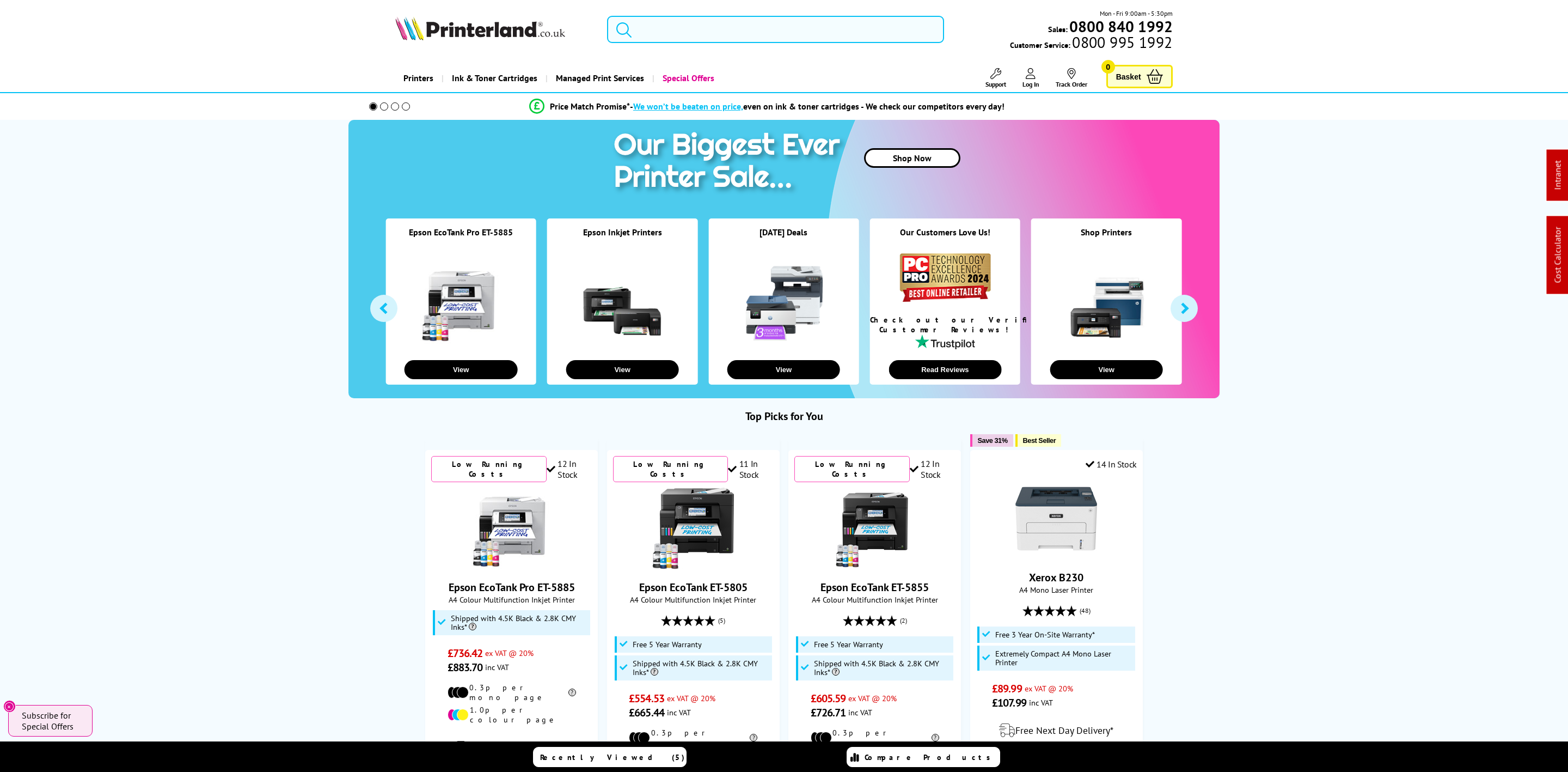
click at [721, 34] on input "search" at bounding box center [776, 29] width 337 height 27
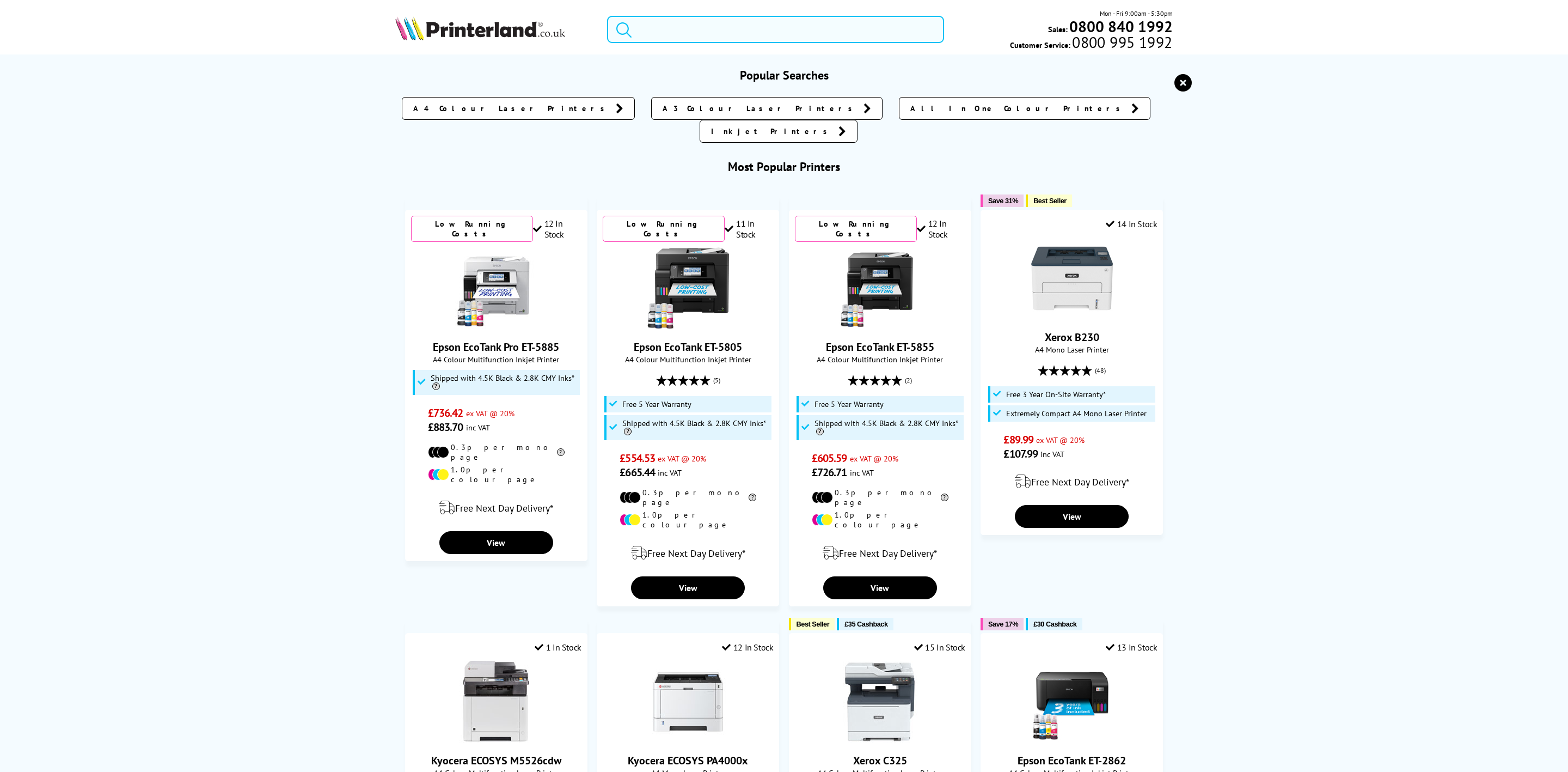
click at [662, 30] on input "search" at bounding box center [776, 29] width 337 height 27
click at [631, 26] on icon "submit" at bounding box center [623, 29] width 16 height 16
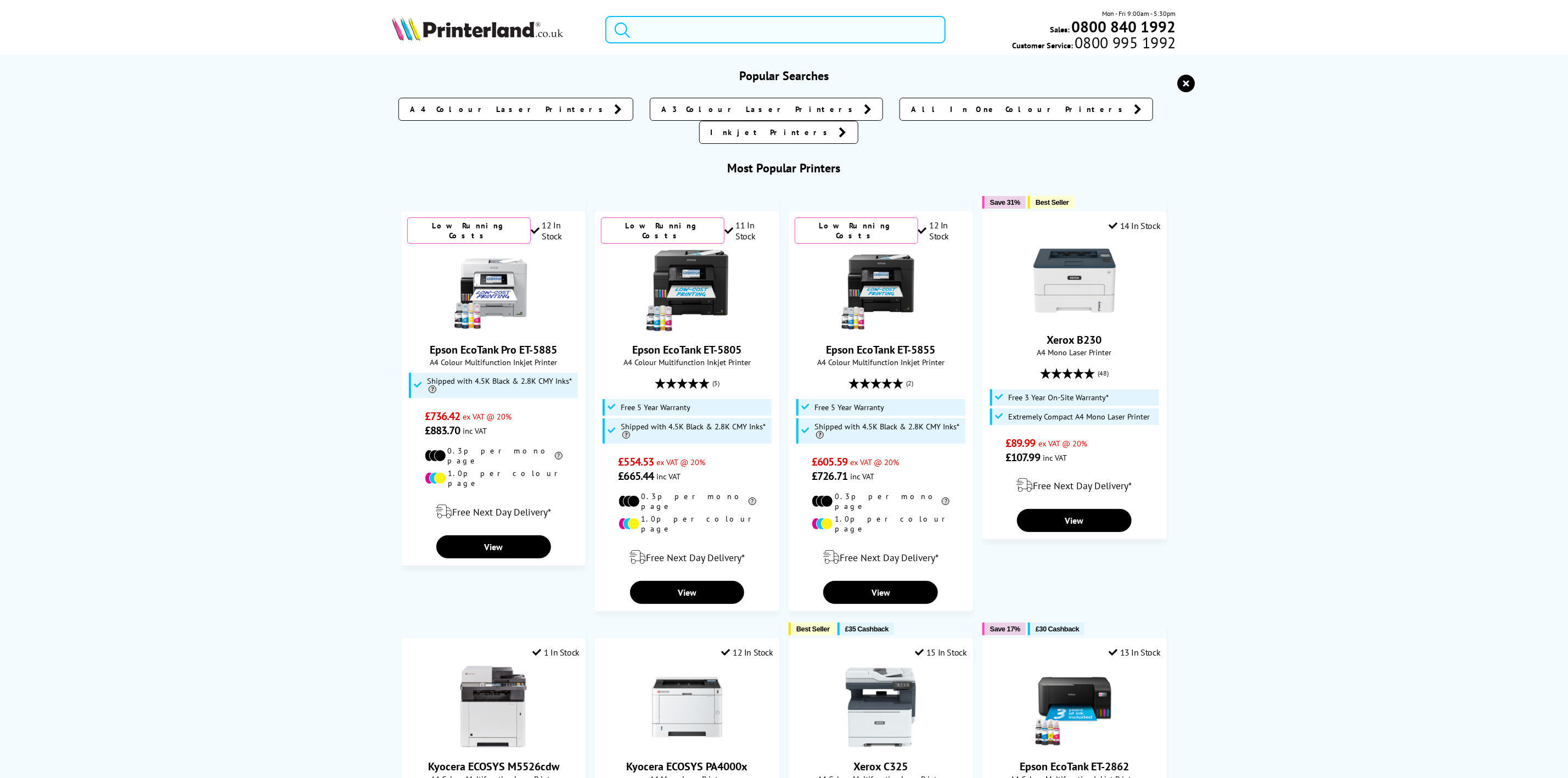
click at [642, 27] on input "search" at bounding box center [775, 29] width 339 height 27
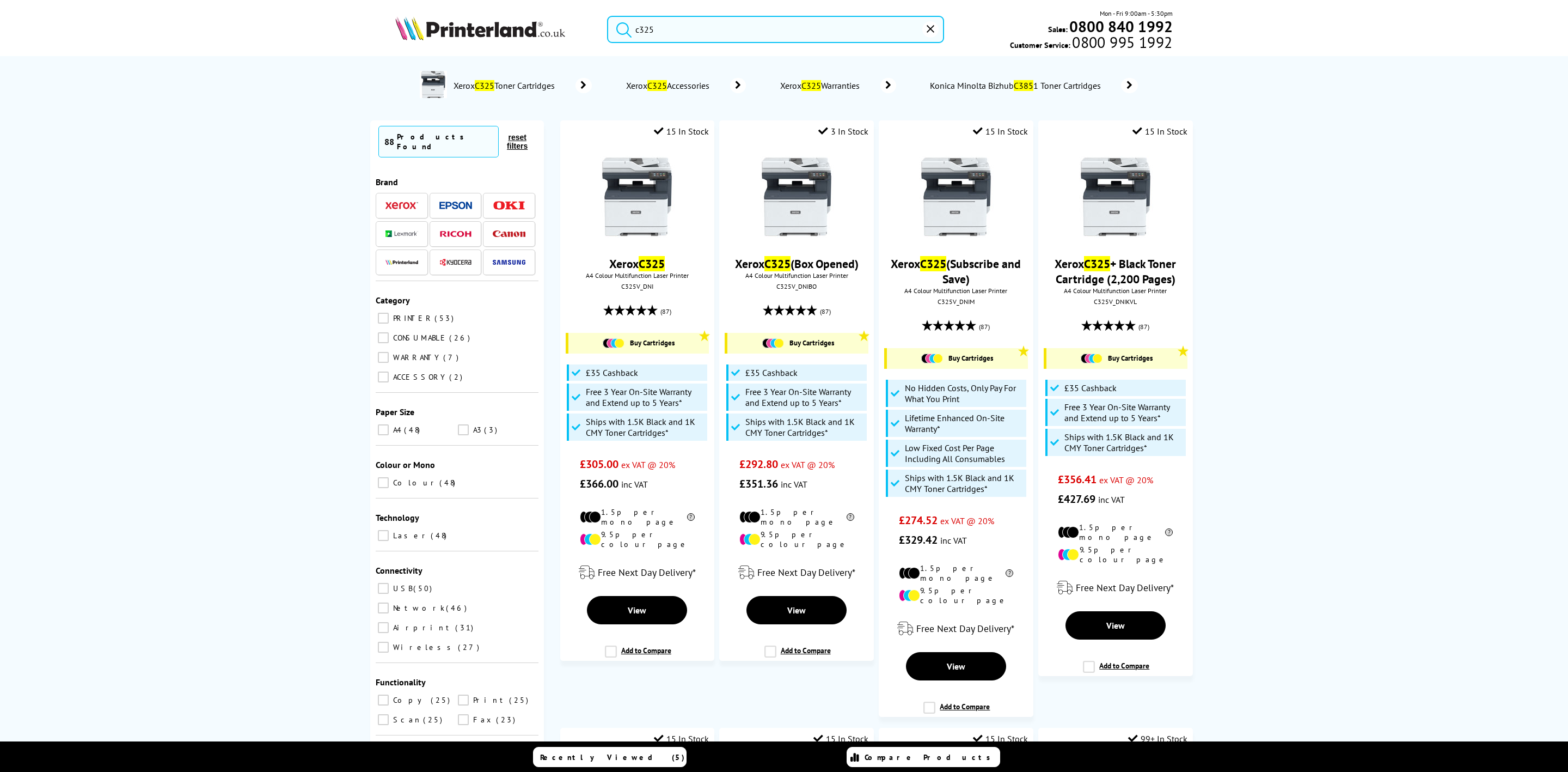
type input "c325"
click at [652, 198] on img at bounding box center [637, 197] width 82 height 82
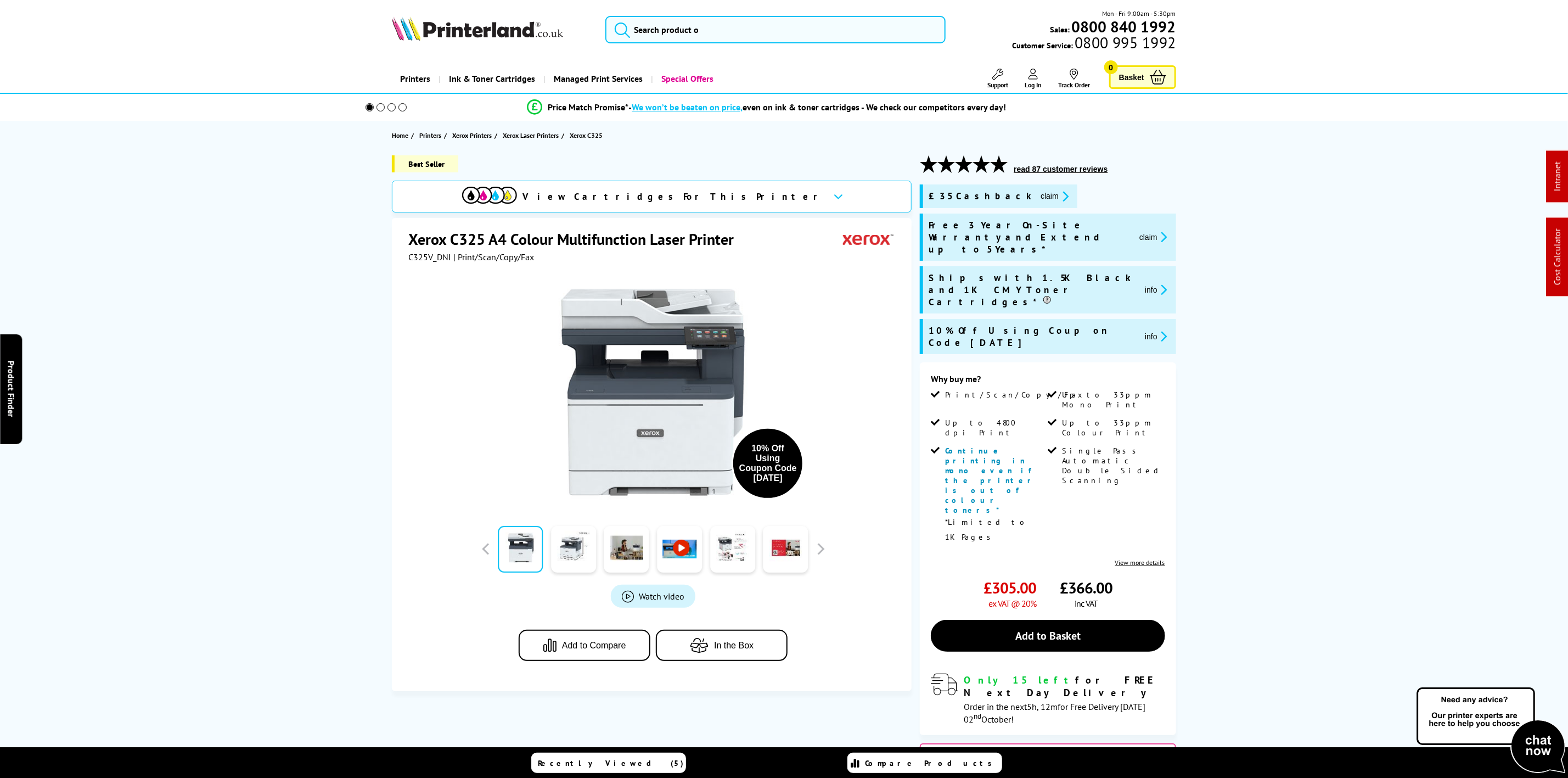
click at [1164, 231] on icon "promo-description" at bounding box center [1162, 237] width 10 height 12
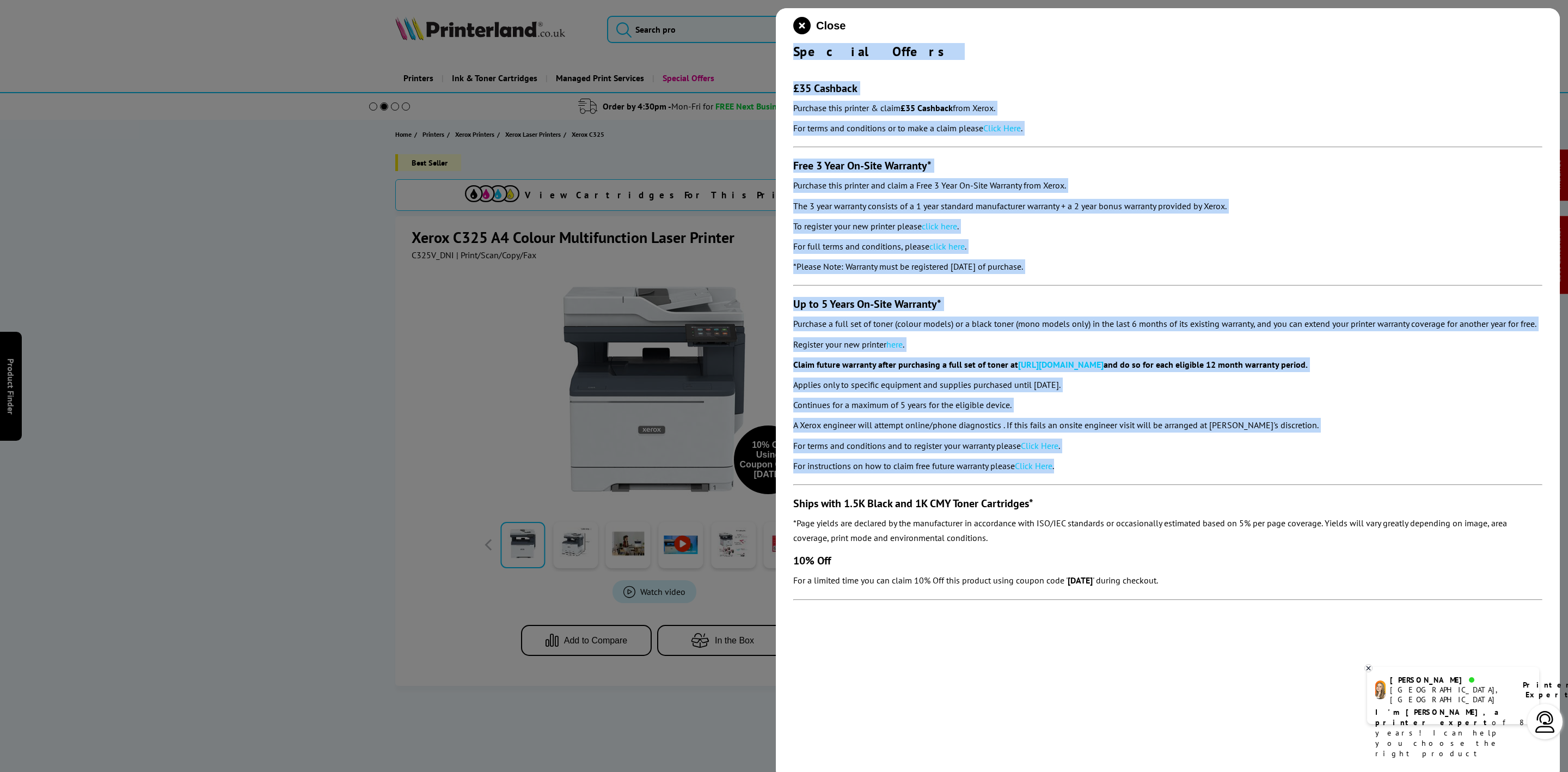
drag, startPoint x: 803, startPoint y: 59, endPoint x: 1083, endPoint y: 482, distance: 507.3
click at [1083, 482] on div "Close Special Offers £35 Cashback Purchase this printer & claim £35 Cashback fr…" at bounding box center [1167, 394] width 784 height 772
copy div "Special Offers £35 Cashback Purchase this printer & claim £35 Cashback from Xer…"
drag, startPoint x: 810, startPoint y: 26, endPoint x: 750, endPoint y: 28, distance: 60.0
click at [810, 26] on icon "close modal" at bounding box center [801, 25] width 17 height 17
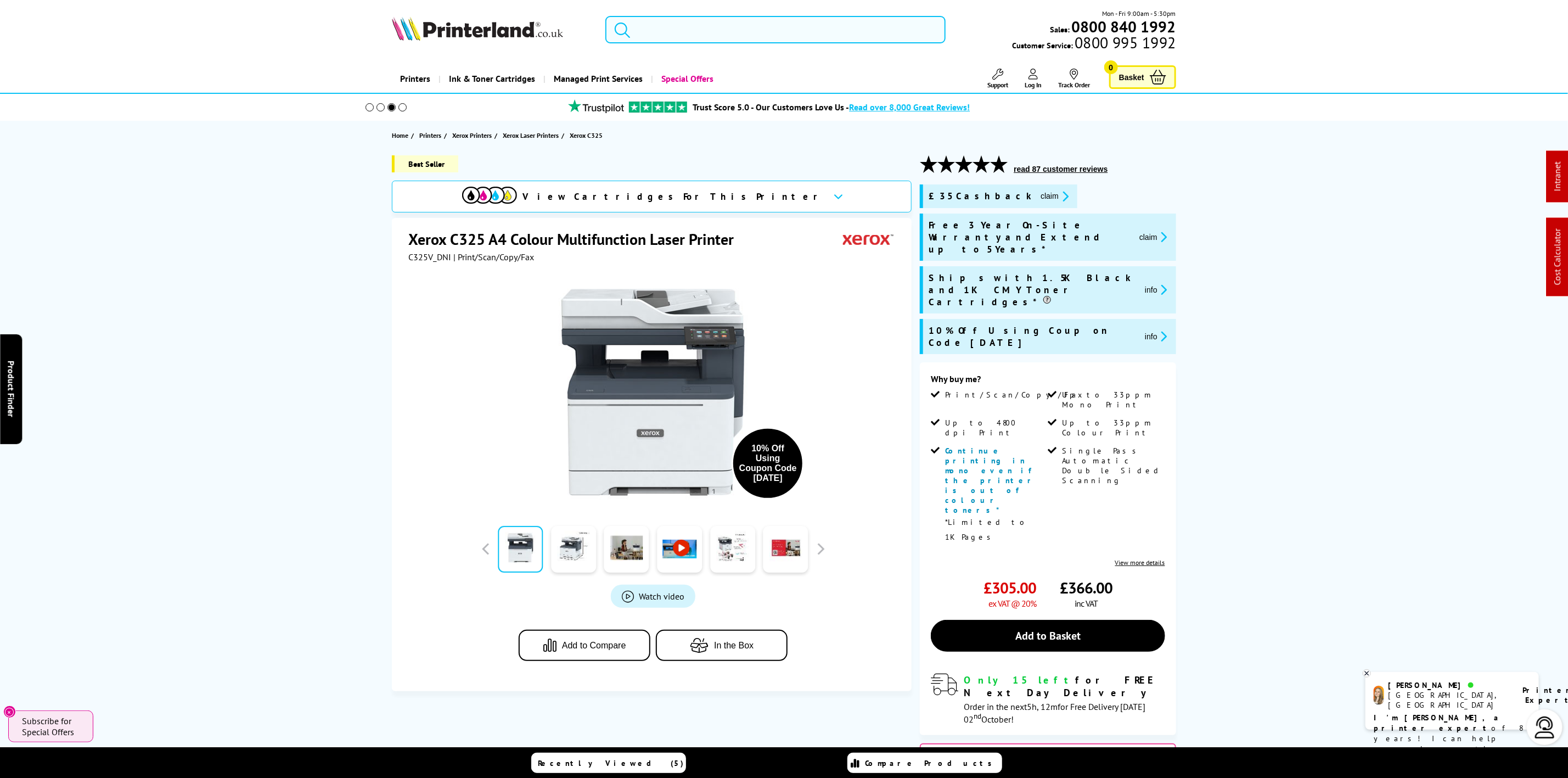
click at [703, 25] on input "search" at bounding box center [775, 29] width 339 height 27
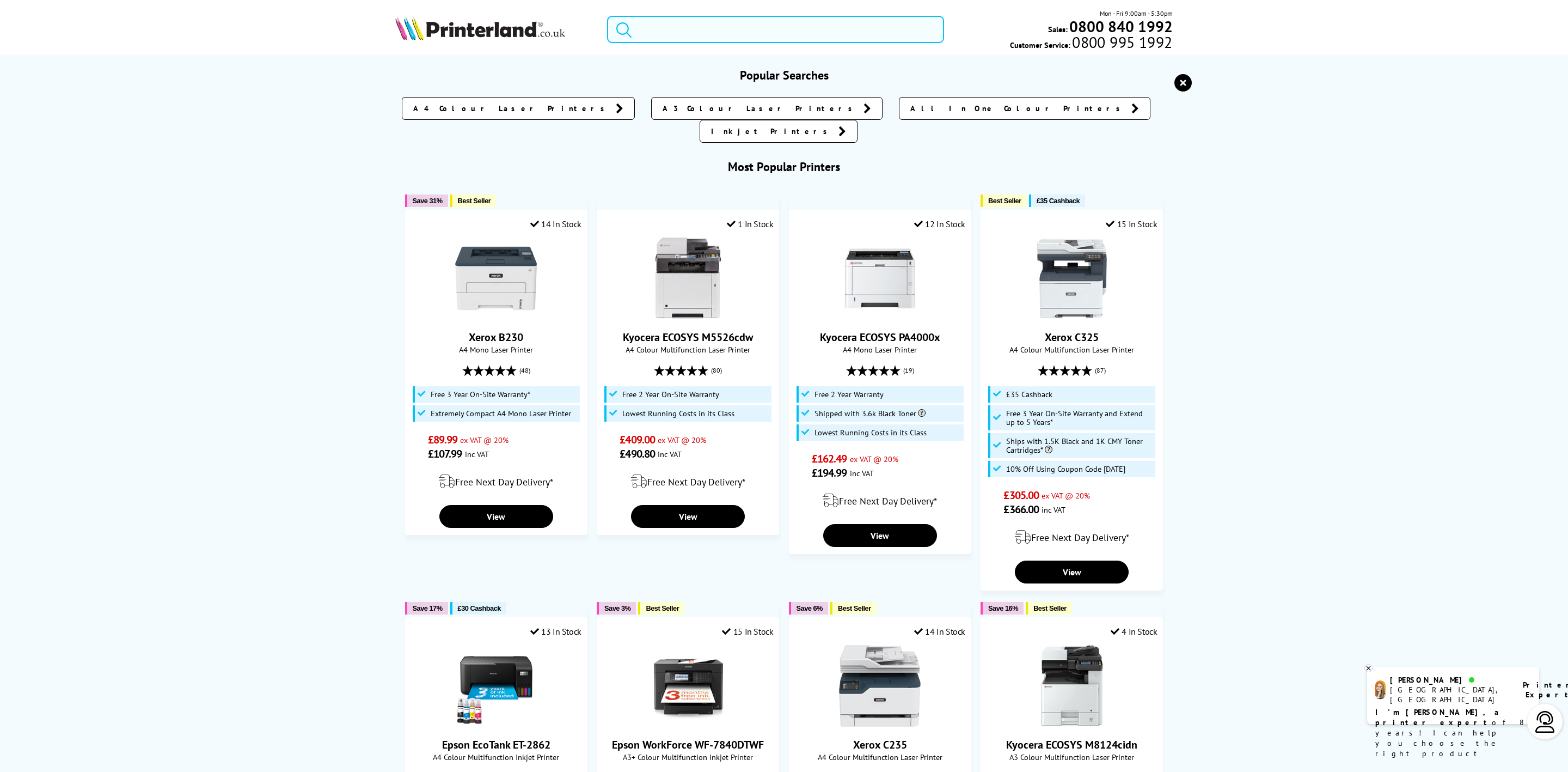
paste input "47C9063"
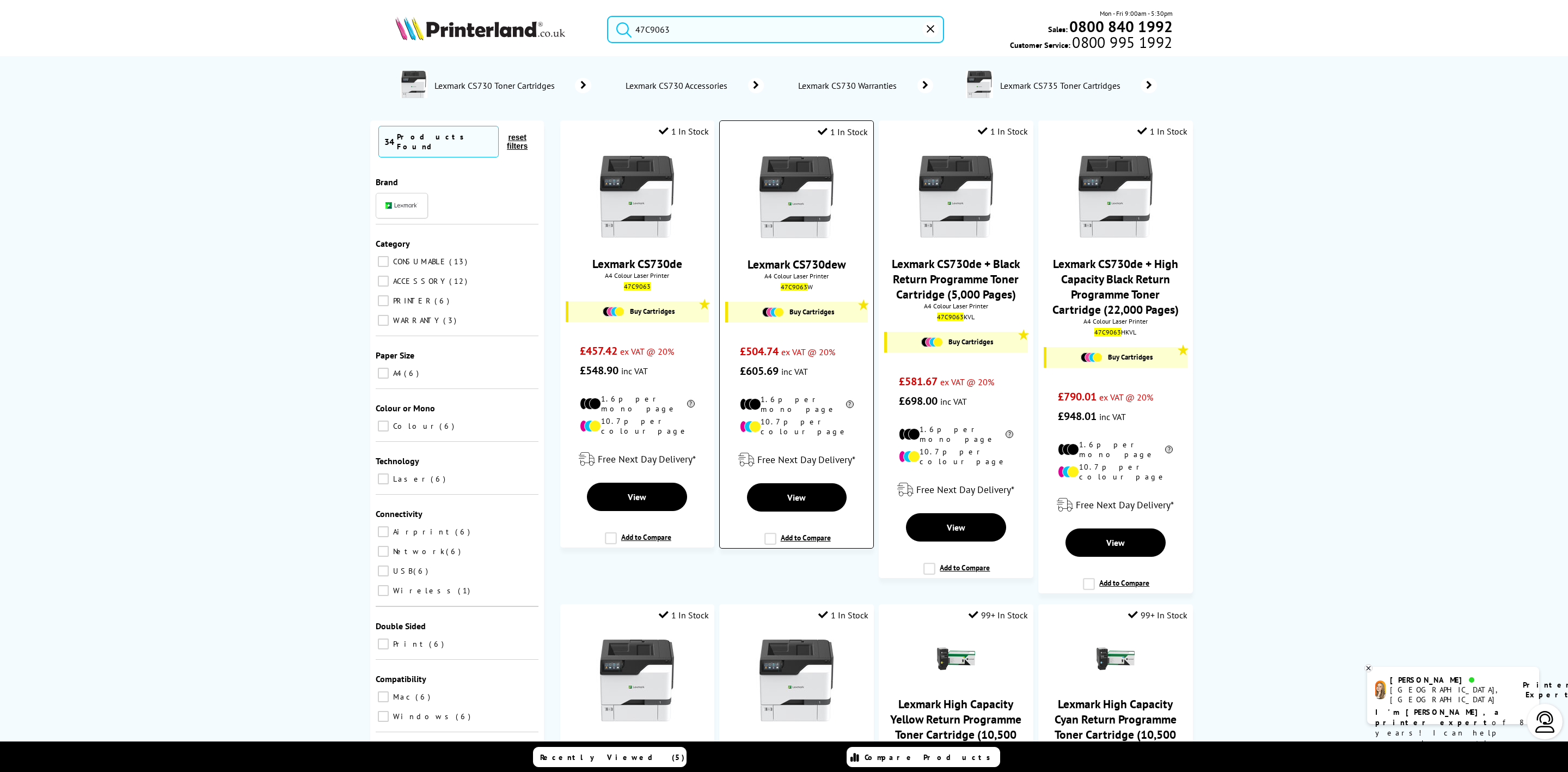
type input "47C9063"
click at [819, 191] on img at bounding box center [796, 197] width 82 height 82
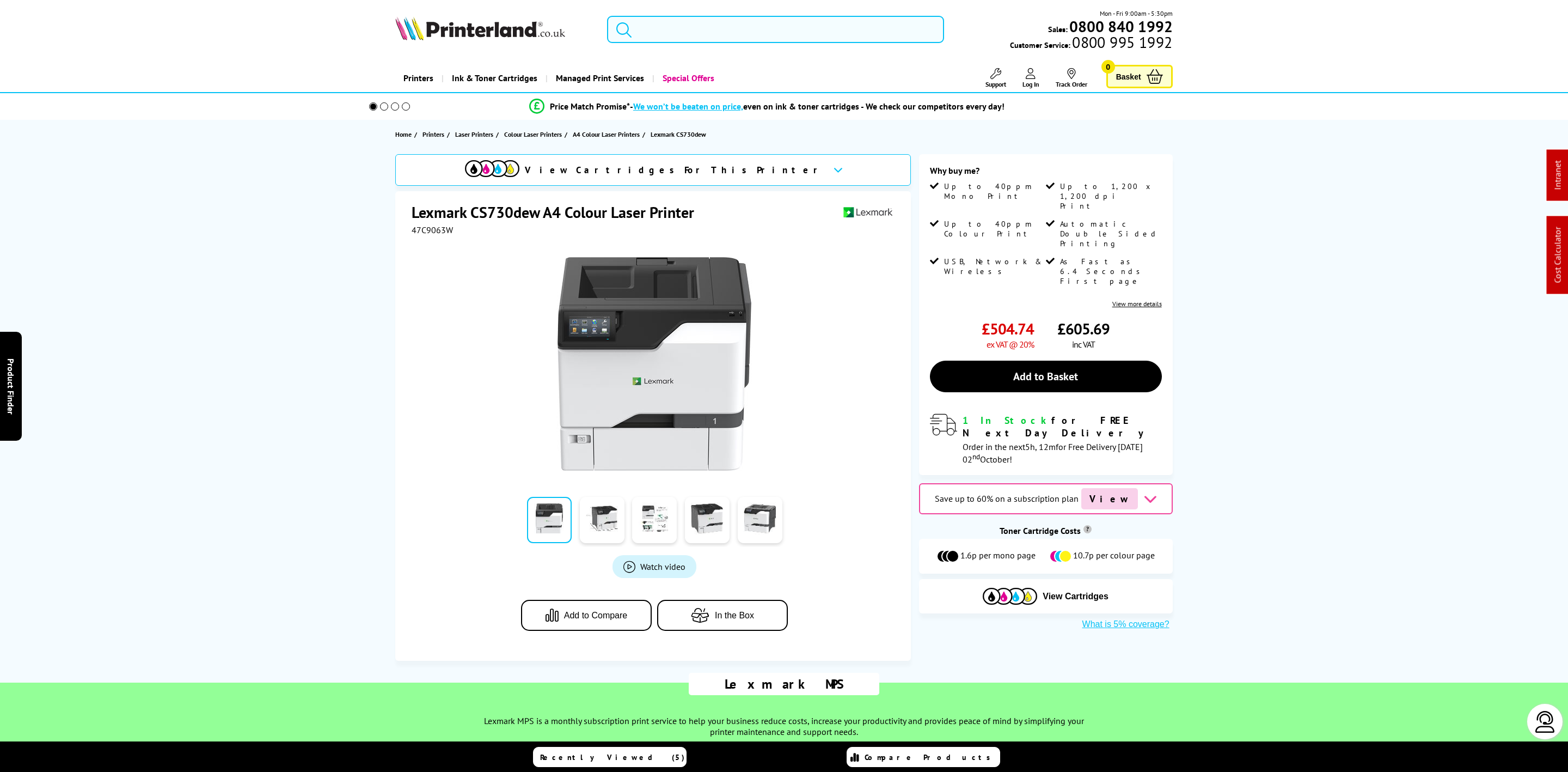
click at [629, 25] on form at bounding box center [776, 29] width 337 height 27
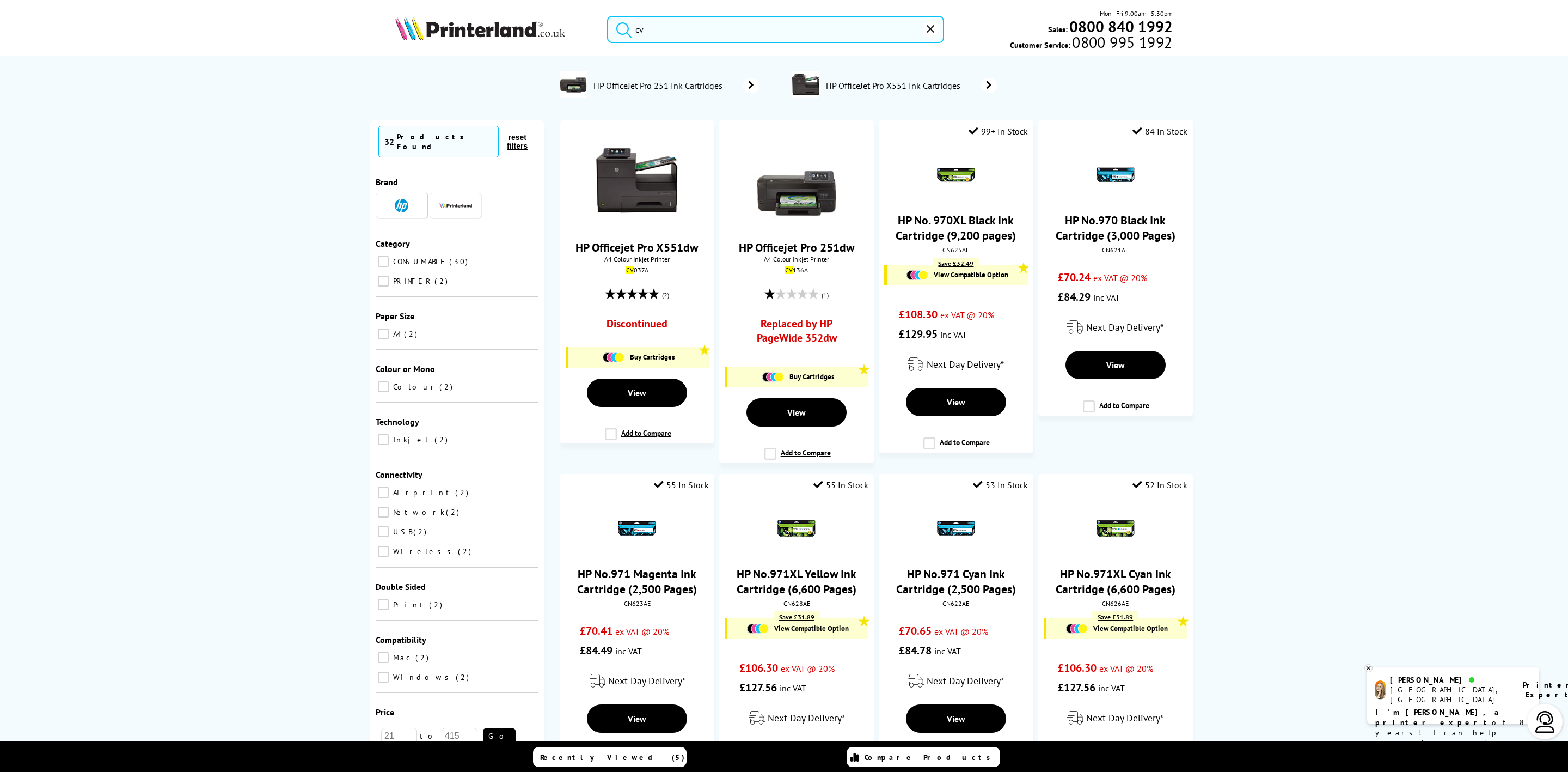
drag, startPoint x: 649, startPoint y: 33, endPoint x: 549, endPoint y: 23, distance: 100.5
click at [549, 23] on div "cv Mon - Fri 9:00am - 5:30pm Sales: 0800 840 1992 Customer Service: 0800 995 19…" at bounding box center [784, 32] width 871 height 48
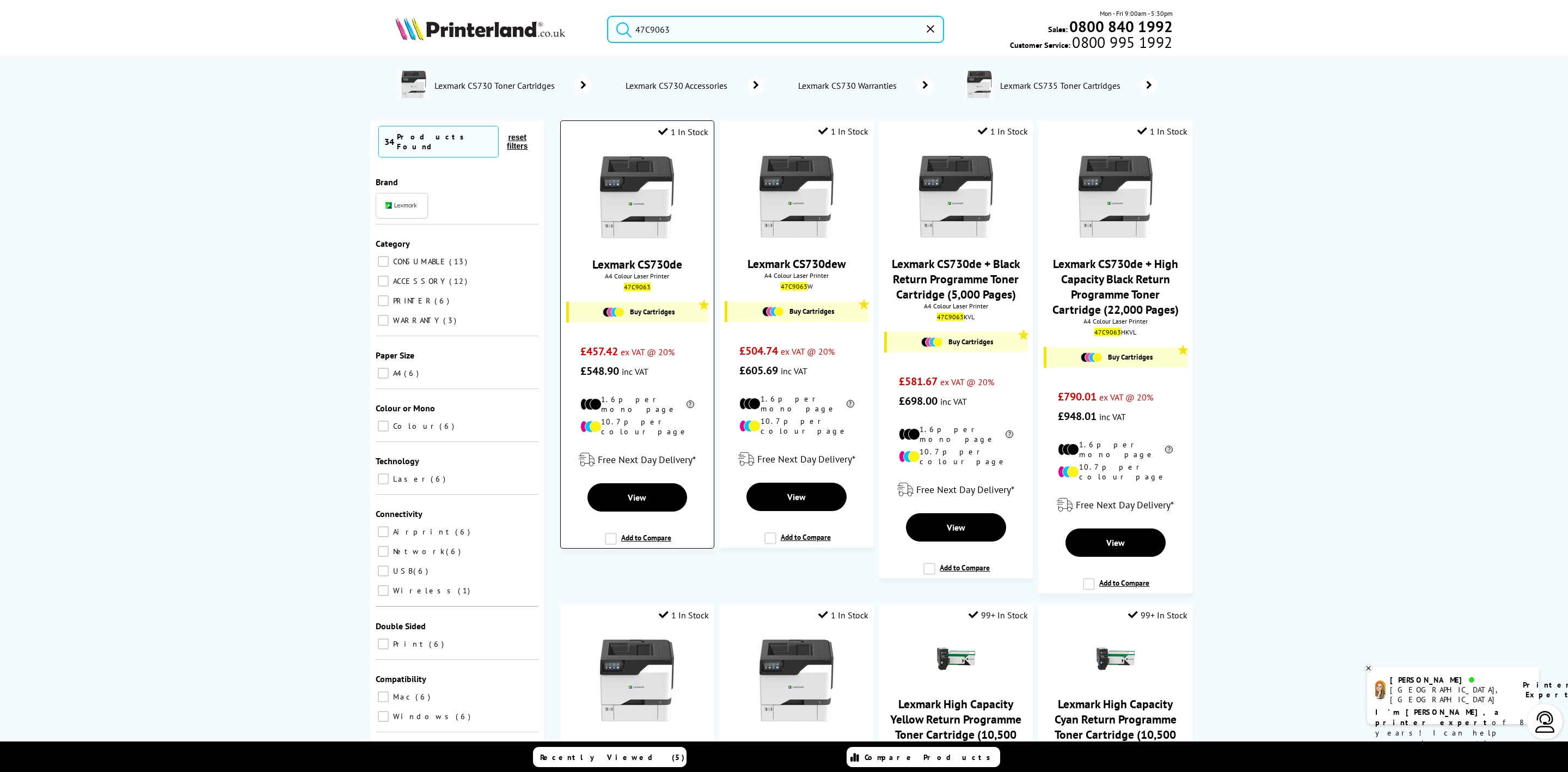
type input "47C9063"
click at [660, 179] on img at bounding box center [637, 197] width 82 height 82
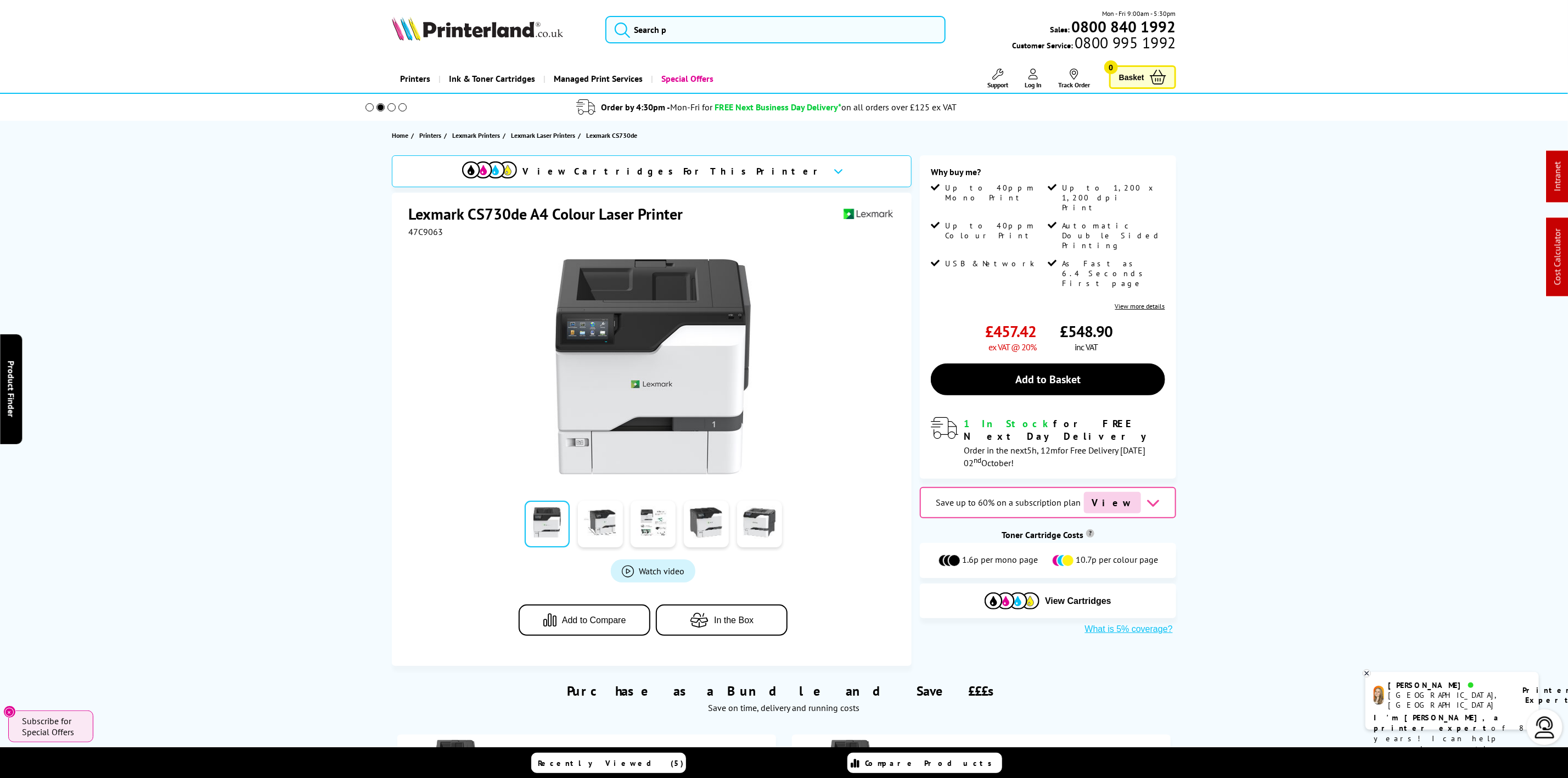
click at [506, 15] on div "Mon - Fri 9:00am - 5:30pm Sales: 0800 840 1992 Customer Service: 0800 995 1992" at bounding box center [784, 33] width 878 height 48
click at [500, 23] on img at bounding box center [477, 28] width 171 height 24
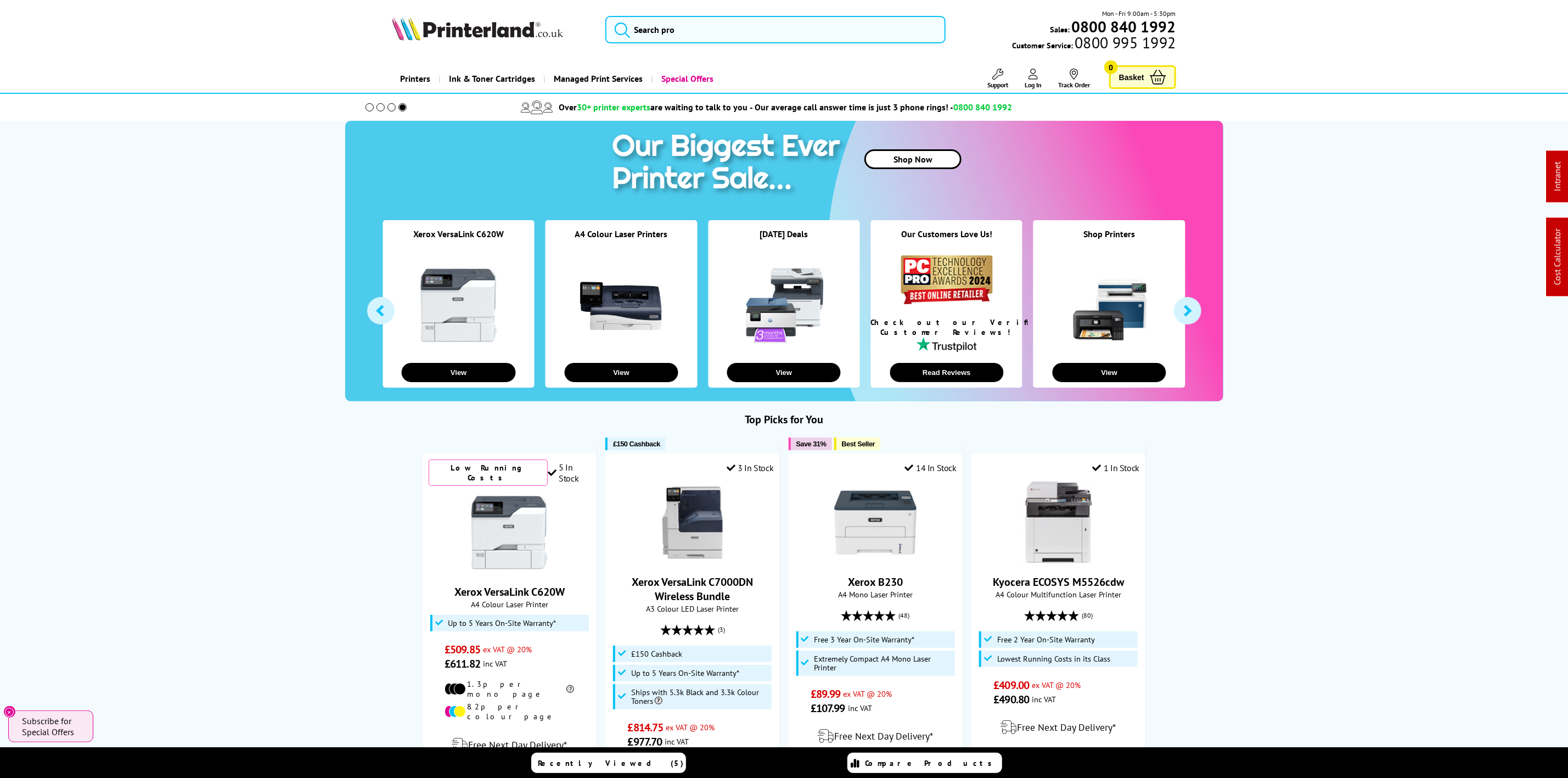
click at [461, 42] on picture at bounding box center [477, 37] width 171 height 11
click at [408, 34] on img at bounding box center [477, 28] width 171 height 24
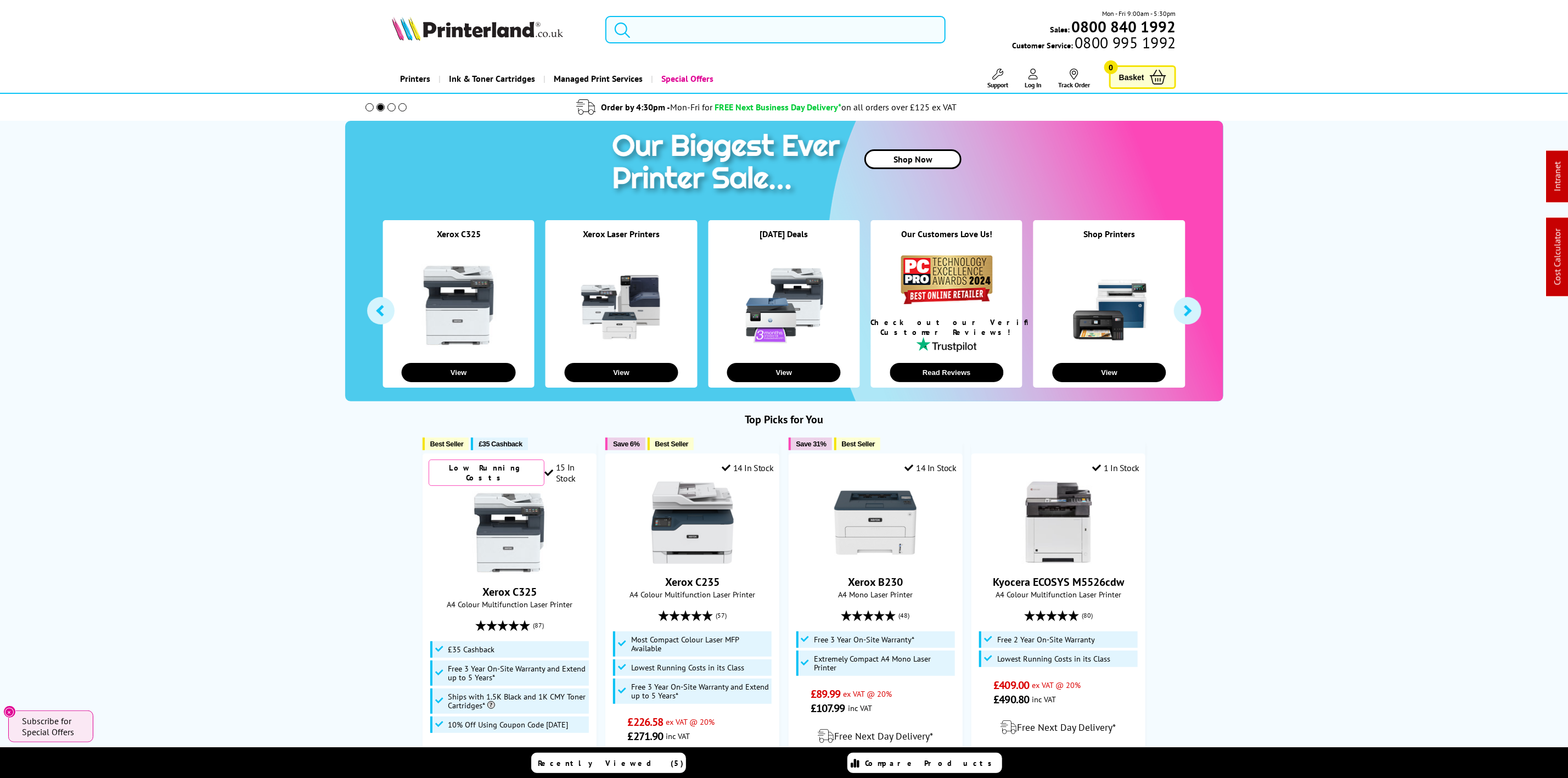
click at [702, 23] on input "search" at bounding box center [775, 29] width 339 height 27
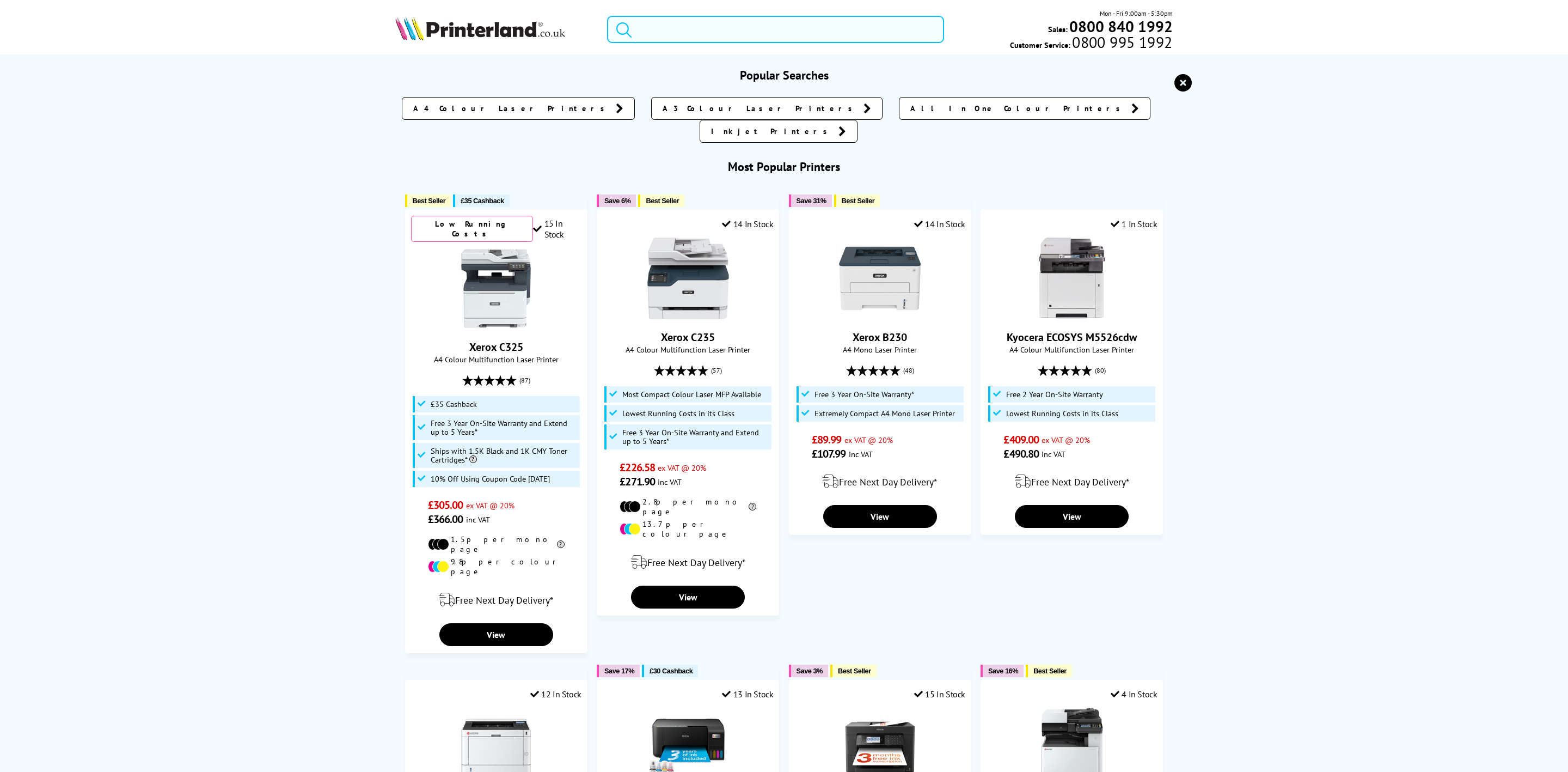
click at [661, 33] on input "search" at bounding box center [776, 29] width 337 height 27
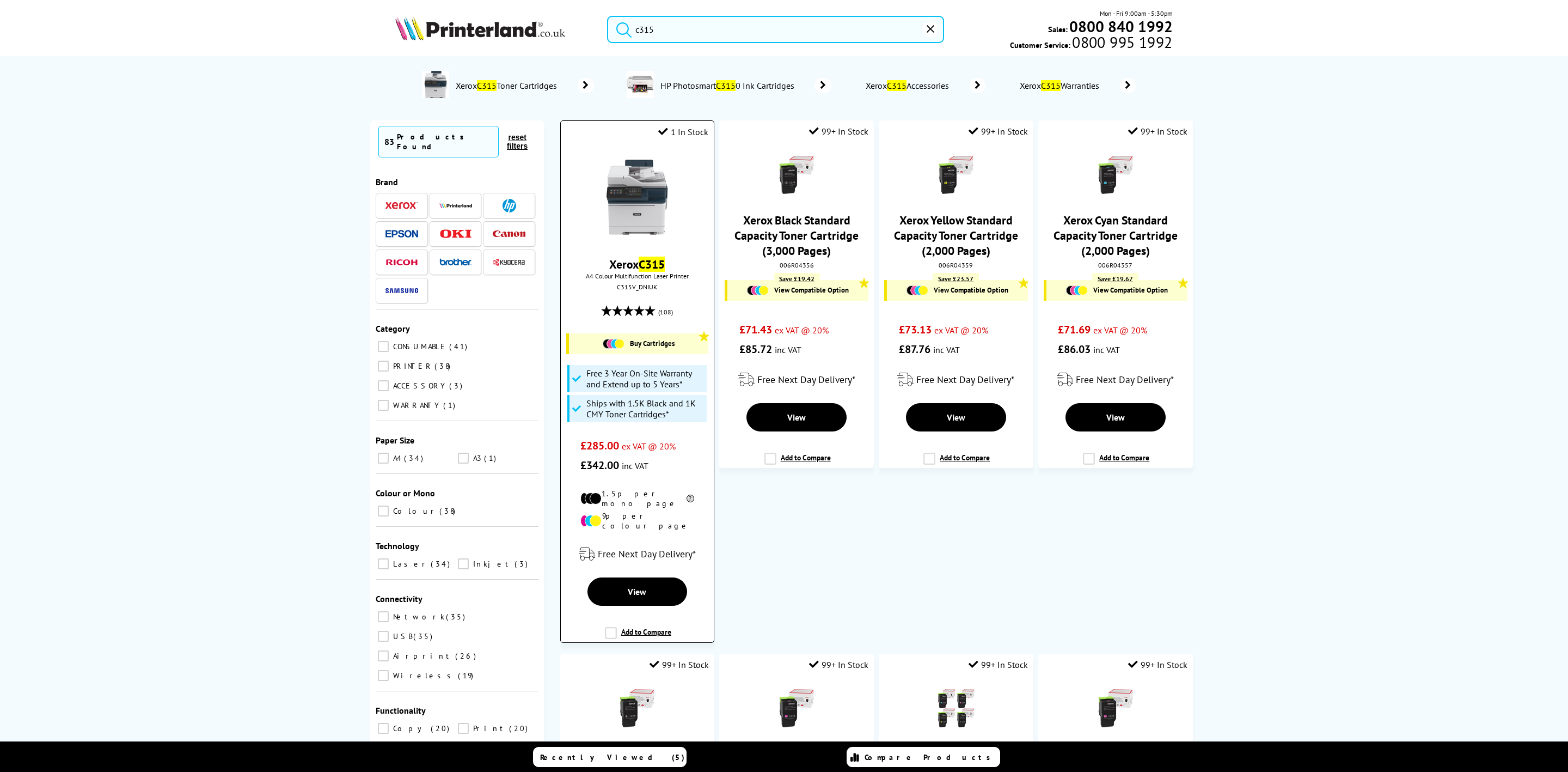
type input "c315"
click at [632, 196] on img at bounding box center [637, 197] width 82 height 82
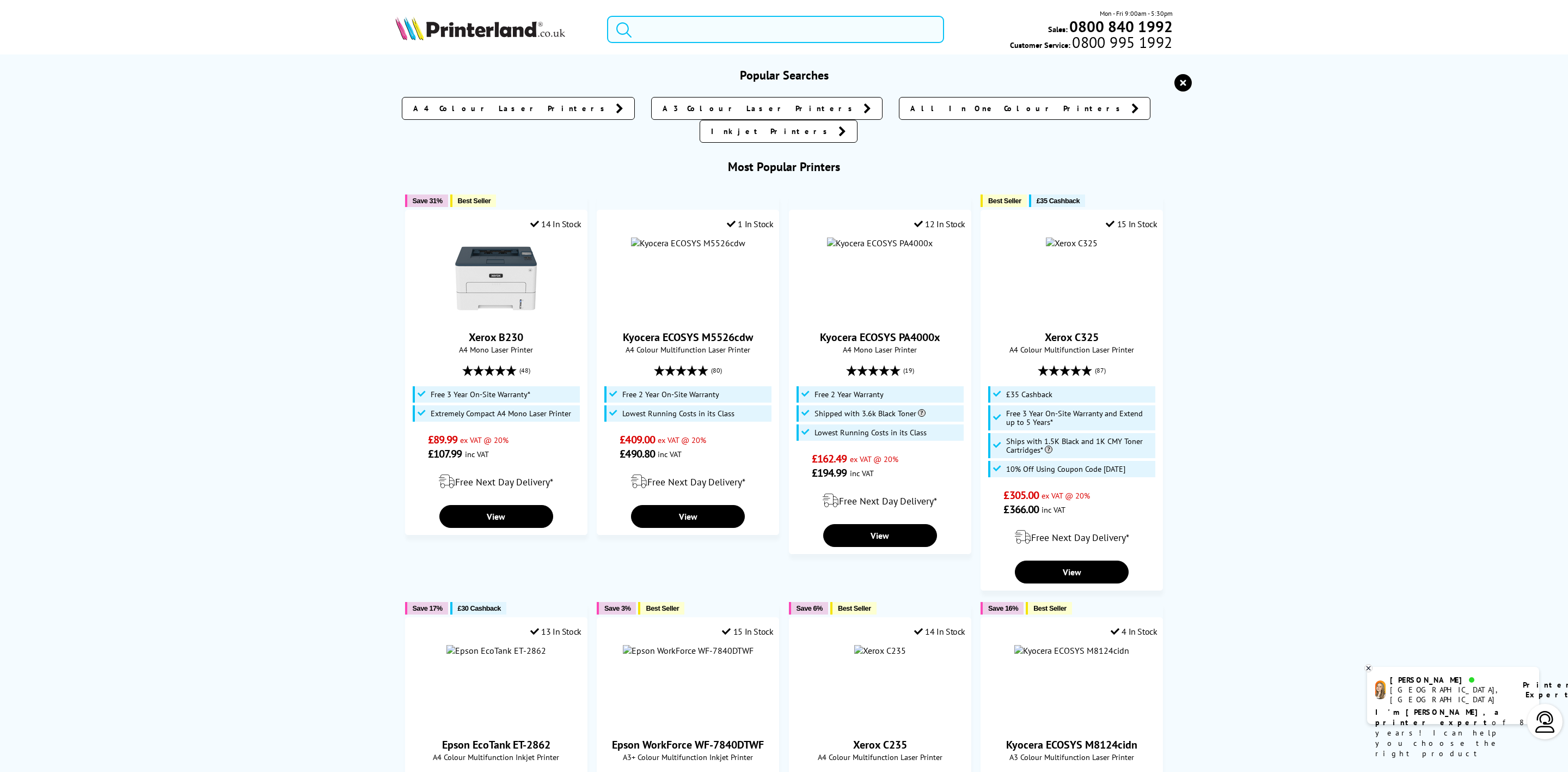
click at [782, 40] on input "search" at bounding box center [776, 29] width 337 height 27
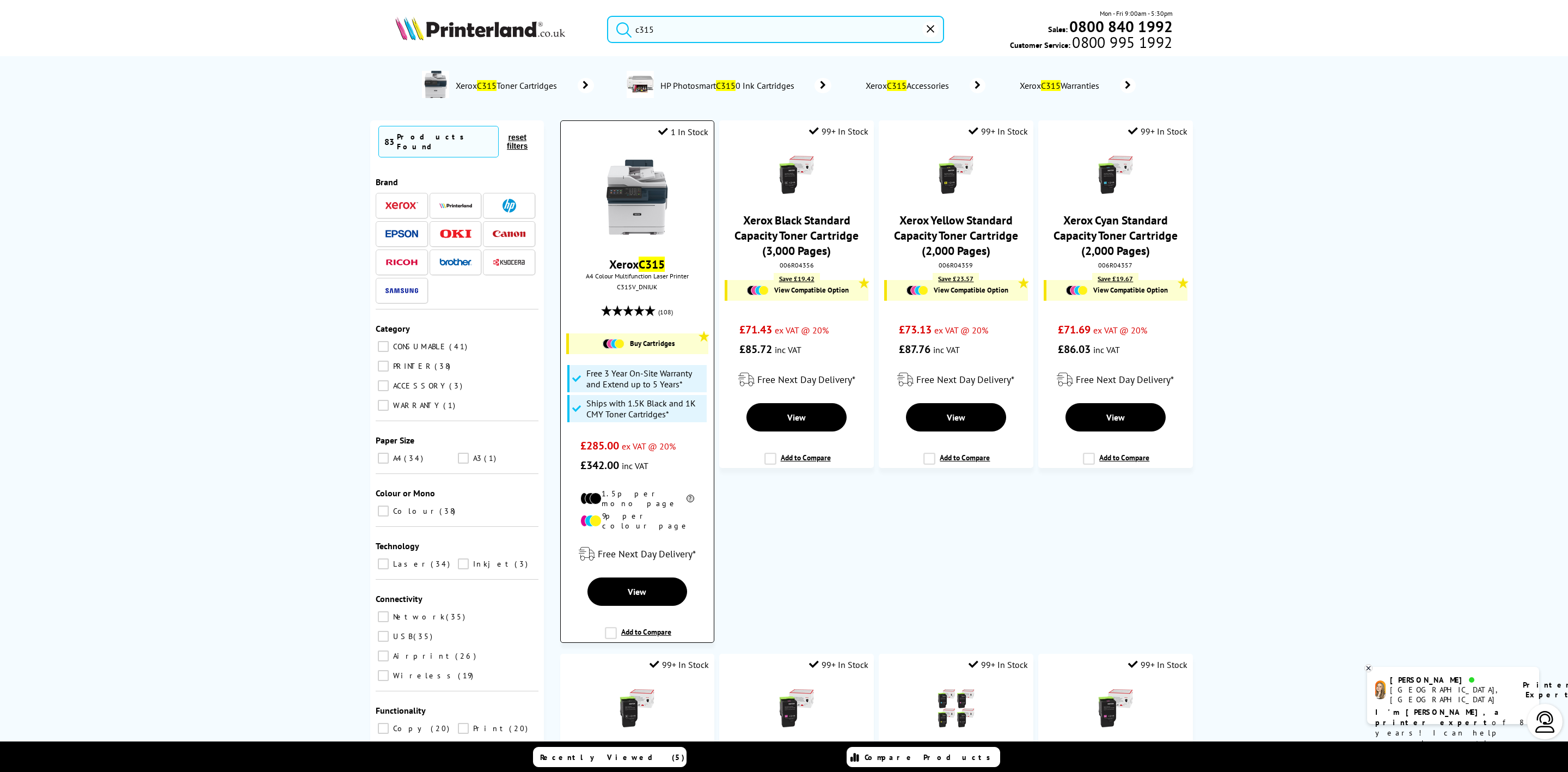
type input "c315"
click at [644, 194] on img at bounding box center [637, 197] width 82 height 82
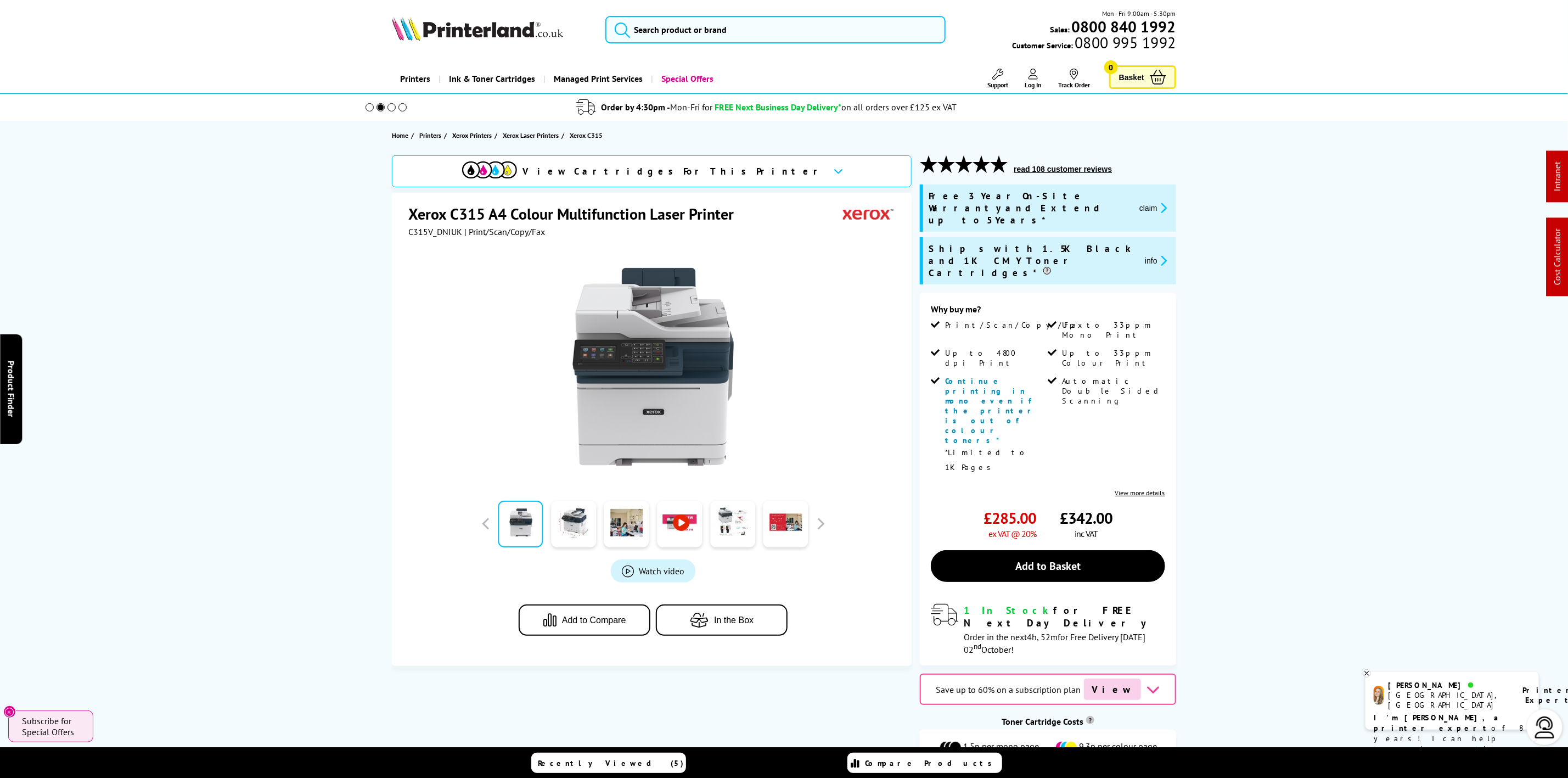
click at [693, 15] on div "Mon - Fri 9:00am - 5:30pm Sales: 0800 840 1992 Customer Service: 0800 995 1992" at bounding box center [784, 33] width 878 height 48
click at [695, 31] on input "search" at bounding box center [775, 29] width 339 height 27
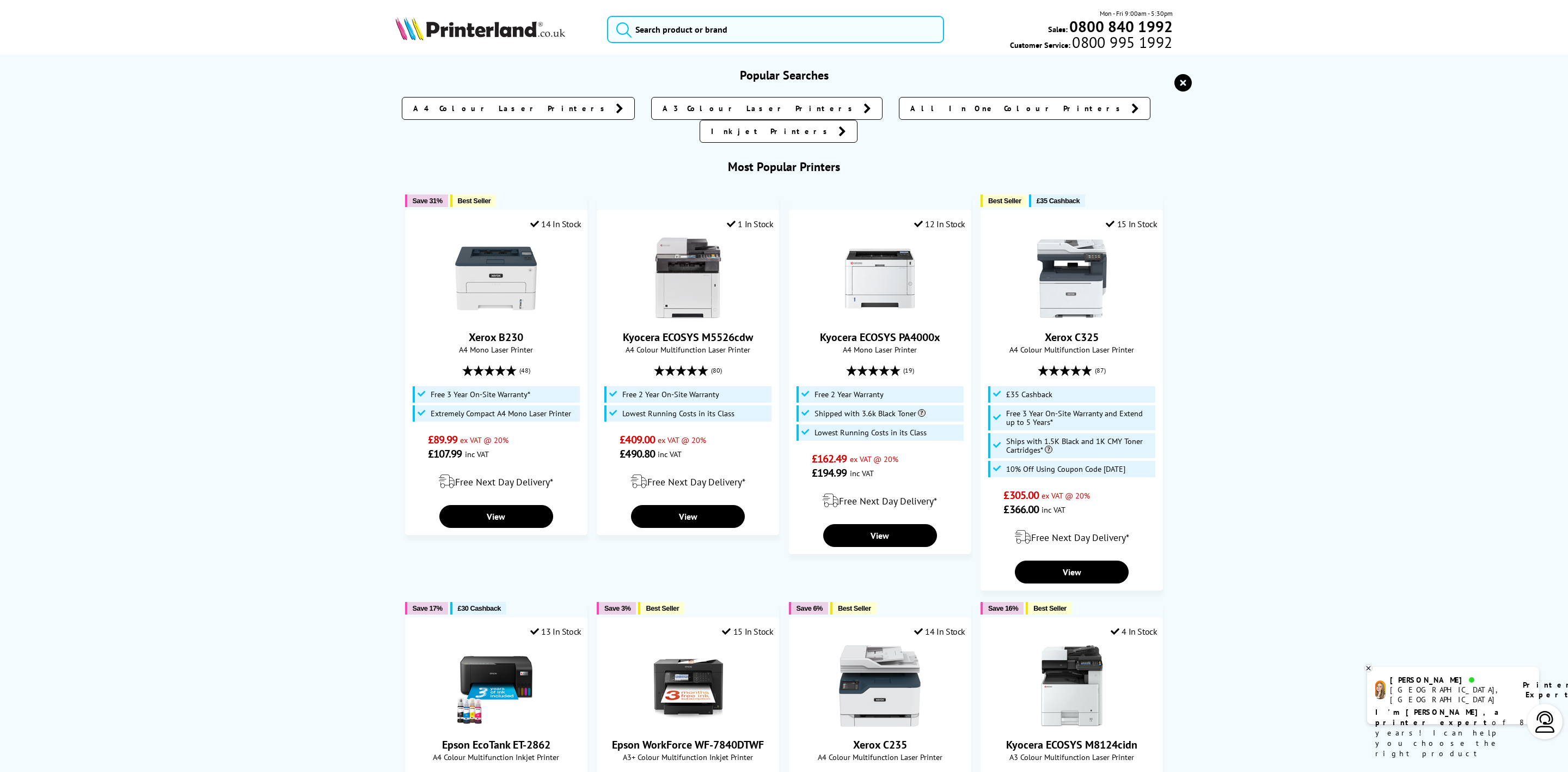
click at [1176, 90] on icon "reset" at bounding box center [1183, 83] width 17 height 17
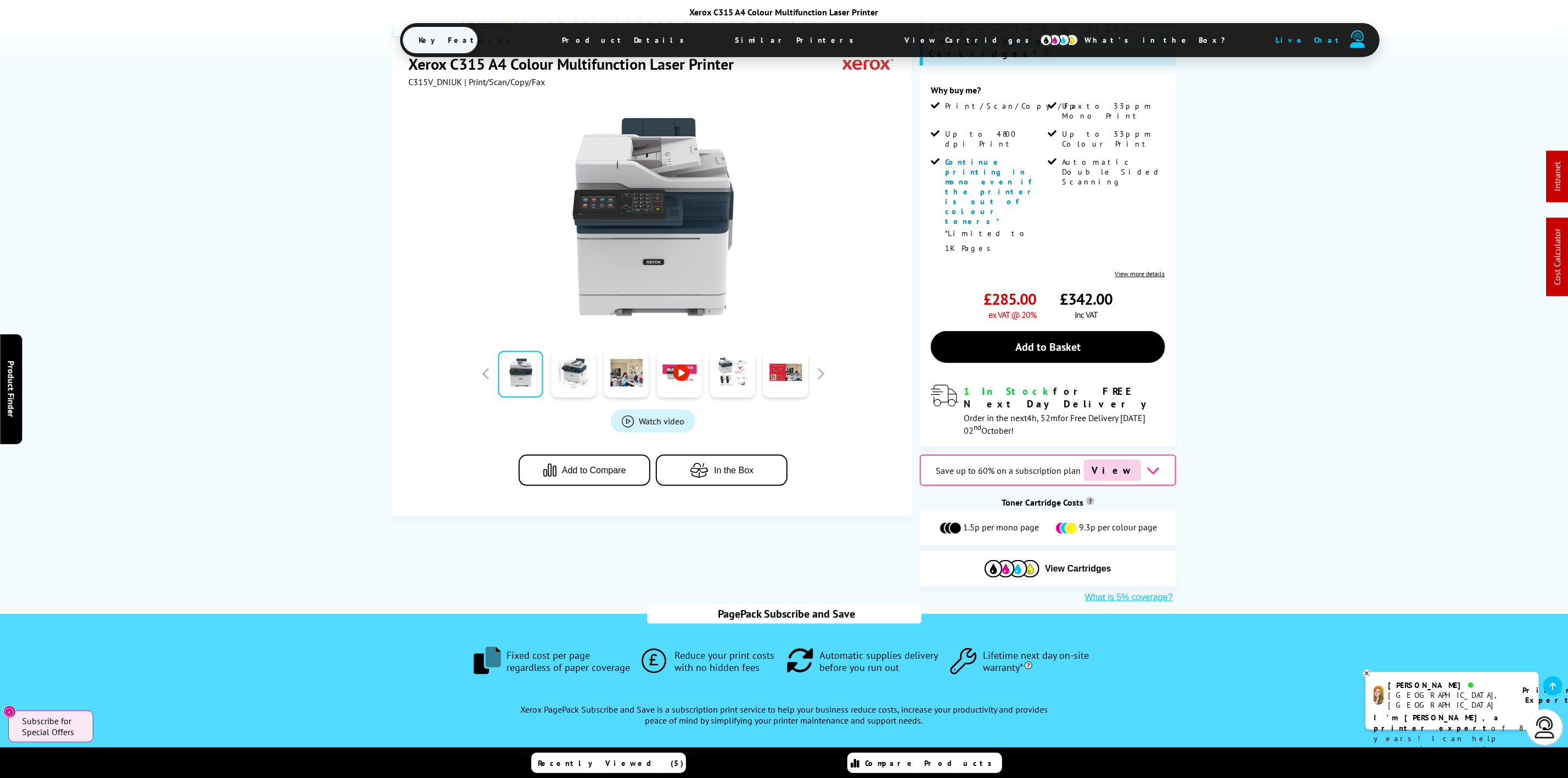
scroll to position [165, 0]
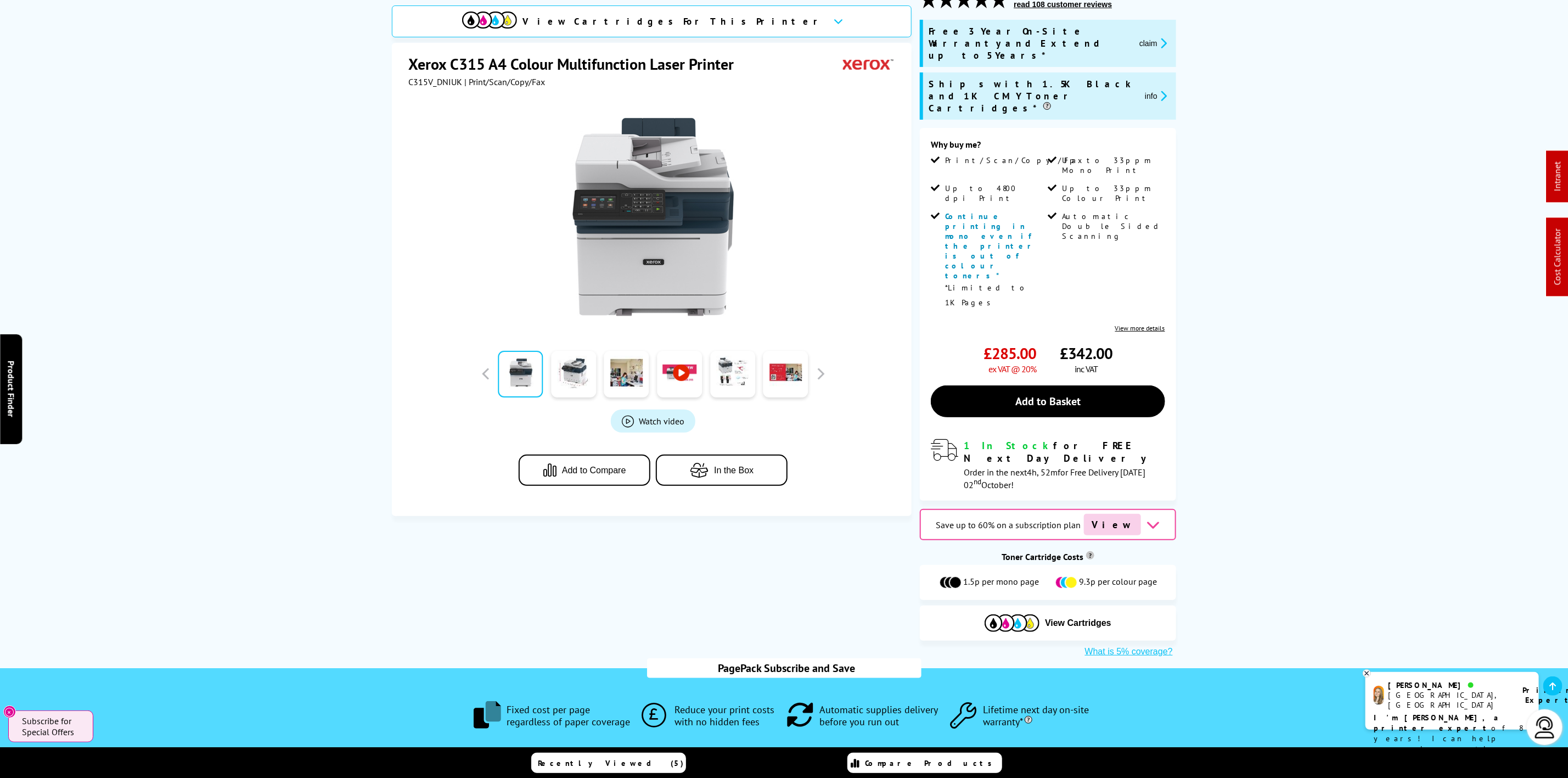
click at [1117, 646] on button "What is 5% coverage?" at bounding box center [1128, 651] width 94 height 11
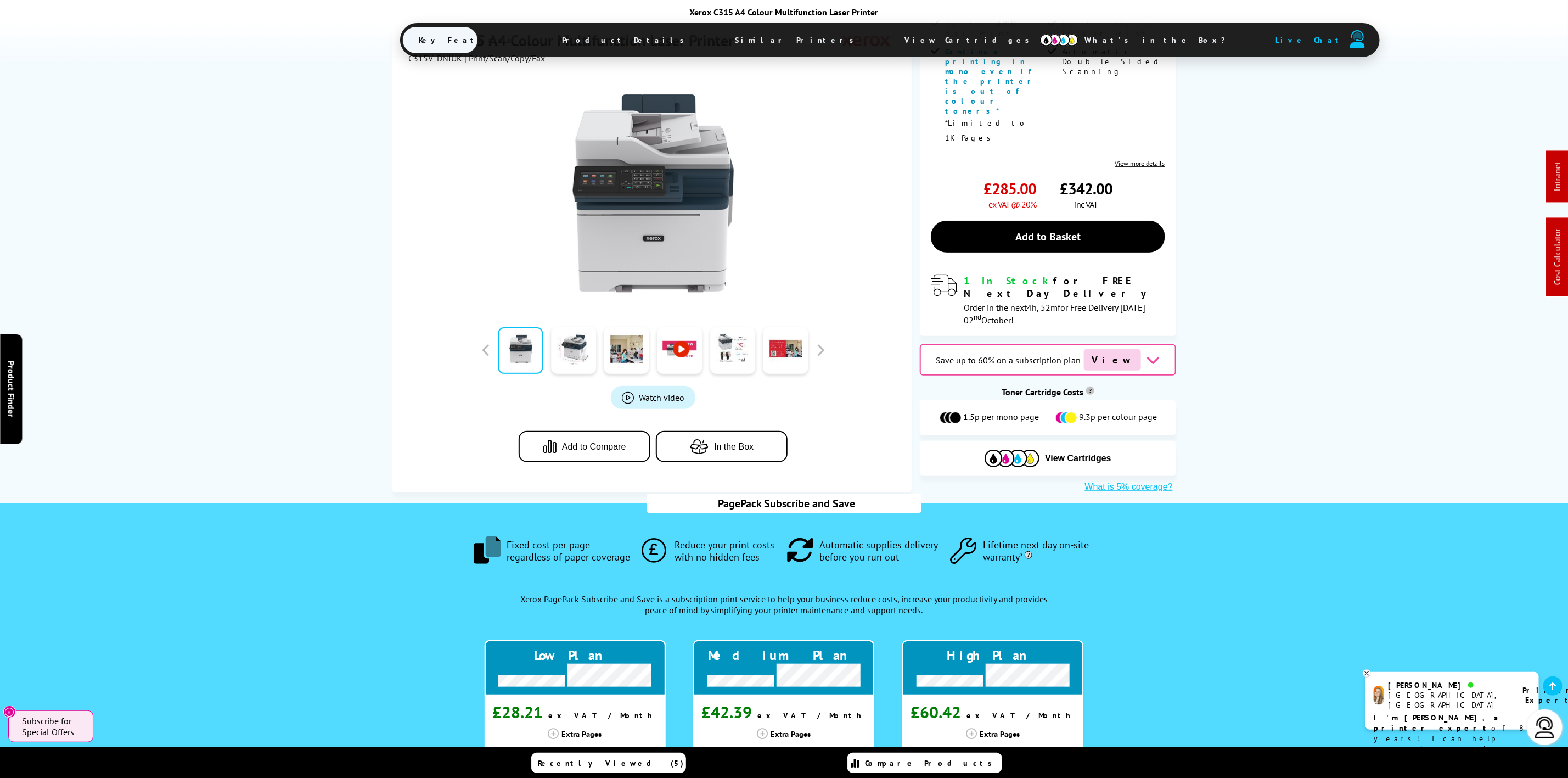
click at [888, 40] on span "View Cartridges" at bounding box center [972, 40] width 168 height 29
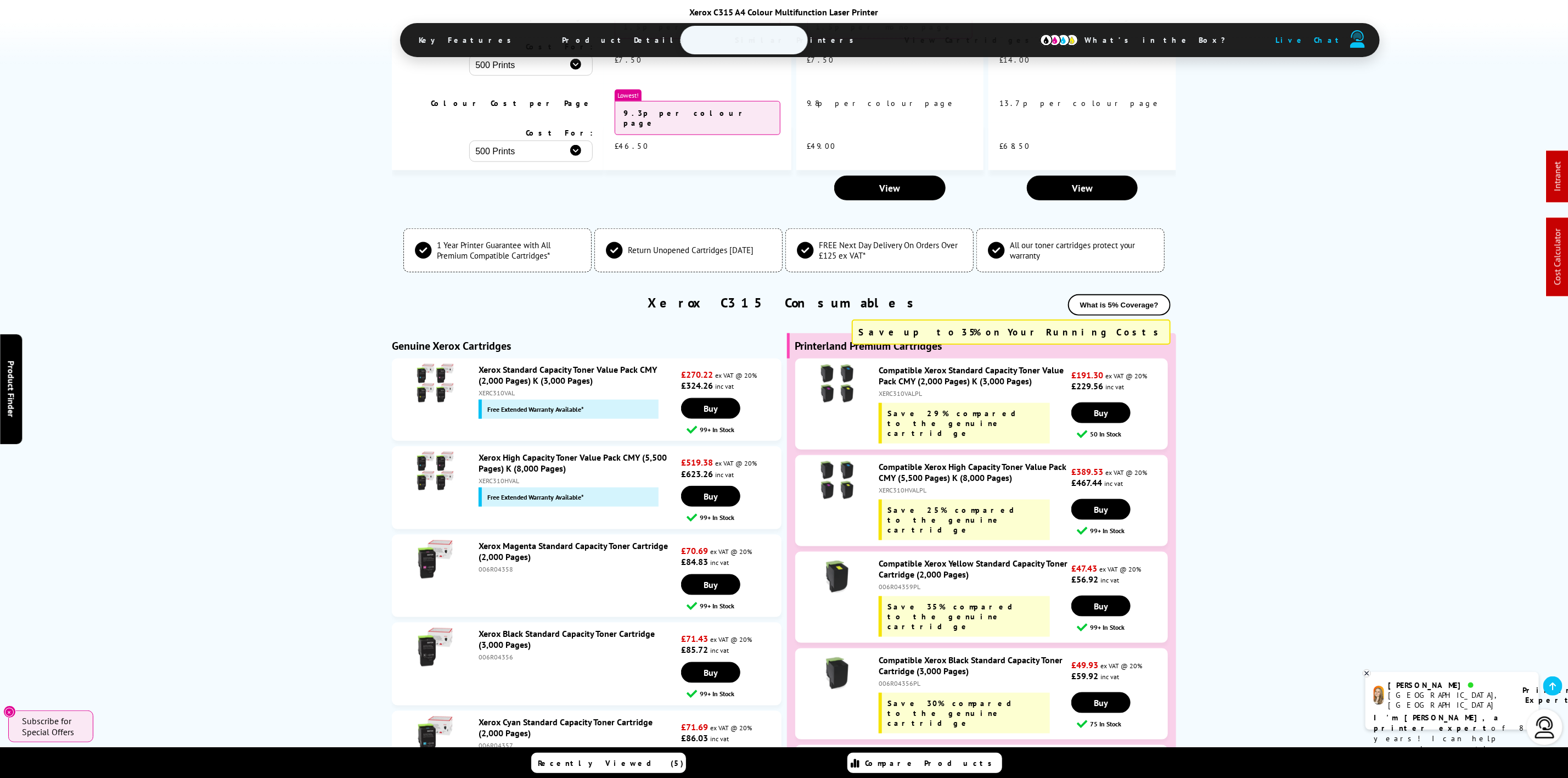
scroll to position [3841, 0]
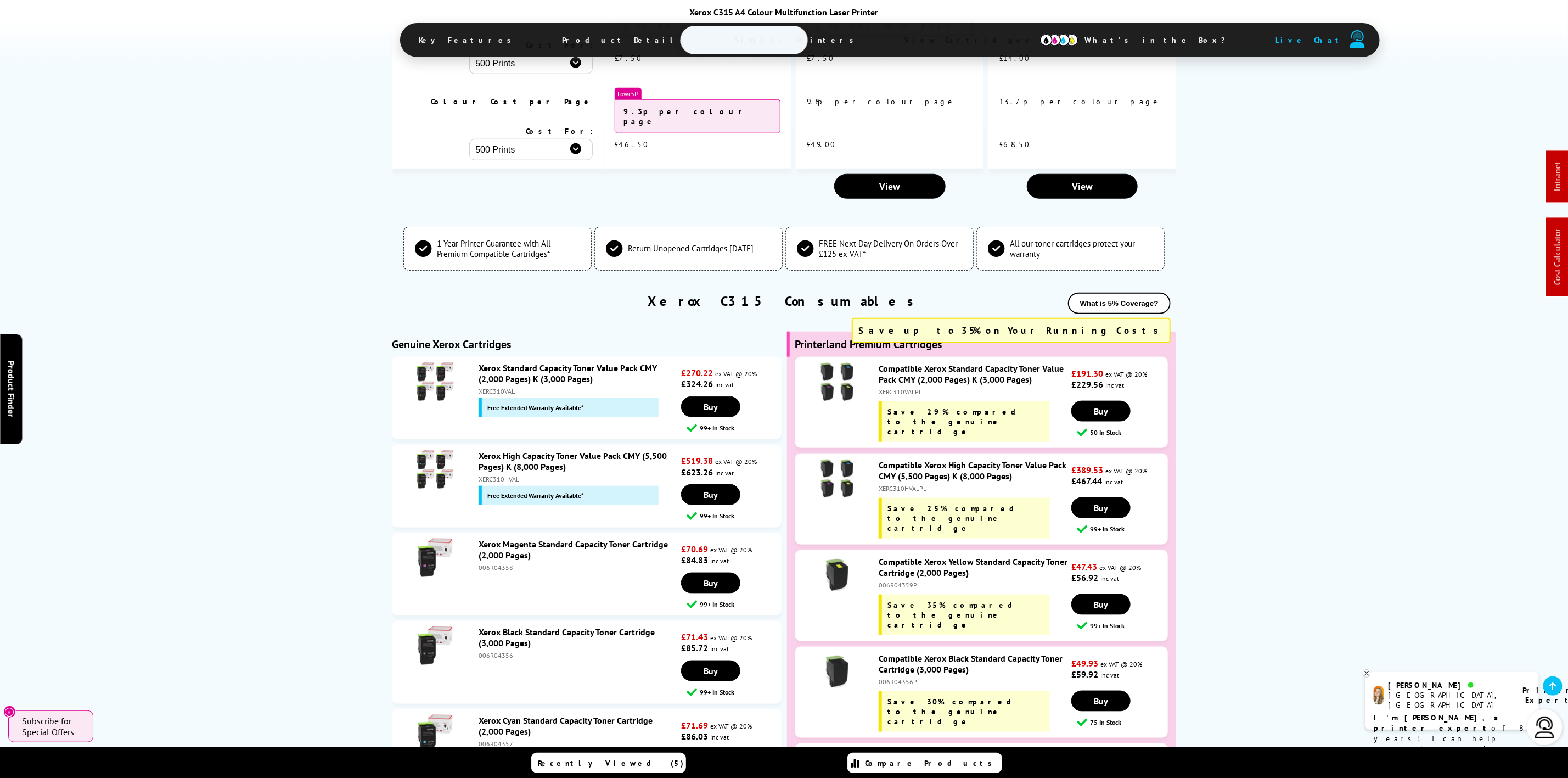
click at [890, 484] on div "XERC310HVALPL" at bounding box center [974, 488] width 191 height 8
copy div "XERC310HVALPL"
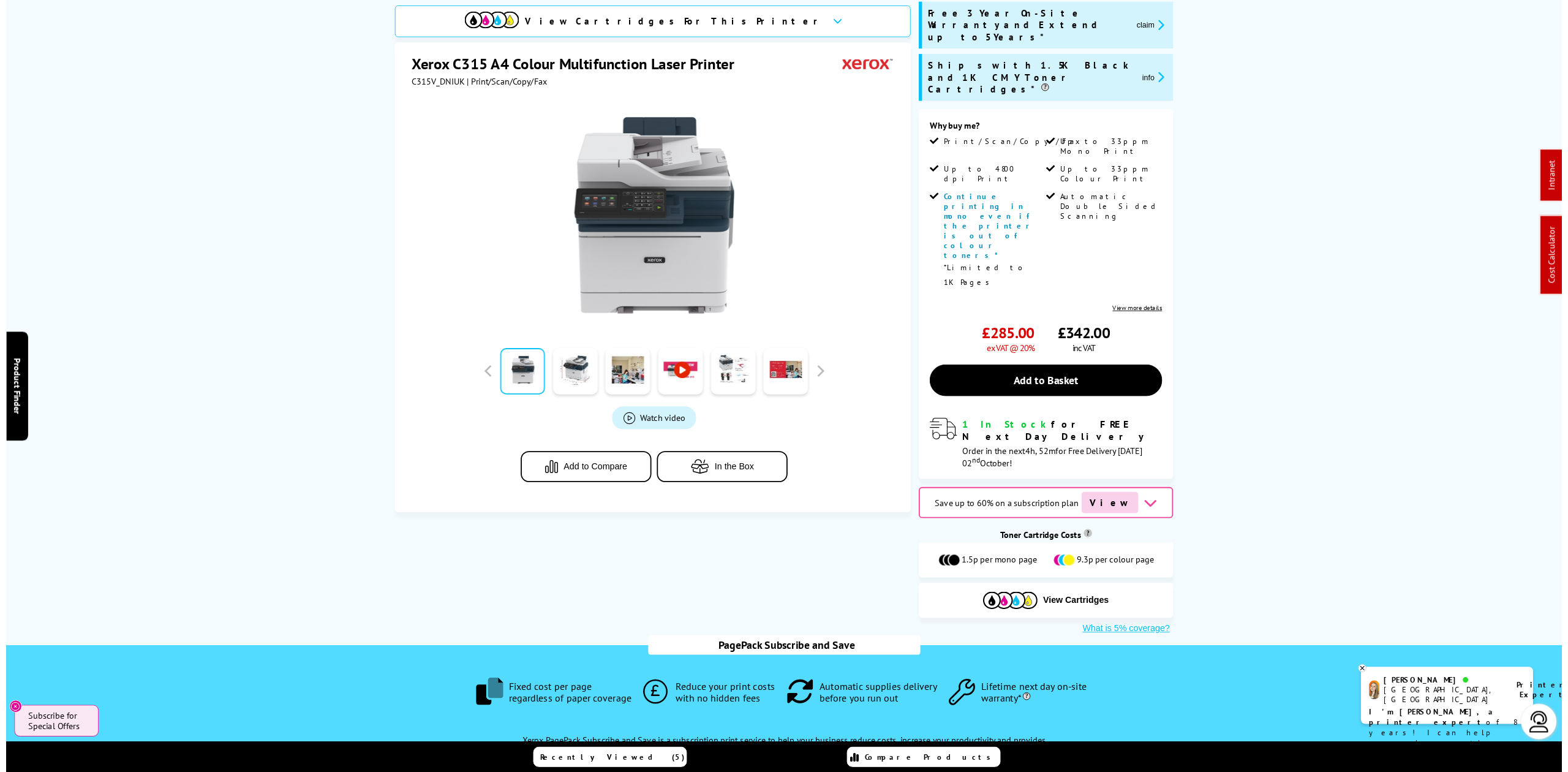
scroll to position [0, 0]
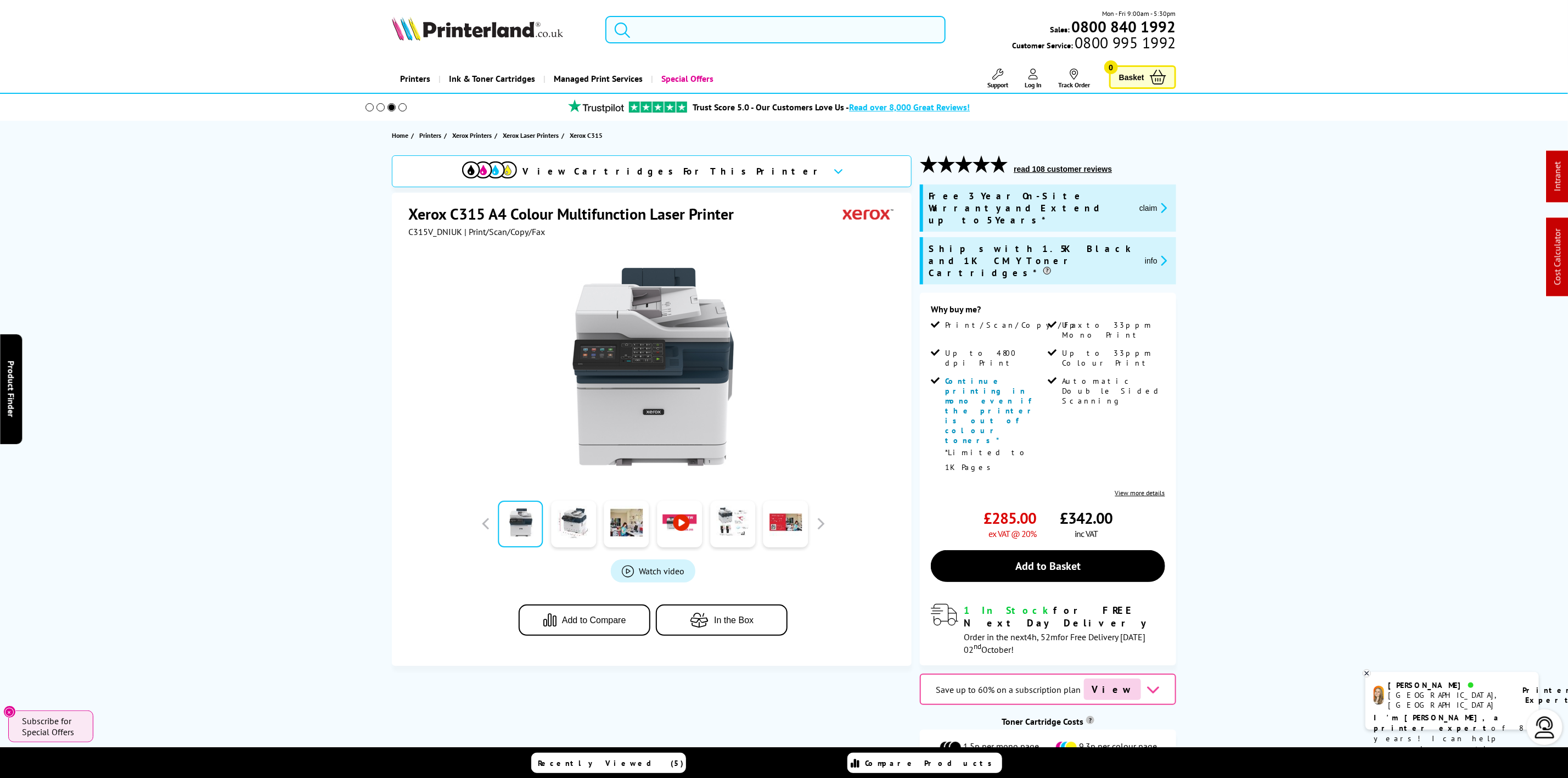
click at [805, 31] on input "search" at bounding box center [775, 29] width 339 height 27
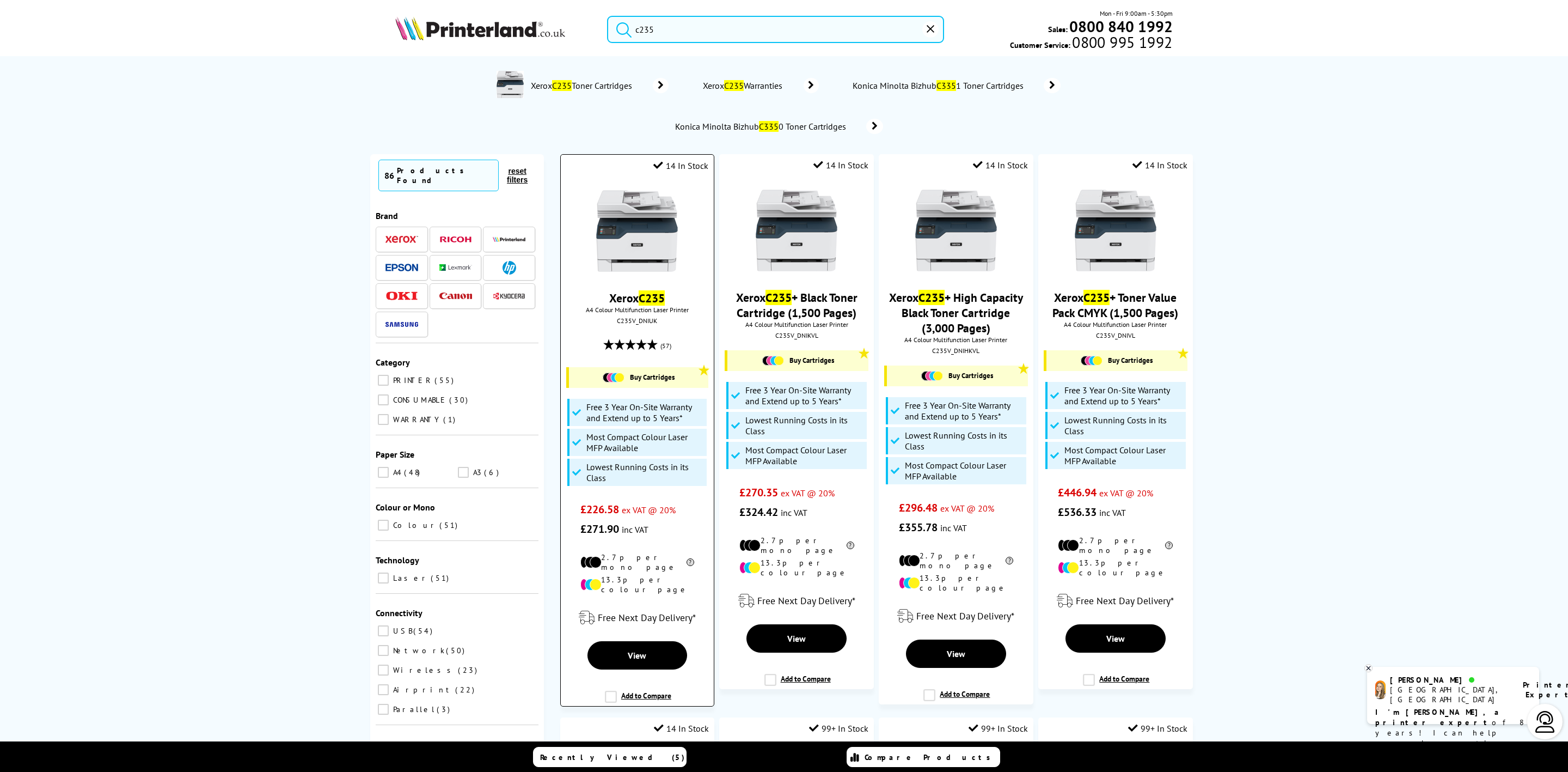
type input "c235"
click at [641, 324] on div "C235V_DNIUK" at bounding box center [638, 320] width 137 height 8
copy div "C235V_DNIUK"
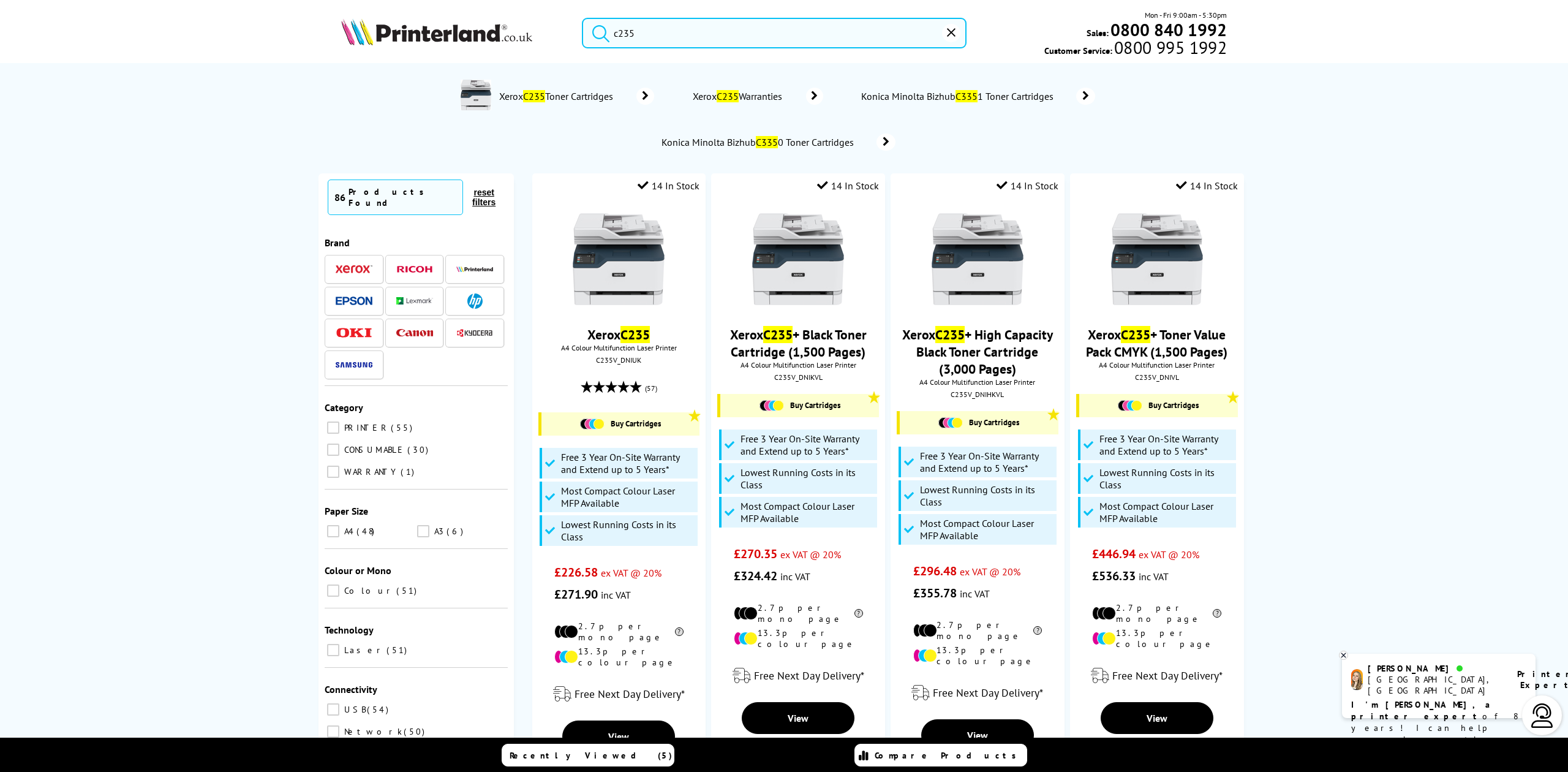
click at [486, 23] on img at bounding box center [436, 31] width 191 height 27
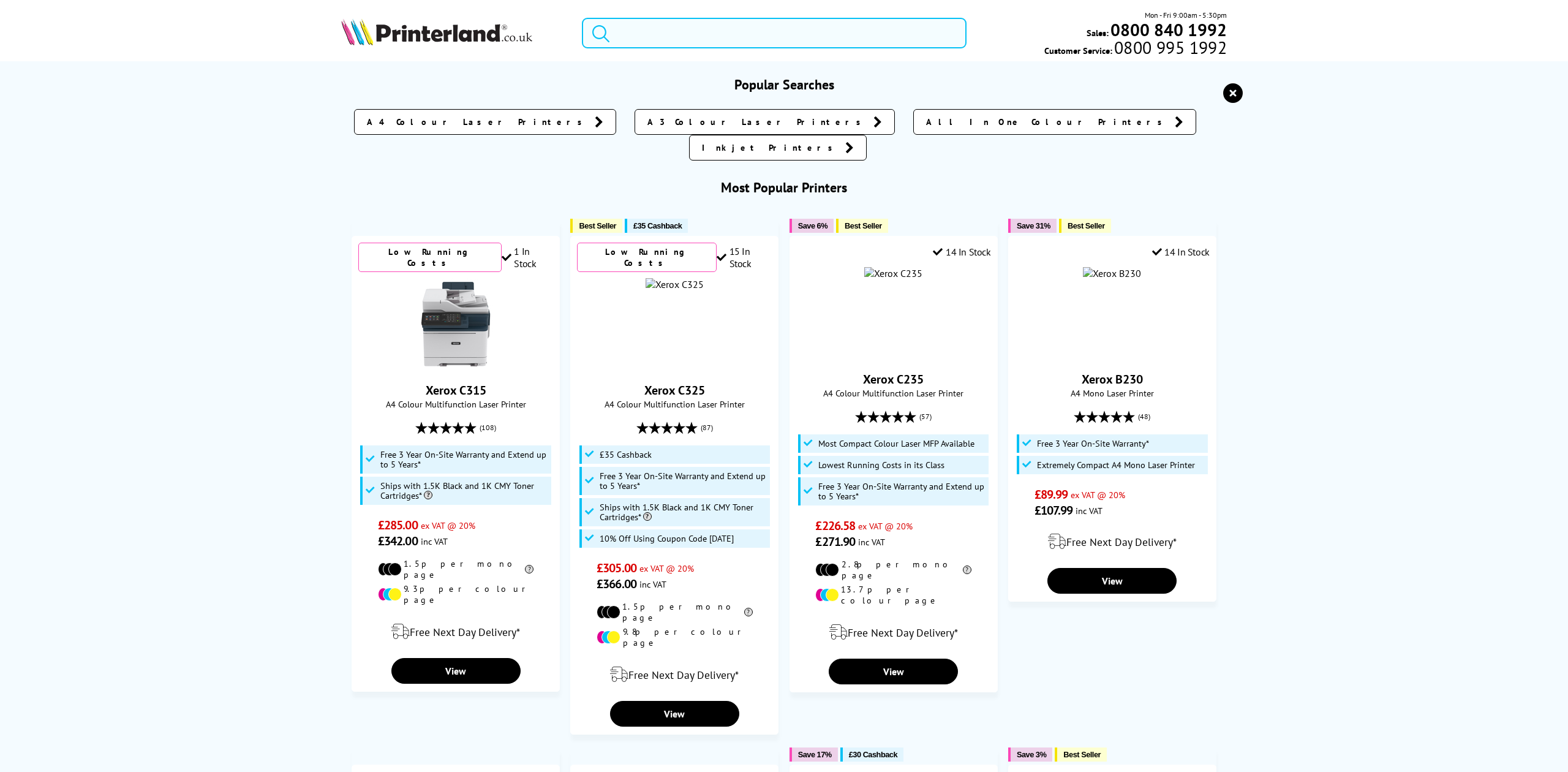
click at [627, 35] on input "search" at bounding box center [774, 33] width 384 height 31
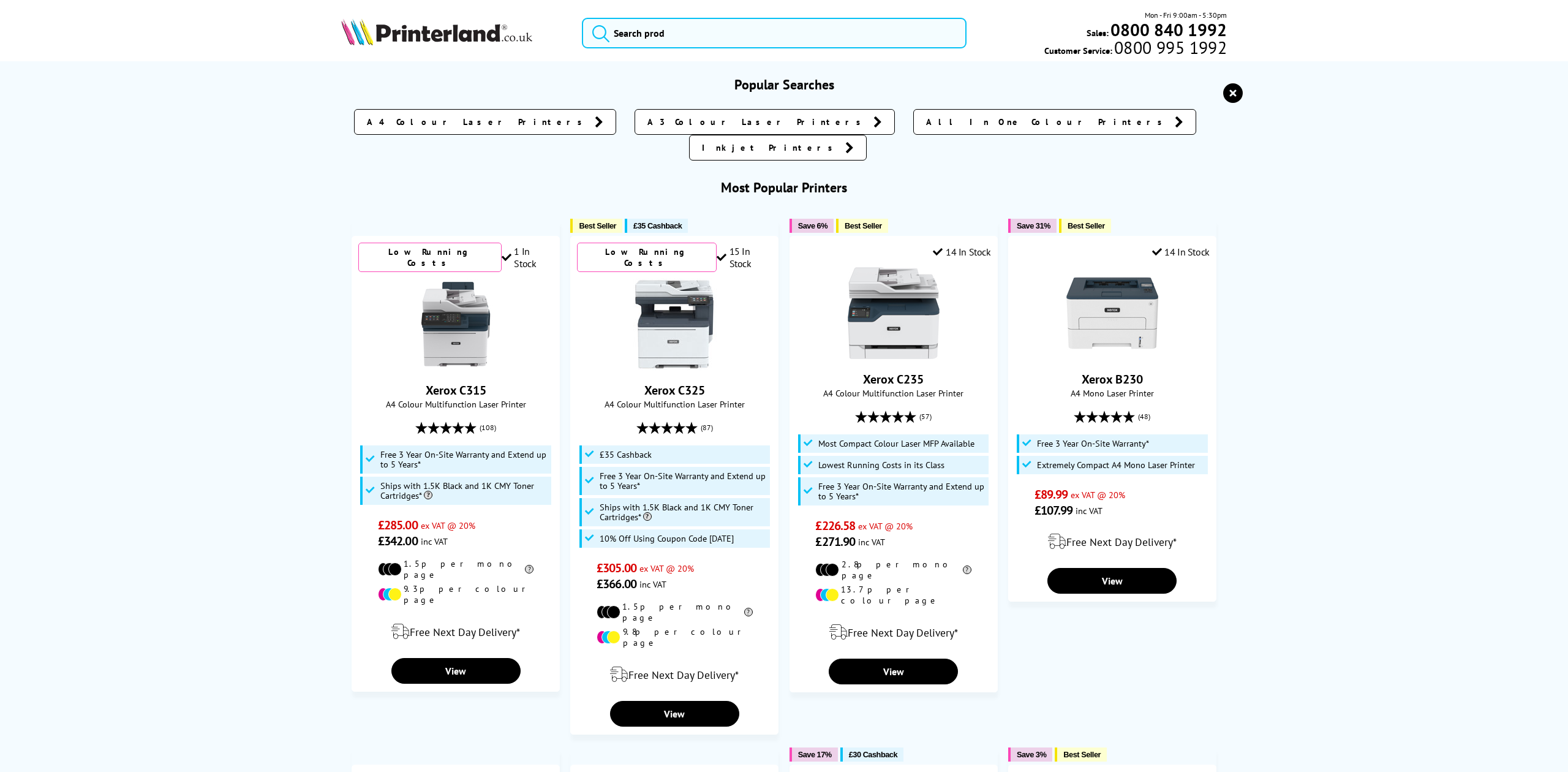
drag, startPoint x: 1237, startPoint y: 94, endPoint x: 909, endPoint y: 153, distance: 333.3
click at [1233, 94] on button "reset" at bounding box center [1233, 94] width 27 height 22
click at [640, 39] on input "search" at bounding box center [774, 33] width 384 height 31
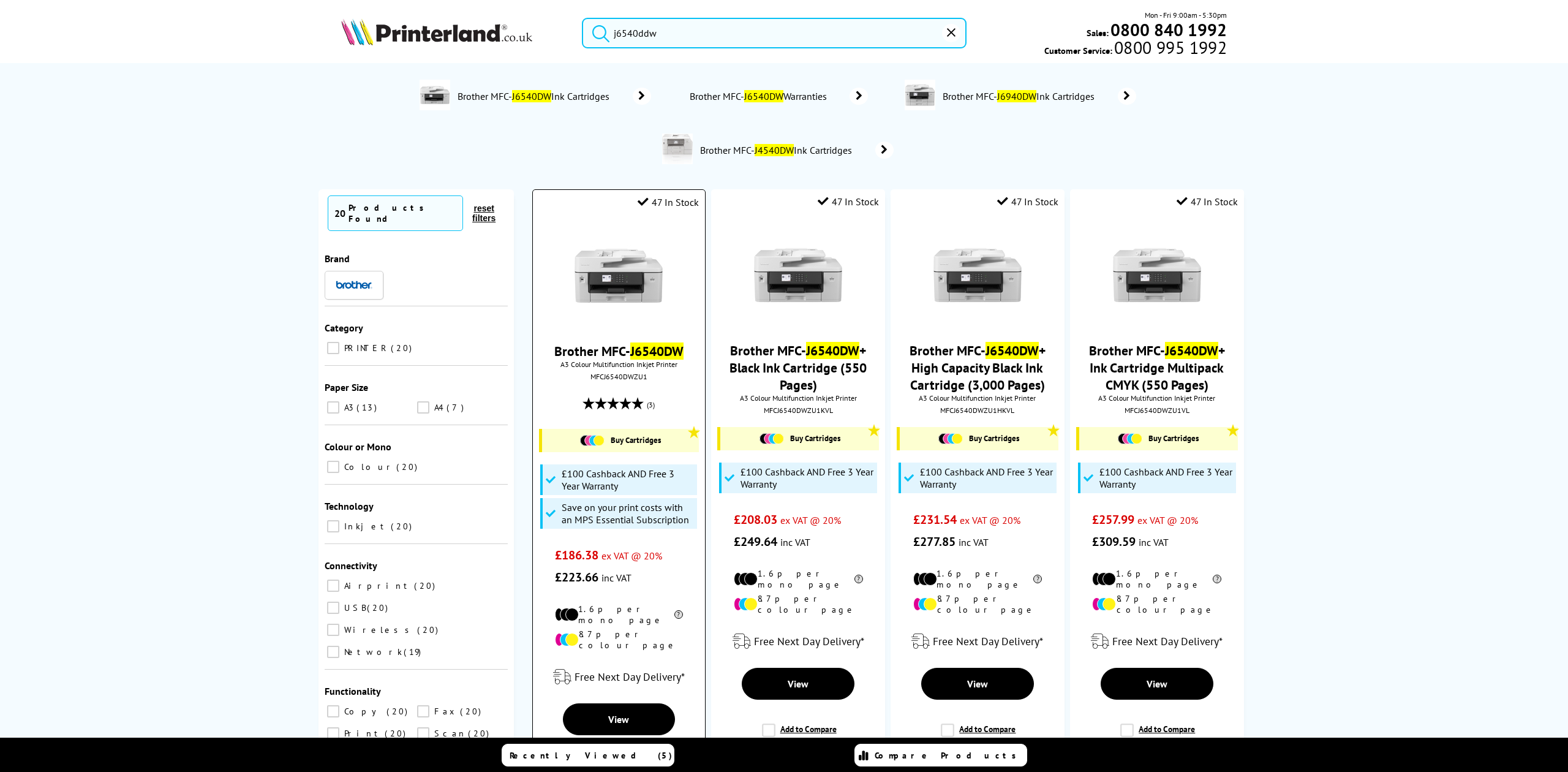
type input "j6540ddw"
click at [615, 267] on img at bounding box center [618, 275] width 92 height 92
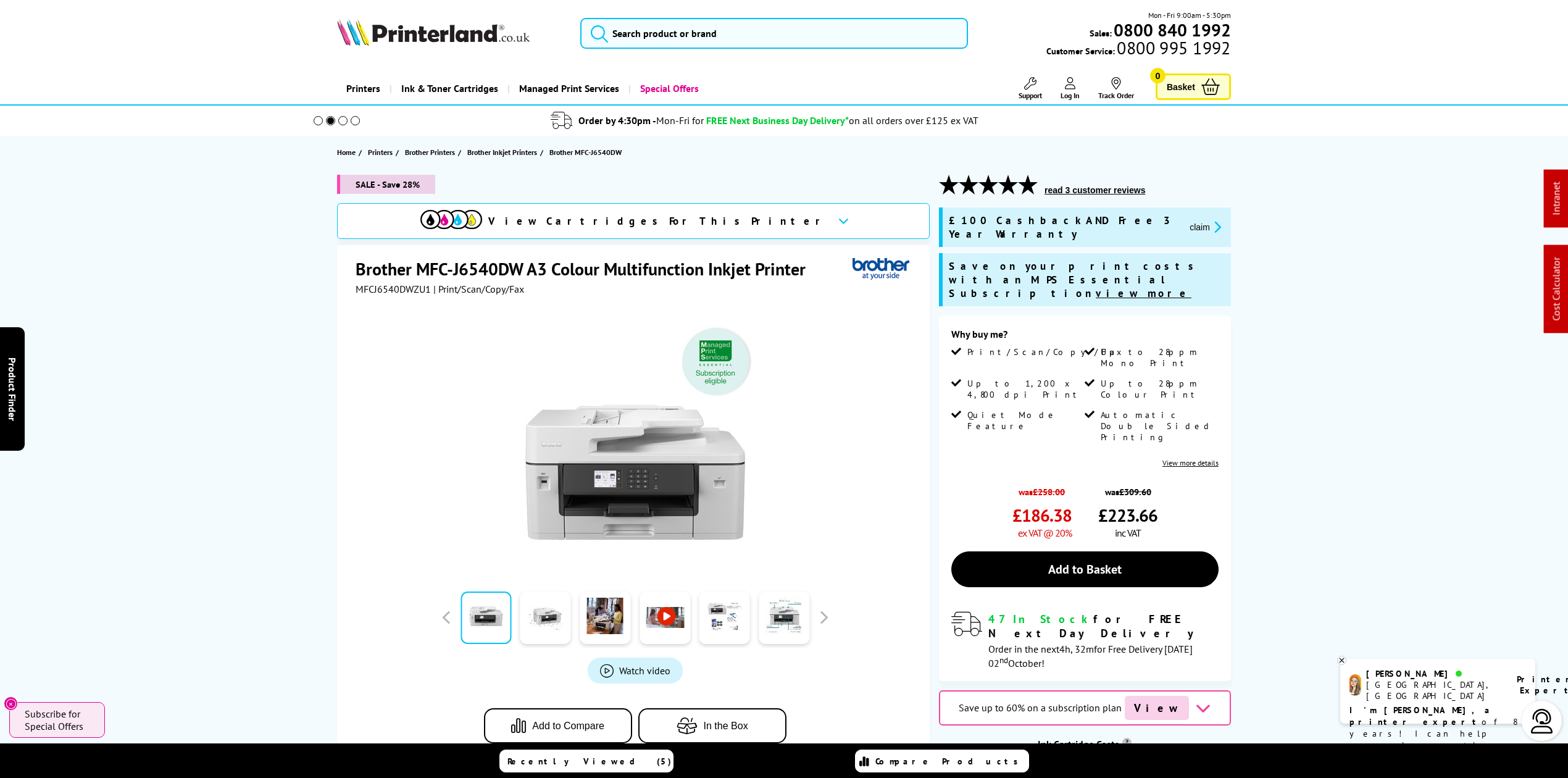
click at [391, 285] on span "MFCJ6540DWZU1" at bounding box center [393, 288] width 75 height 12
copy span "MFCJ6540DWZU1"
click at [1179, 220] on span "claim" at bounding box center [1202, 227] width 45 height 27
click at [1186, 220] on button "claim" at bounding box center [1205, 226] width 39 height 14
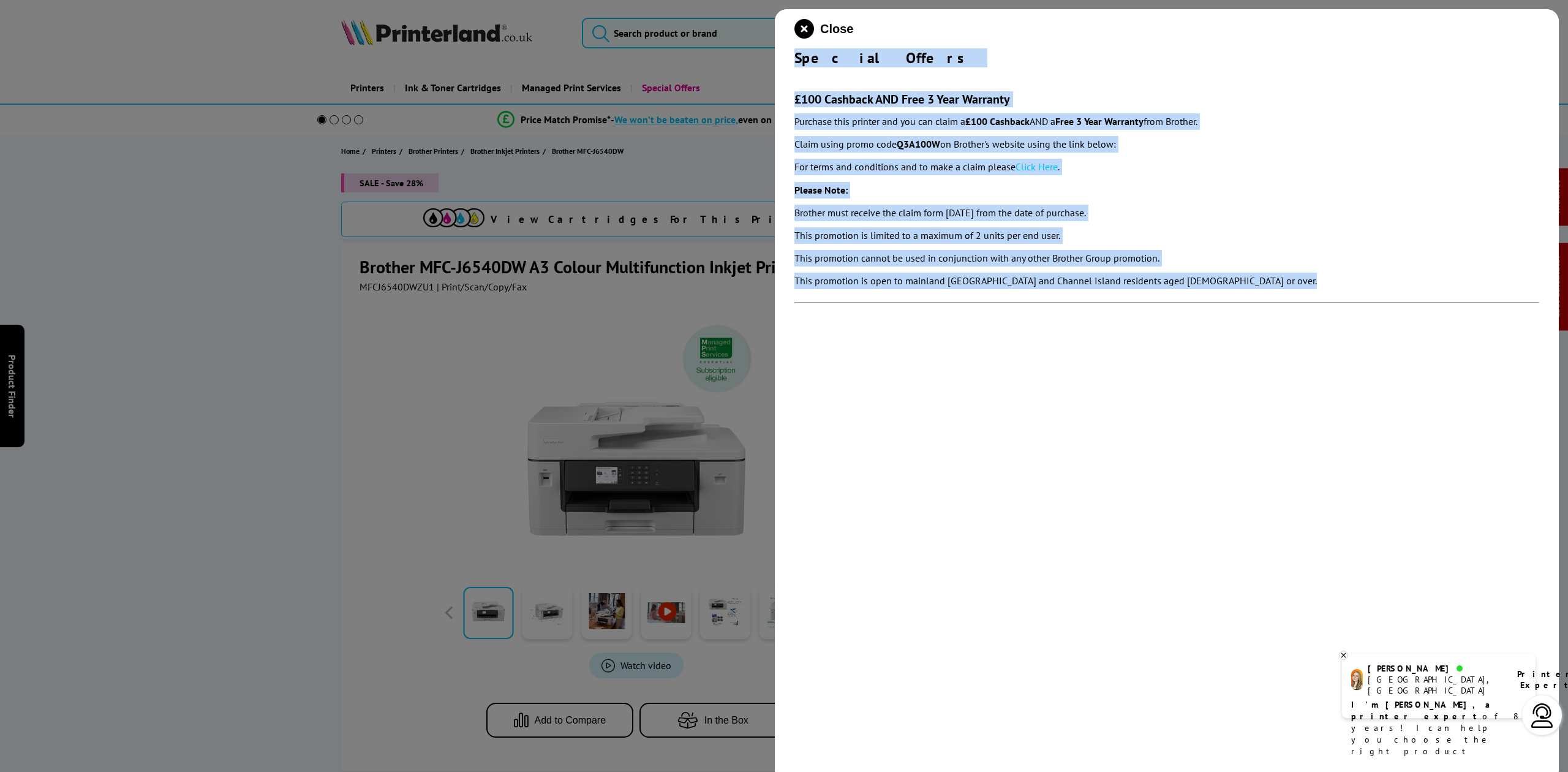
drag, startPoint x: 793, startPoint y: 60, endPoint x: 1196, endPoint y: 290, distance: 464.0
click at [1196, 290] on div "Close Special Offers £100 Cashback AND Free 3 Year Warranty Purchase this print…" at bounding box center [1167, 395] width 784 height 772
copy div "Special Offers £100 Cashback AND Free 3 Year Warranty Purchase this printer and…"
click at [812, 25] on icon "close modal" at bounding box center [804, 28] width 20 height 20
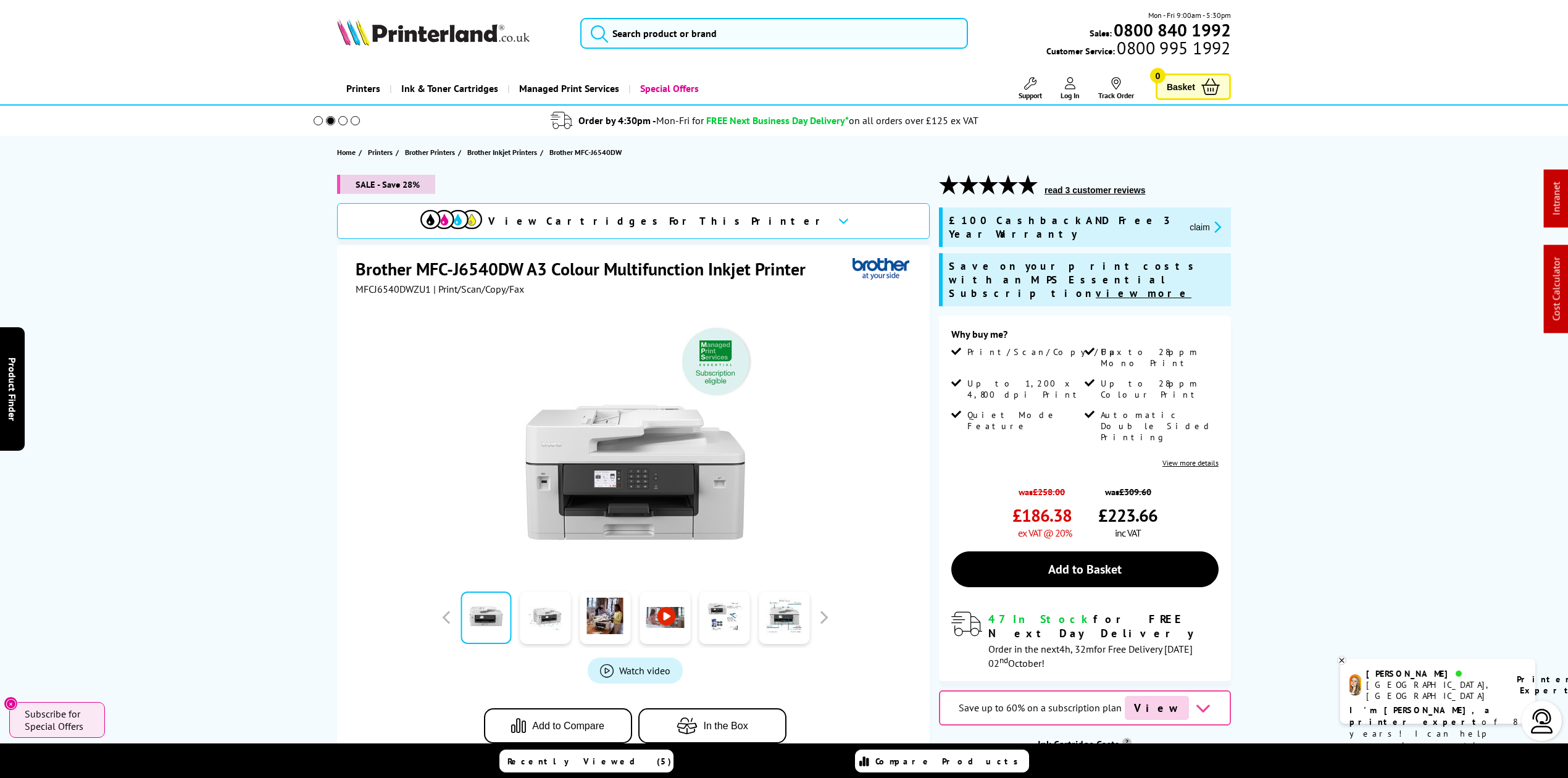
click at [460, 12] on div "Mon - Fri 9:00am - 5:30pm Sales: 0800 840 1992 Customer Service: 0800 995 1992" at bounding box center [784, 37] width 988 height 54
click at [442, 40] on img at bounding box center [433, 31] width 192 height 27
drag, startPoint x: 442, startPoint y: 42, endPoint x: 216, endPoint y: 108, distance: 235.4
click at [440, 42] on img at bounding box center [433, 31] width 192 height 27
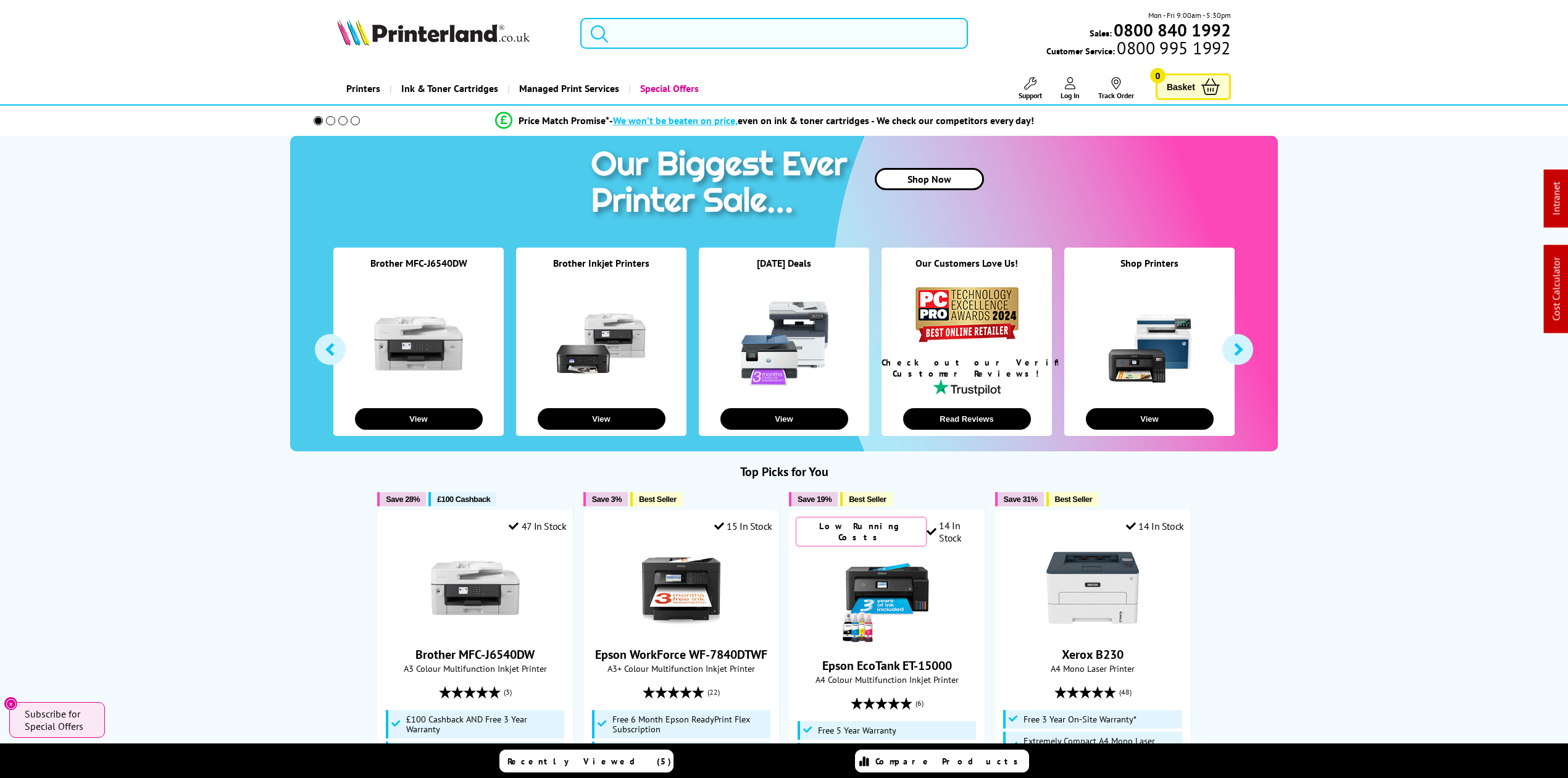
click at [675, 27] on input "search" at bounding box center [774, 33] width 388 height 31
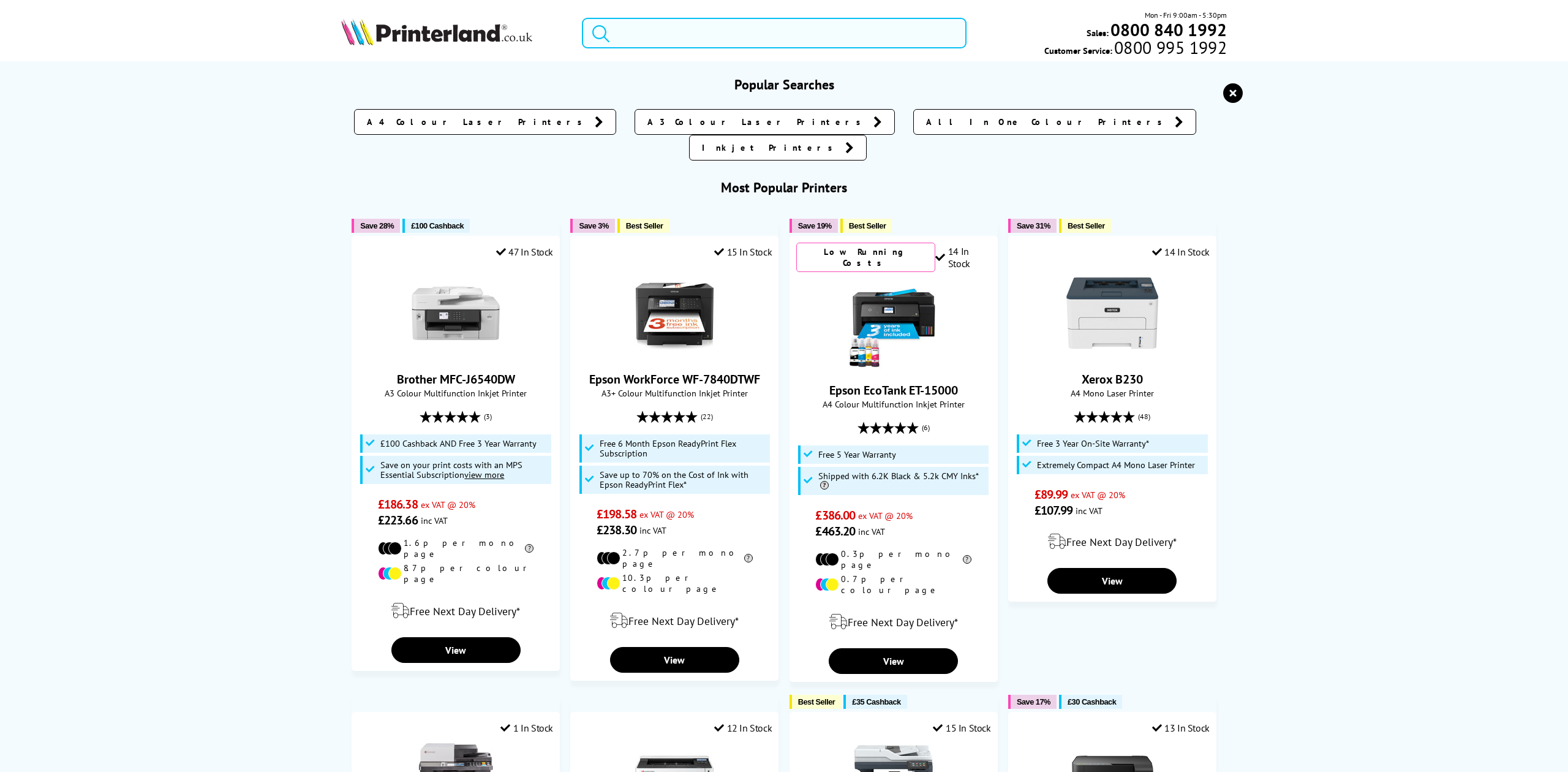
click at [643, 42] on input "search" at bounding box center [774, 33] width 384 height 31
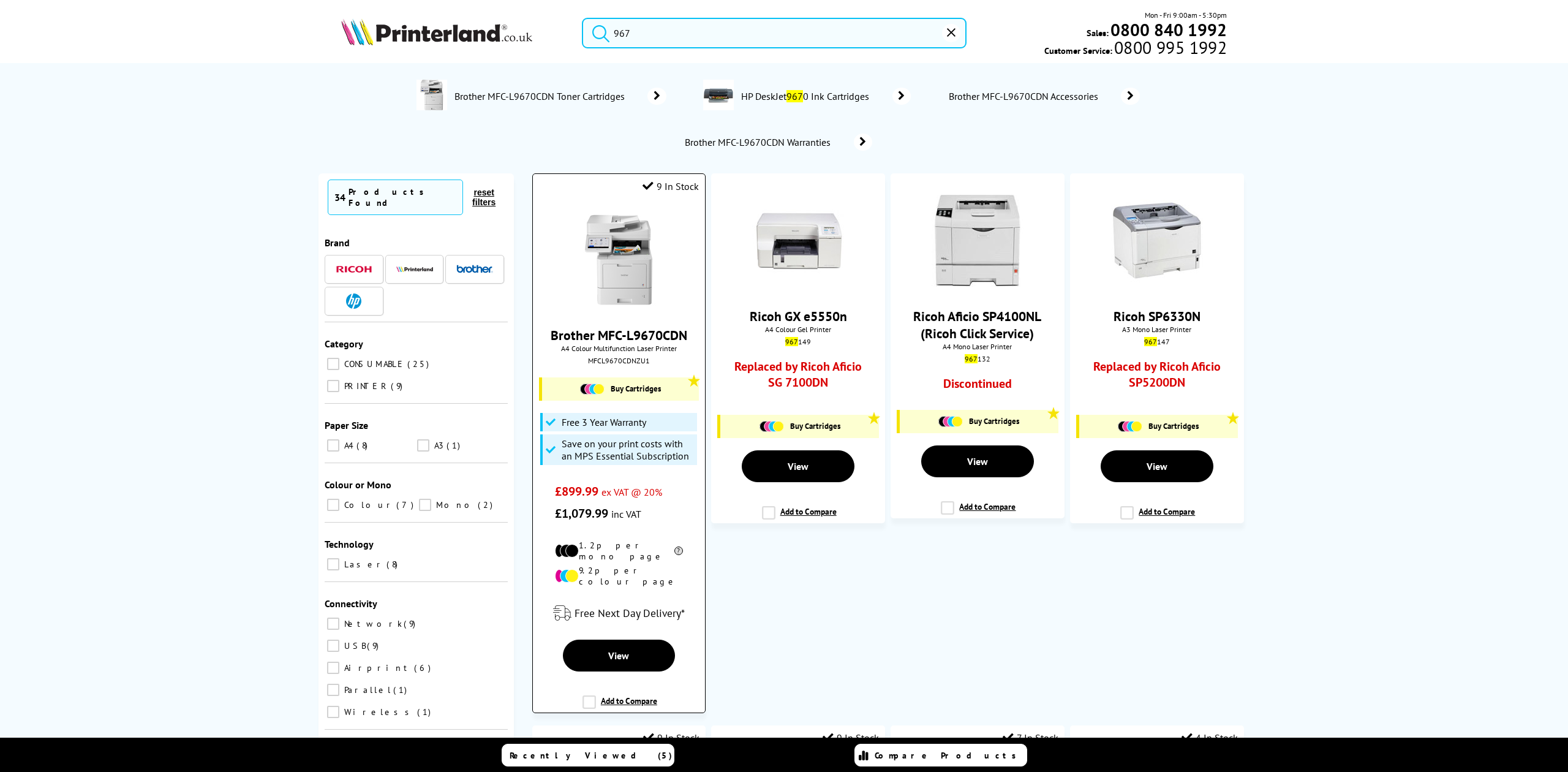
type input "967"
click at [620, 237] on img at bounding box center [618, 259] width 92 height 92
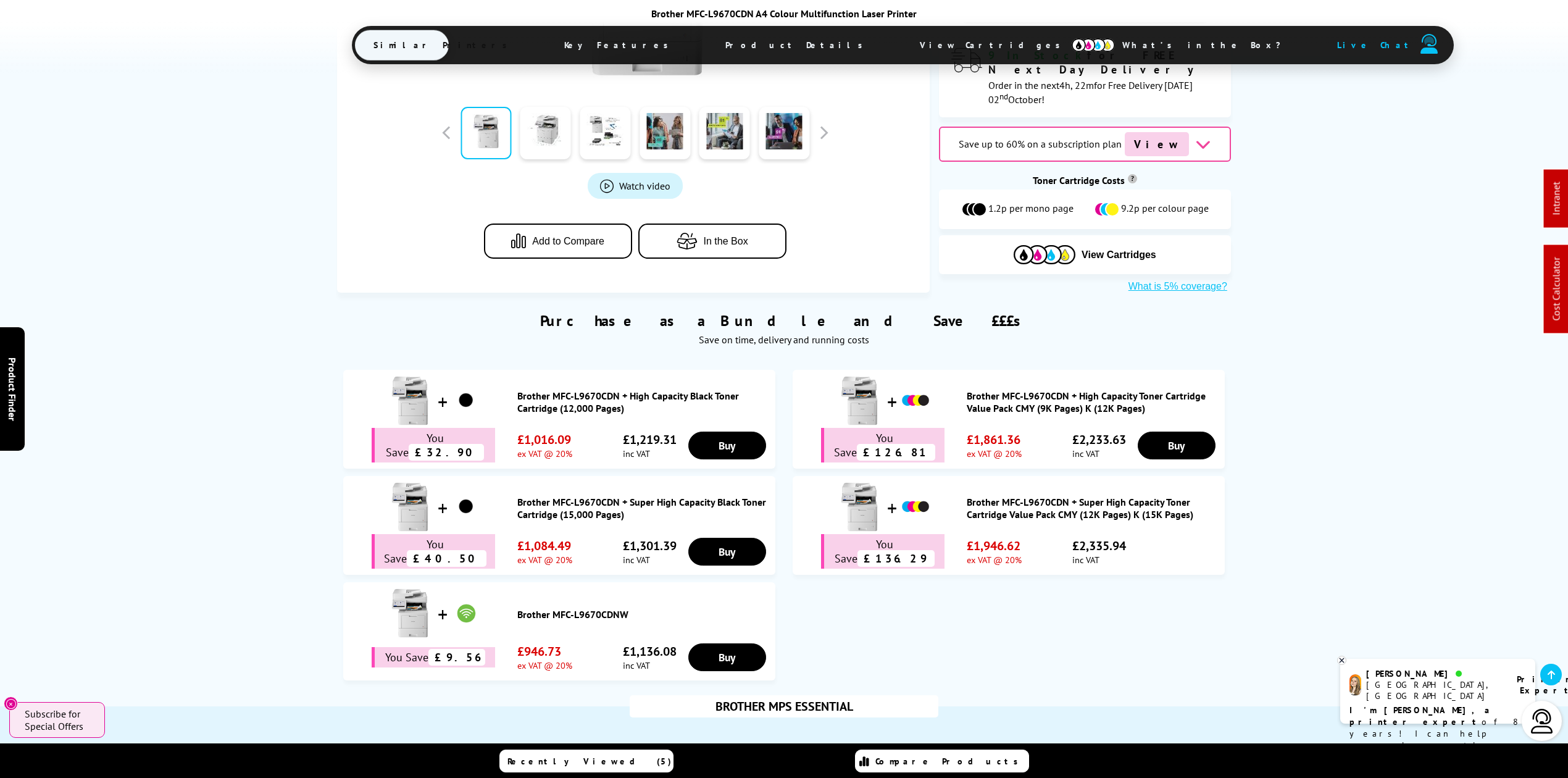
click at [1072, 38] on img at bounding box center [1093, 45] width 43 height 14
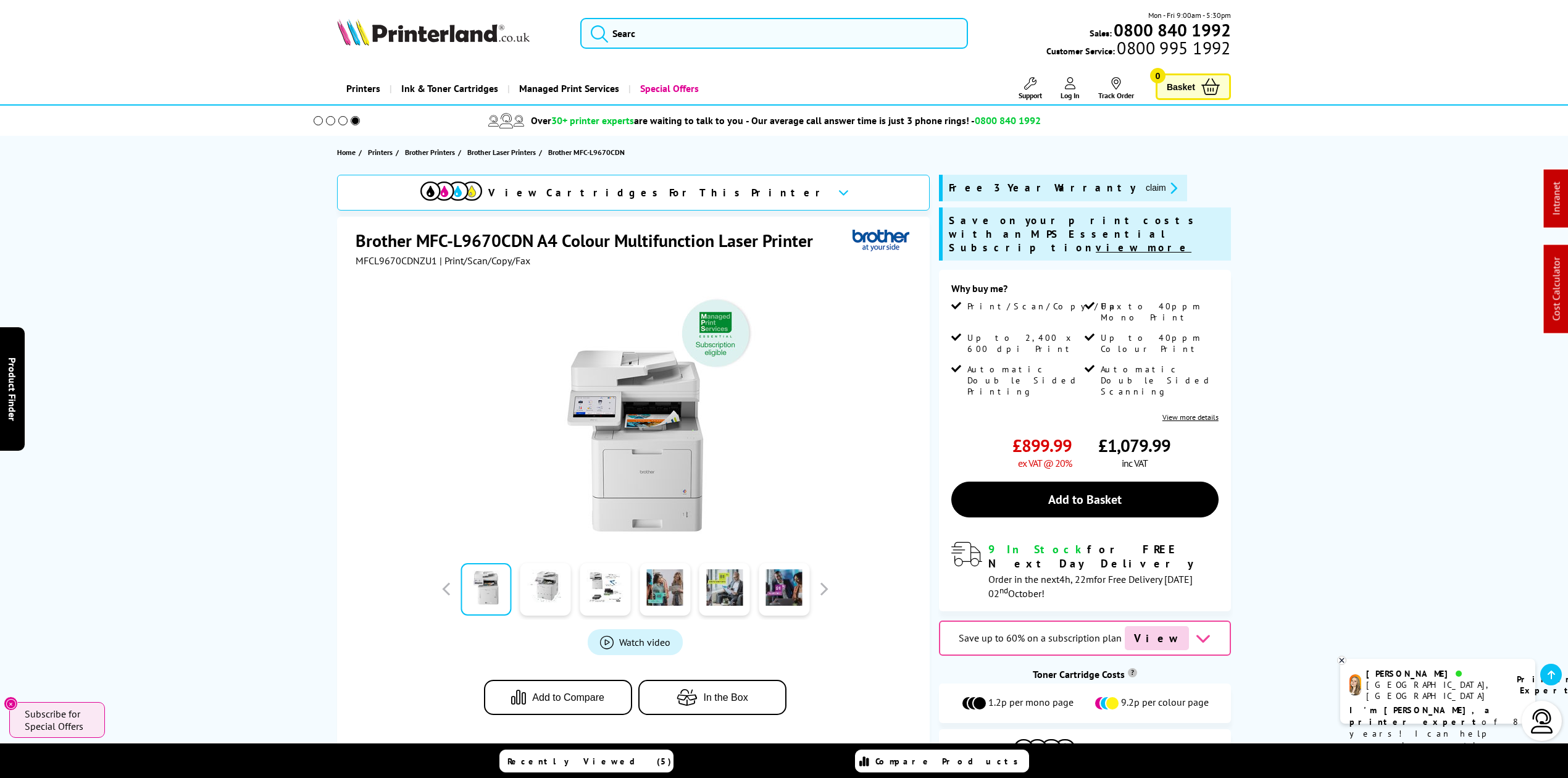
scroll to position [247, 0]
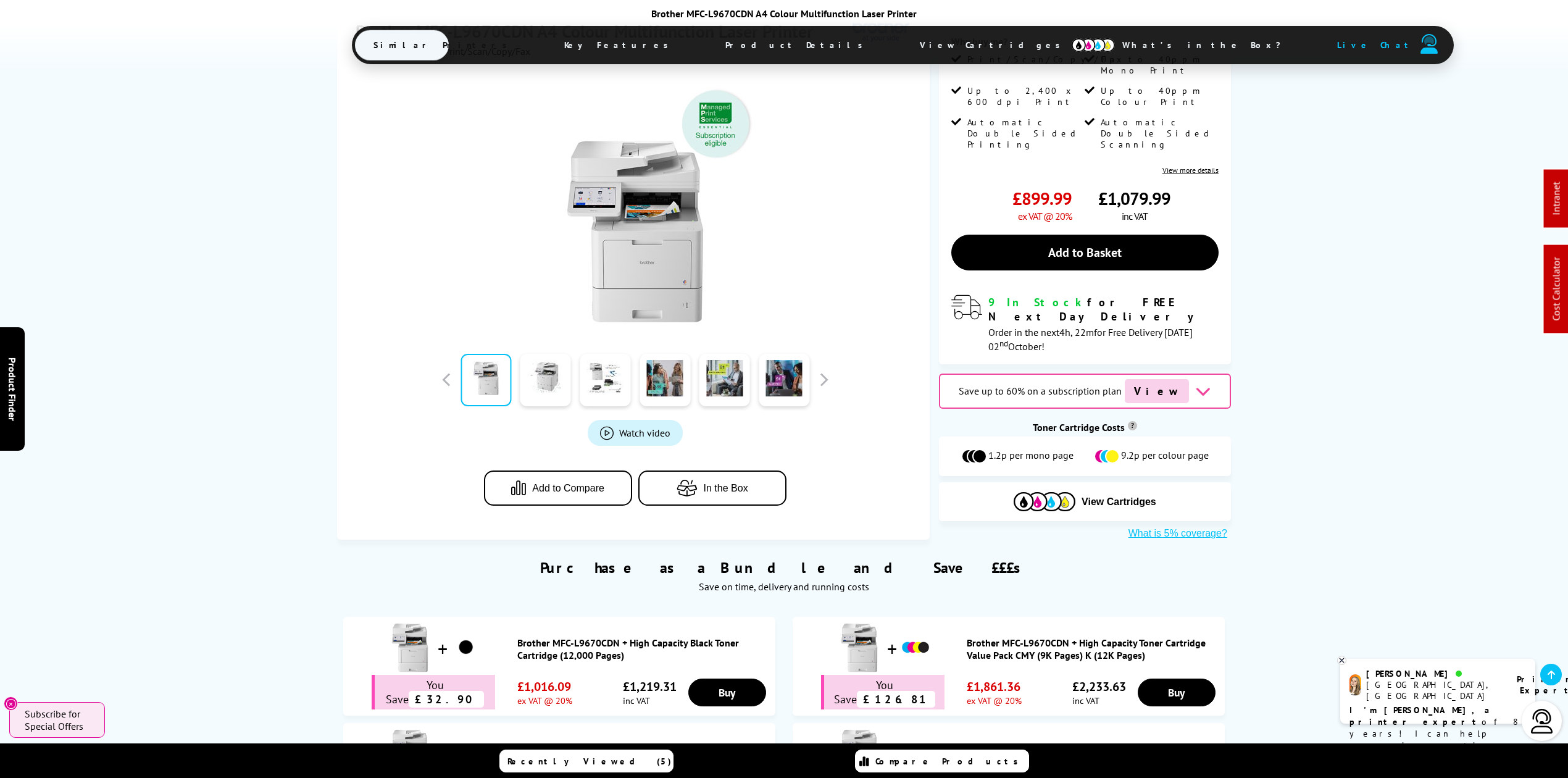
click at [901, 49] on span "View Cartridges" at bounding box center [996, 45] width 189 height 32
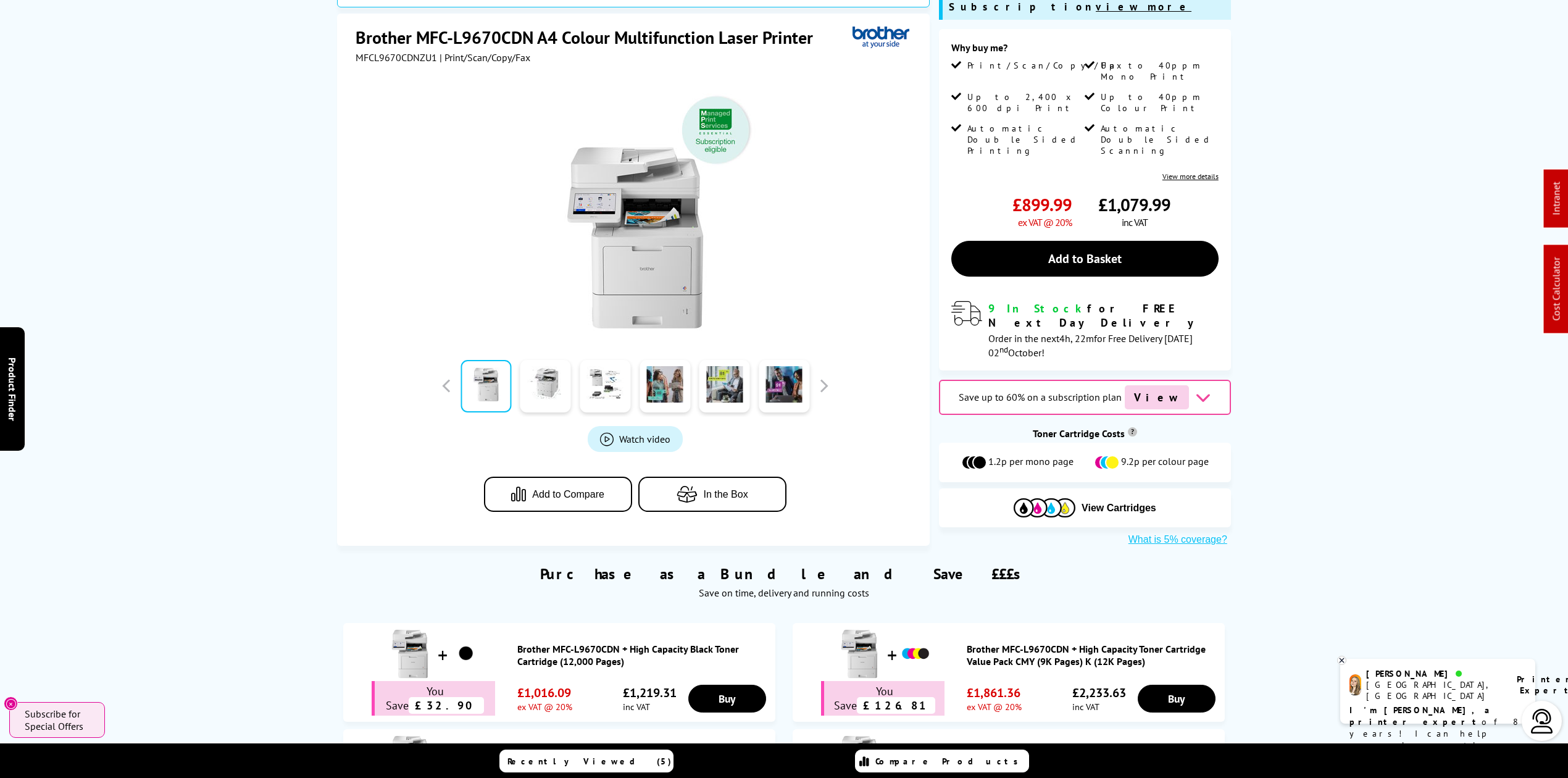
scroll to position [411, 0]
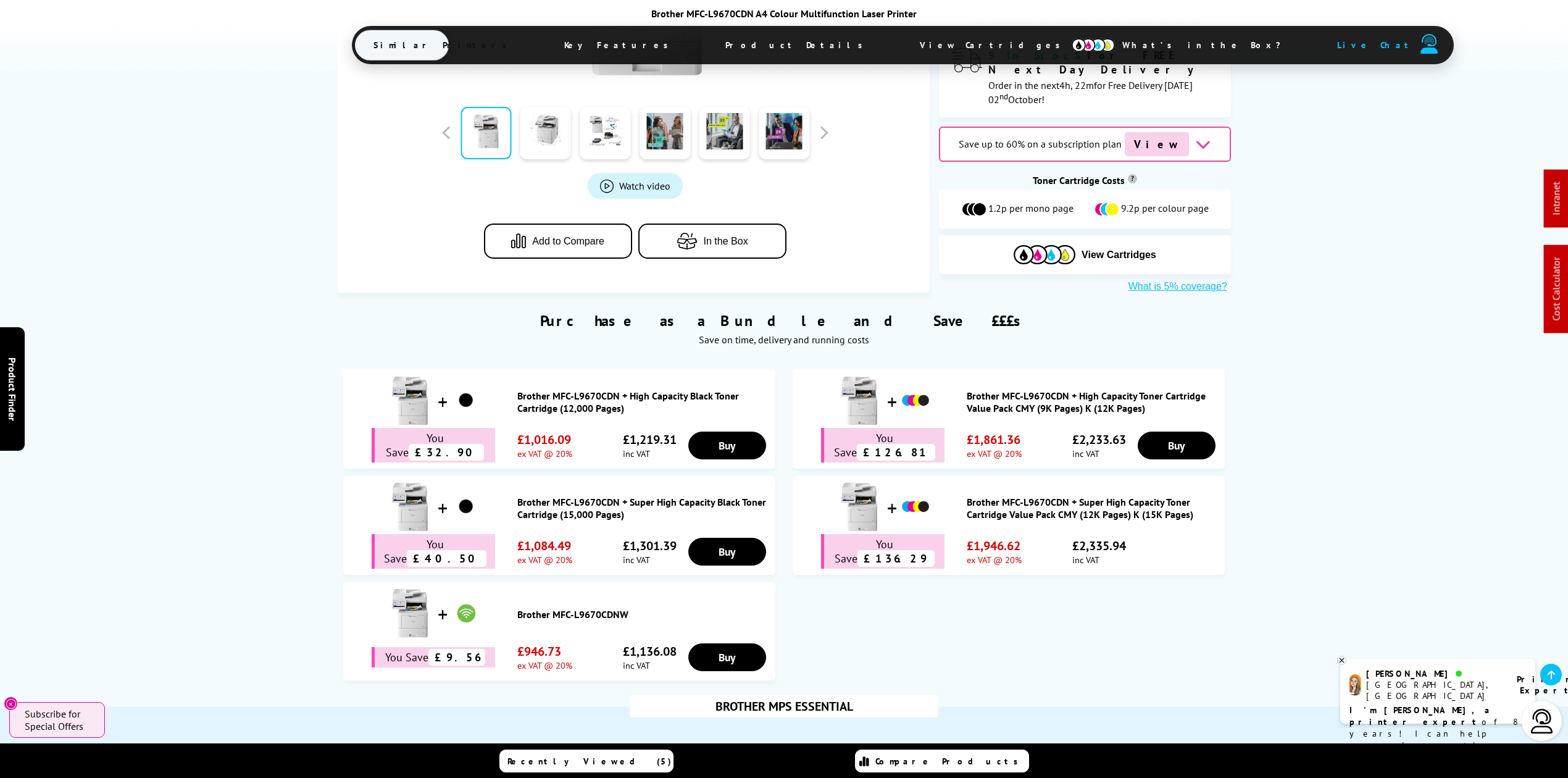
click at [901, 48] on span "View Cartridges" at bounding box center [996, 45] width 189 height 32
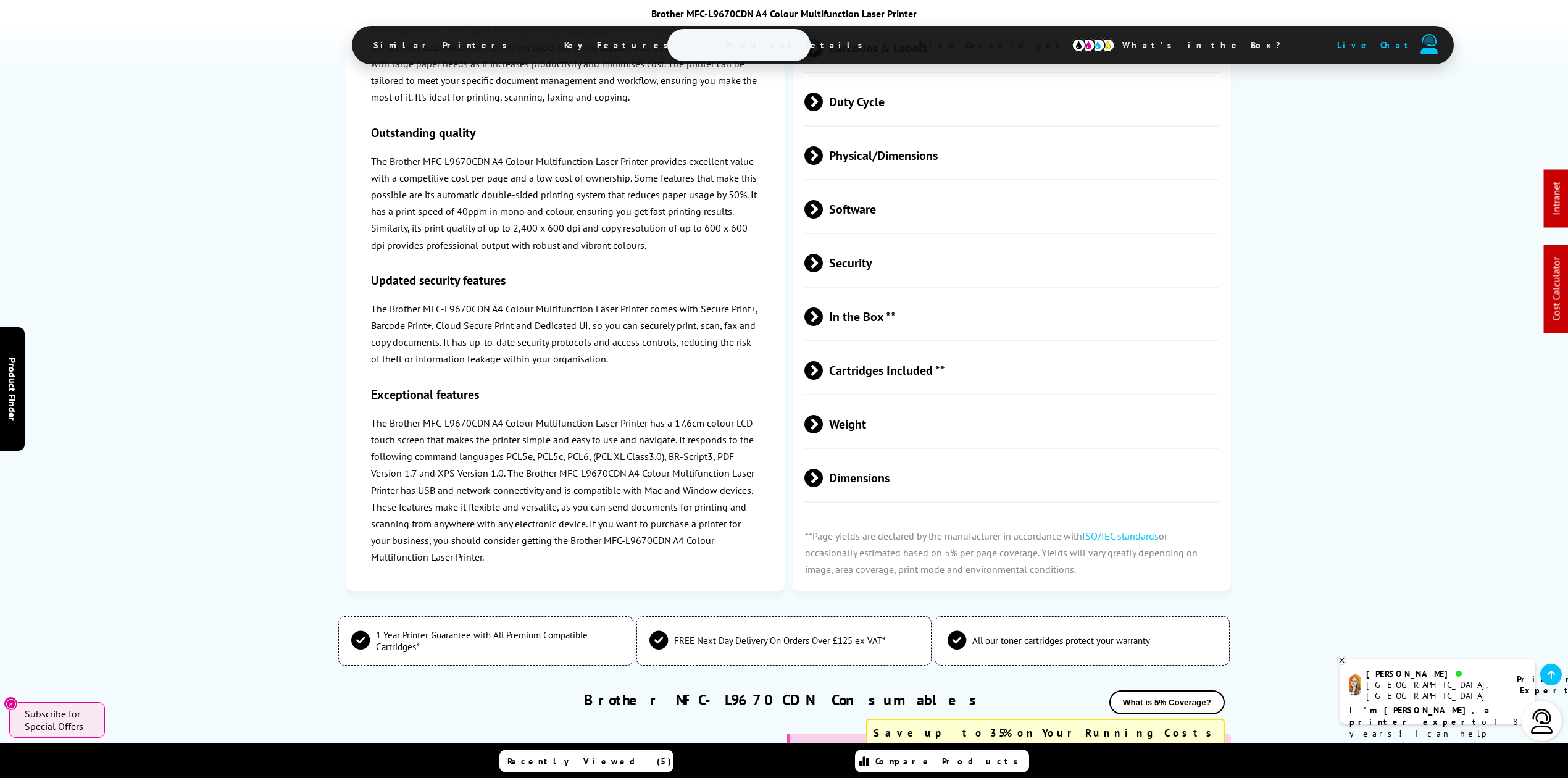
scroll to position [0, 0]
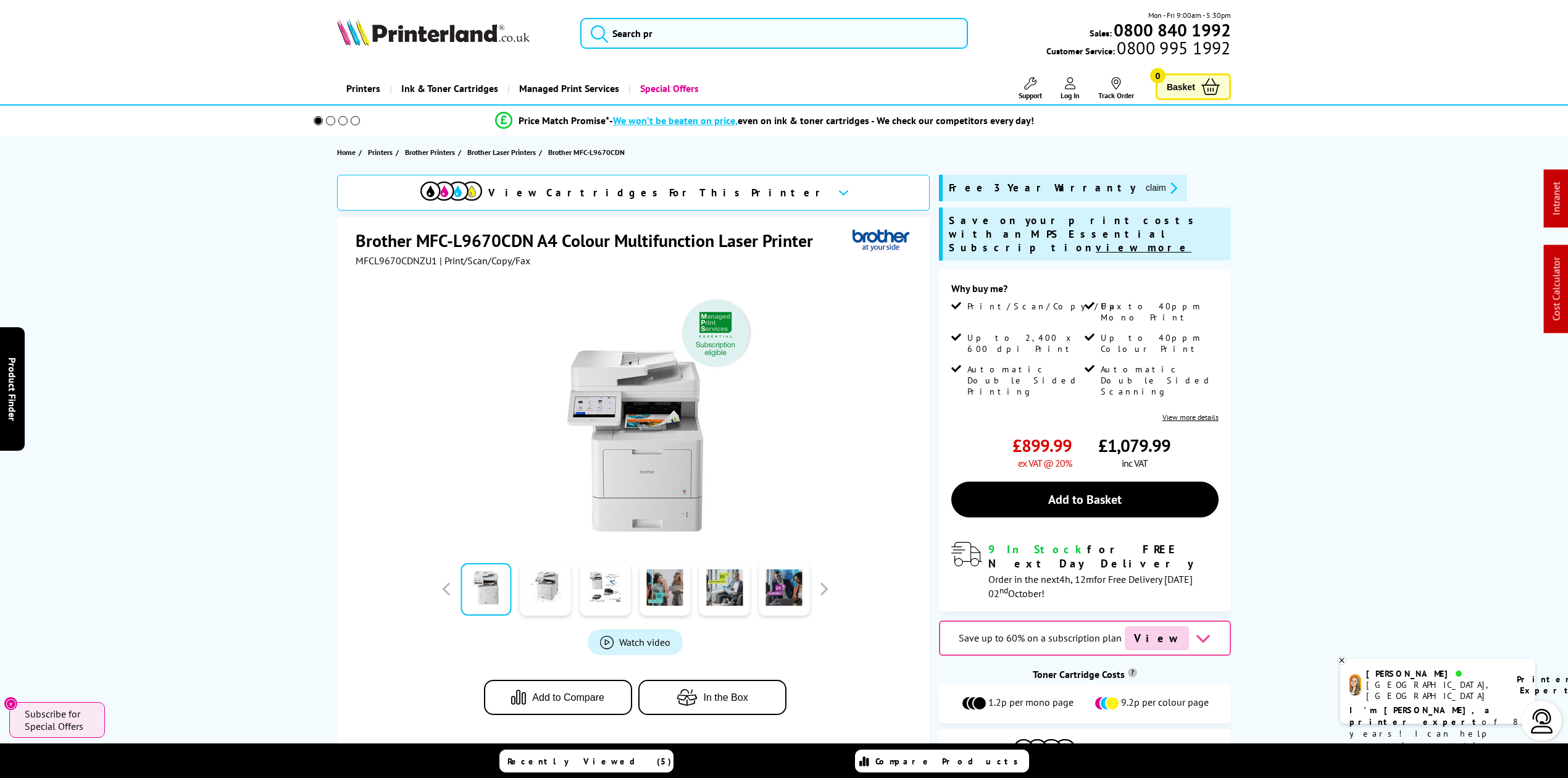
click at [431, 27] on img at bounding box center [433, 31] width 192 height 27
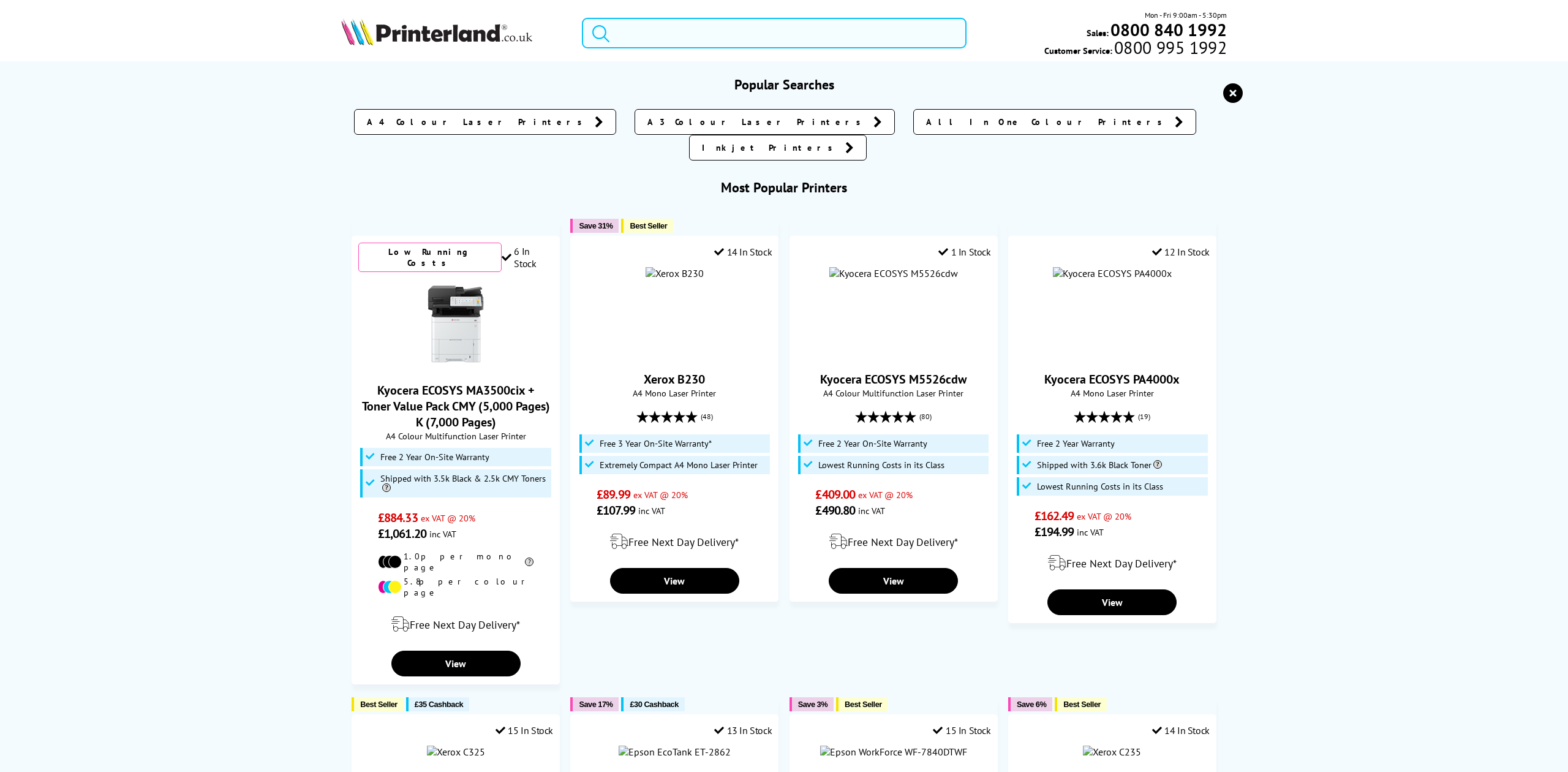
click at [615, 28] on input "search" at bounding box center [774, 33] width 384 height 31
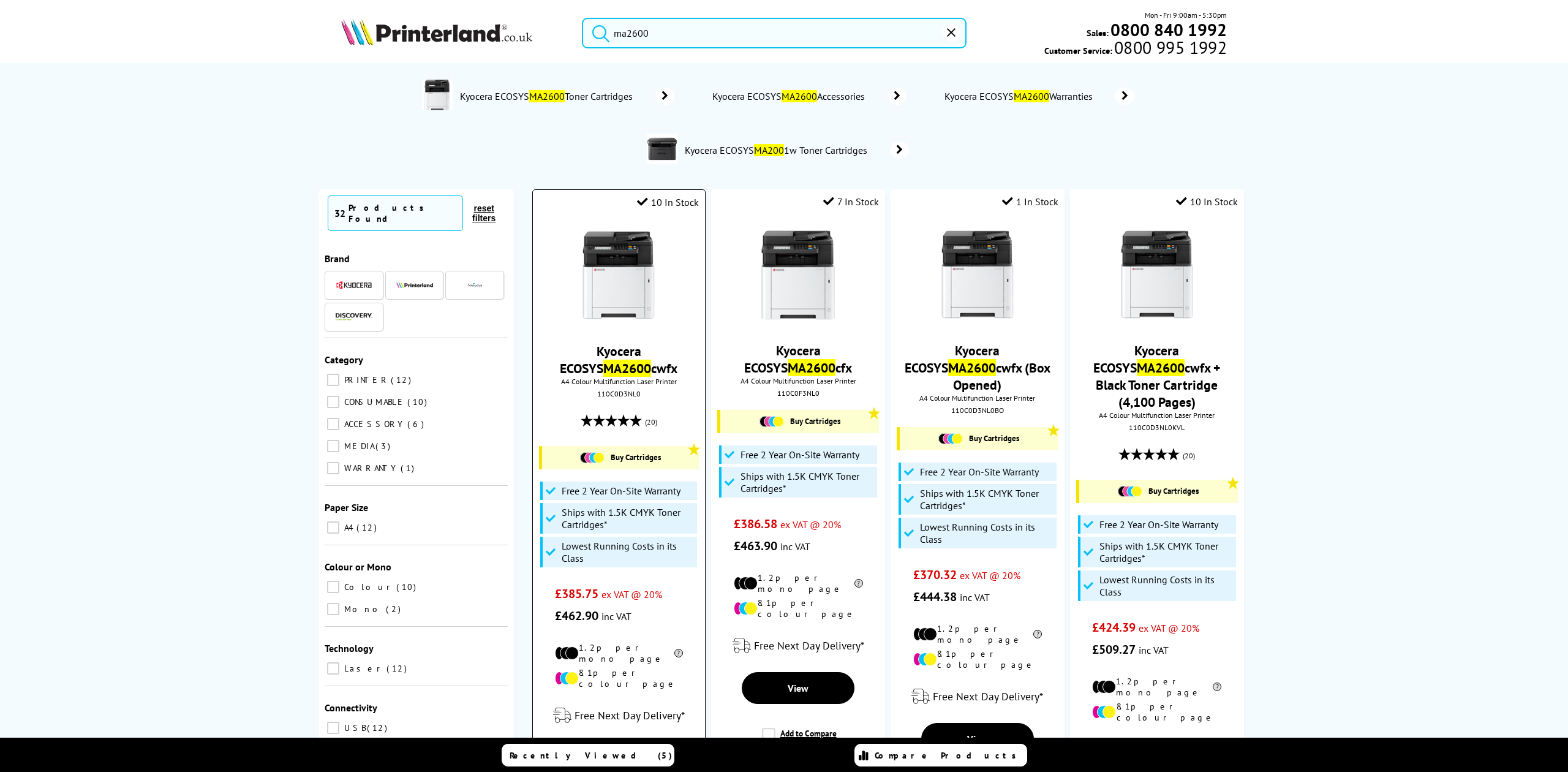
type input "ma2600"
click at [633, 267] on img at bounding box center [618, 275] width 92 height 92
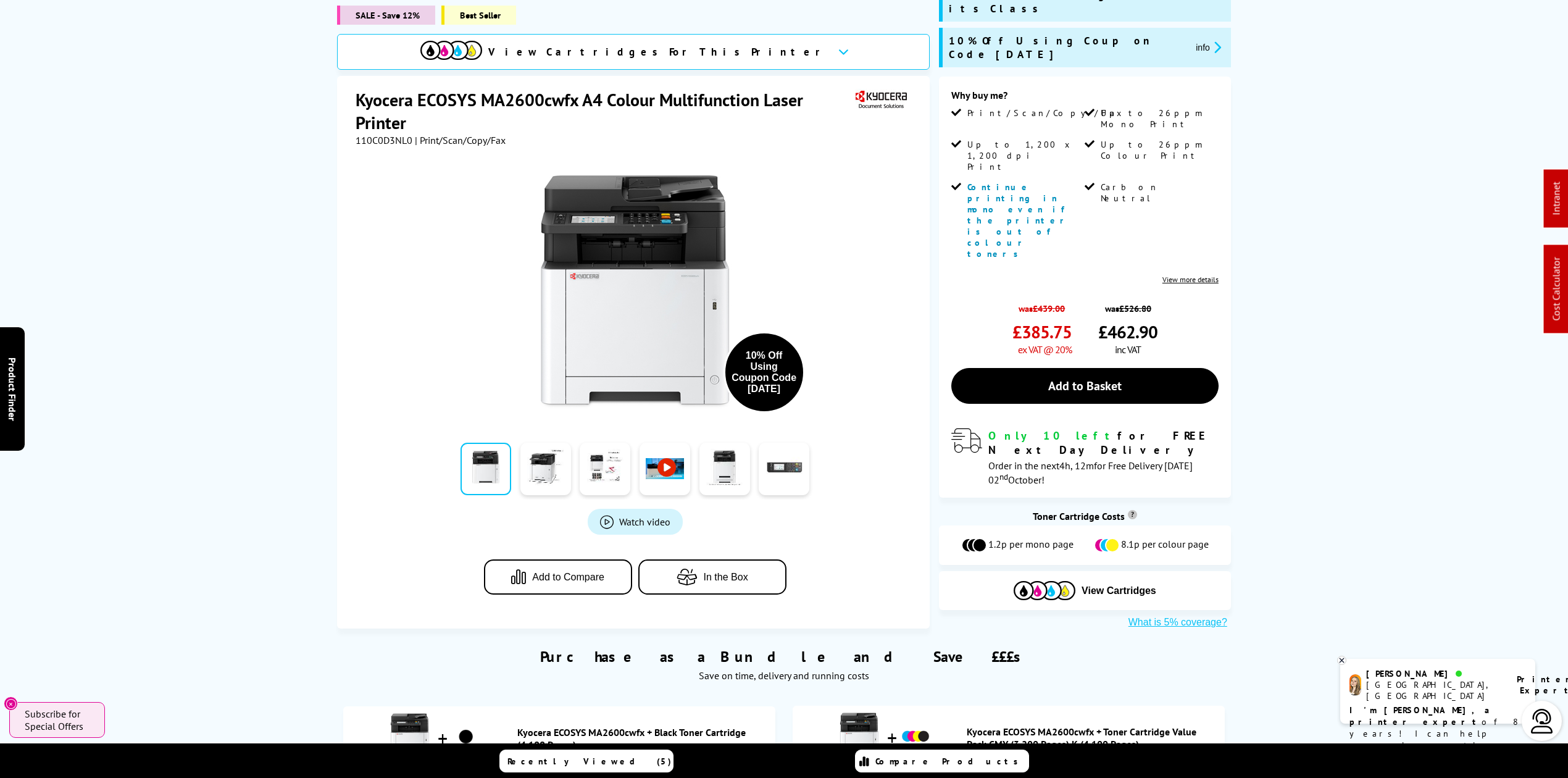
scroll to position [494, 0]
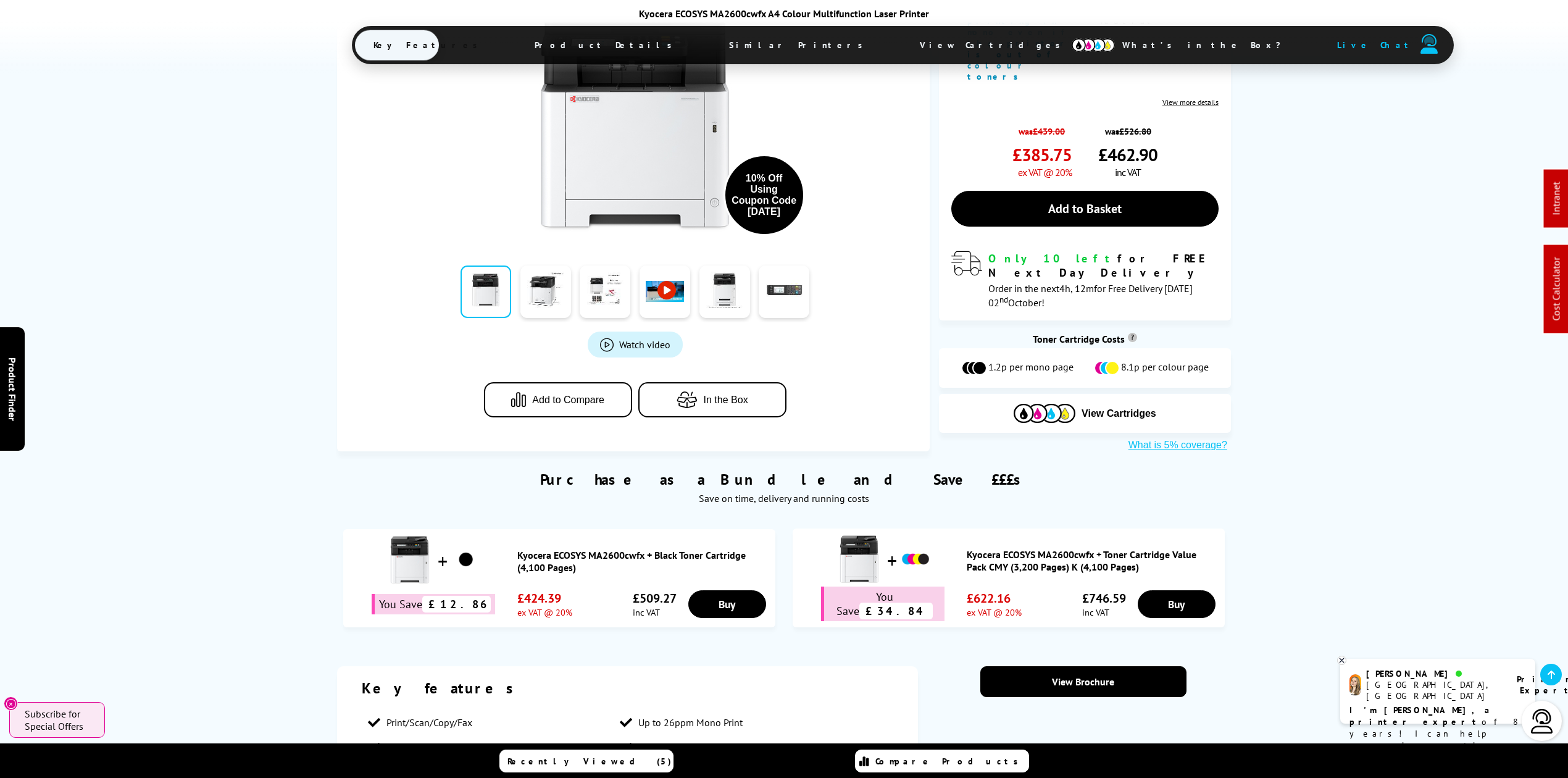
click at [901, 45] on span "View Cartridges" at bounding box center [996, 45] width 189 height 32
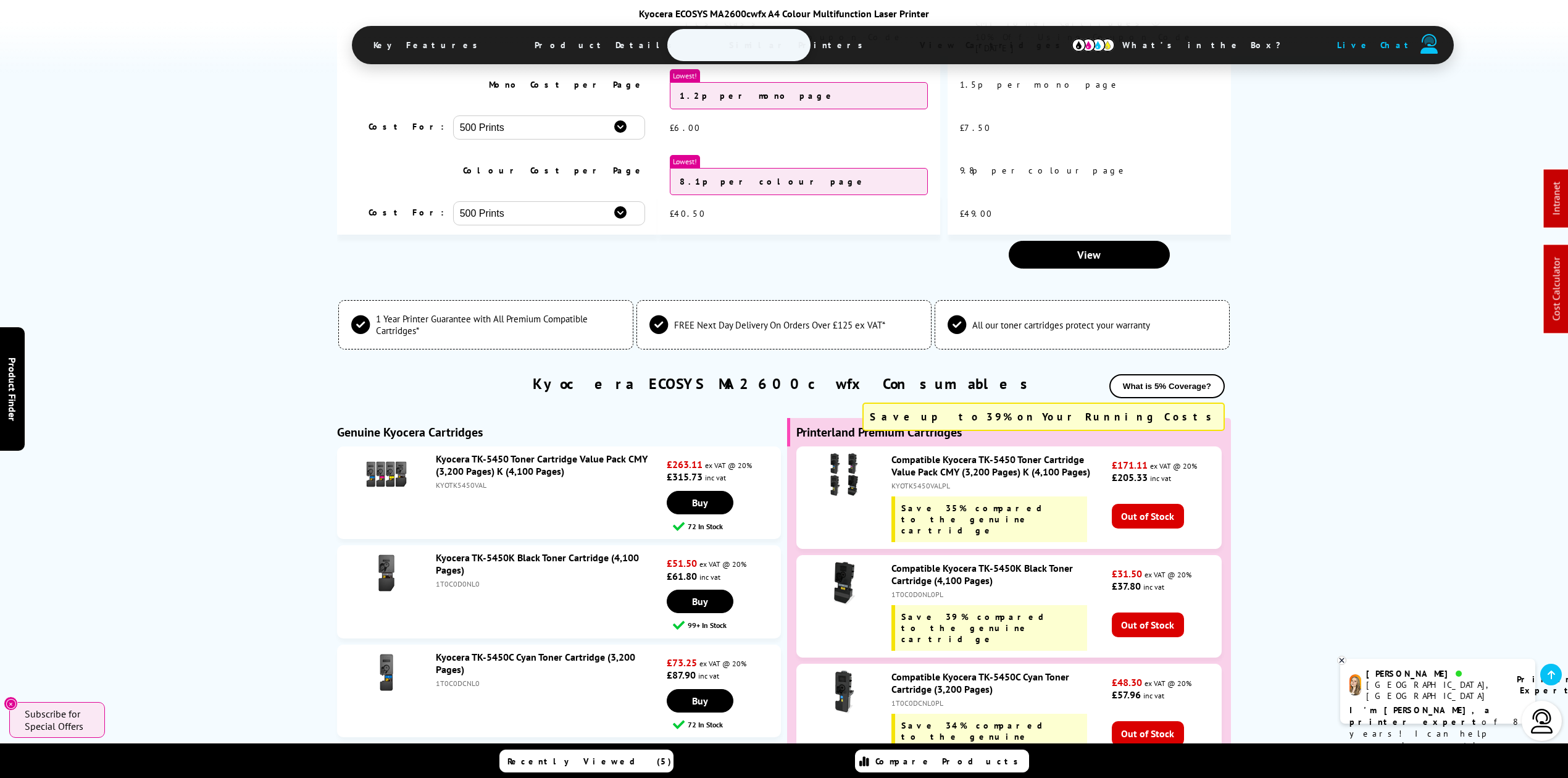
scroll to position [3640, 0]
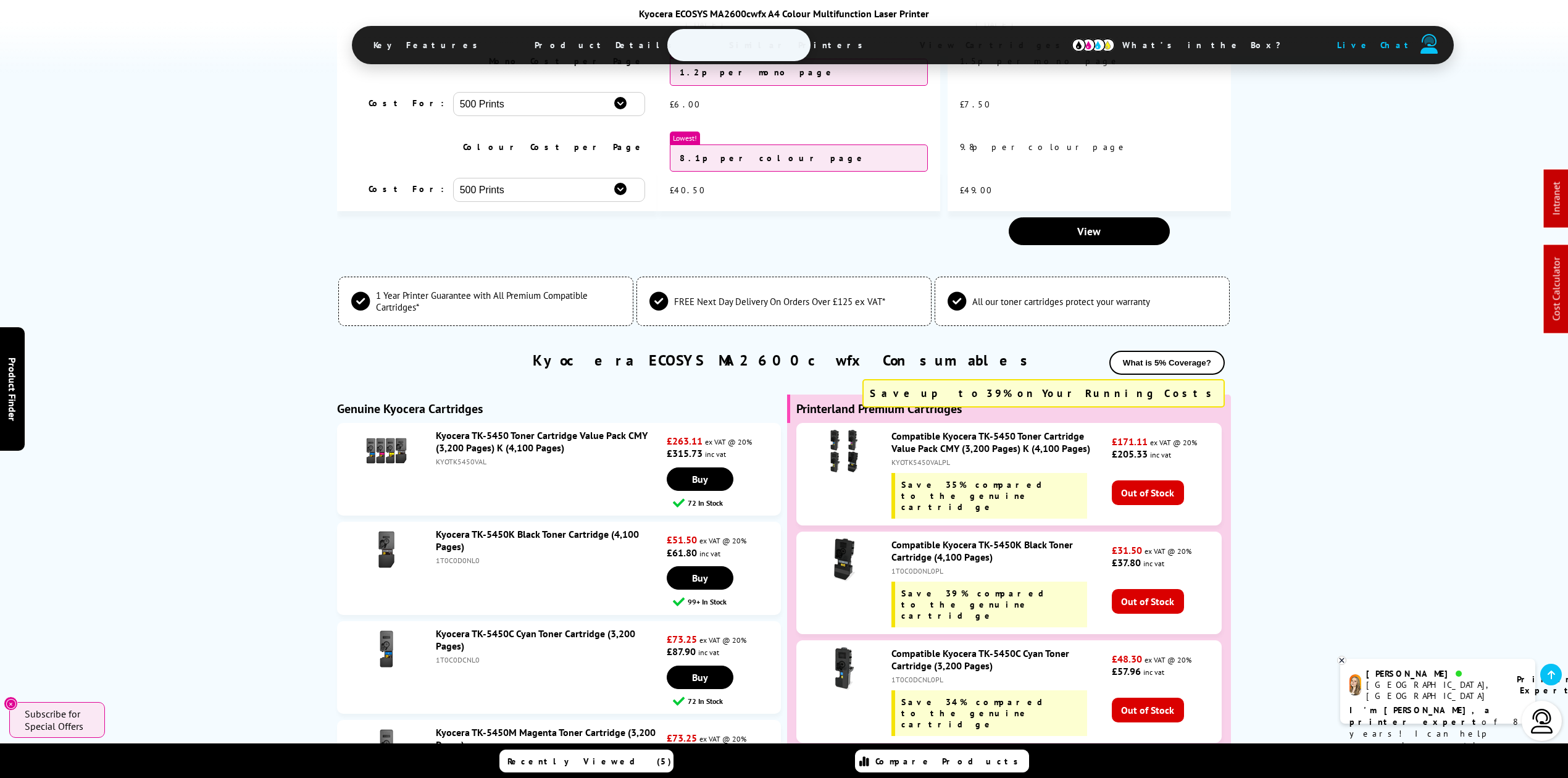
click at [544, 429] on link "Kyocera TK-5450 Toner Cartridge Value Pack CMY (3,200 Pages) K (4,100 Pages)" at bounding box center [541, 441] width 211 height 25
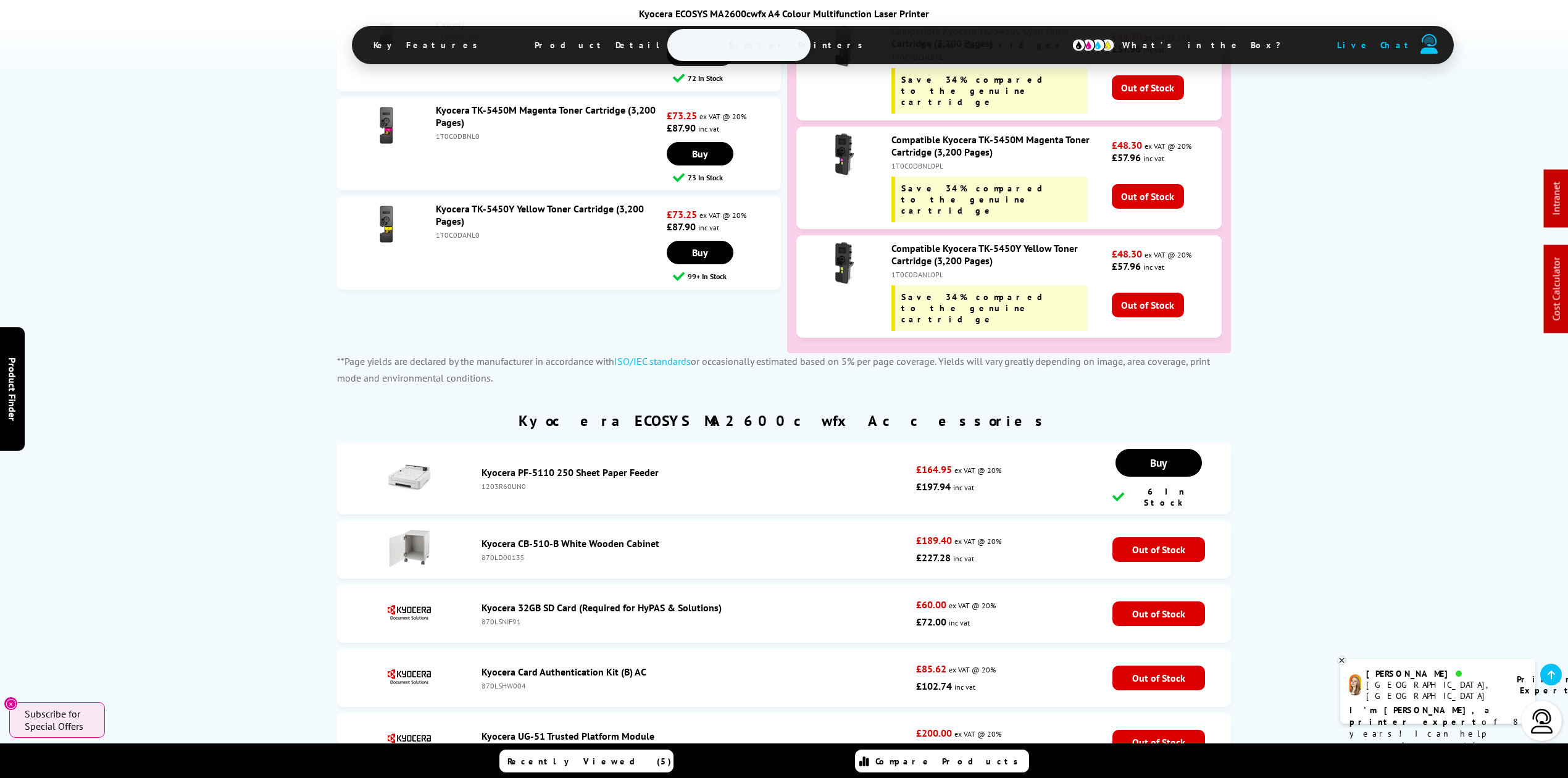
scroll to position [147, 0]
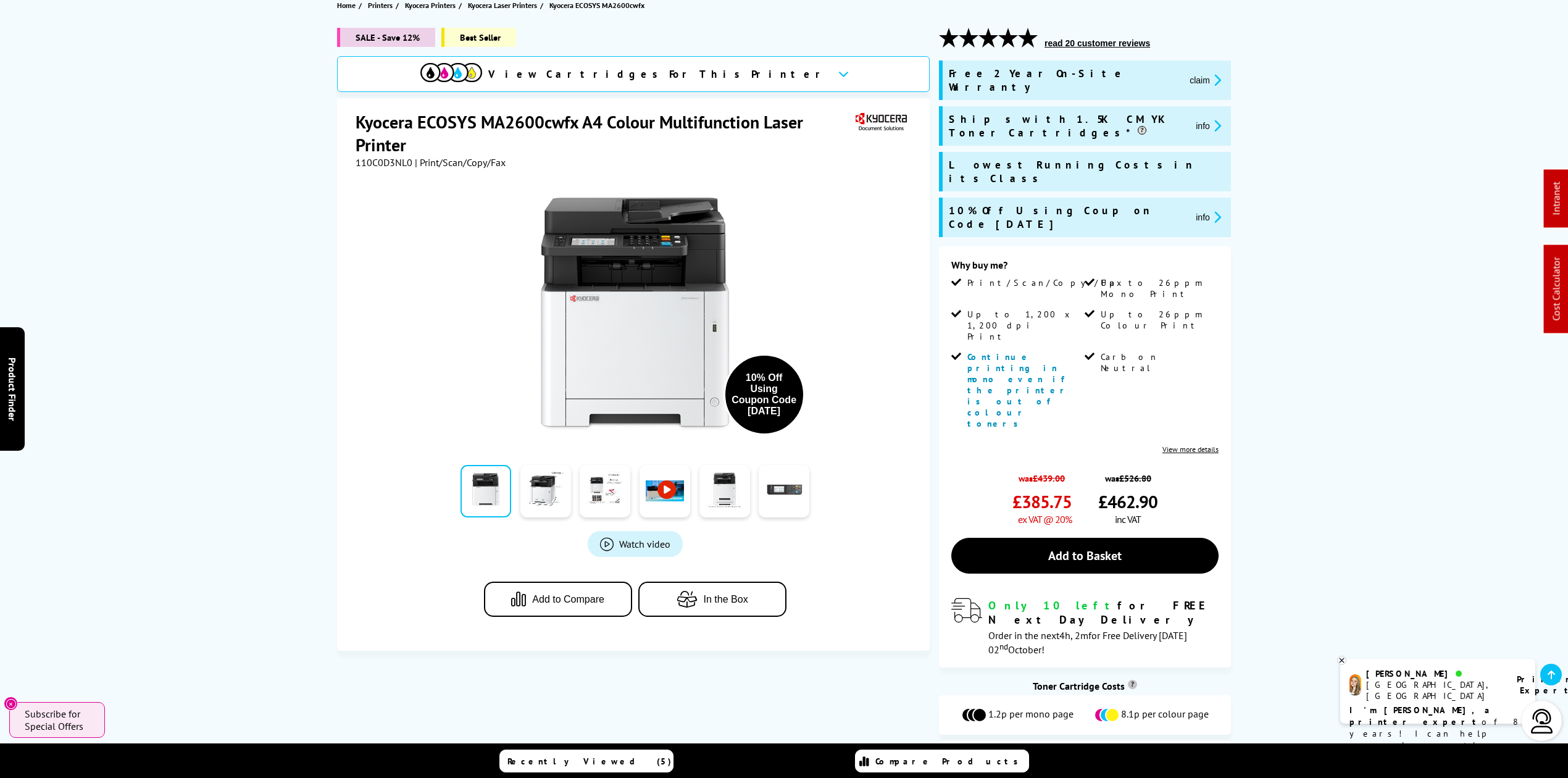
click at [401, 161] on span "110C0D3NL0" at bounding box center [384, 162] width 57 height 12
copy span "110C0D3NL0"
click at [1210, 73] on icon "promo-description" at bounding box center [1215, 80] width 11 height 13
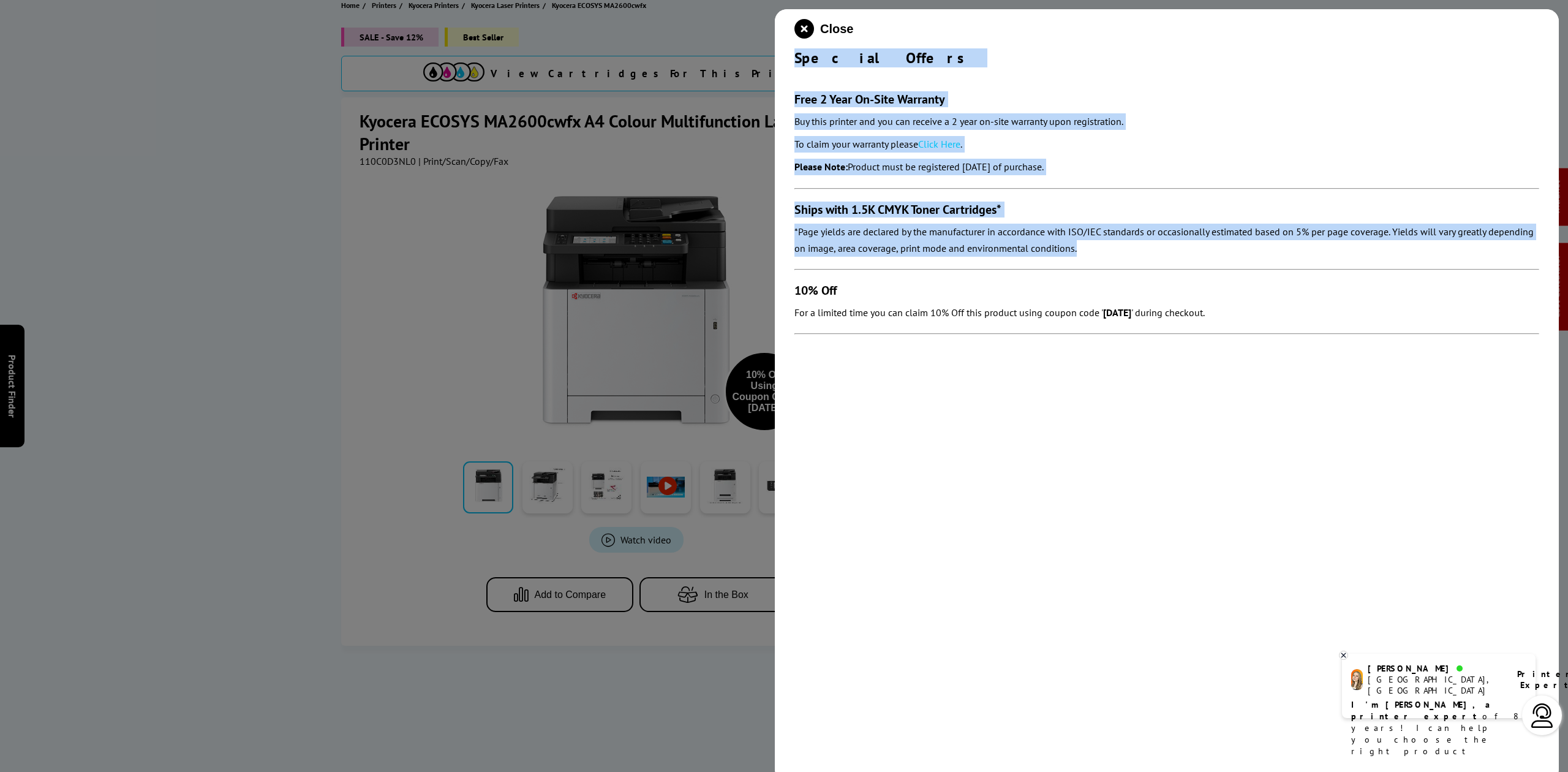
drag, startPoint x: 790, startPoint y: 57, endPoint x: 1135, endPoint y: 258, distance: 399.3
click at [1135, 258] on div "Close Special Offers Free 2 Year On-Site Warranty Buy this printer and you can …" at bounding box center [1167, 395] width 784 height 772
copy div "Special Offers Free 2 Year On-Site Warranty Buy this printer and you can receiv…"
click at [814, 22] on button "Close" at bounding box center [823, 28] width 59 height 20
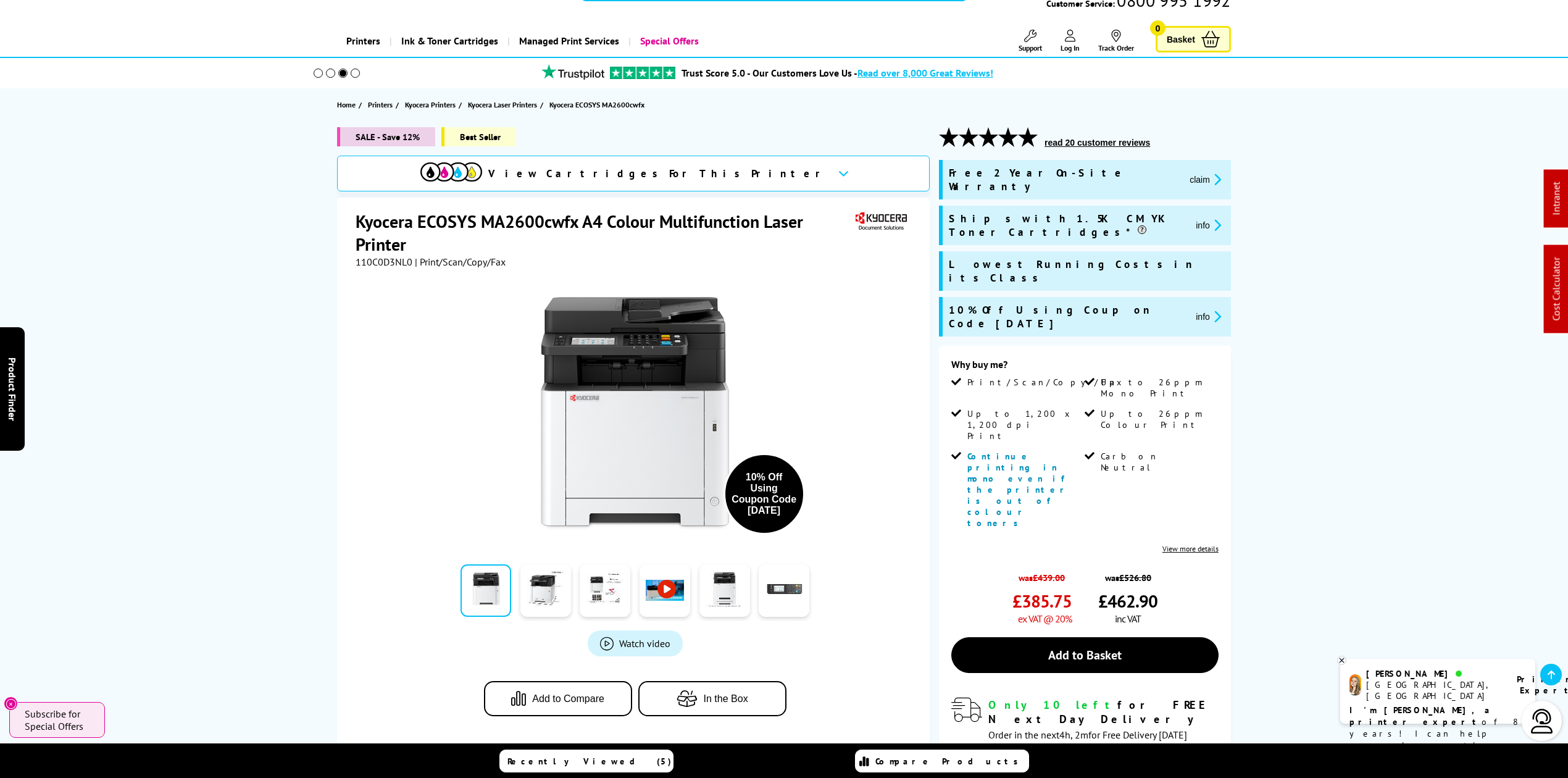
scroll to position [0, 0]
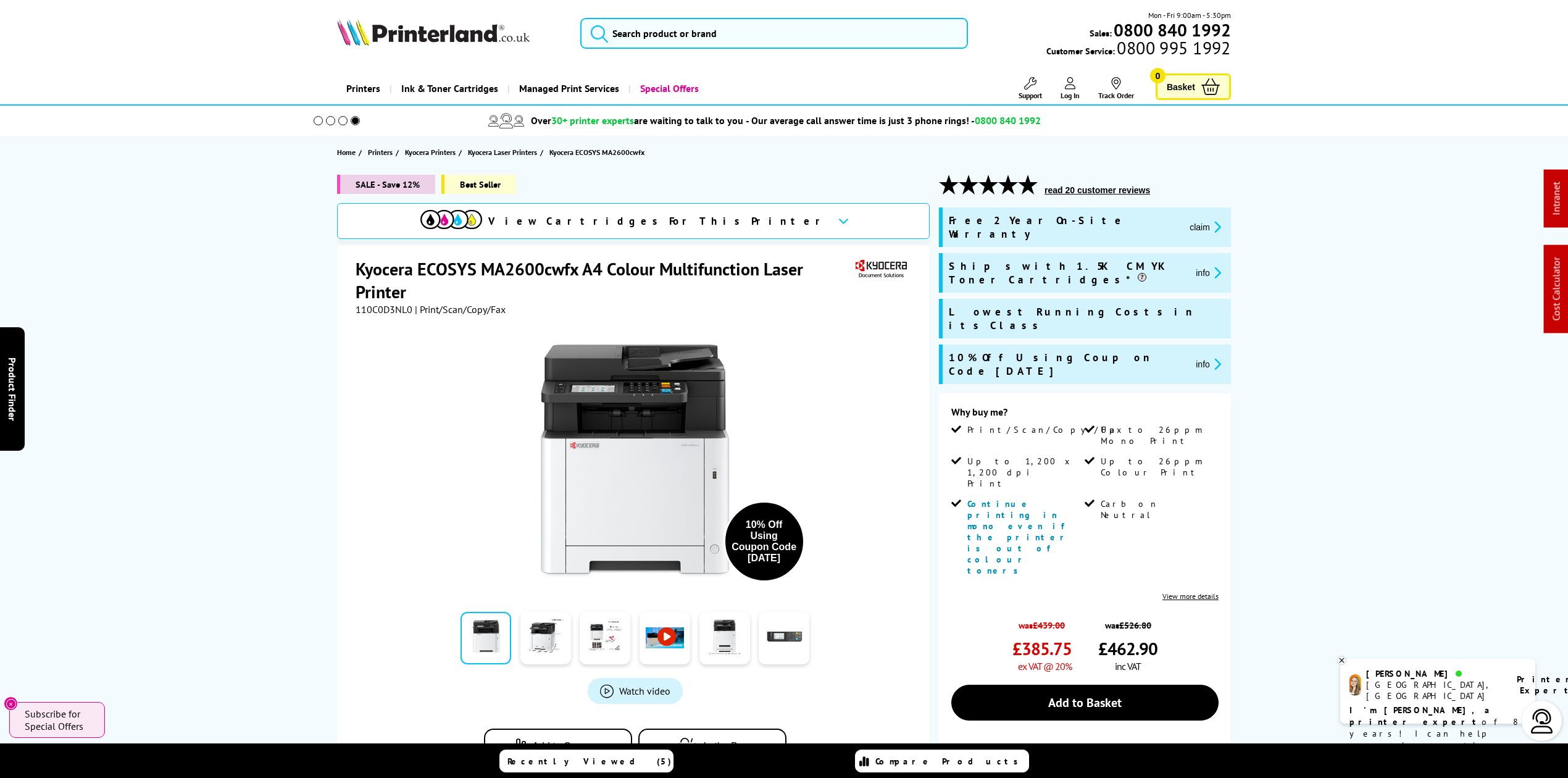
click at [440, 33] on img at bounding box center [433, 31] width 192 height 27
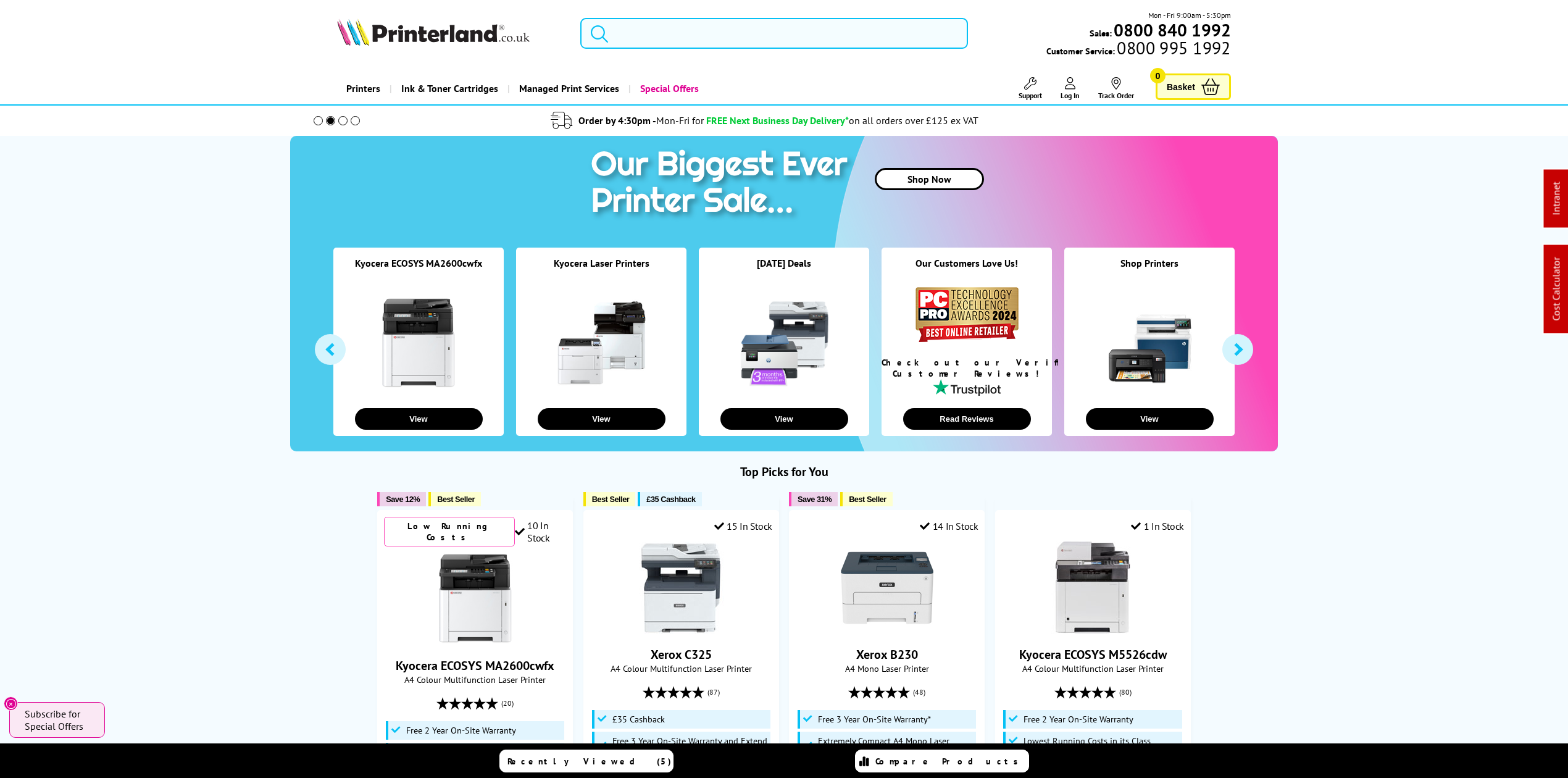
click at [720, 42] on input "search" at bounding box center [774, 33] width 388 height 31
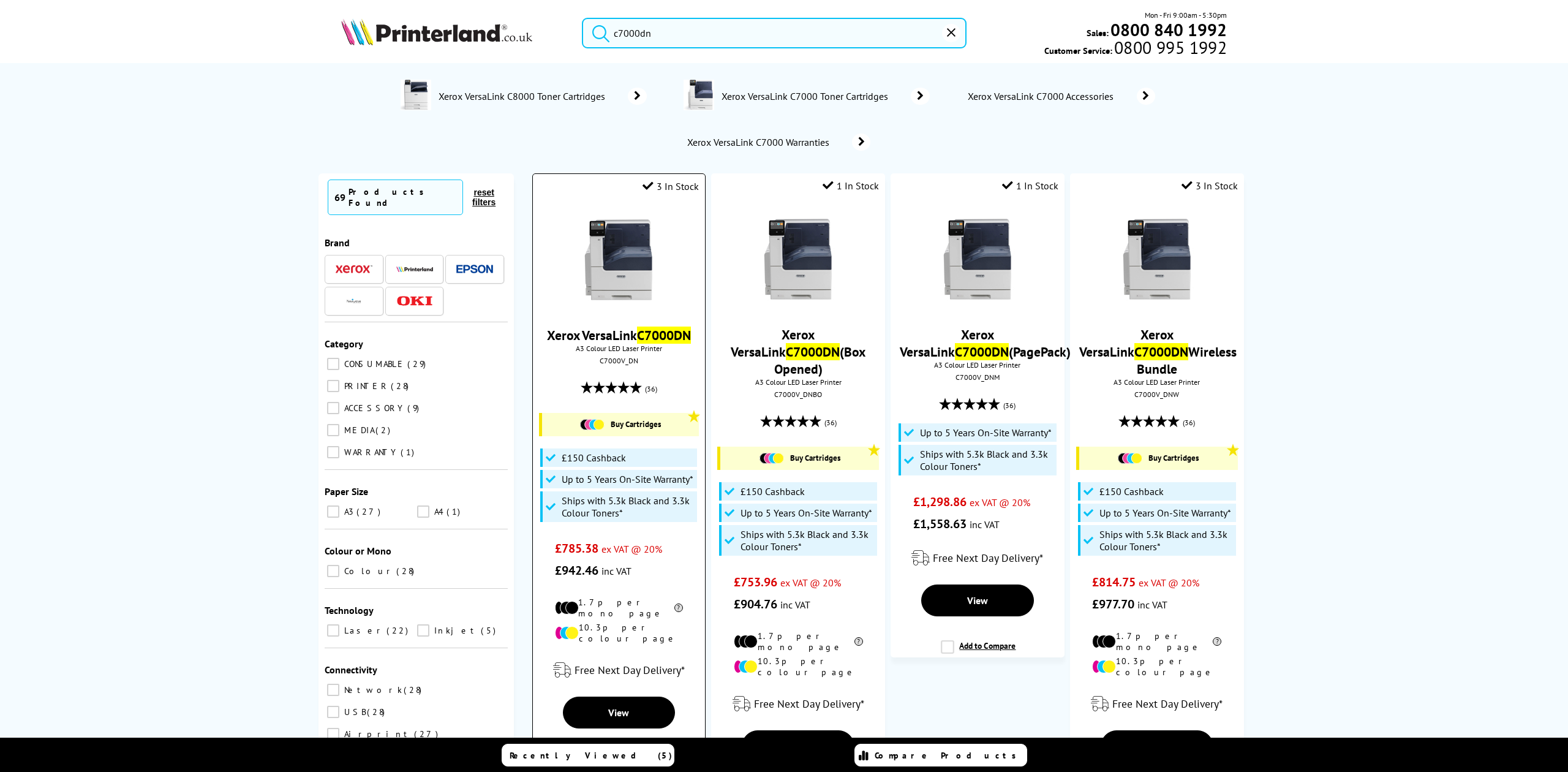
click at [603, 362] on div "C7000V_DN" at bounding box center [619, 360] width 154 height 9
copy div "C7000V_DN"
click at [655, 20] on input "c7000dn" at bounding box center [774, 33] width 384 height 31
drag, startPoint x: 659, startPoint y: 22, endPoint x: 457, endPoint y: 10, distance: 202.4
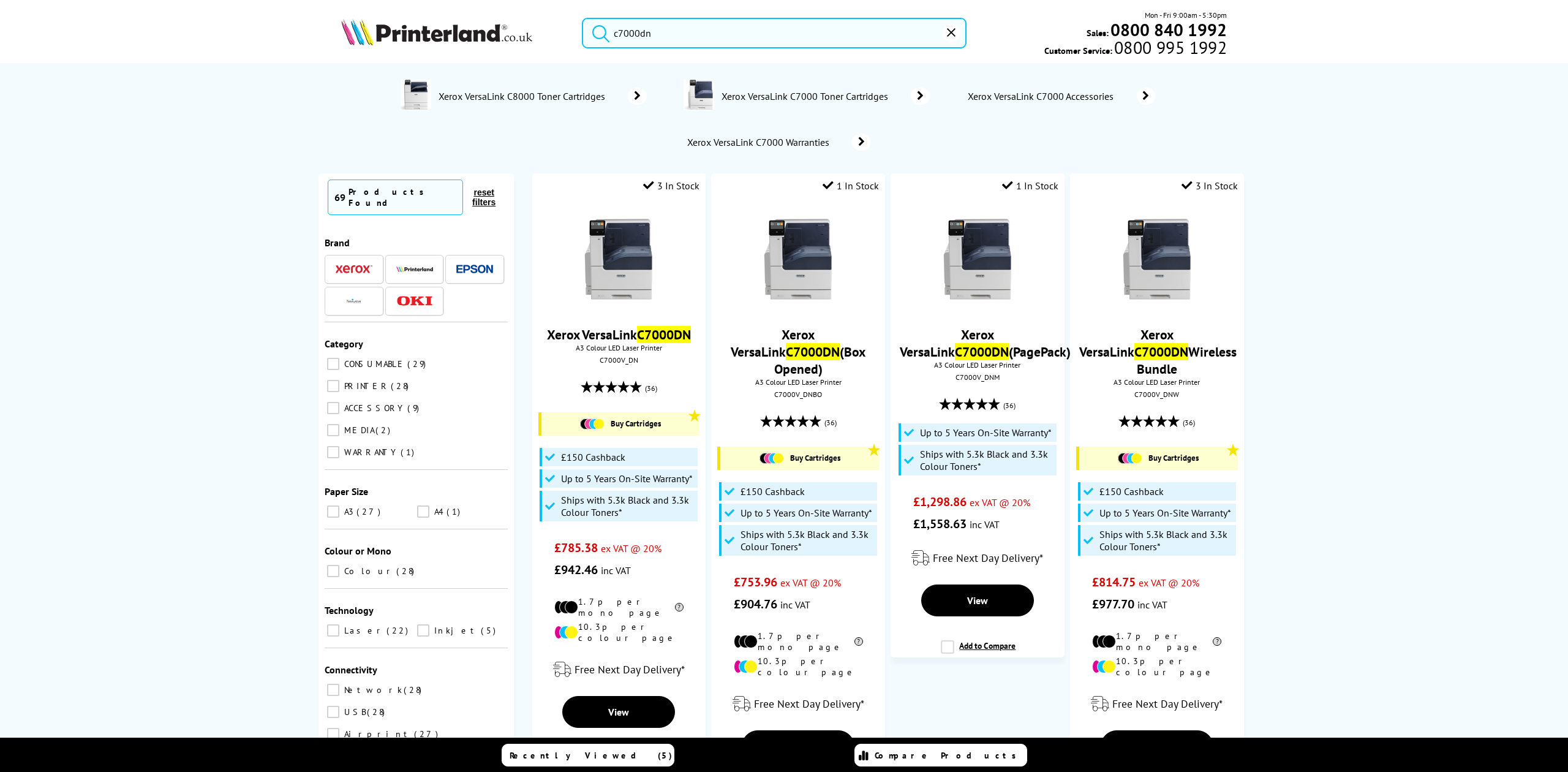
click at [457, 10] on div "c7000dn Mon - Fri 9:00am - 5:30pm Sales: 0800 840 1992 Customer Service: 0800 9…" at bounding box center [784, 36] width 980 height 54
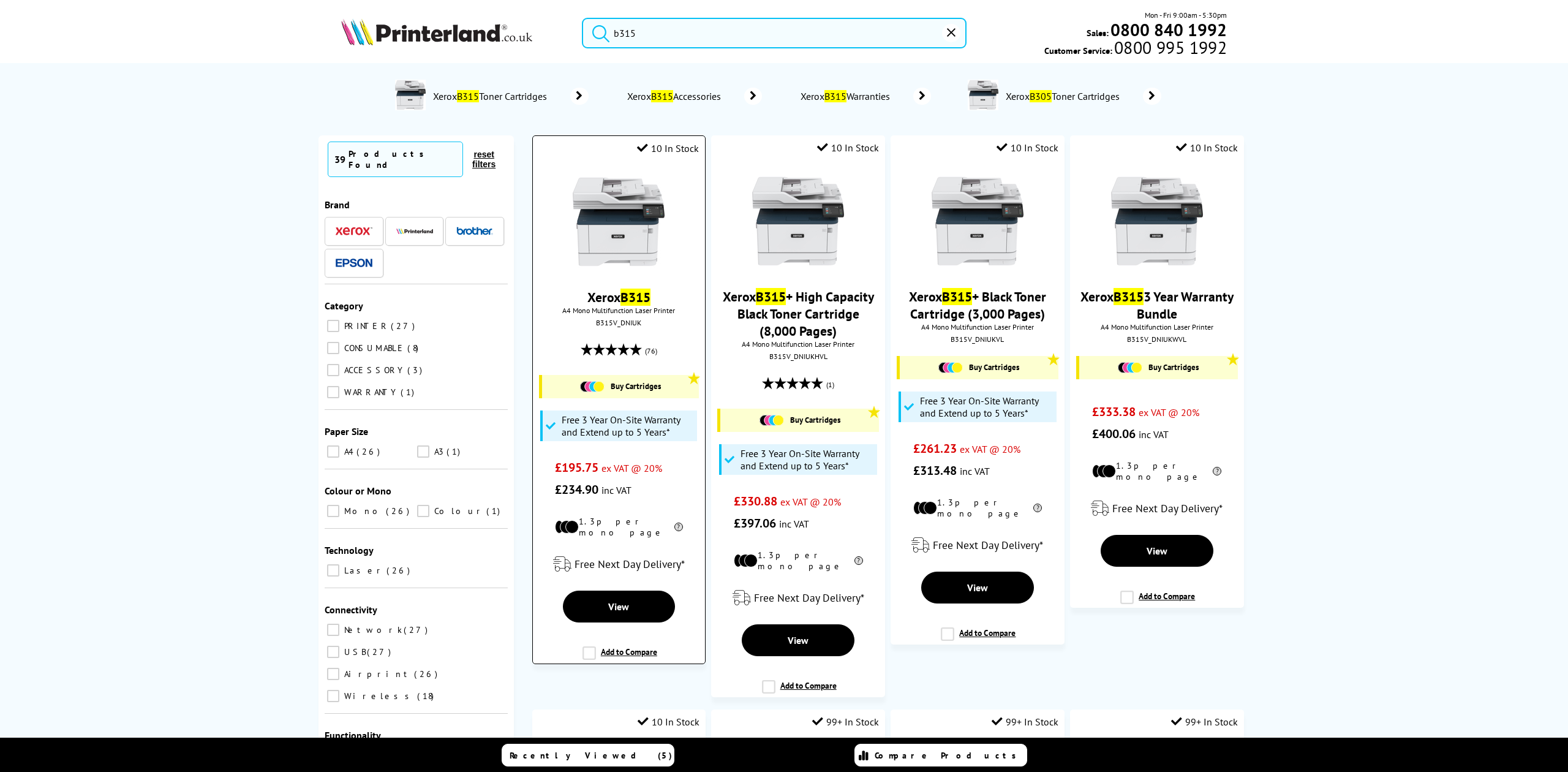
type input "b315"
click at [615, 170] on div "Xerox B315 A4 Mono Multifunction Laser Printer B315V_DNIUK (76) Buy Cartridges …" at bounding box center [618, 332] width 160 height 337
click at [616, 186] on img at bounding box center [618, 222] width 92 height 92
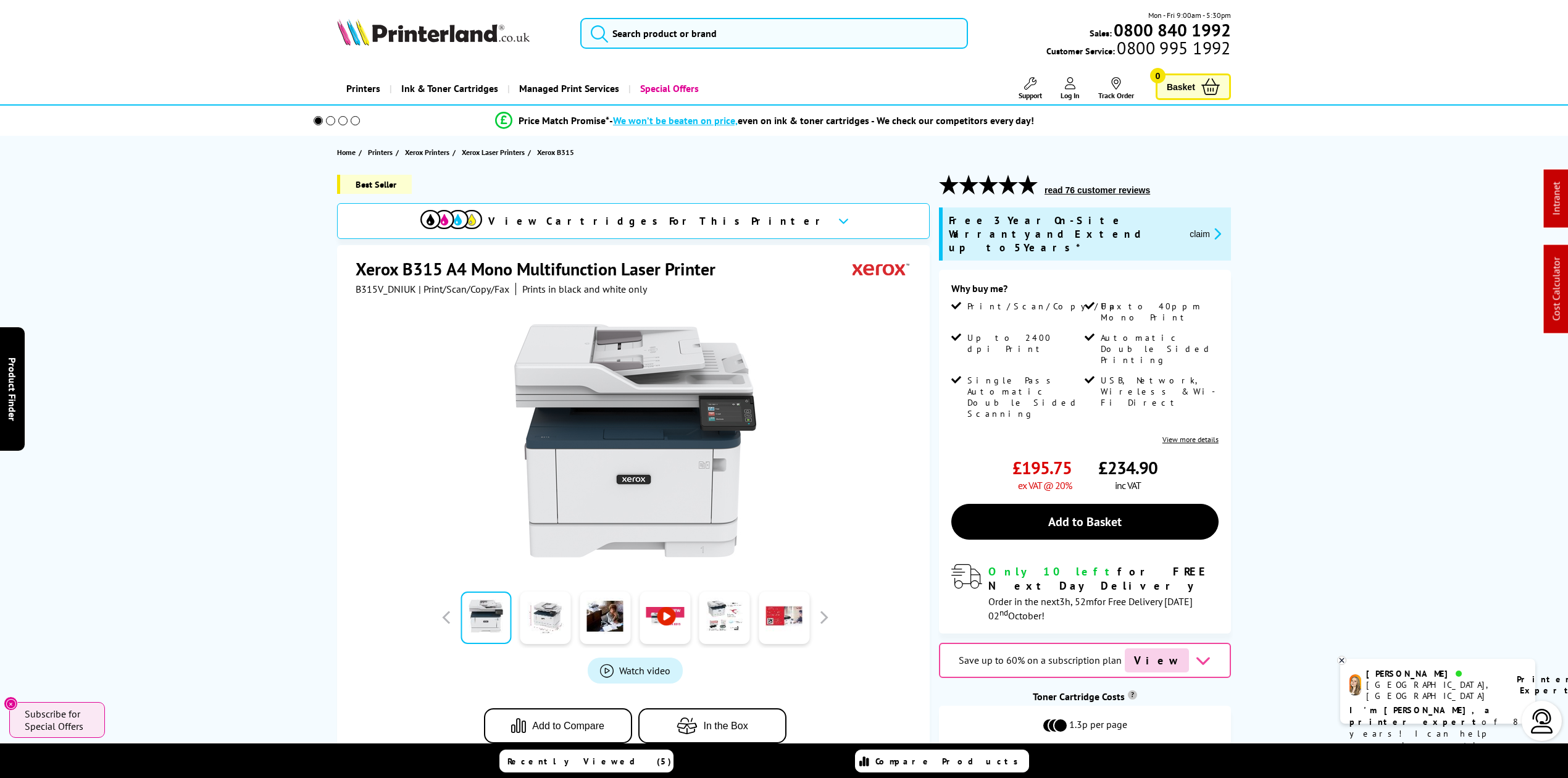
click at [449, 42] on img at bounding box center [433, 31] width 192 height 27
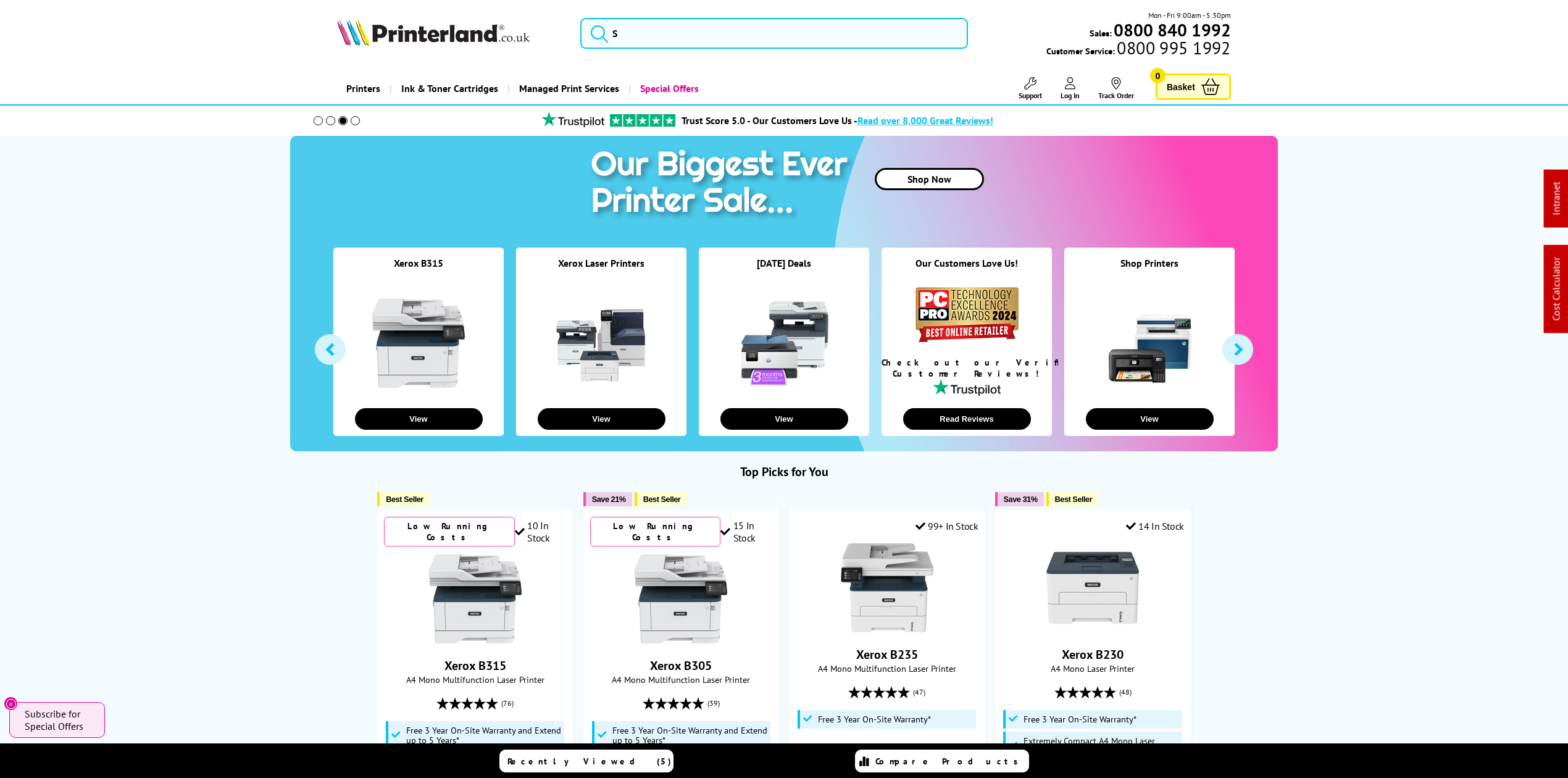
click at [610, 53] on div "Mon - Fri 9:00am - 5:30pm Sales: 0800 840 1992 Customer Service: 0800 995 1992" at bounding box center [784, 37] width 988 height 54
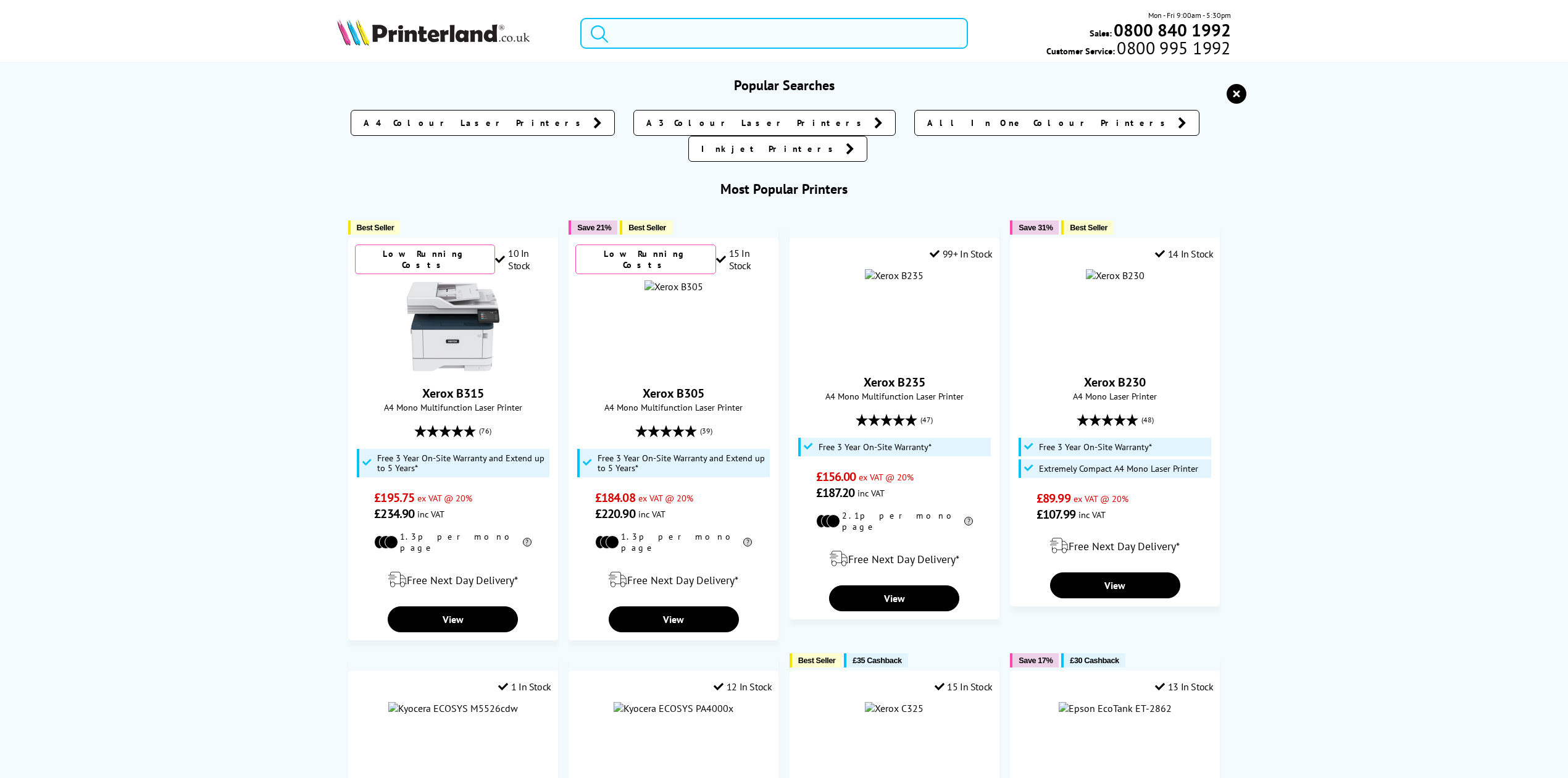
click at [618, 45] on input "search" at bounding box center [774, 33] width 388 height 31
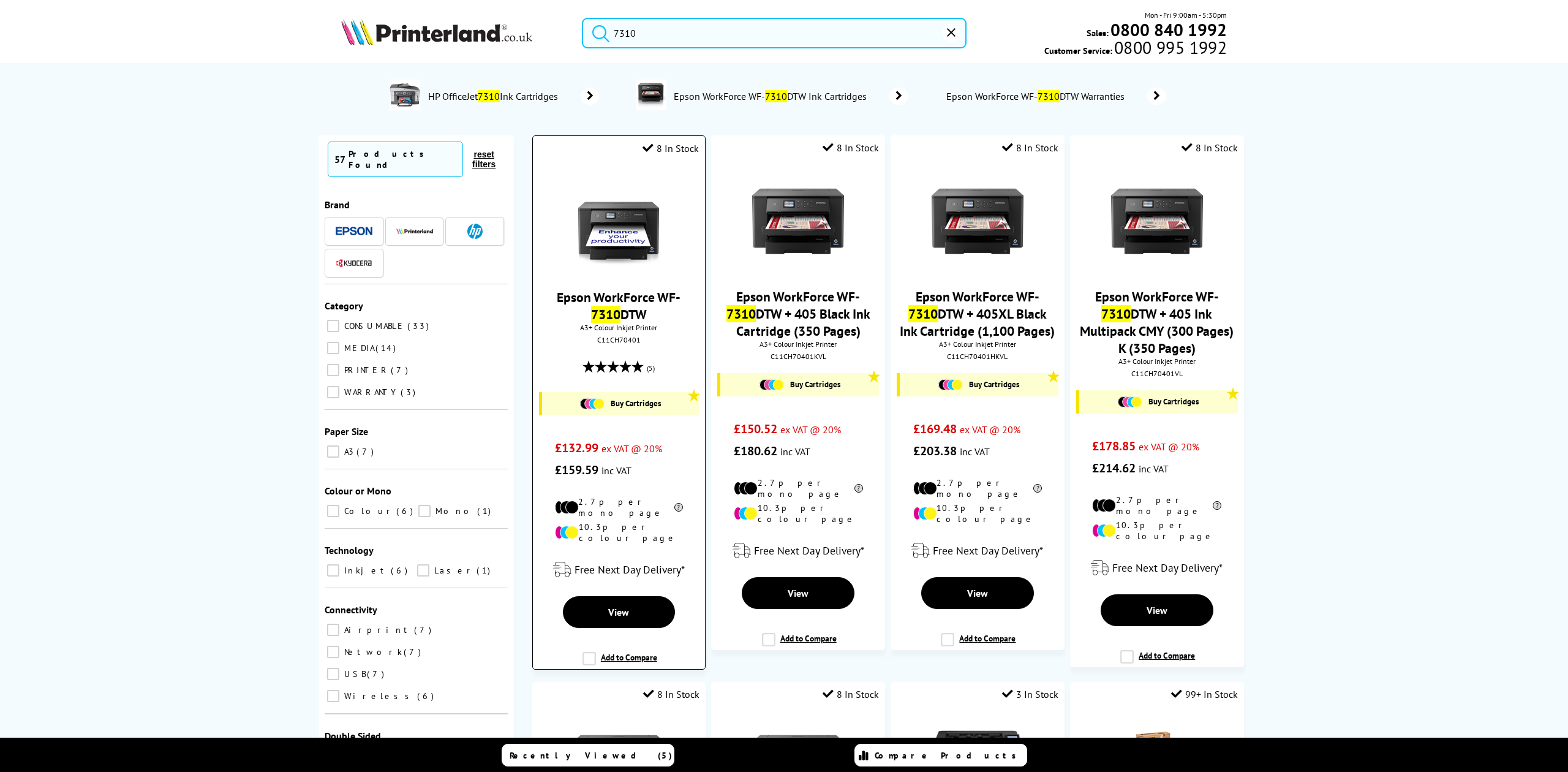
type input "7310"
click at [621, 245] on img at bounding box center [618, 222] width 92 height 92
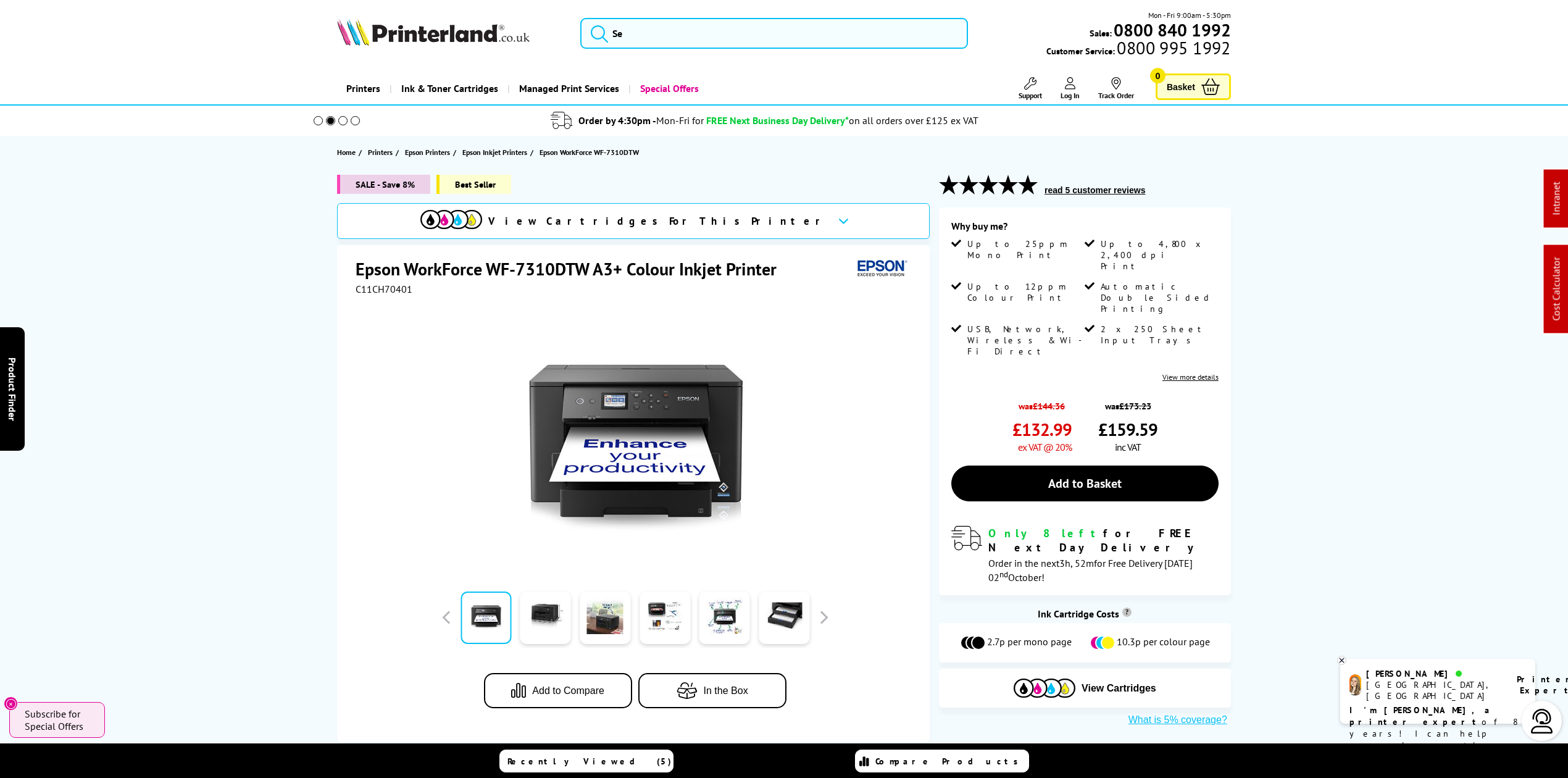
drag, startPoint x: 429, startPoint y: 48, endPoint x: 431, endPoint y: 35, distance: 13.2
click at [429, 41] on div "Mon - Fri 9:00am - 5:30pm Sales: 0800 840 1992 Customer Service: 0800 995 1992" at bounding box center [784, 37] width 988 height 54
click at [431, 35] on img at bounding box center [433, 31] width 192 height 27
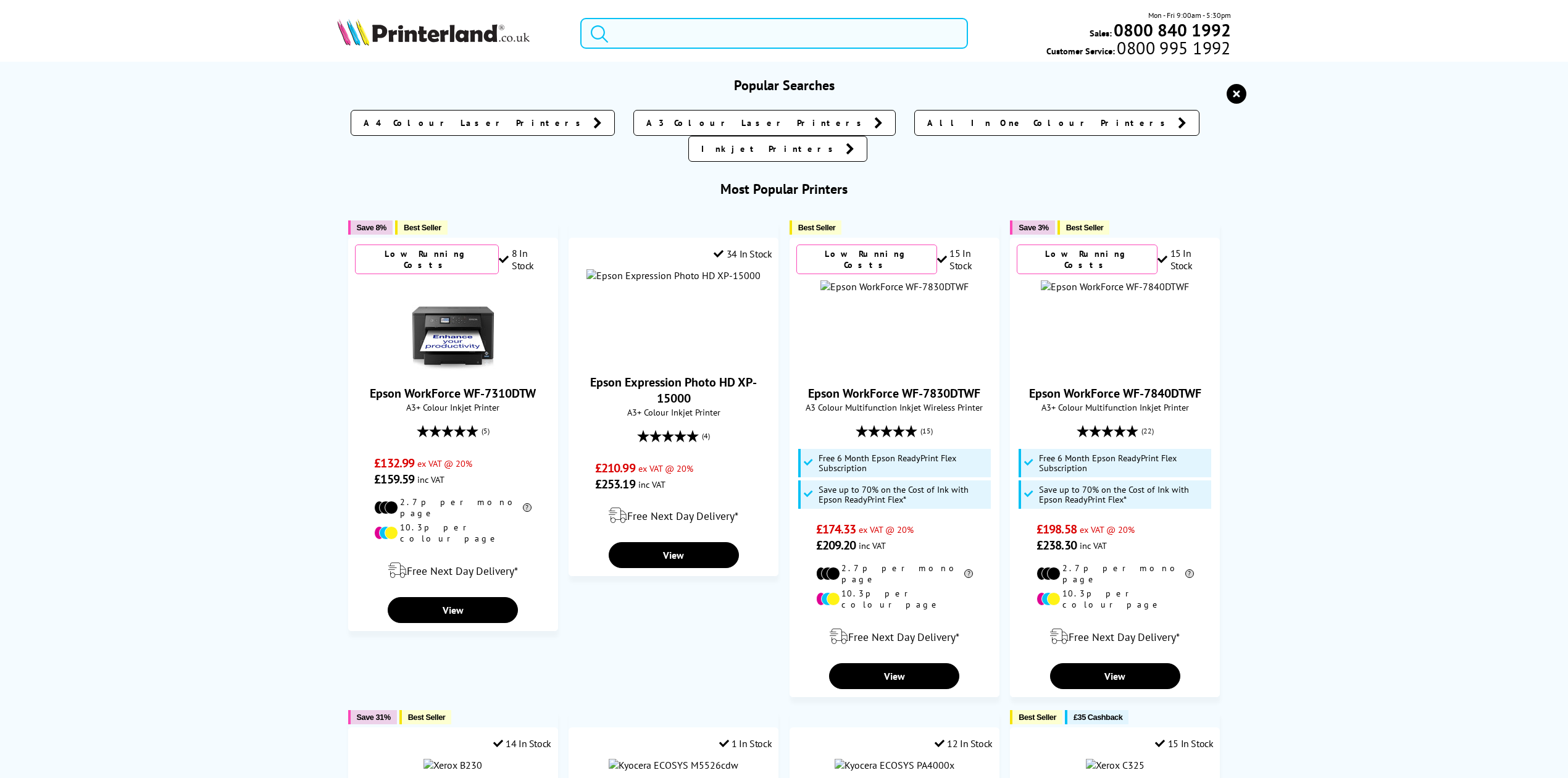
click at [672, 45] on input "search" at bounding box center [774, 33] width 388 height 31
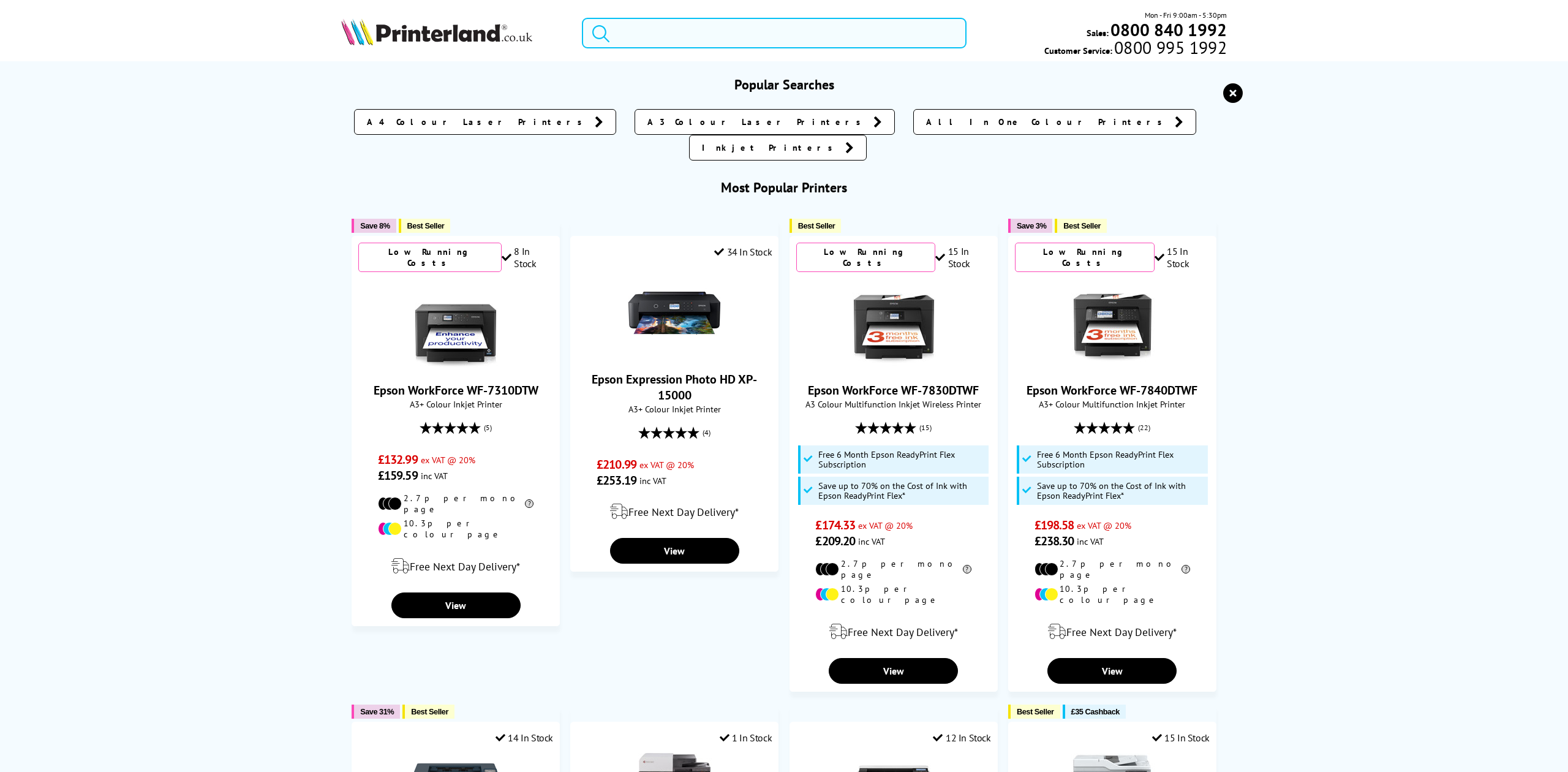
click at [629, 45] on input "search" at bounding box center [774, 33] width 384 height 31
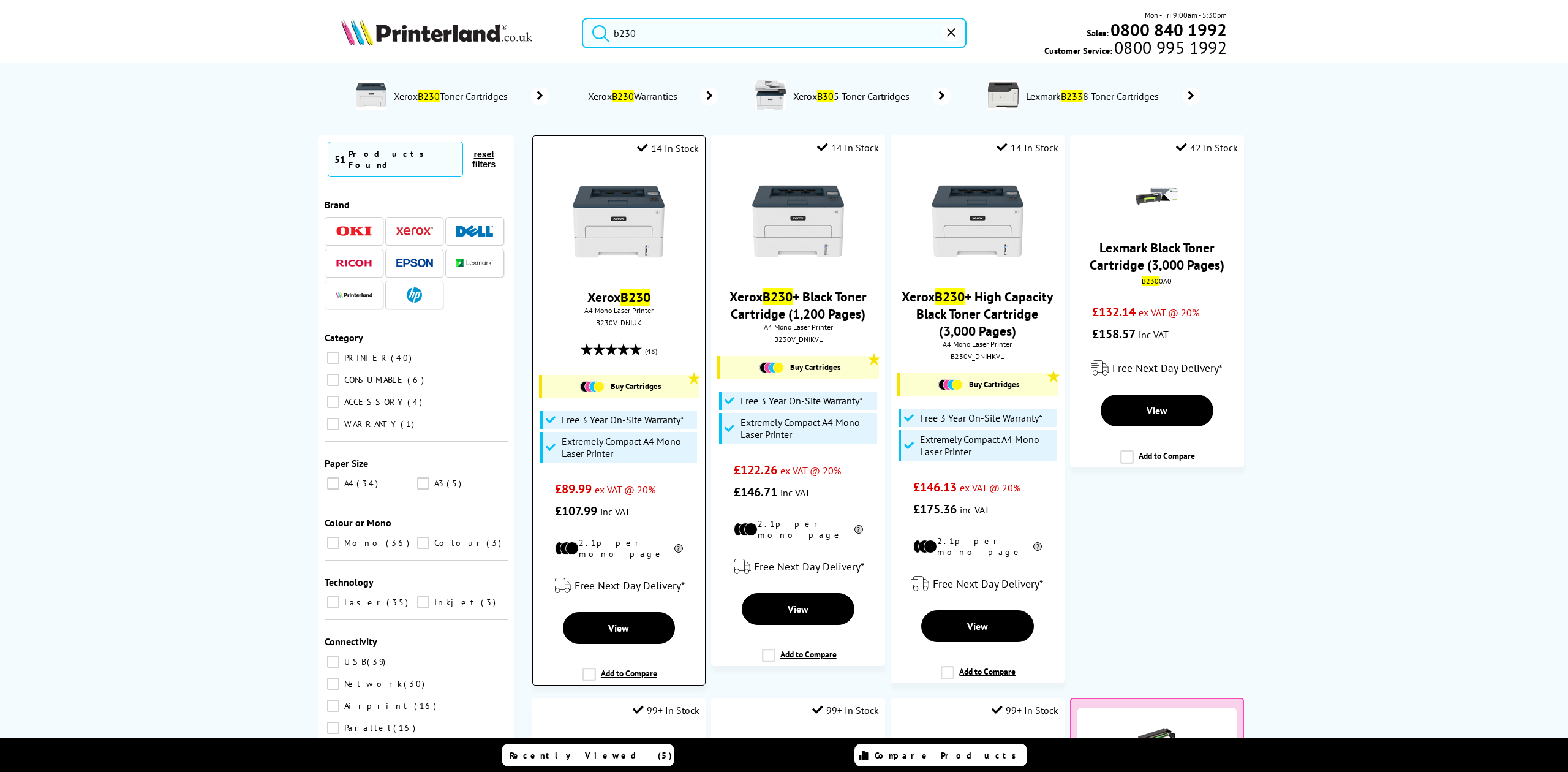
type input "b230"
click at [656, 224] on img at bounding box center [618, 222] width 92 height 92
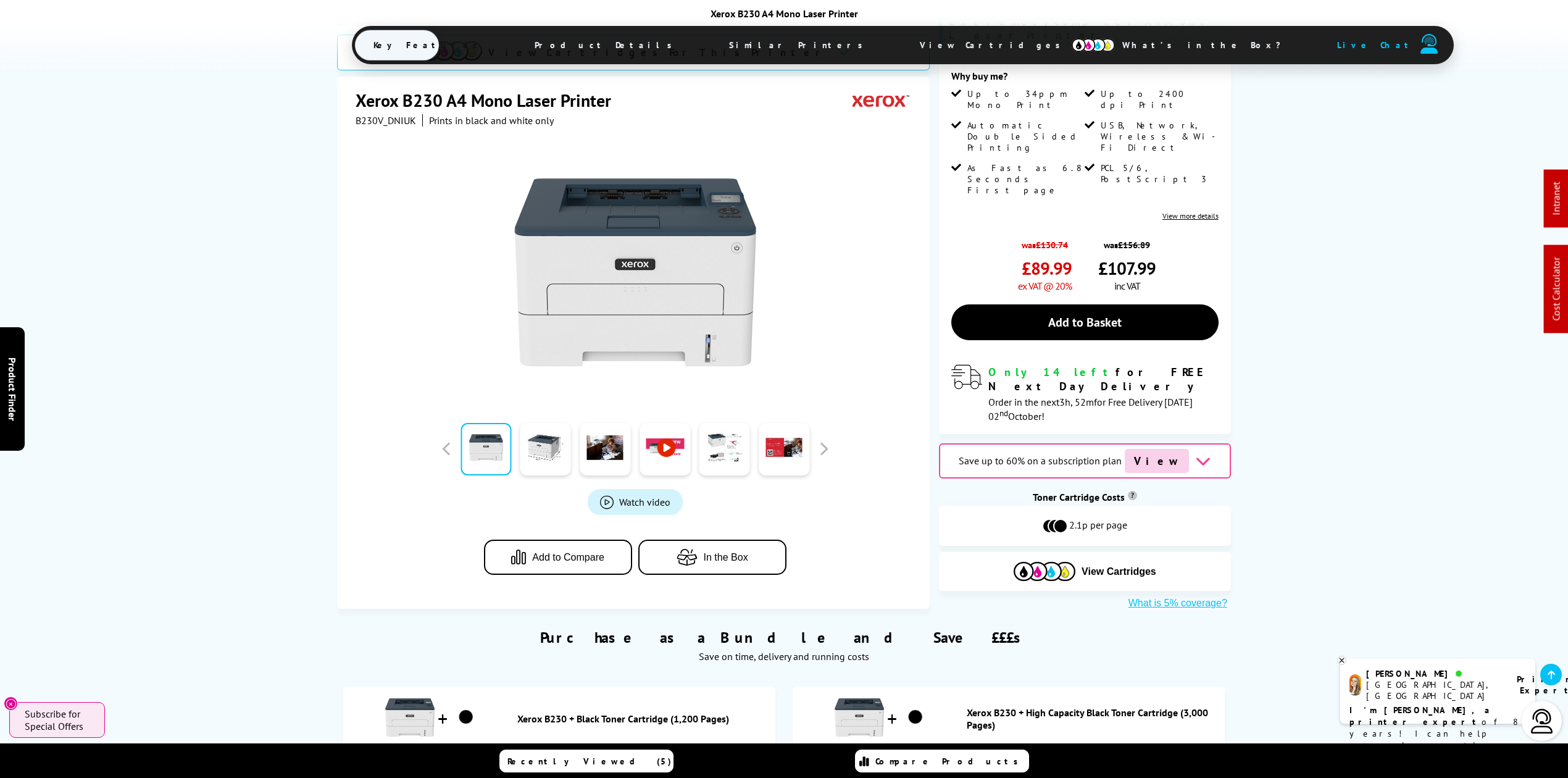
scroll to position [494, 0]
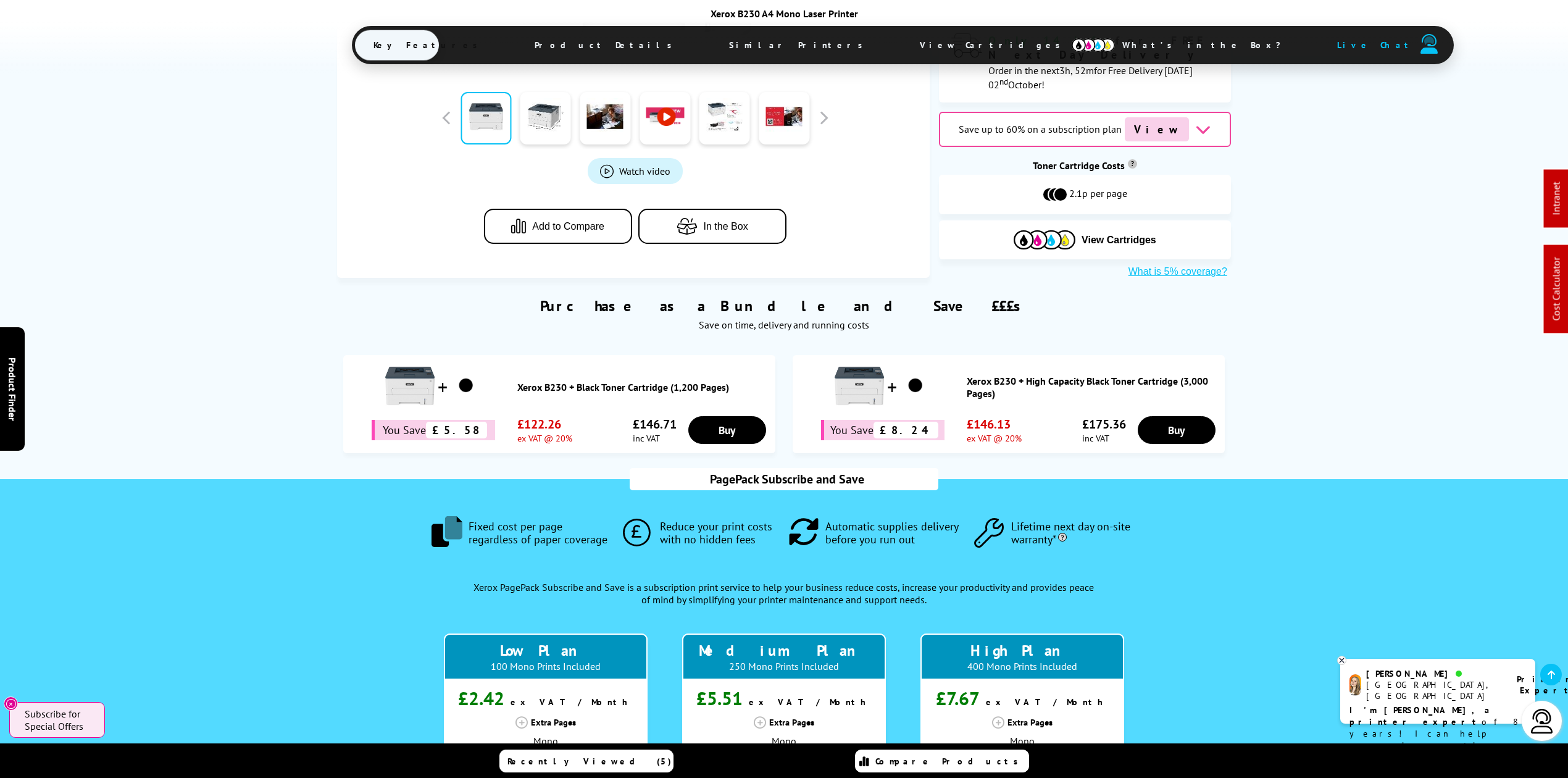
click at [901, 40] on span "View Cartridges" at bounding box center [996, 45] width 189 height 32
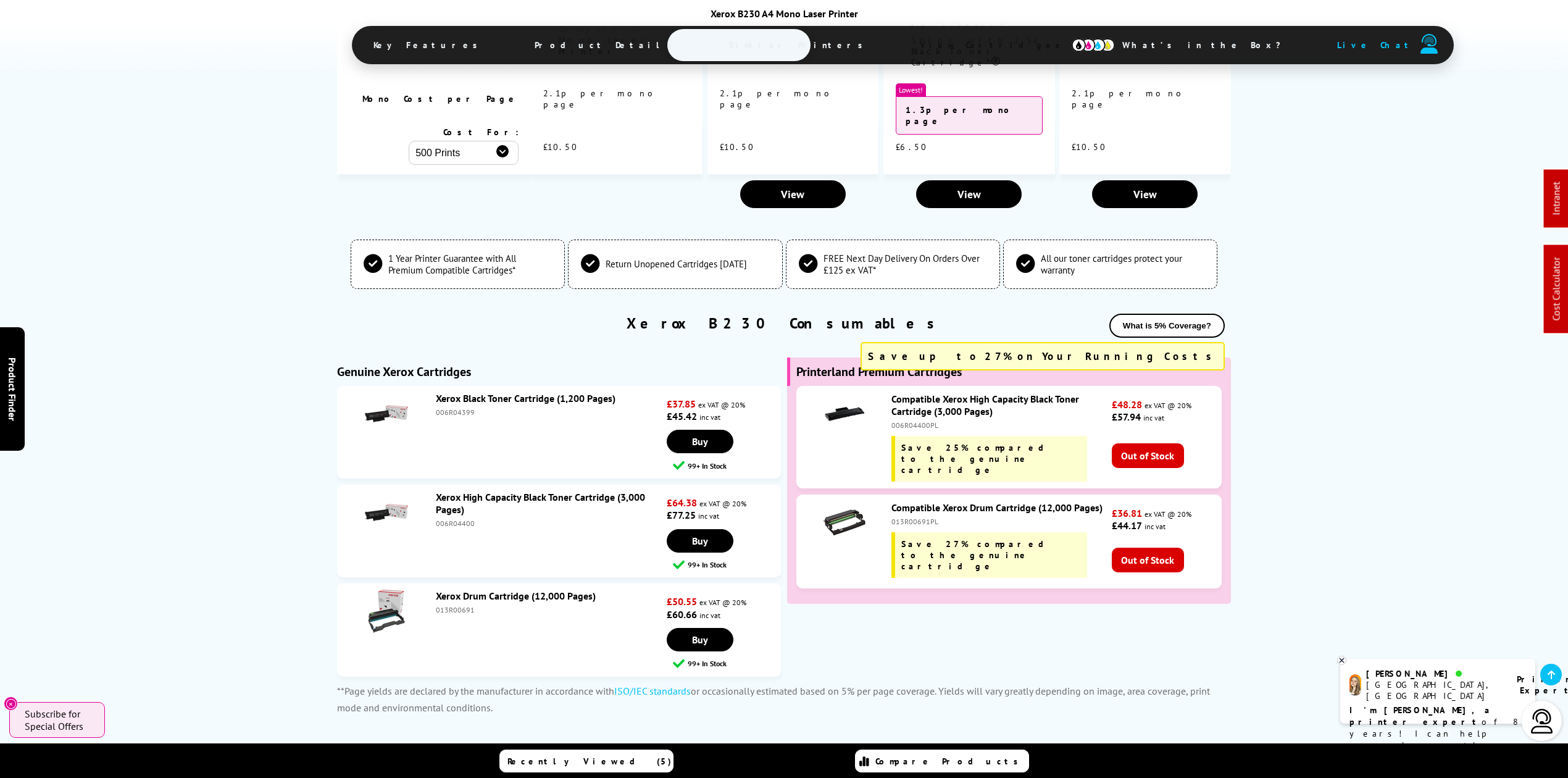
scroll to position [3799, 0]
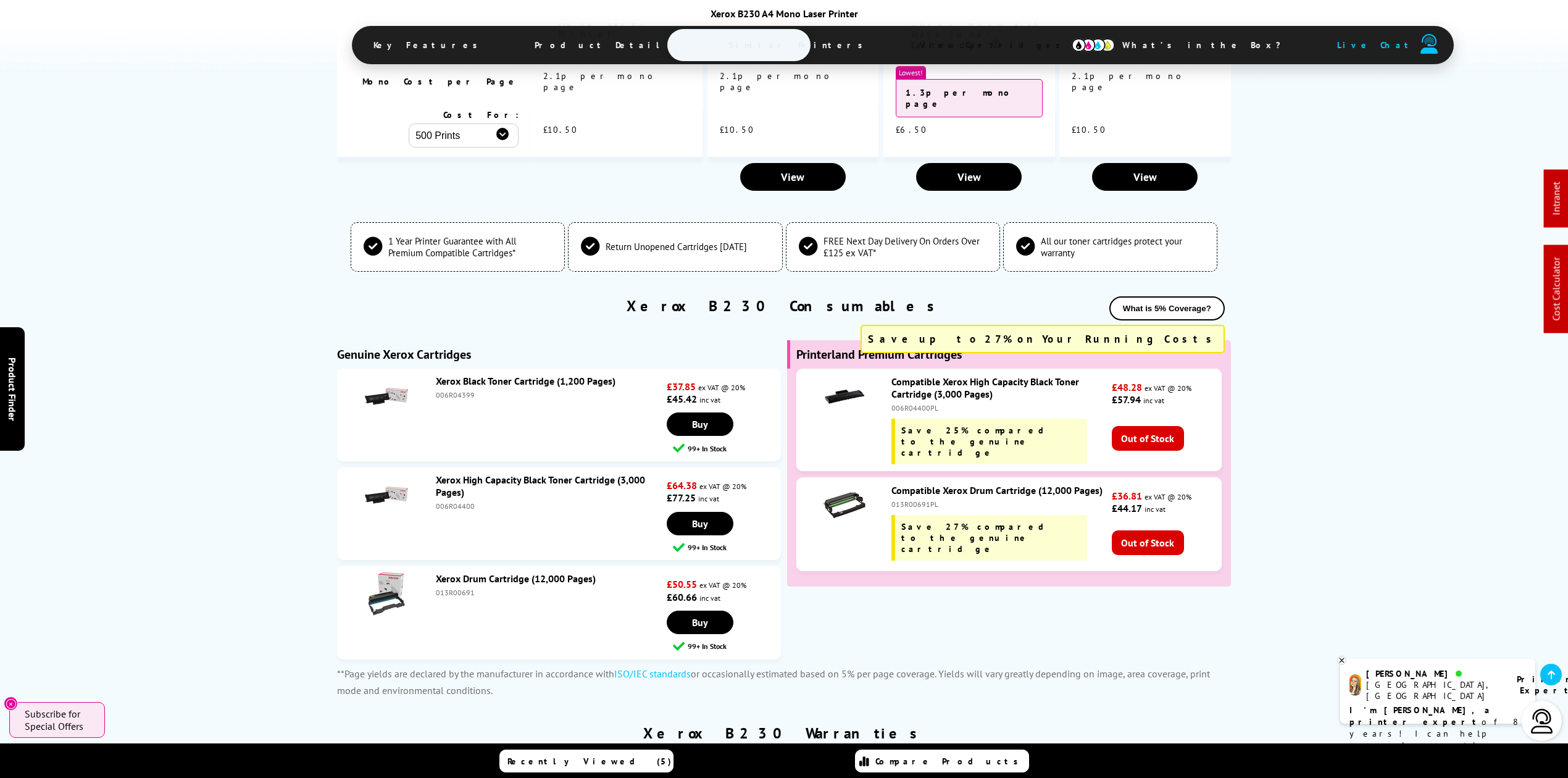
click at [440, 390] on div "006R04399" at bounding box center [549, 394] width 228 height 10
copy div "006R04399"
click at [448, 501] on div "006R04400" at bounding box center [549, 506] width 228 height 10
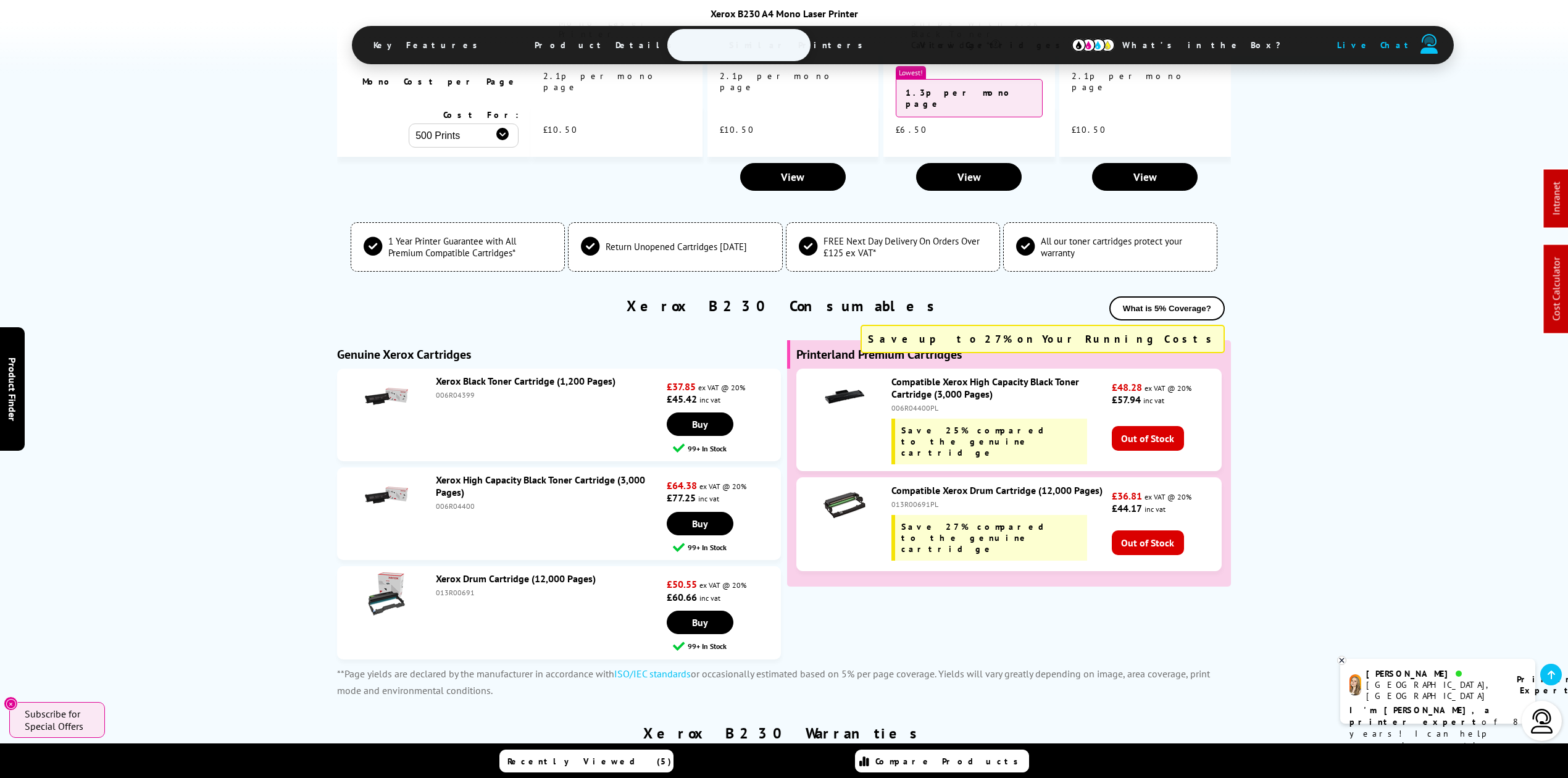
copy div "006R04400"
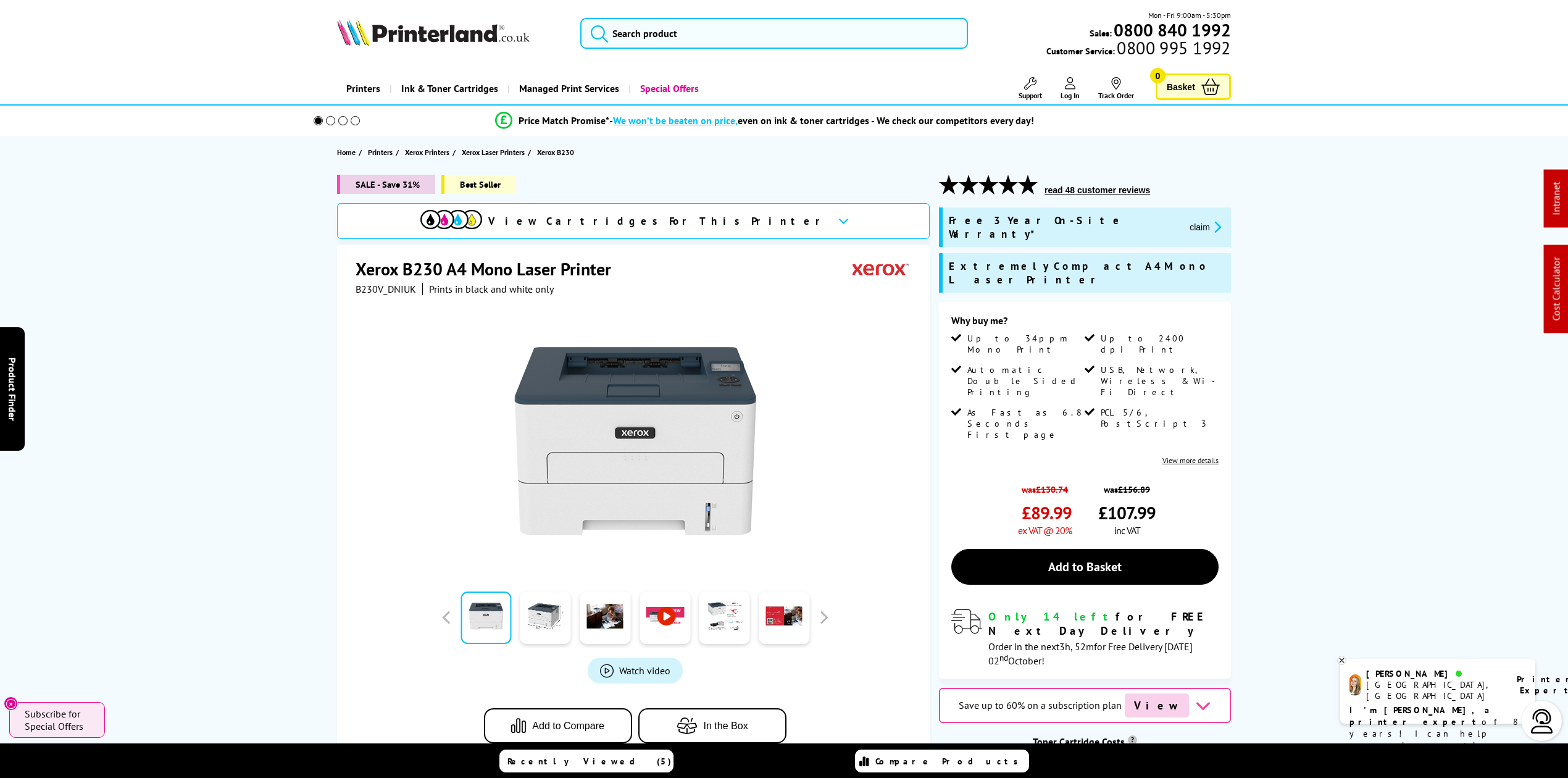
click at [452, 37] on img at bounding box center [433, 31] width 192 height 27
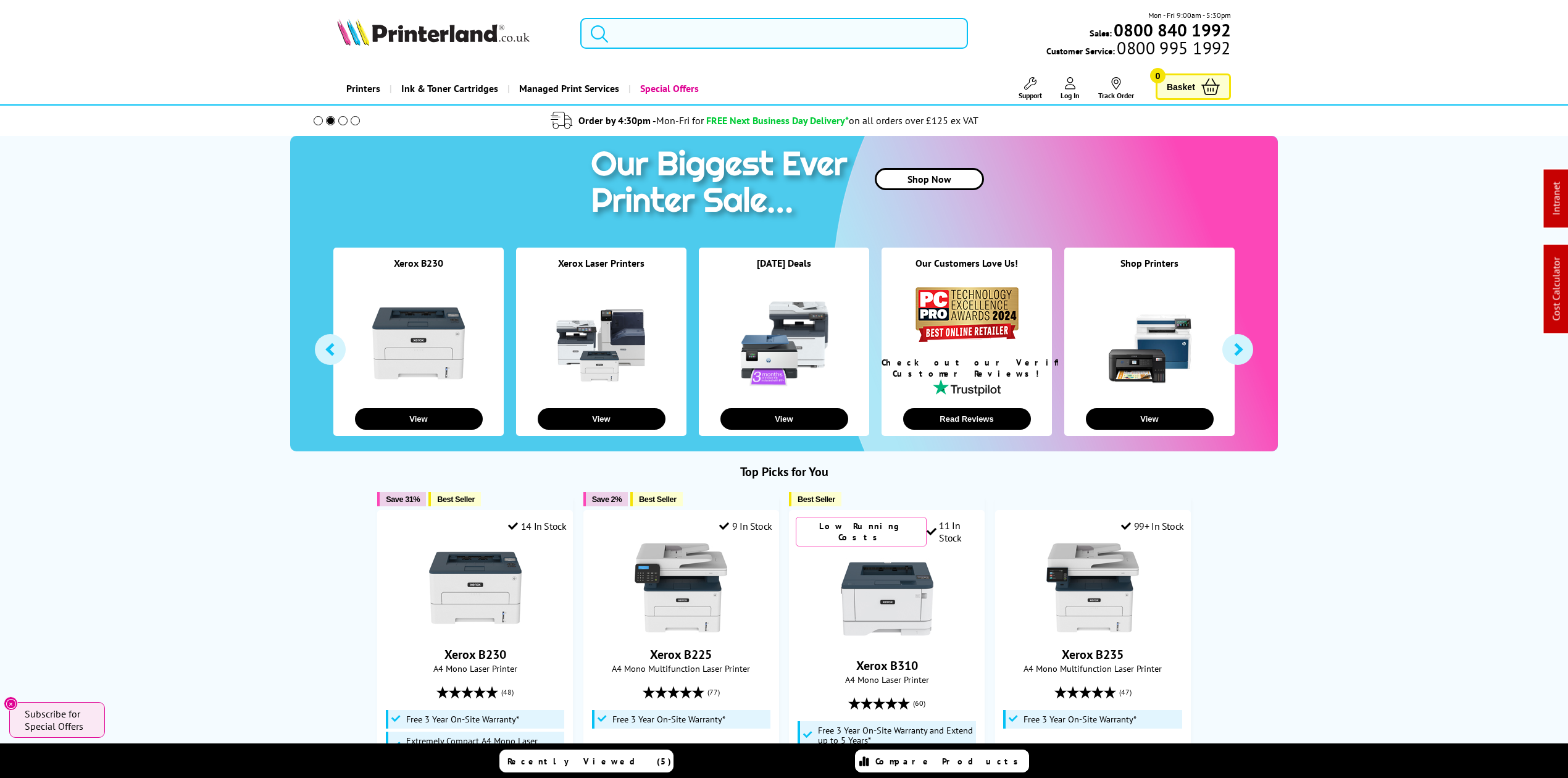
click at [740, 26] on input "search" at bounding box center [774, 33] width 388 height 31
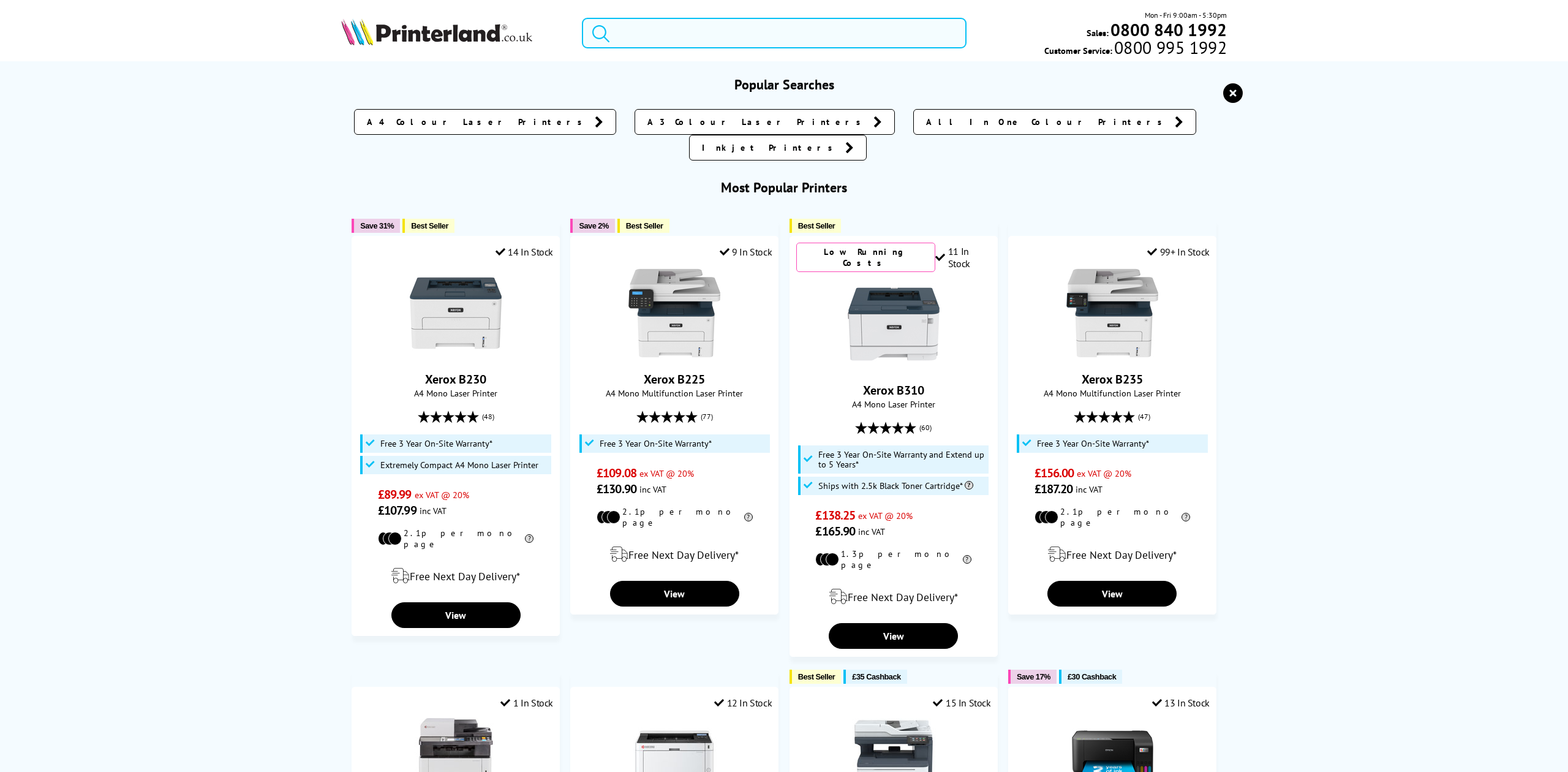
click at [807, 39] on input "search" at bounding box center [774, 33] width 384 height 31
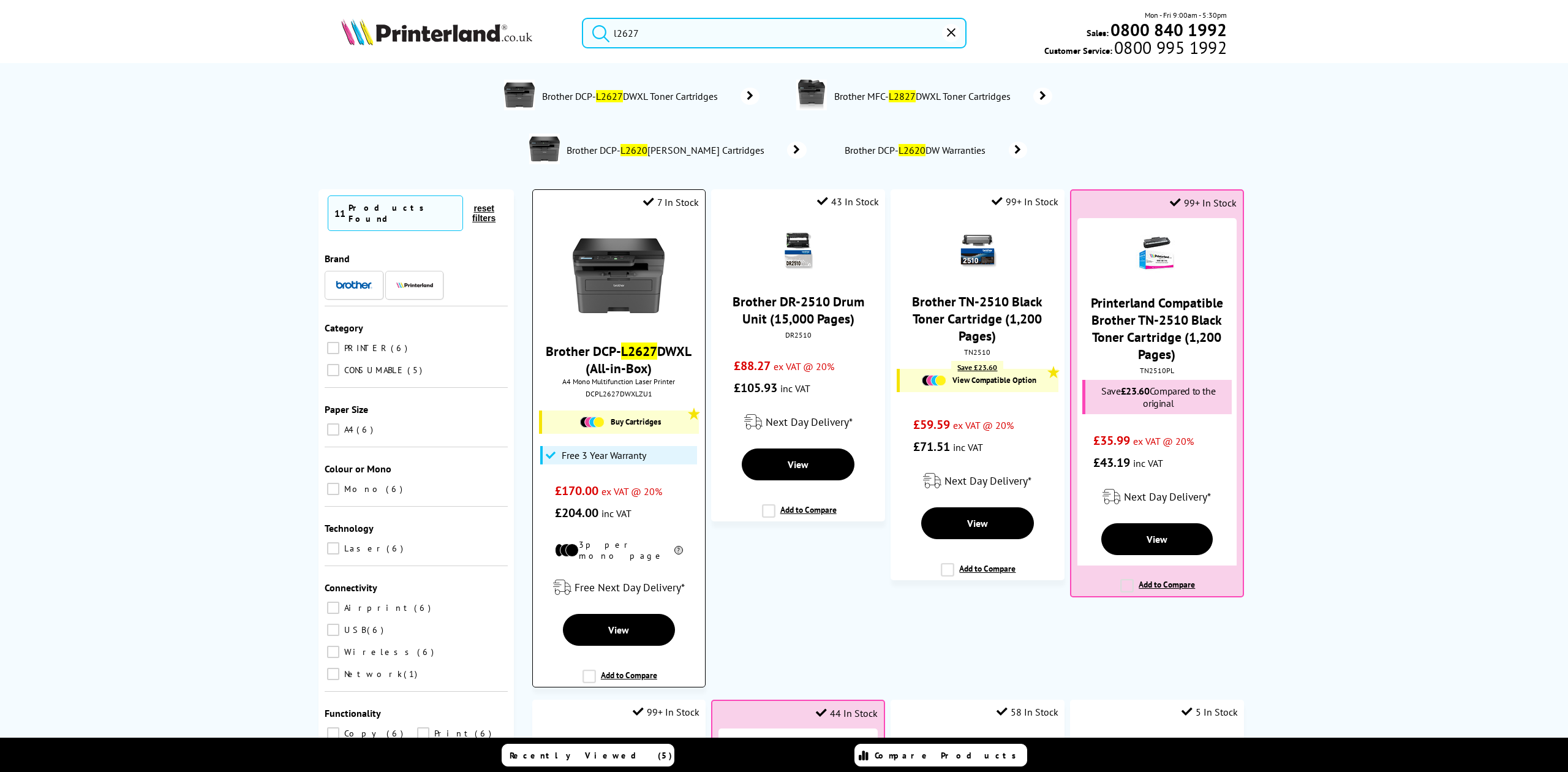
type input "l2627"
click at [629, 259] on img at bounding box center [618, 275] width 92 height 92
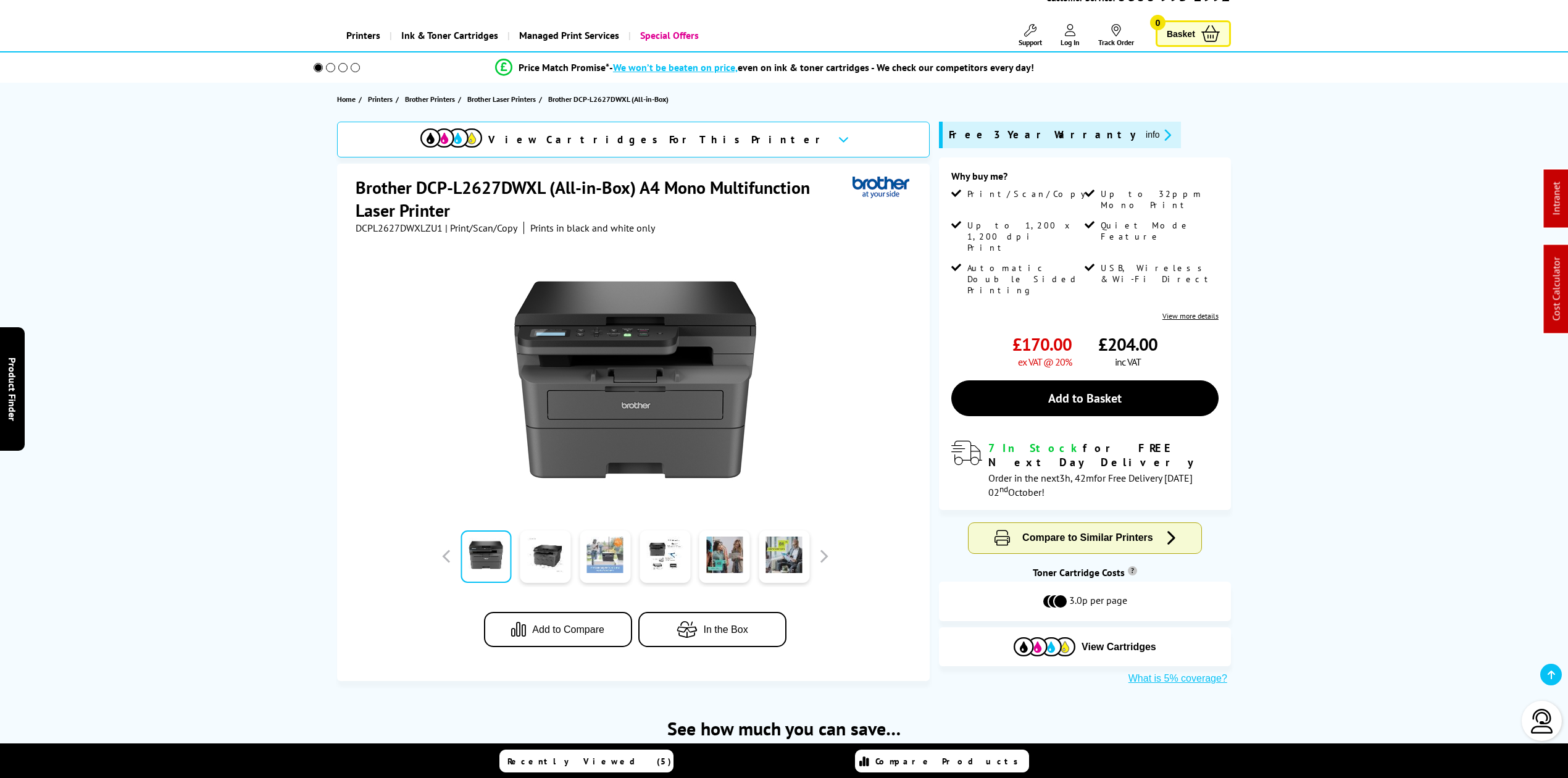
scroll to position [82, 0]
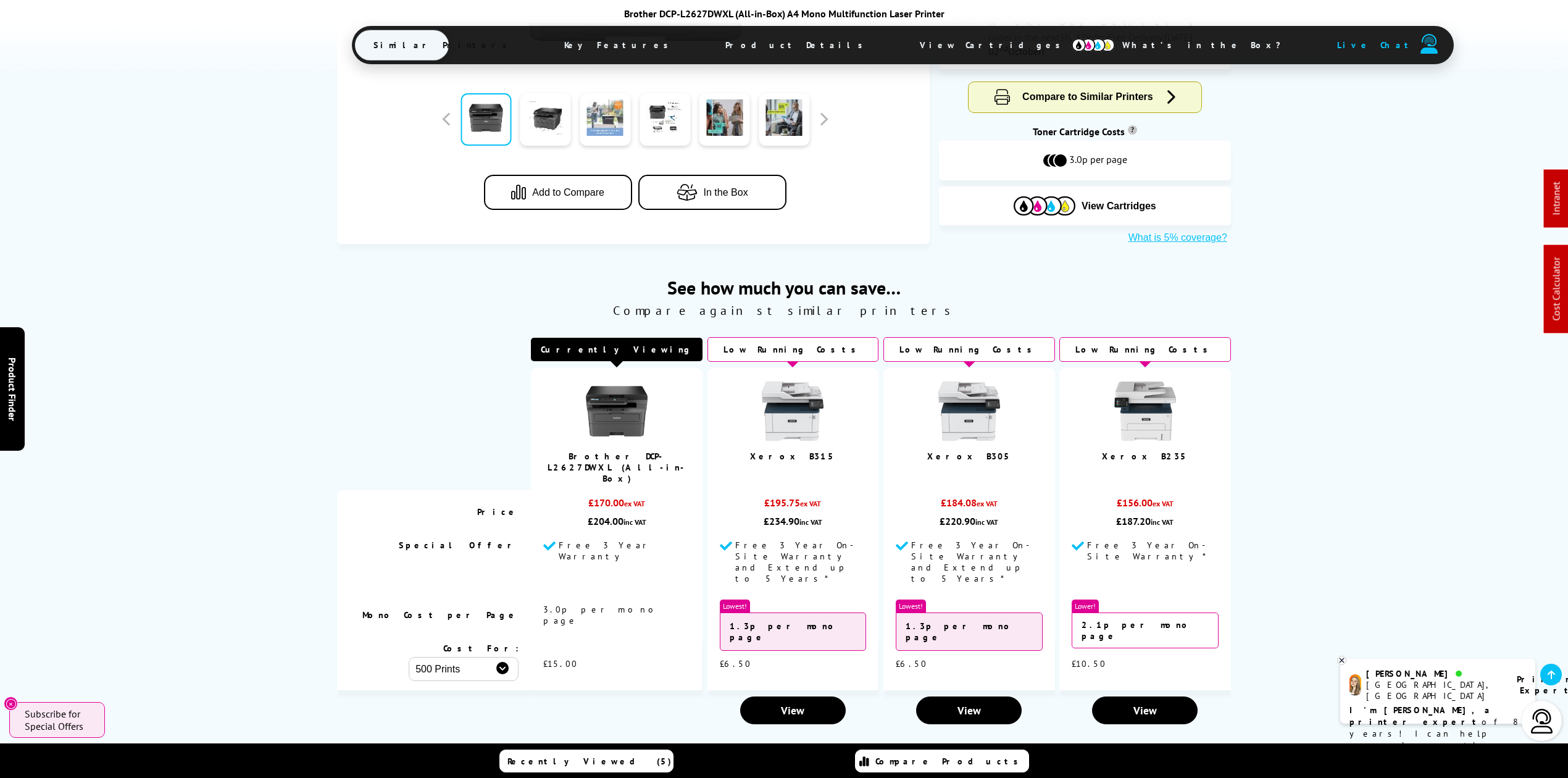
click at [901, 41] on span "View Cartridges" at bounding box center [996, 45] width 189 height 32
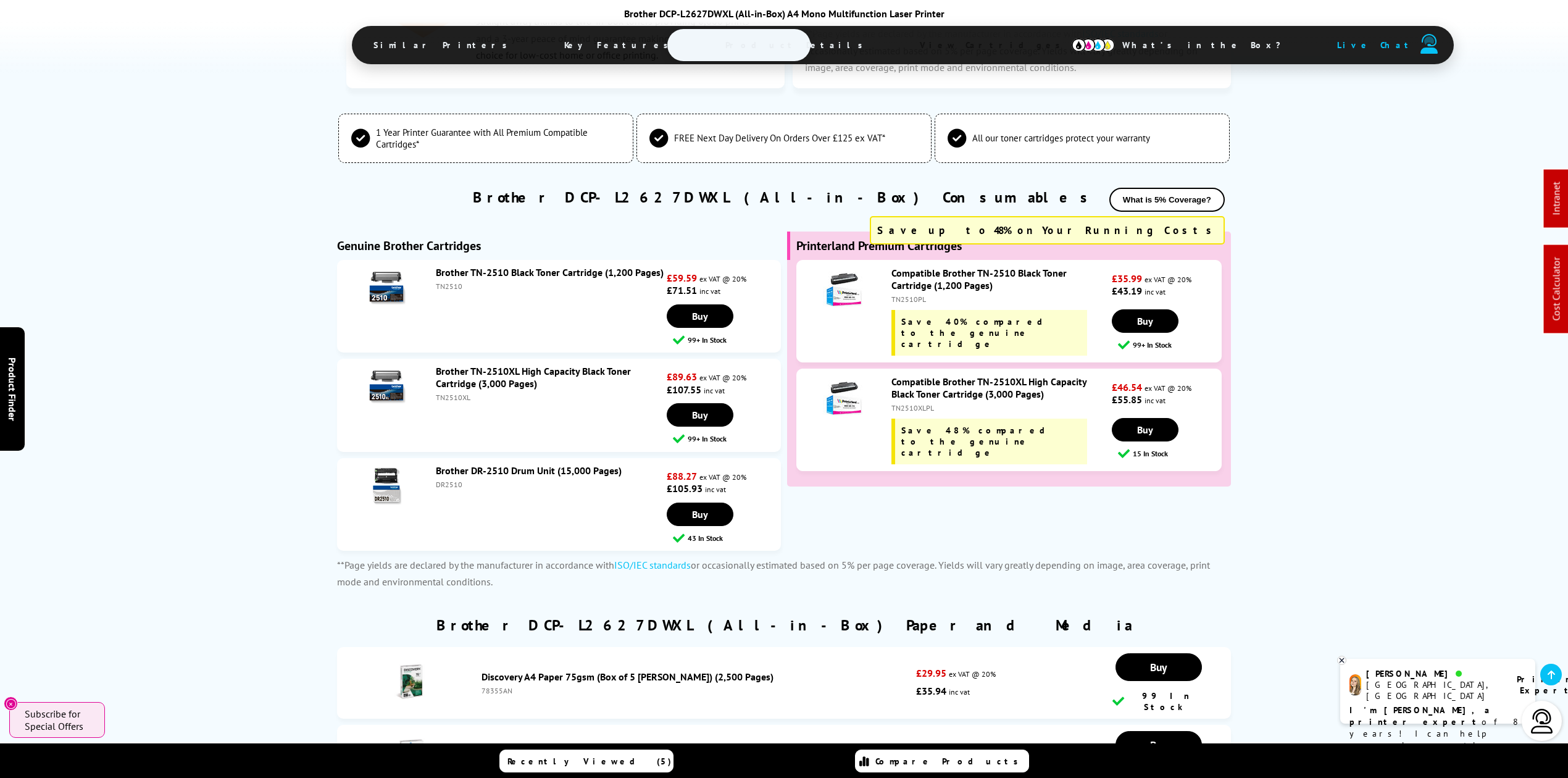
scroll to position [3271, 0]
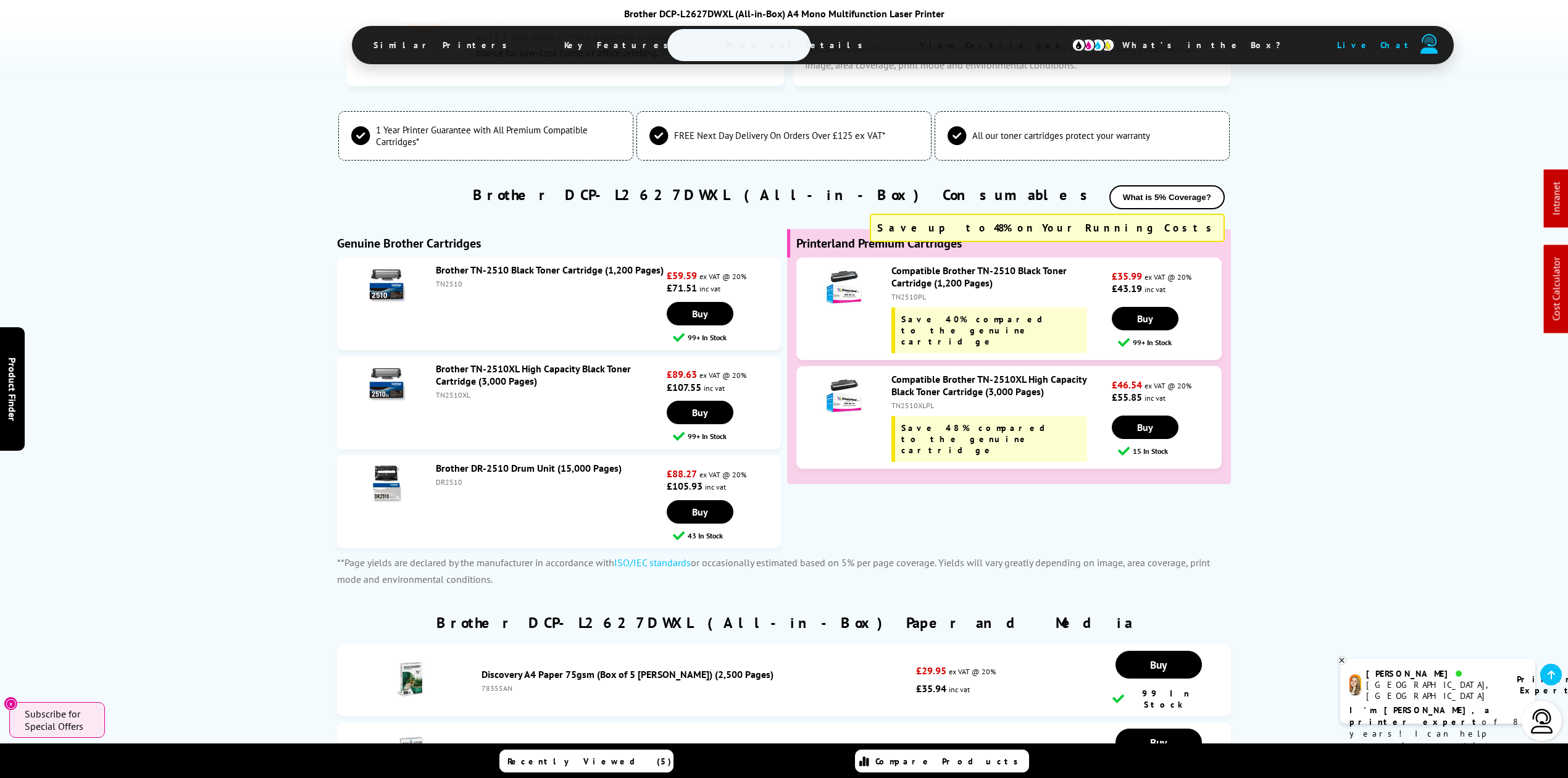
click at [915, 401] on div "TN2510XLPL" at bounding box center [999, 405] width 217 height 10
copy div "TN2510XLPL"
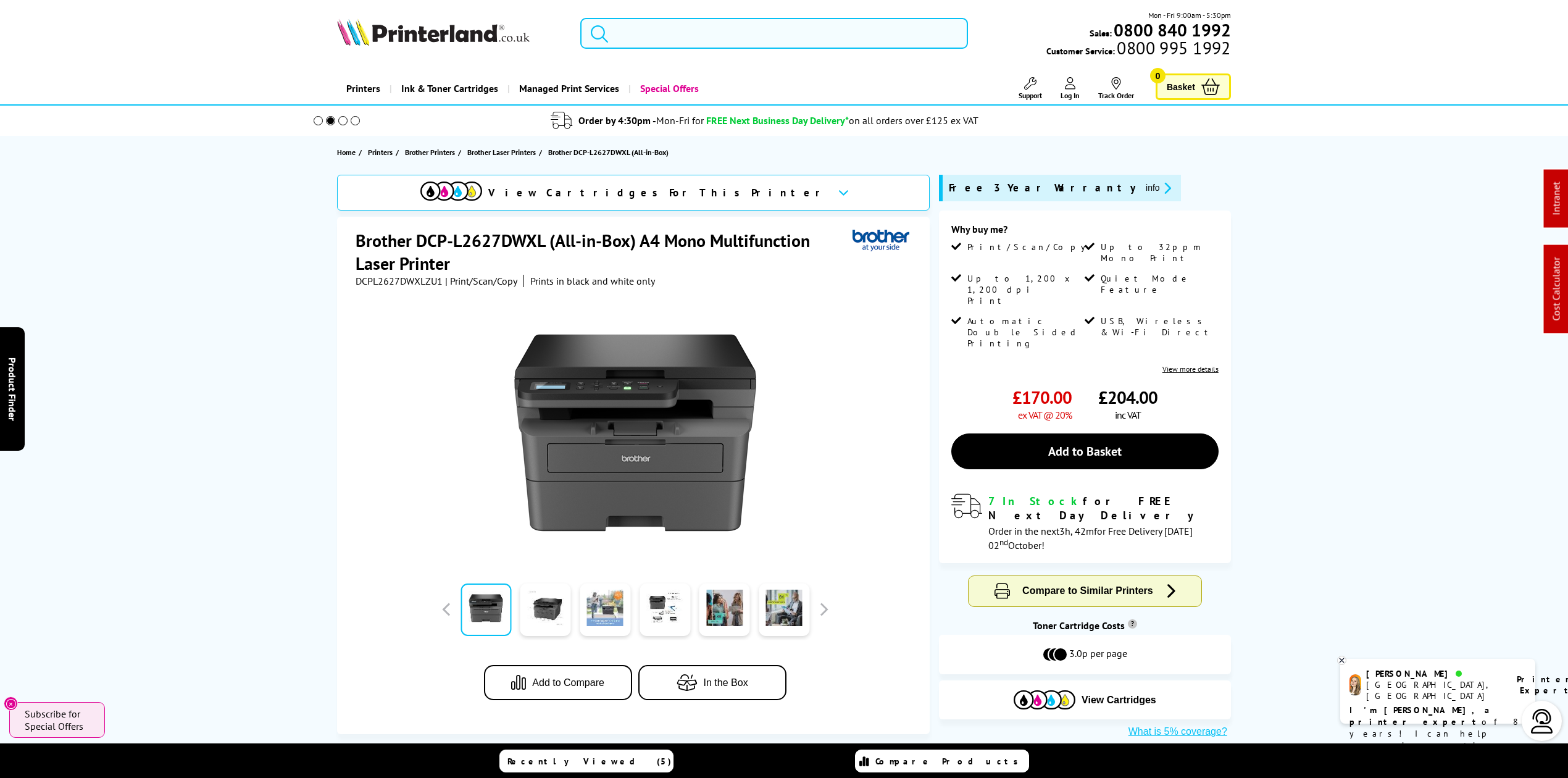
click at [694, 33] on input "search" at bounding box center [774, 33] width 388 height 31
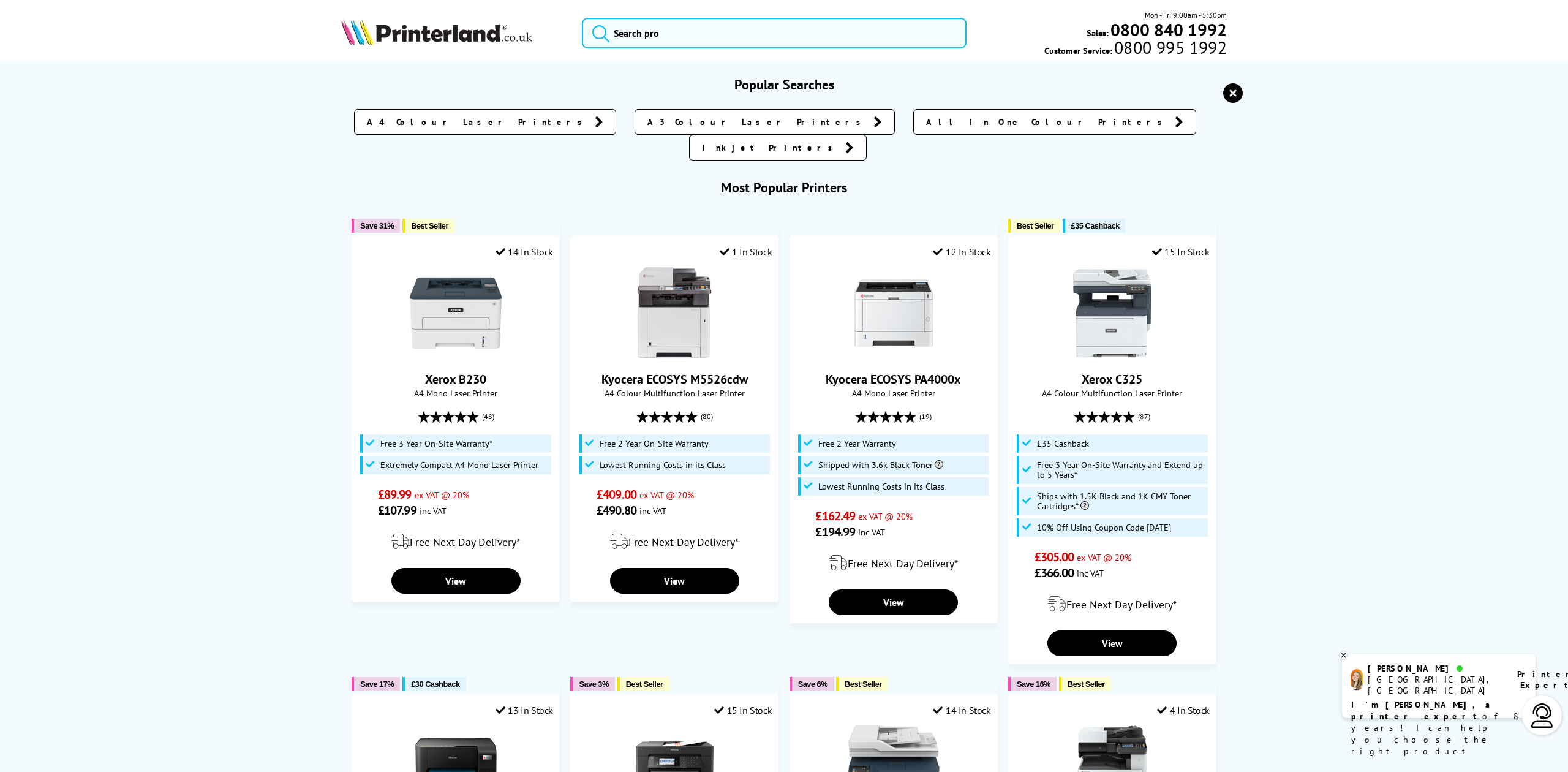
click at [473, 27] on img at bounding box center [436, 31] width 191 height 27
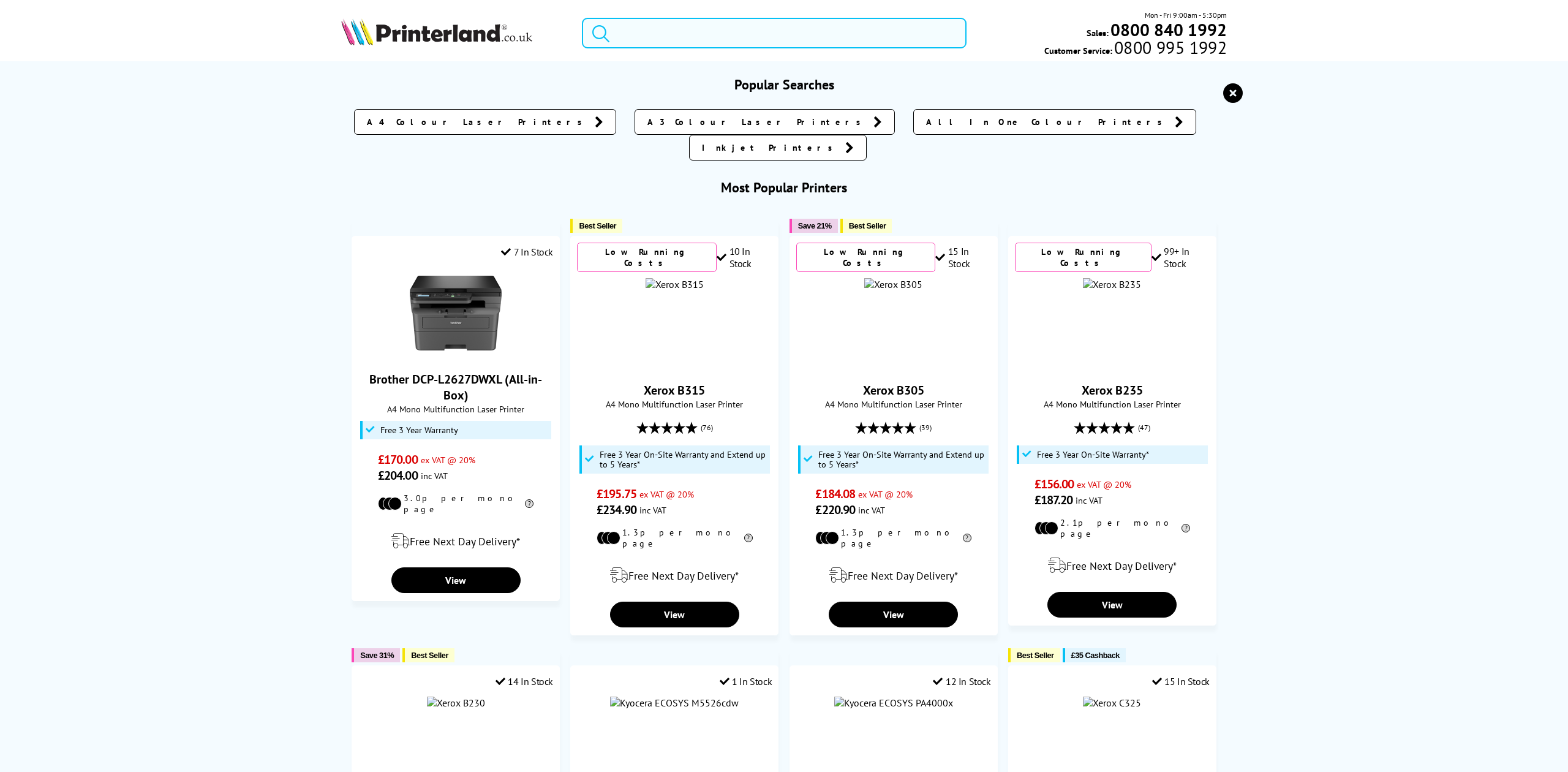
click at [740, 32] on input "search" at bounding box center [774, 33] width 384 height 31
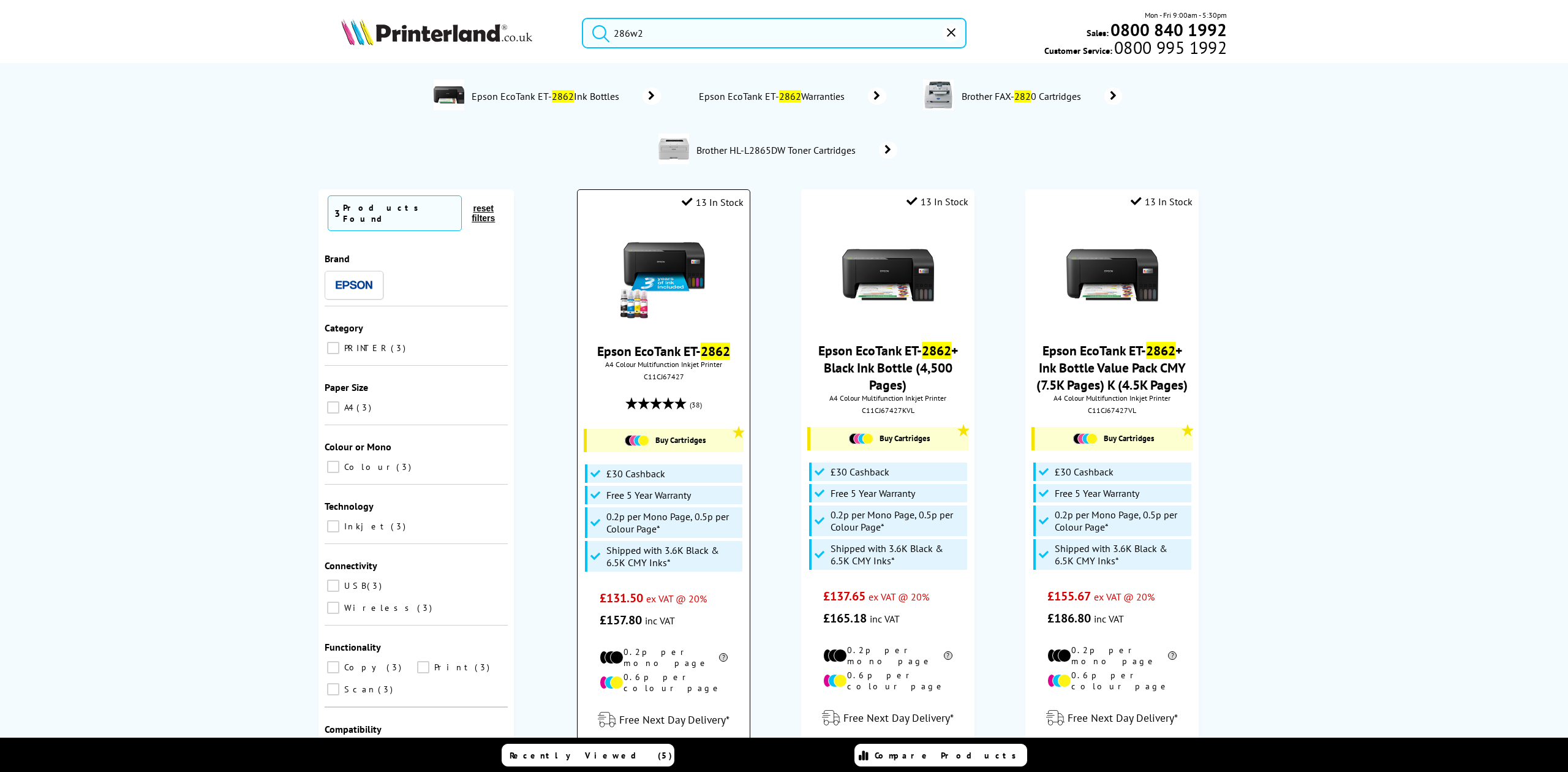
type input "286w2"
click at [672, 261] on img at bounding box center [663, 275] width 92 height 92
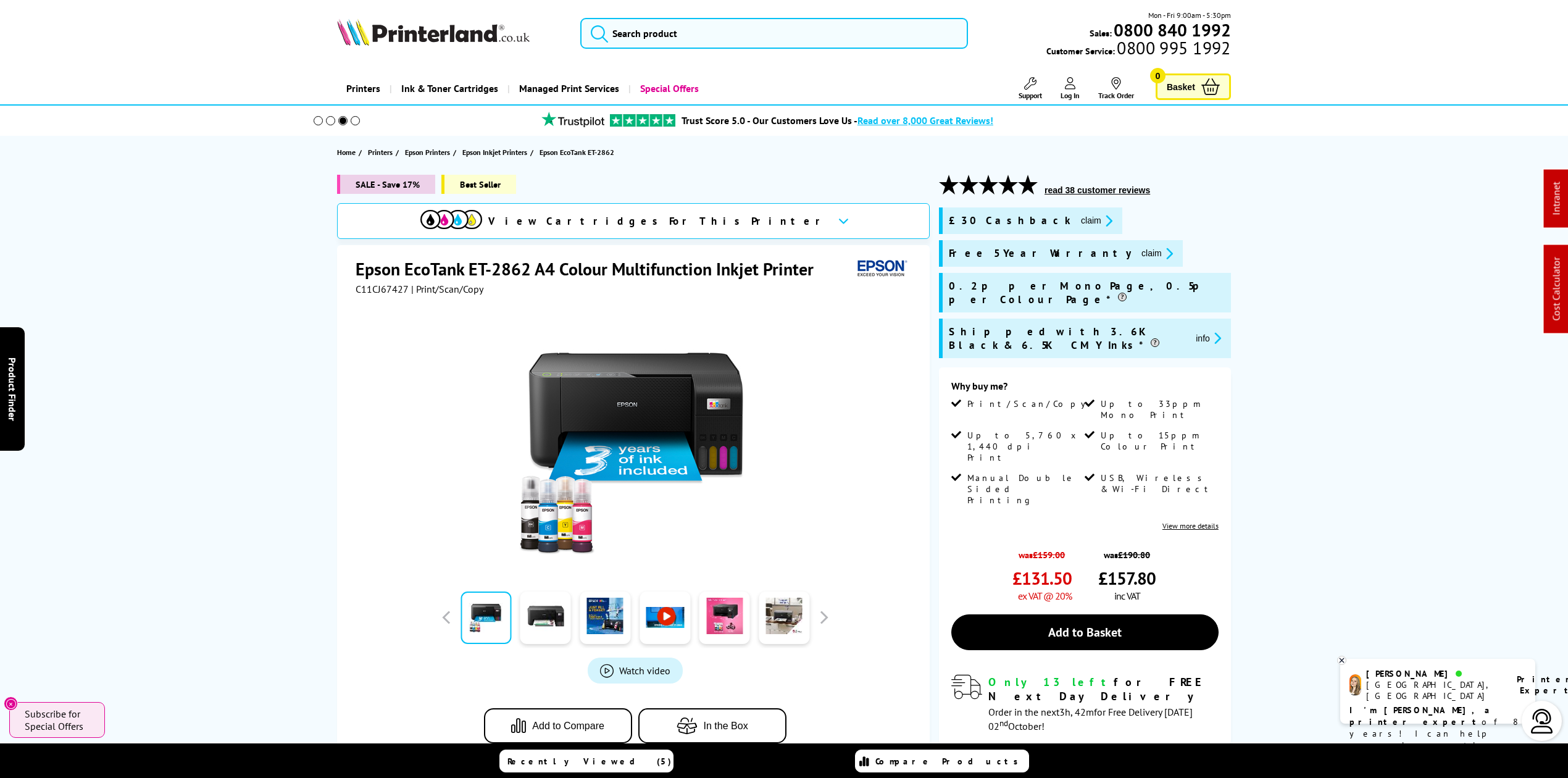
click at [413, 13] on div "Mon - Fri 9:00am - 5:30pm Sales: 0800 840 1992 Customer Service: 0800 995 1992" at bounding box center [784, 37] width 988 height 54
click at [410, 34] on img at bounding box center [433, 31] width 192 height 27
drag, startPoint x: 410, startPoint y: 34, endPoint x: 383, endPoint y: 16, distance: 32.4
click at [405, 31] on img at bounding box center [433, 31] width 192 height 27
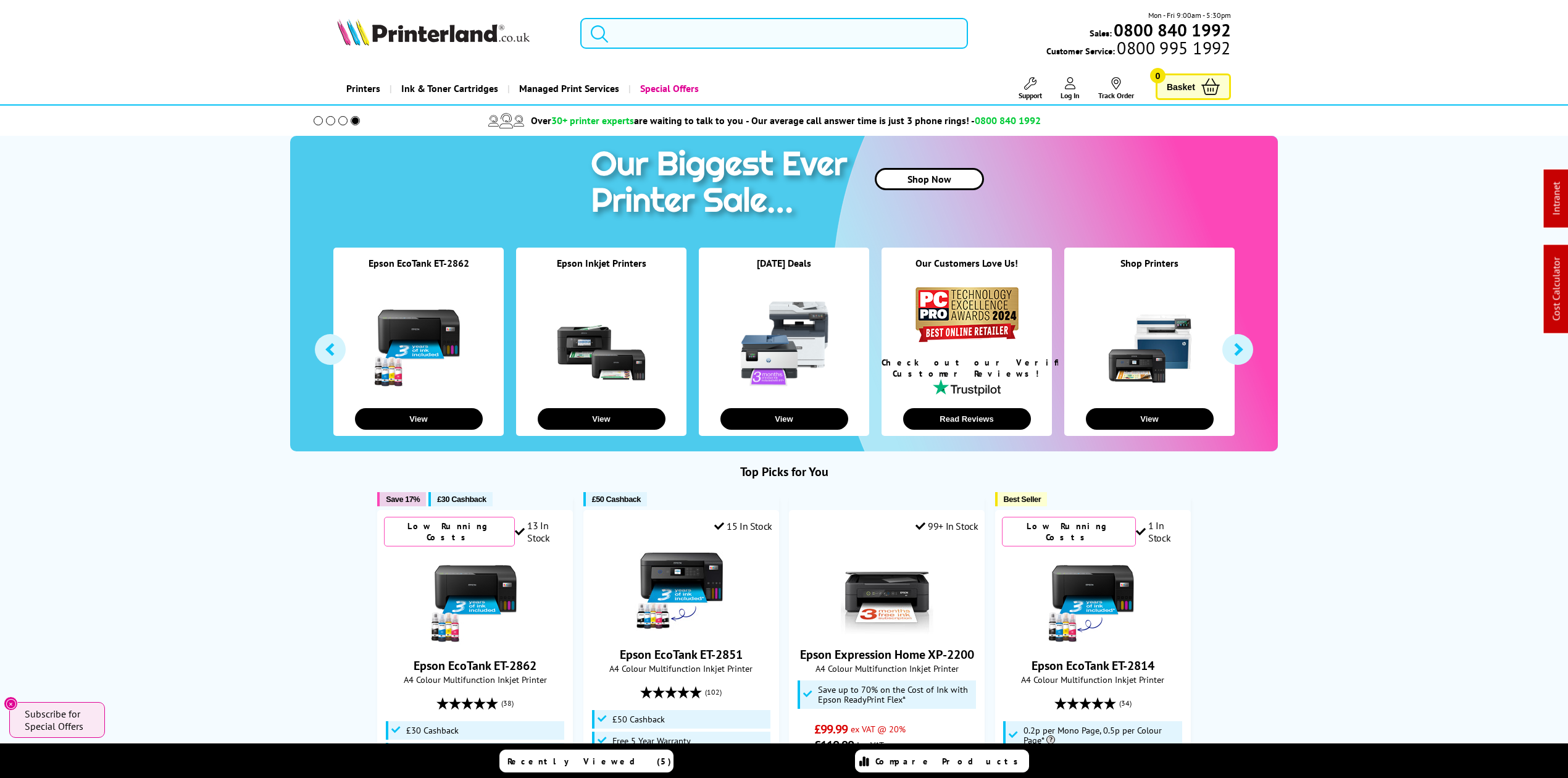
click at [702, 23] on input "search" at bounding box center [774, 33] width 388 height 31
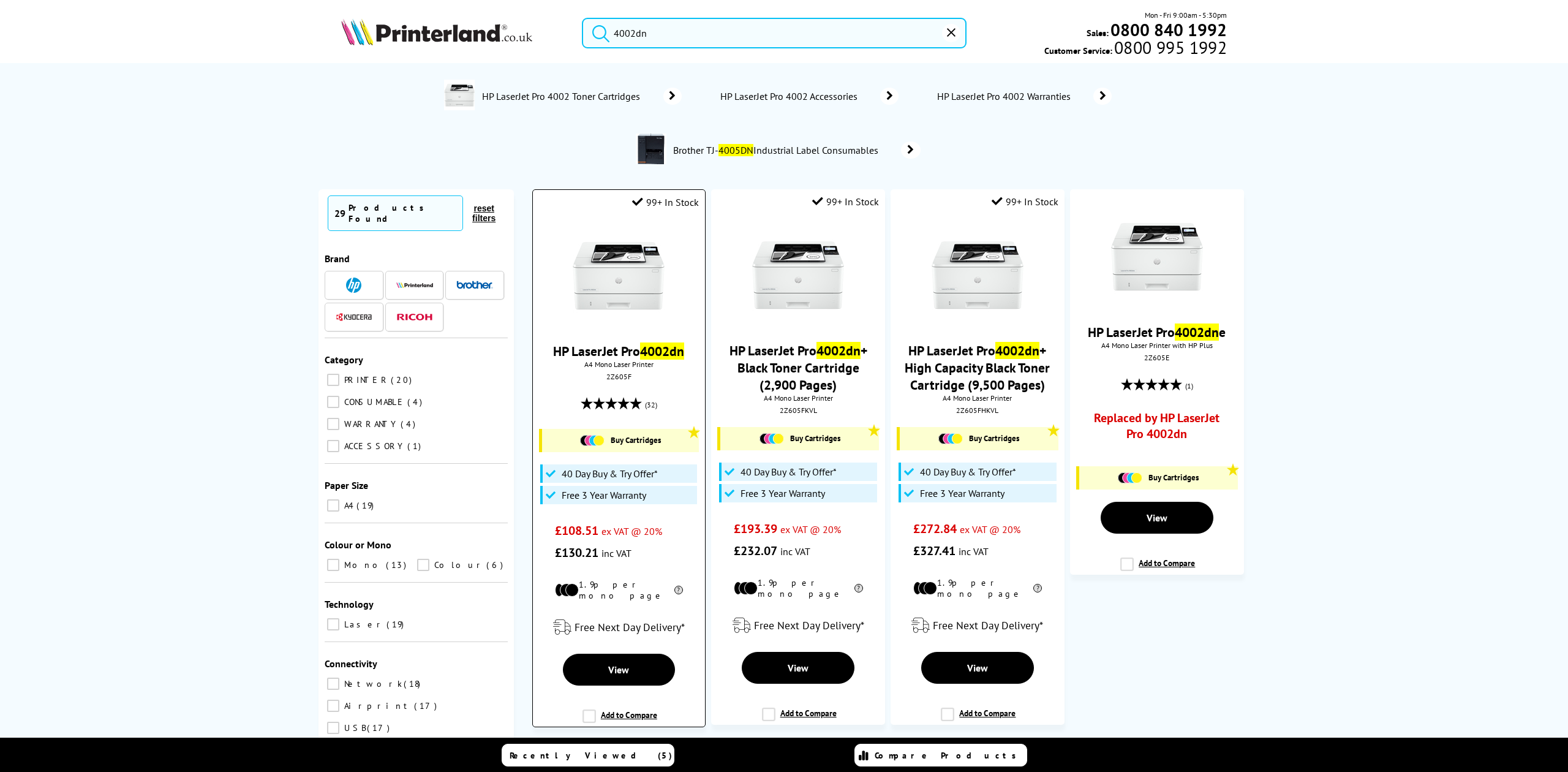
type input "4002dn"
click at [649, 258] on img at bounding box center [618, 275] width 92 height 92
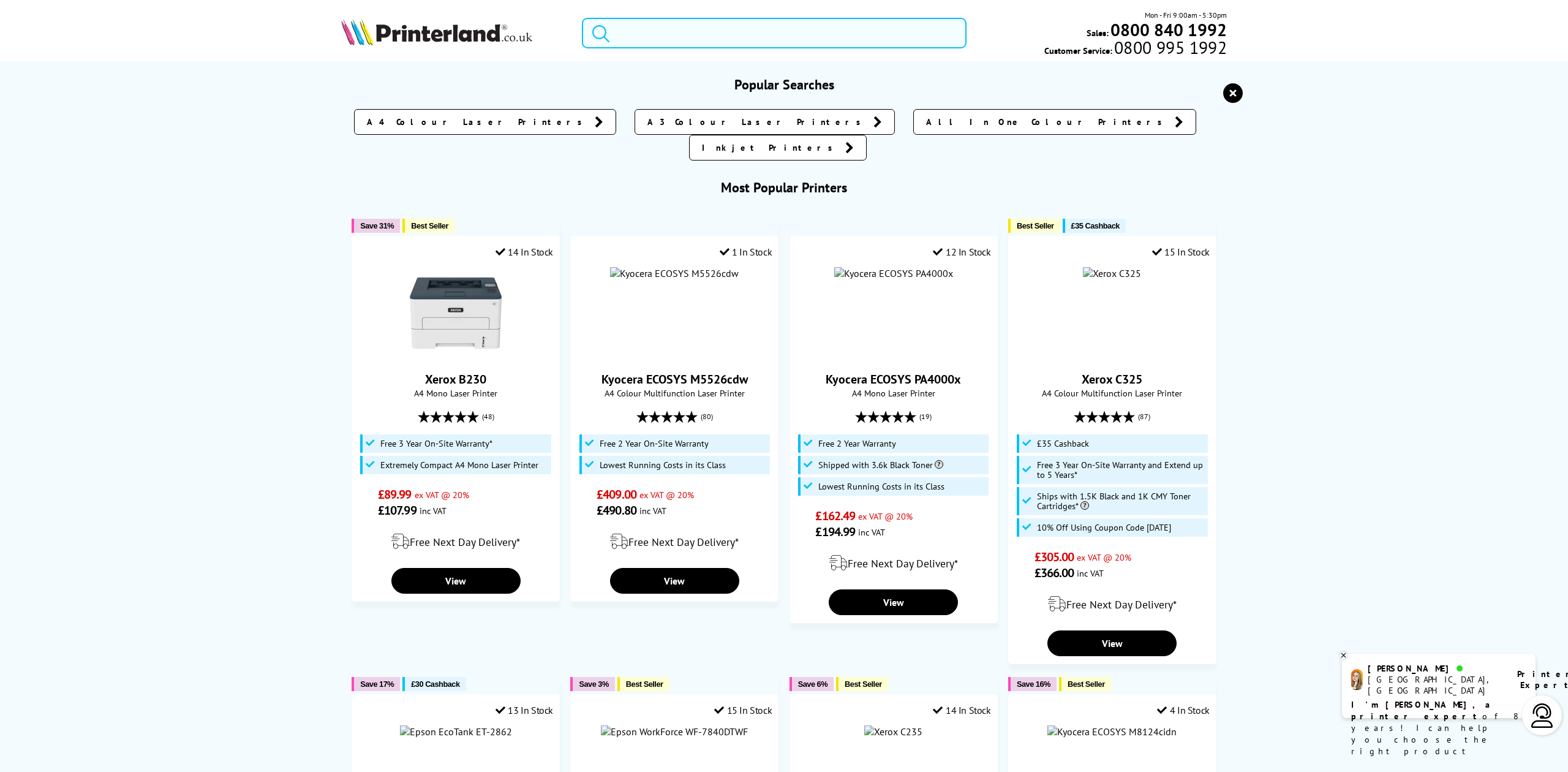
click at [682, 42] on input "search" at bounding box center [774, 33] width 384 height 31
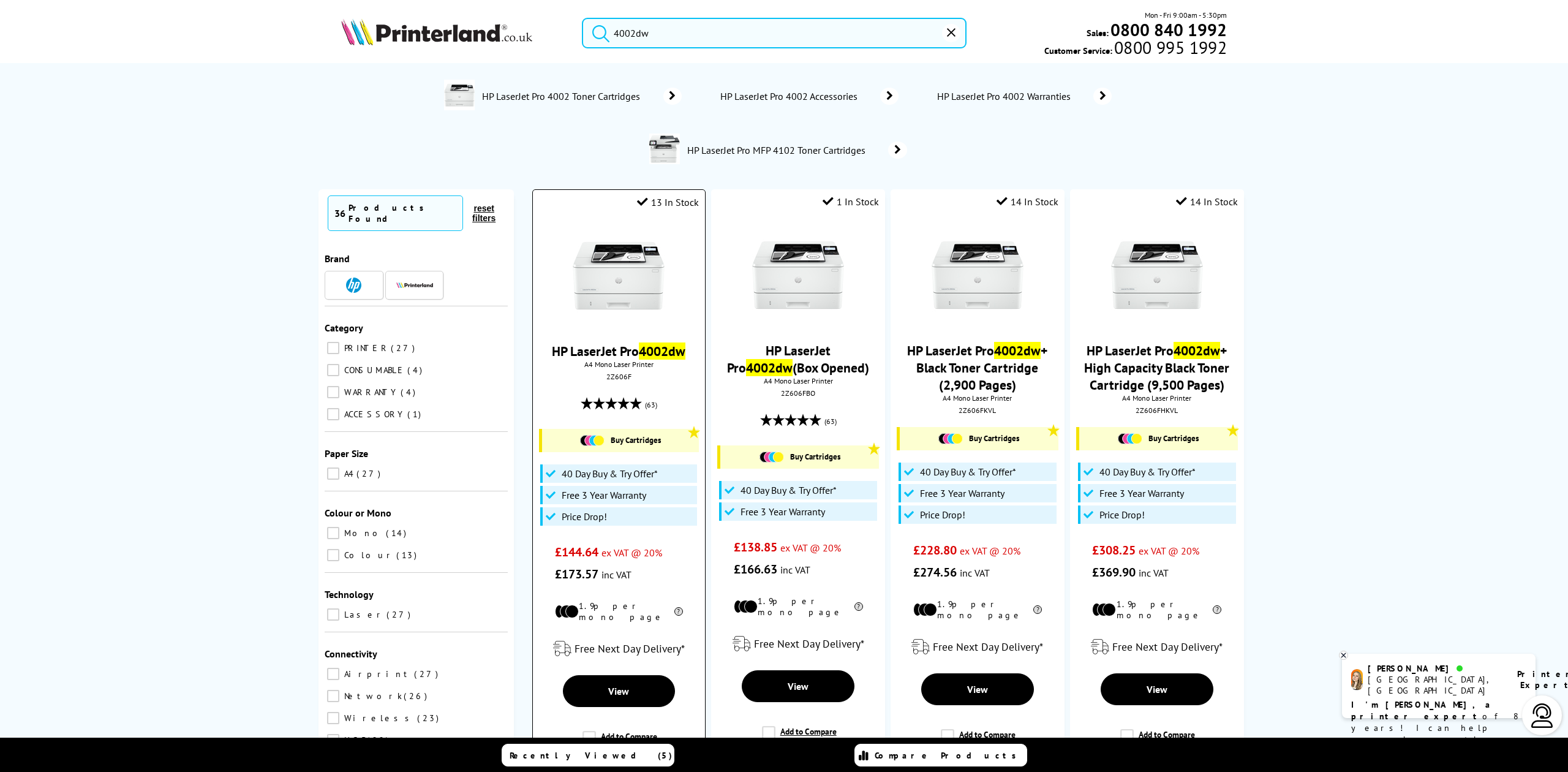
type input "4002dw"
click at [613, 283] on img at bounding box center [618, 275] width 92 height 92
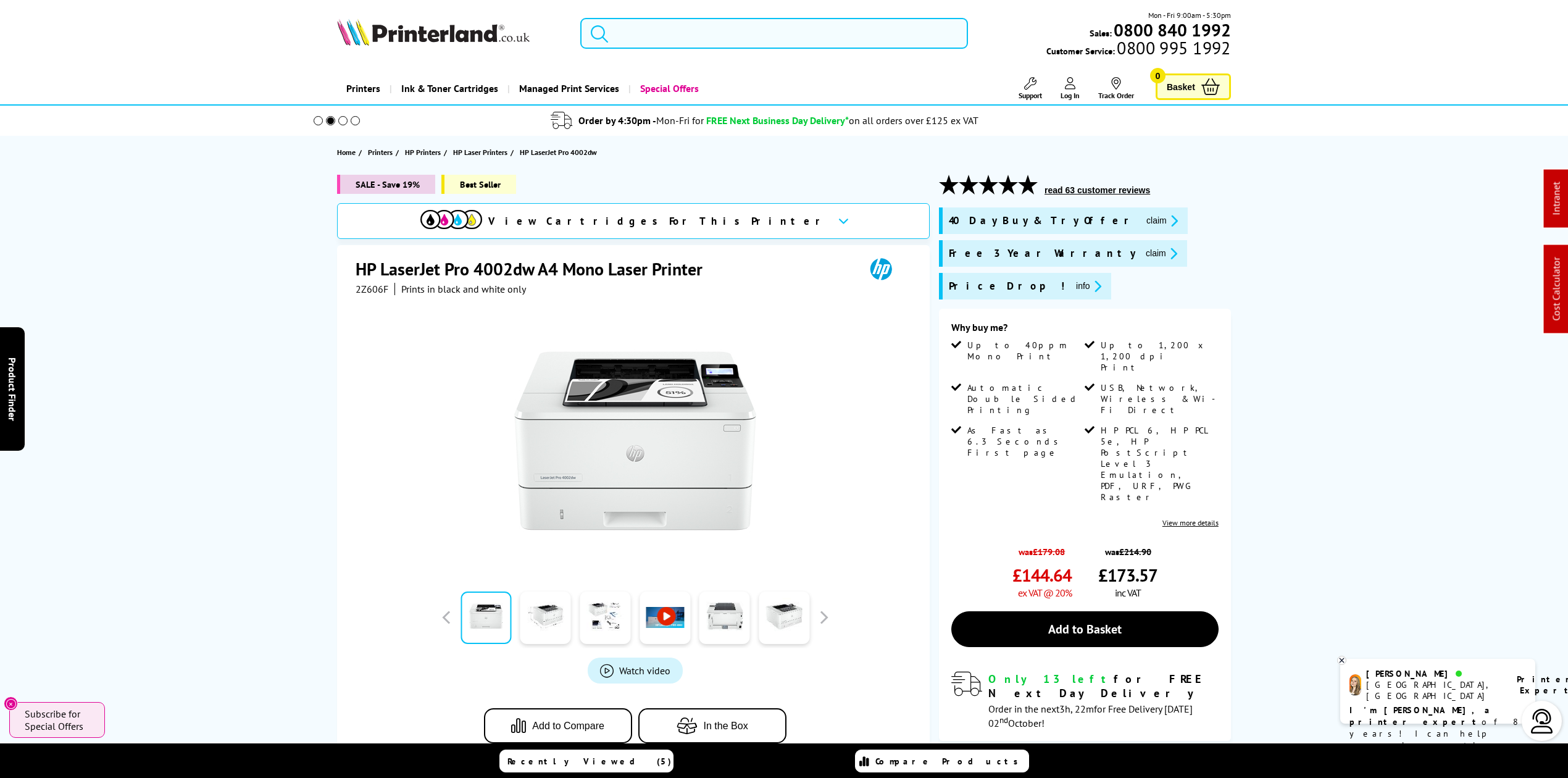
click at [630, 34] on input "search" at bounding box center [774, 33] width 388 height 31
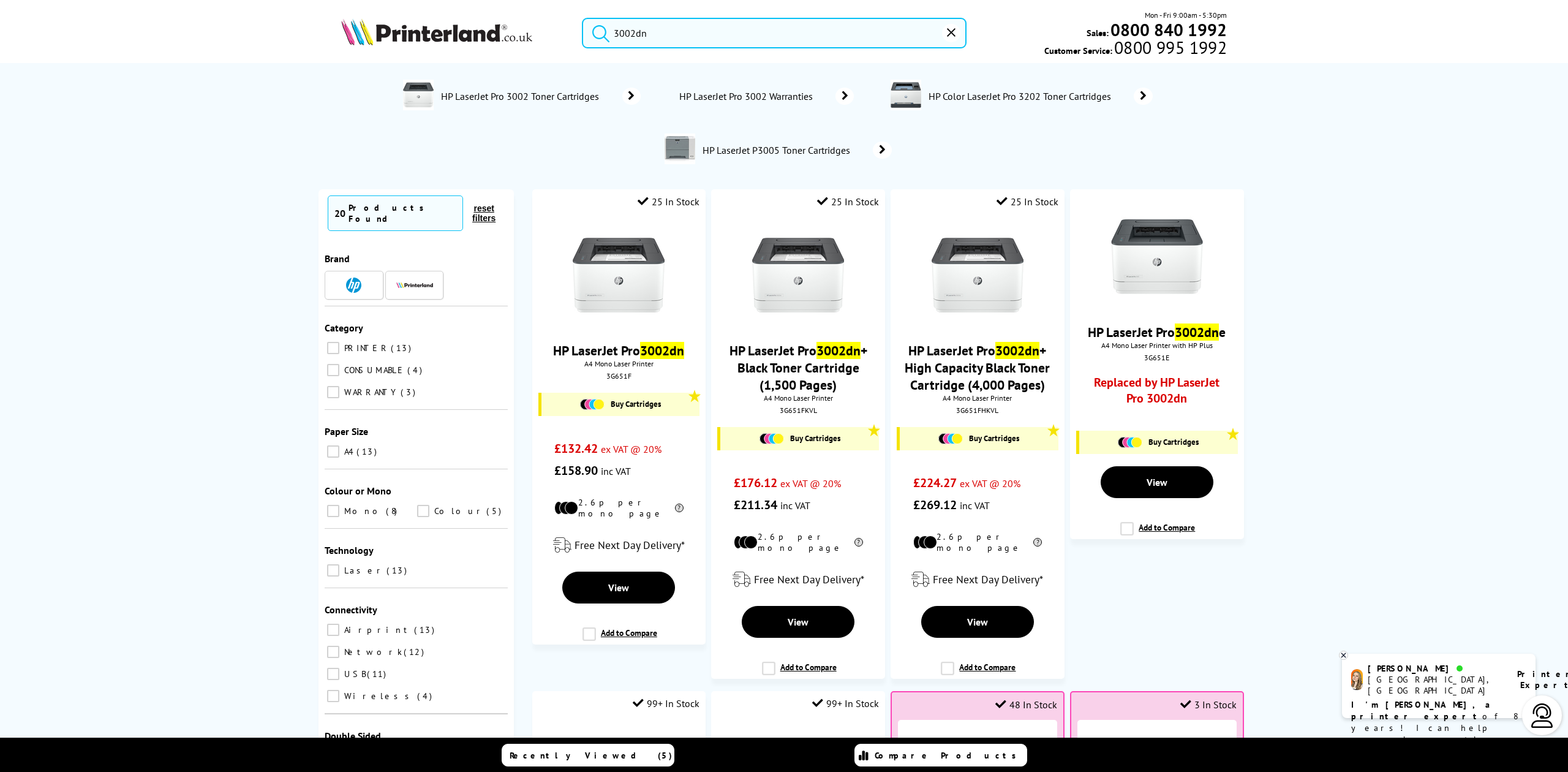
drag, startPoint x: 690, startPoint y: 34, endPoint x: 452, endPoint y: -7, distance: 241.5
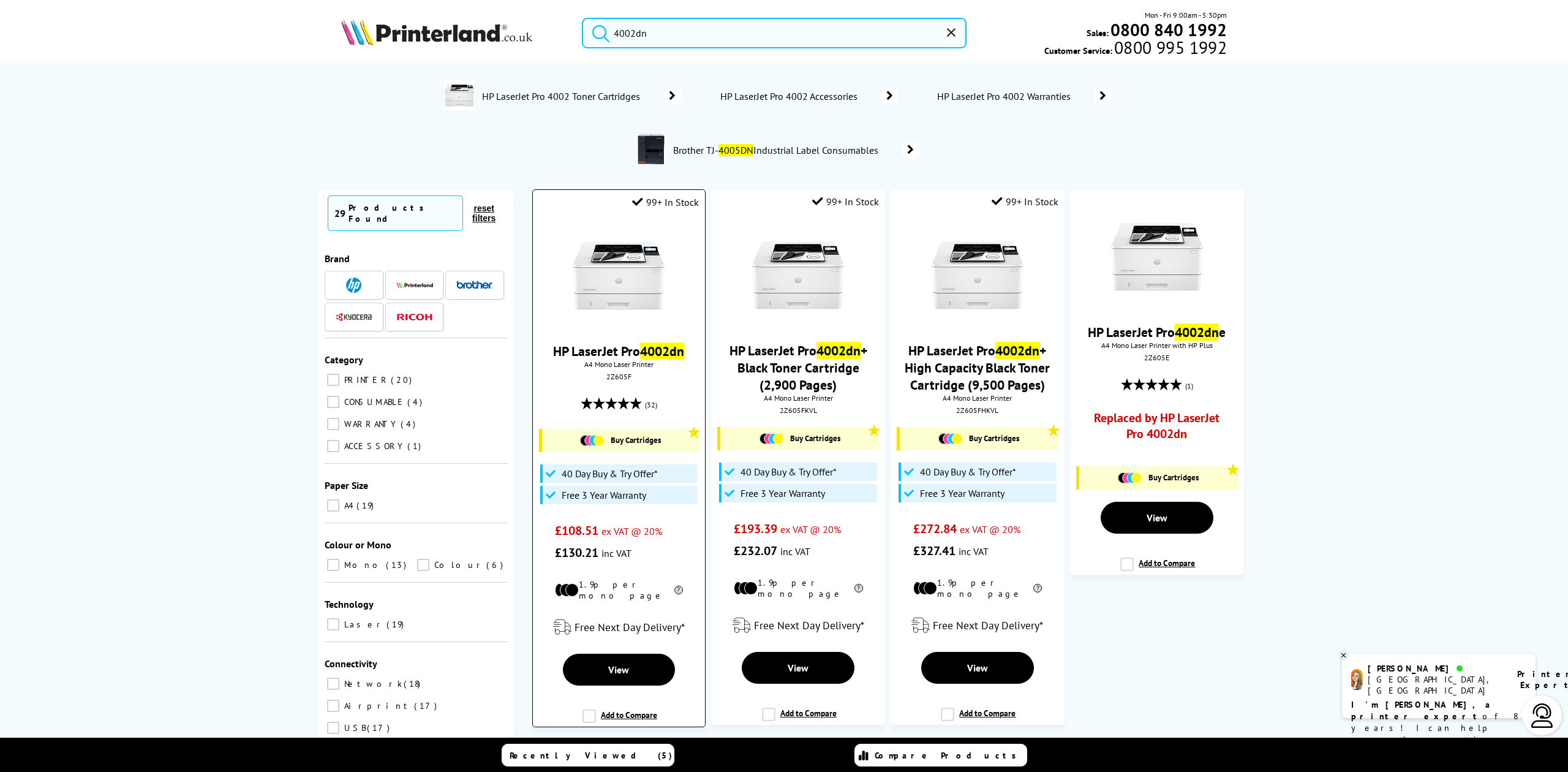
type input "4002dn"
click at [615, 283] on img at bounding box center [618, 275] width 92 height 92
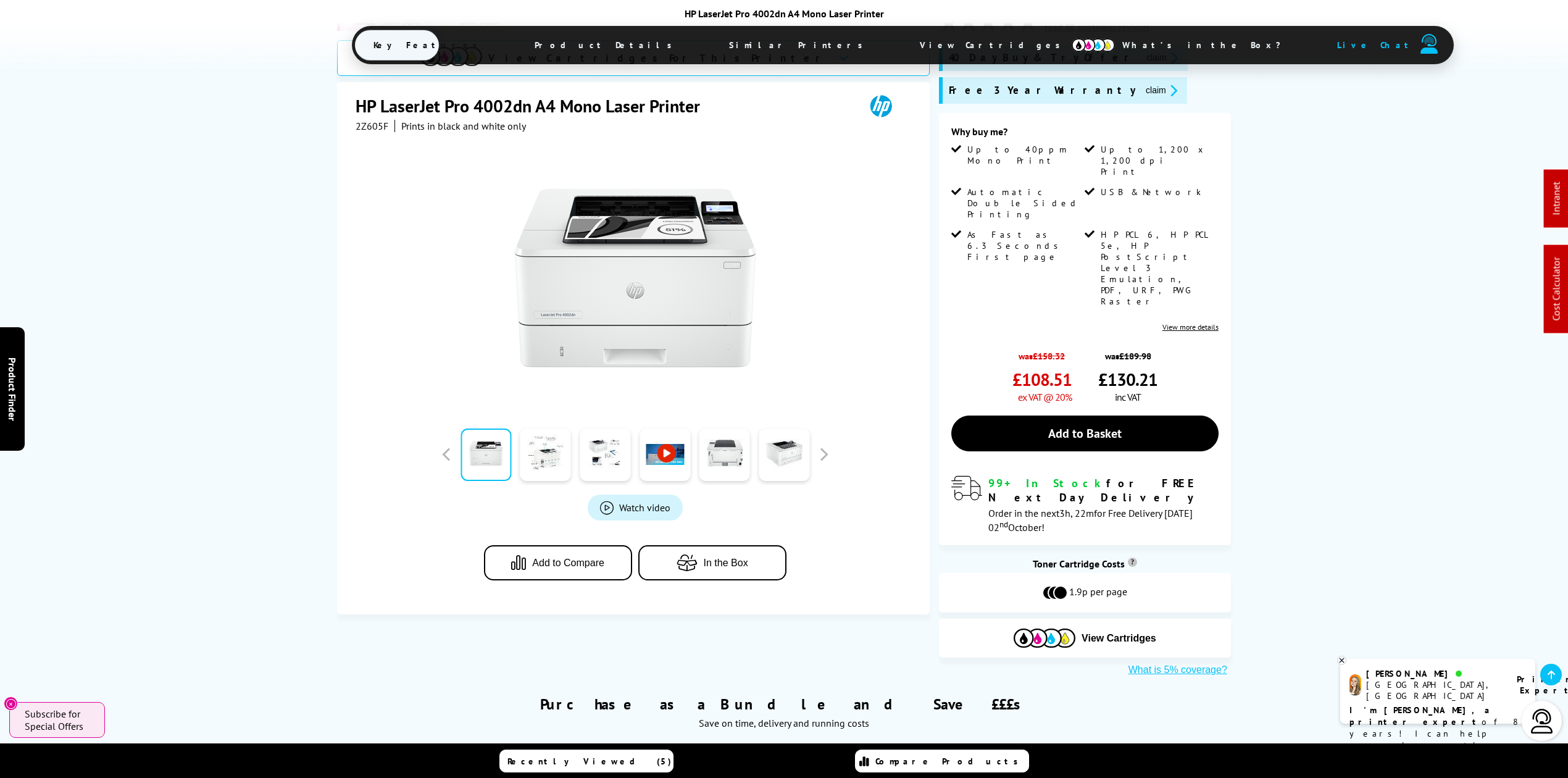
scroll to position [329, 0]
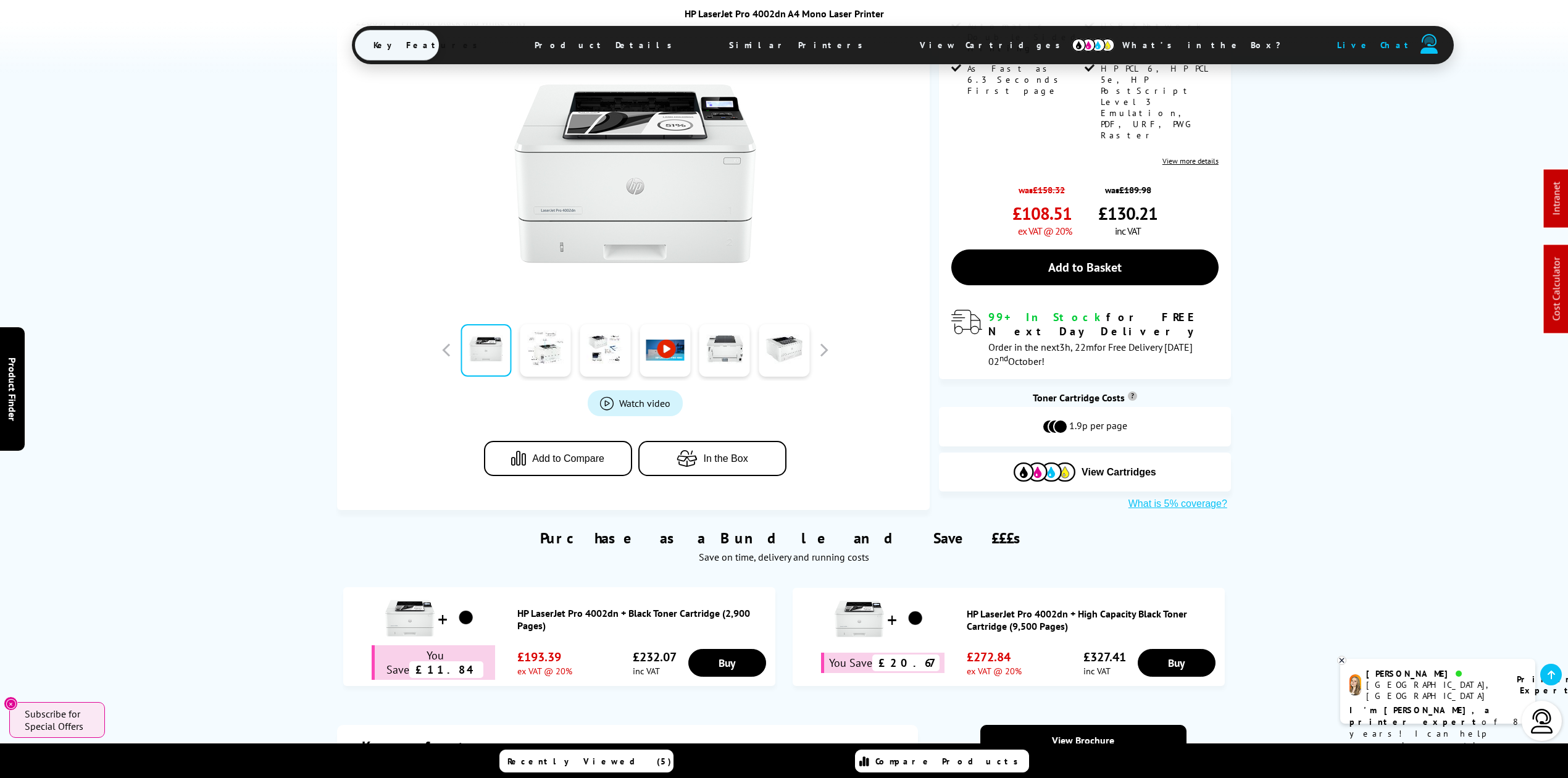
drag, startPoint x: 611, startPoint y: 40, endPoint x: 658, endPoint y: 105, distance: 80.2
click at [611, 40] on span "Product Details" at bounding box center [606, 45] width 181 height 29
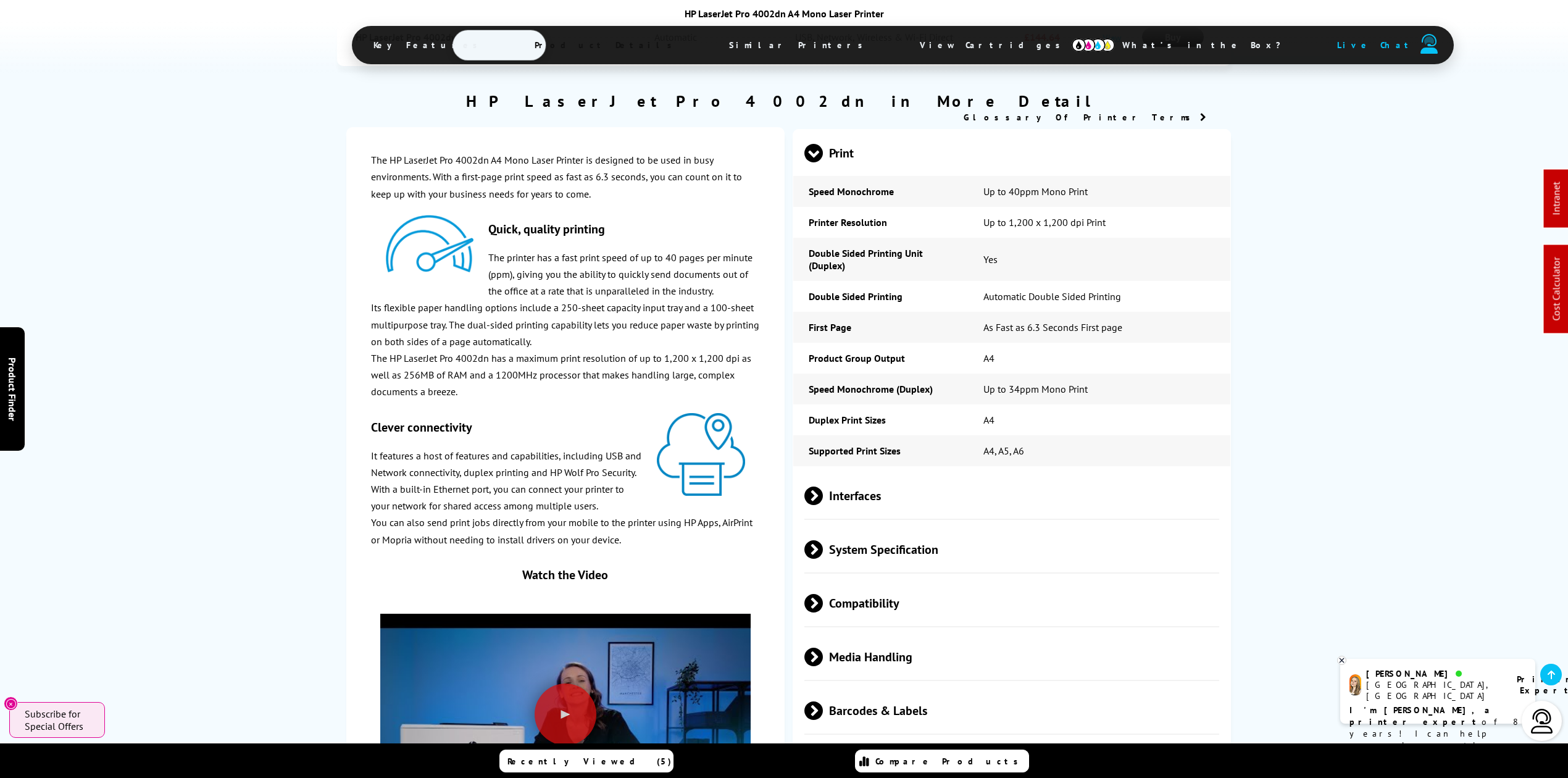
scroll to position [1994, 0]
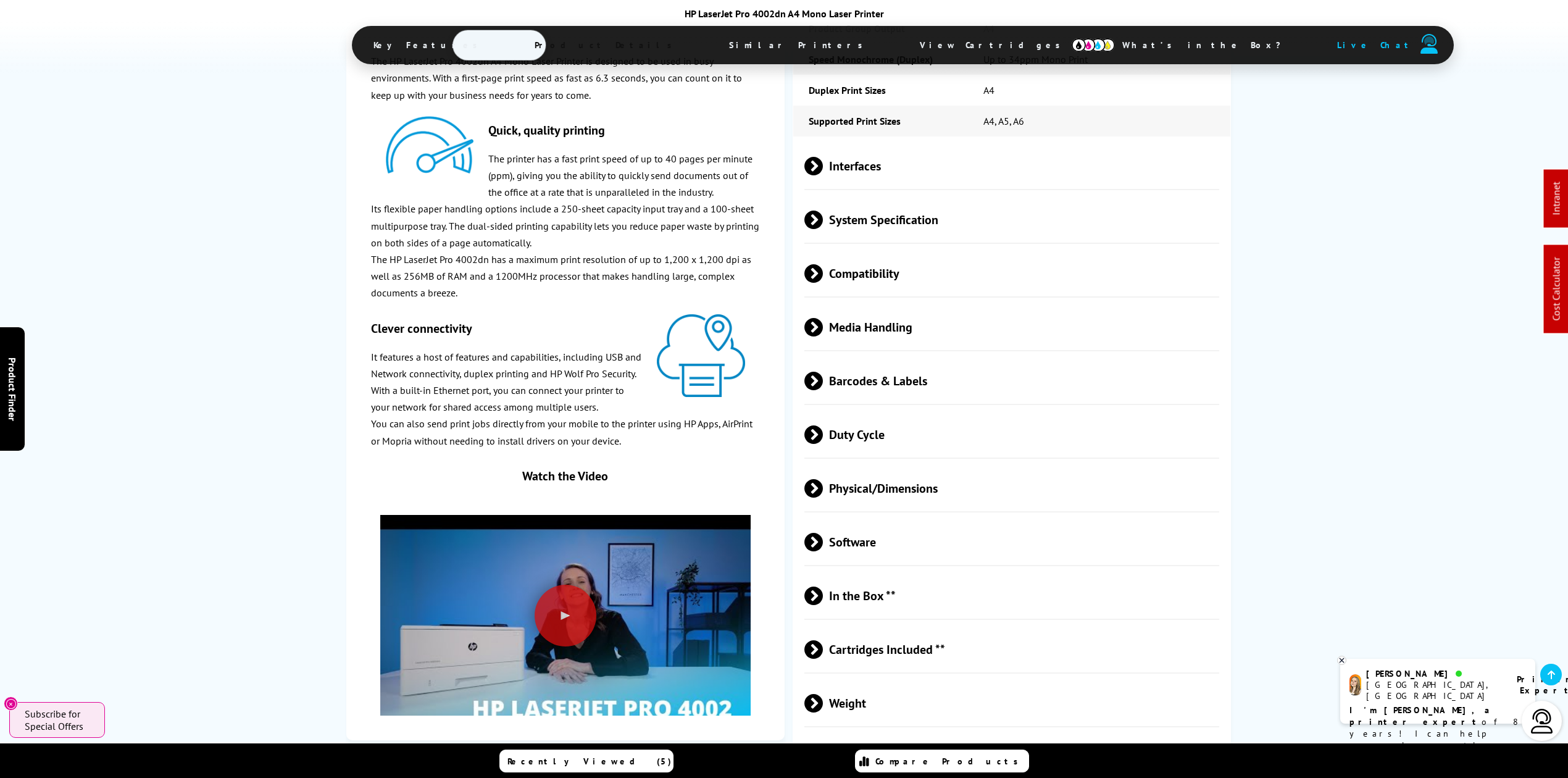
click at [873, 465] on span "Physical/Dimensions" at bounding box center [1011, 487] width 415 height 46
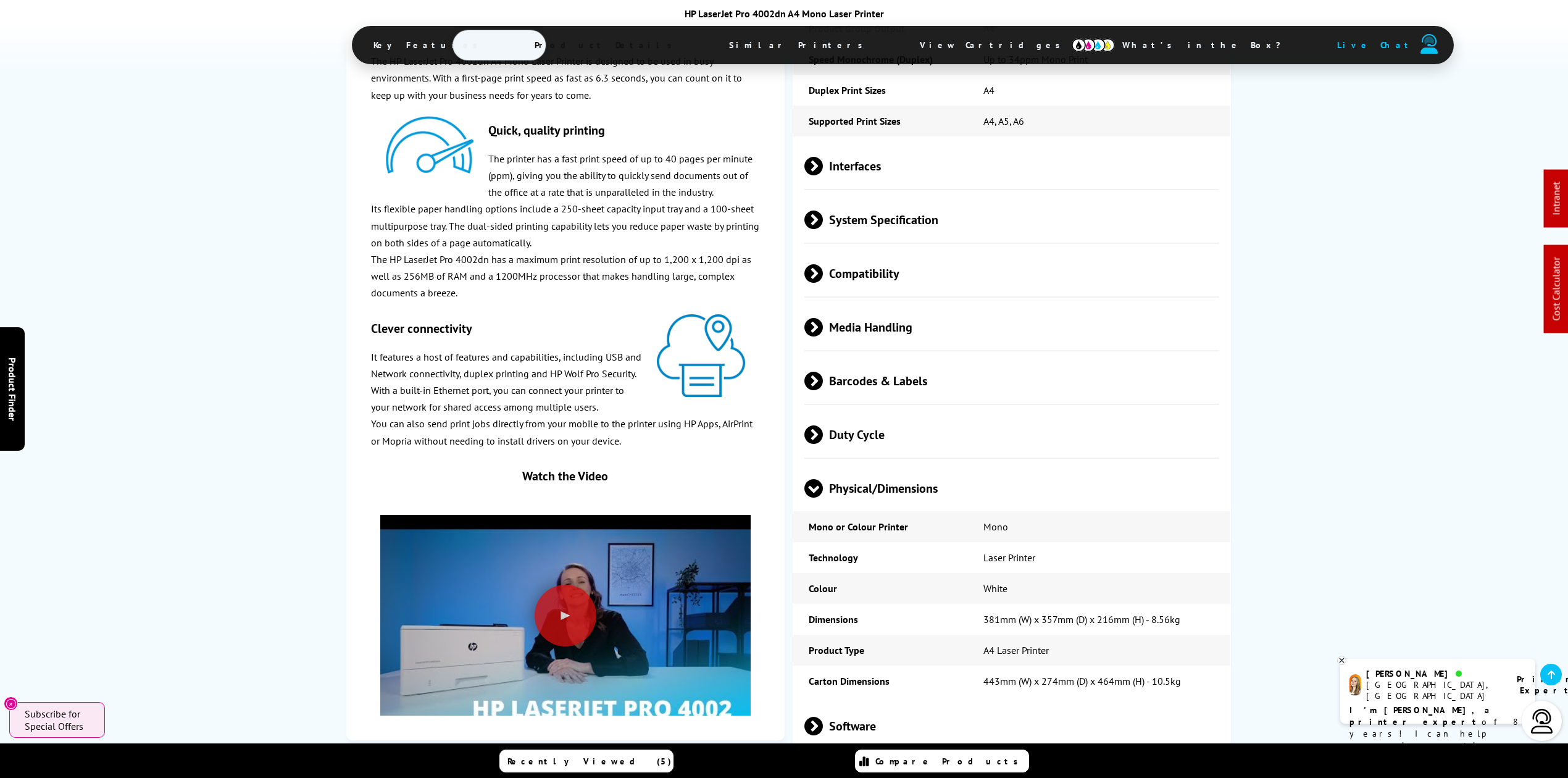
scroll to position [0, 0]
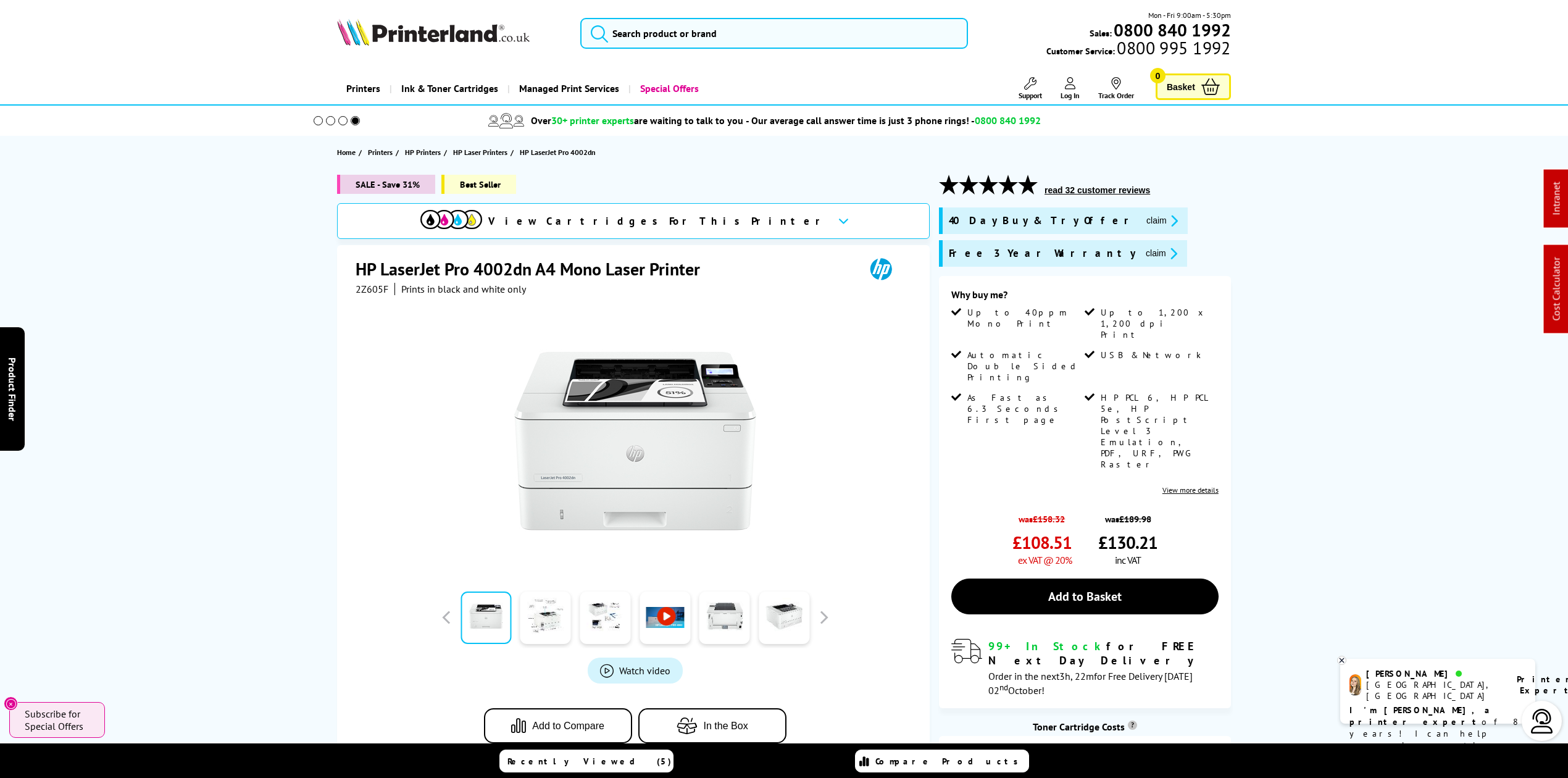
click at [370, 289] on span "2Z605F" at bounding box center [372, 288] width 33 height 12
copy span "2Z605F"
click at [1166, 255] on icon "promo-description" at bounding box center [1171, 253] width 11 height 13
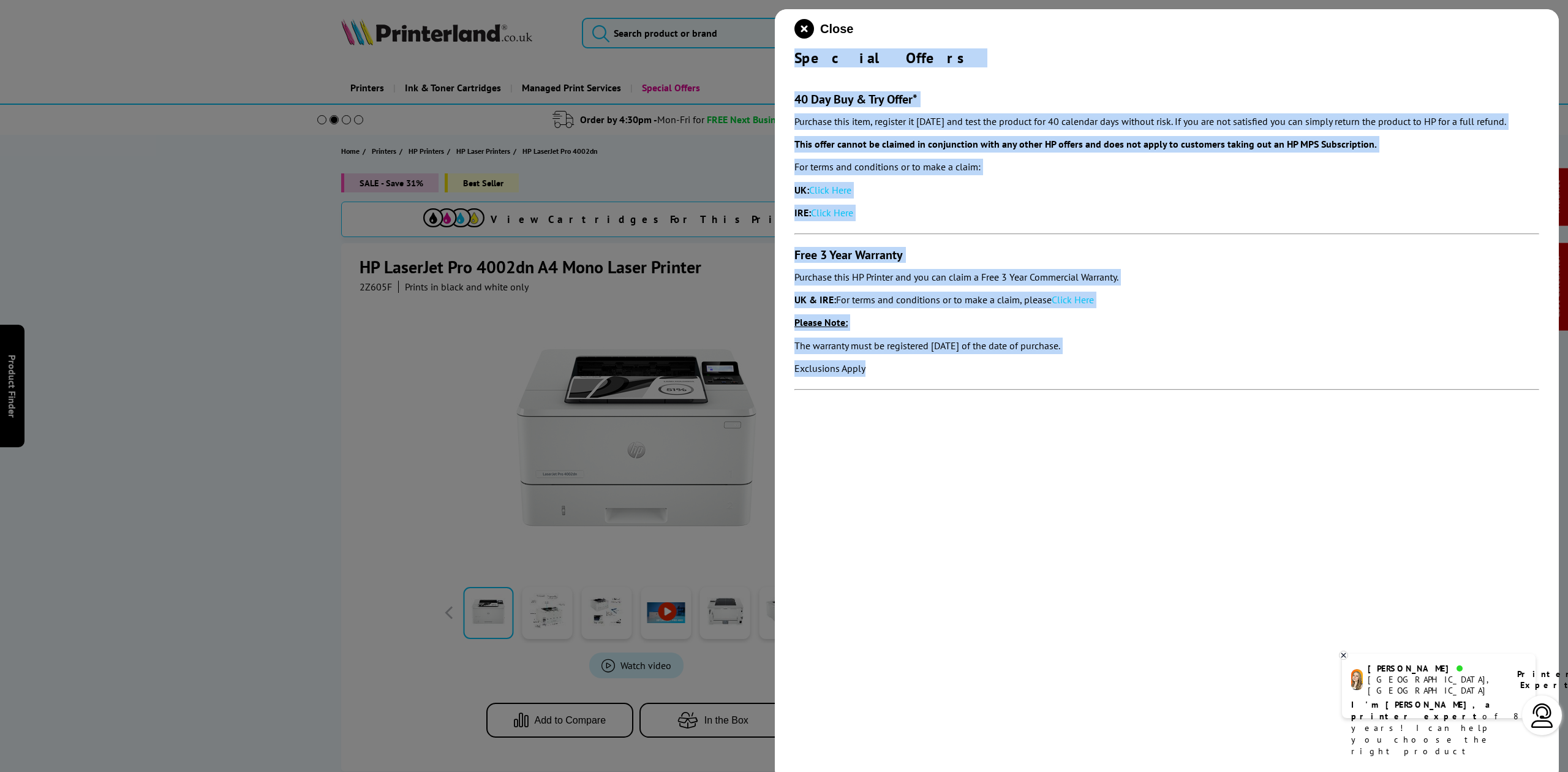
drag, startPoint x: 792, startPoint y: 59, endPoint x: 923, endPoint y: 375, distance: 342.1
click at [922, 378] on div "Close Special Offers 40 Day Buy & Try Offer* Purchase this item, register it wi…" at bounding box center [1167, 395] width 784 height 772
copy div "Special Offers 40 Day Buy & Try Offer* Purchase this item, register it within 3…"
click at [812, 23] on icon "close modal" at bounding box center [804, 28] width 20 height 20
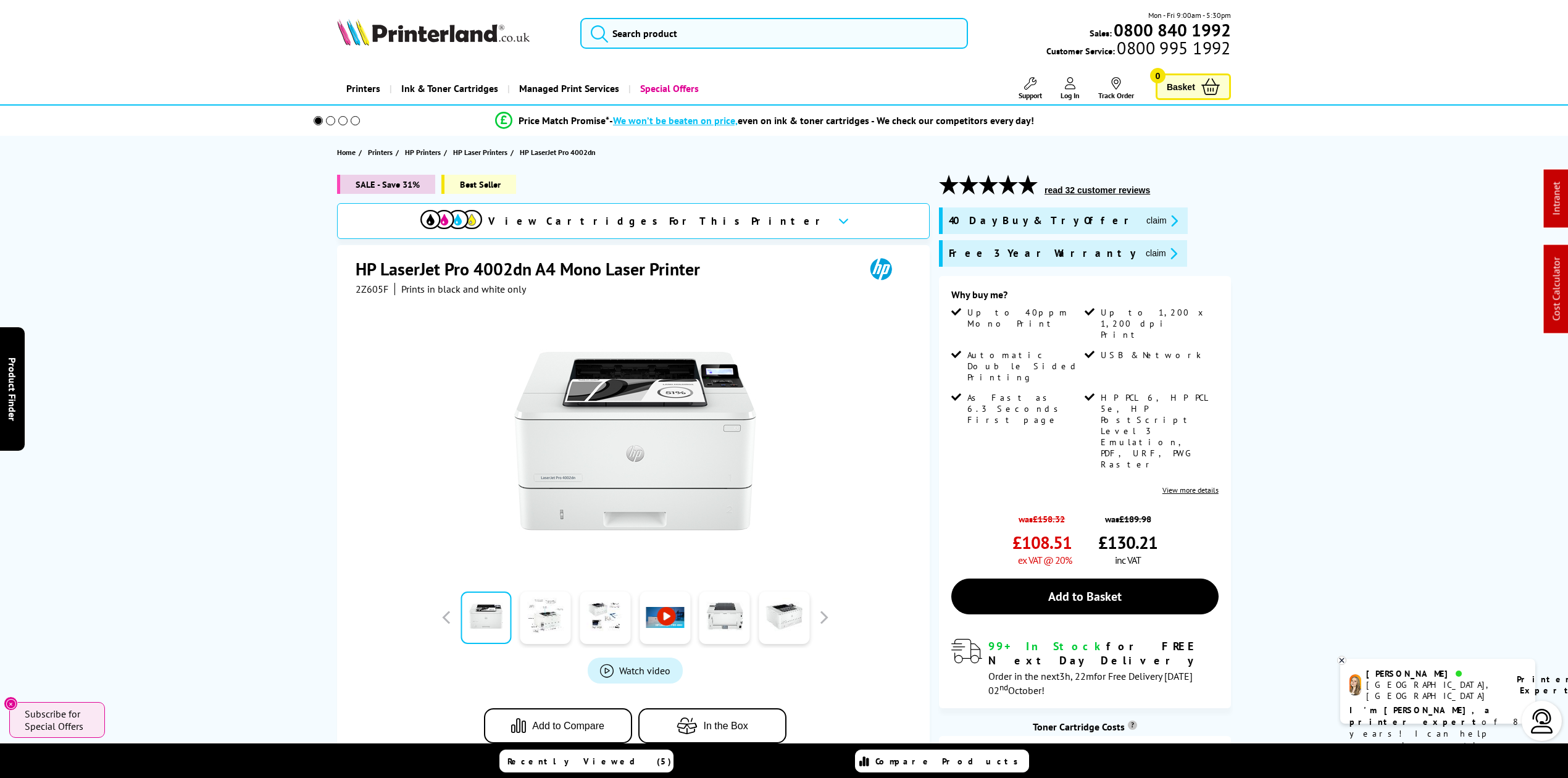
click at [484, 49] on div "Mon - Fri 9:00am - 5:30pm Sales: 0800 840 1992 Customer Service: 0800 995 1992" at bounding box center [784, 37] width 988 height 54
click at [484, 42] on img at bounding box center [433, 31] width 192 height 27
drag, startPoint x: 484, startPoint y: 42, endPoint x: 334, endPoint y: 10, distance: 153.4
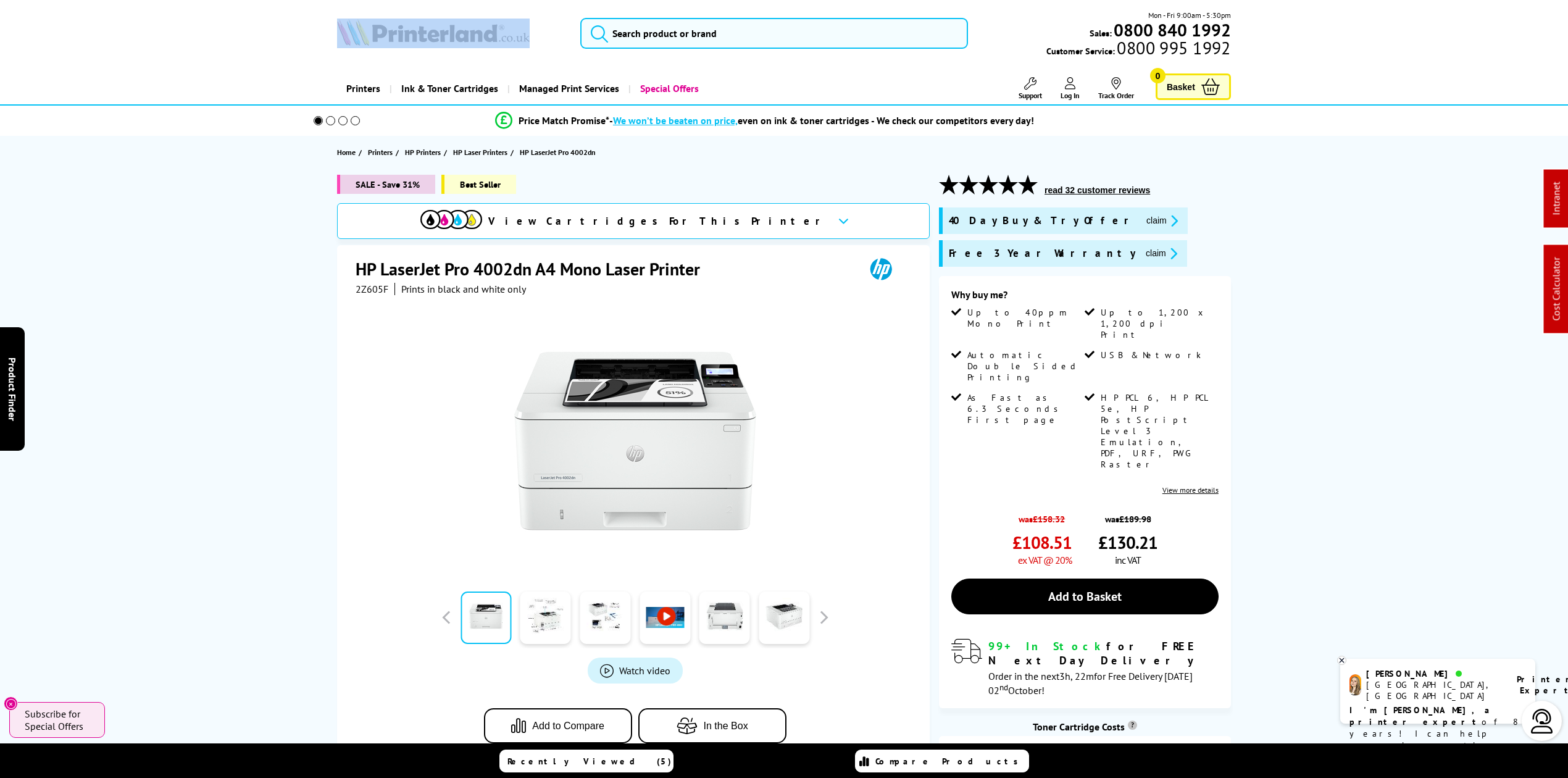
click at [479, 40] on img at bounding box center [433, 31] width 192 height 27
